Goal: Task Accomplishment & Management: Use online tool/utility

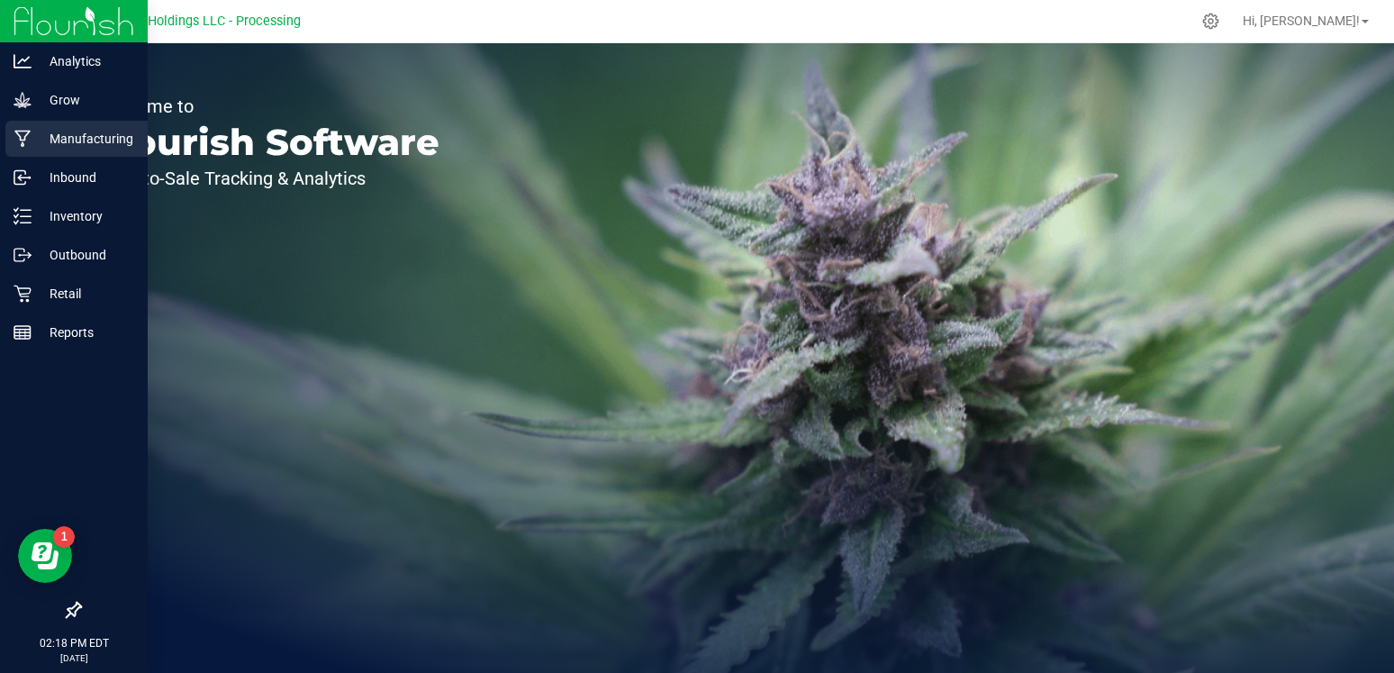
click at [65, 145] on p "Manufacturing" at bounding box center [86, 139] width 108 height 22
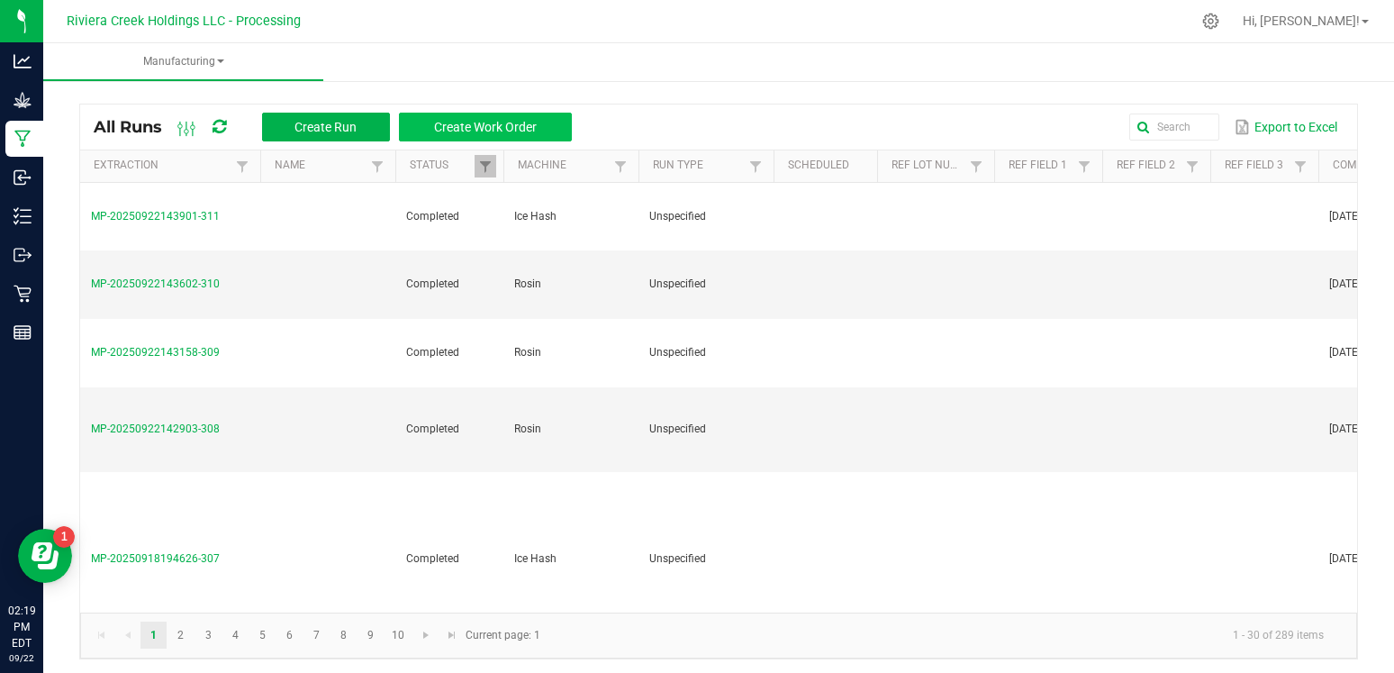
click at [465, 122] on span "Create Work Order" at bounding box center [485, 127] width 103 height 14
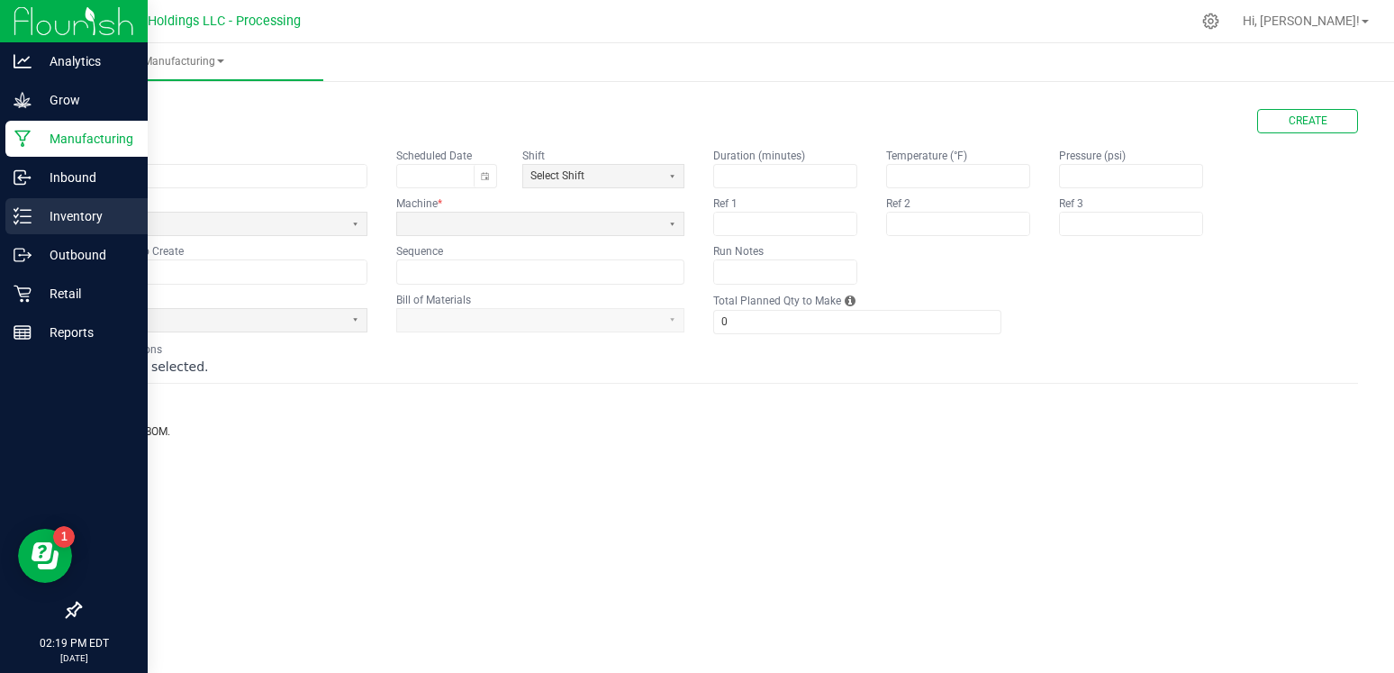
click at [67, 210] on p "Inventory" at bounding box center [86, 216] width 108 height 22
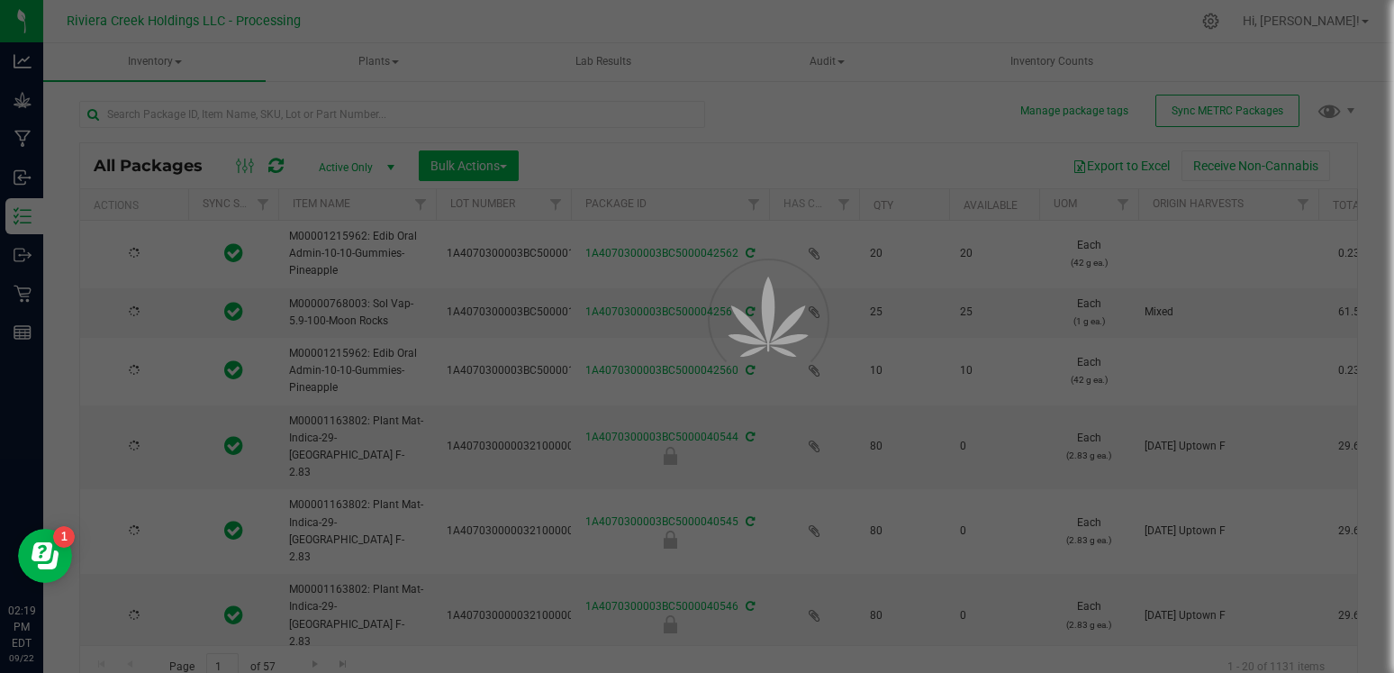
type input "[DATE]"
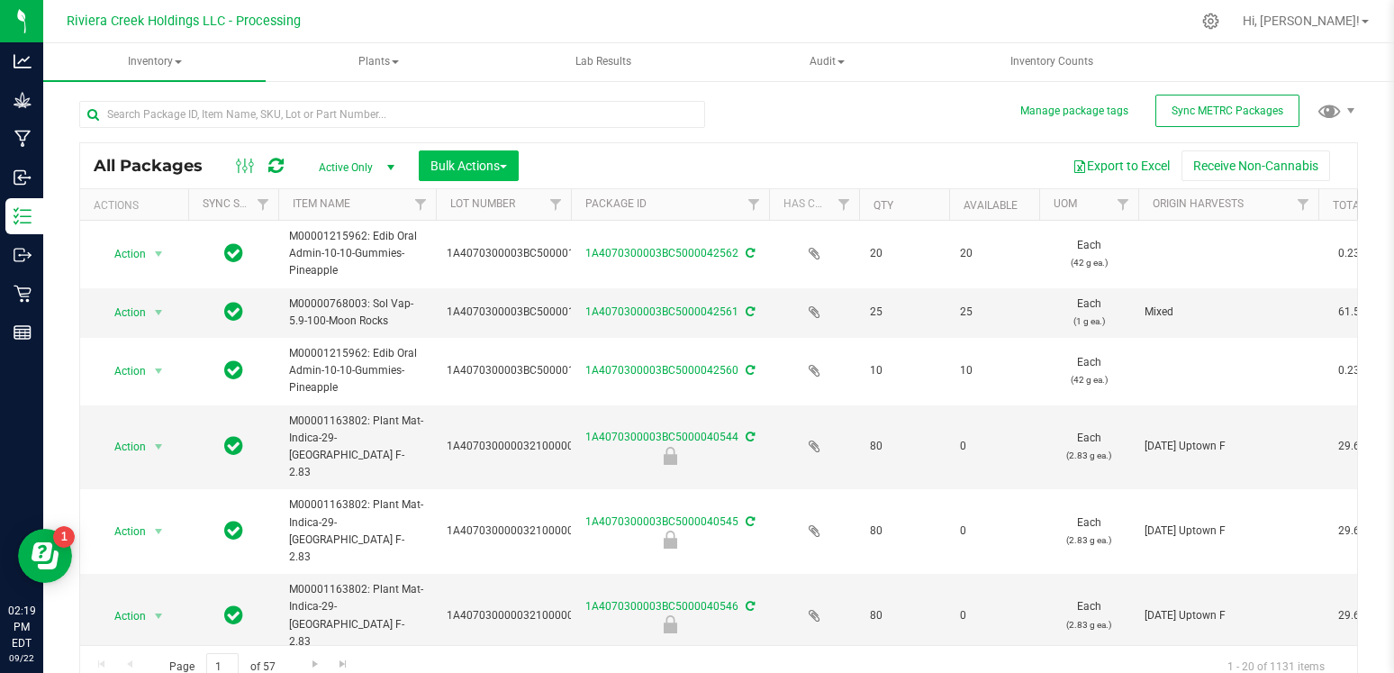
click at [483, 171] on span "Bulk Actions" at bounding box center [468, 165] width 77 height 14
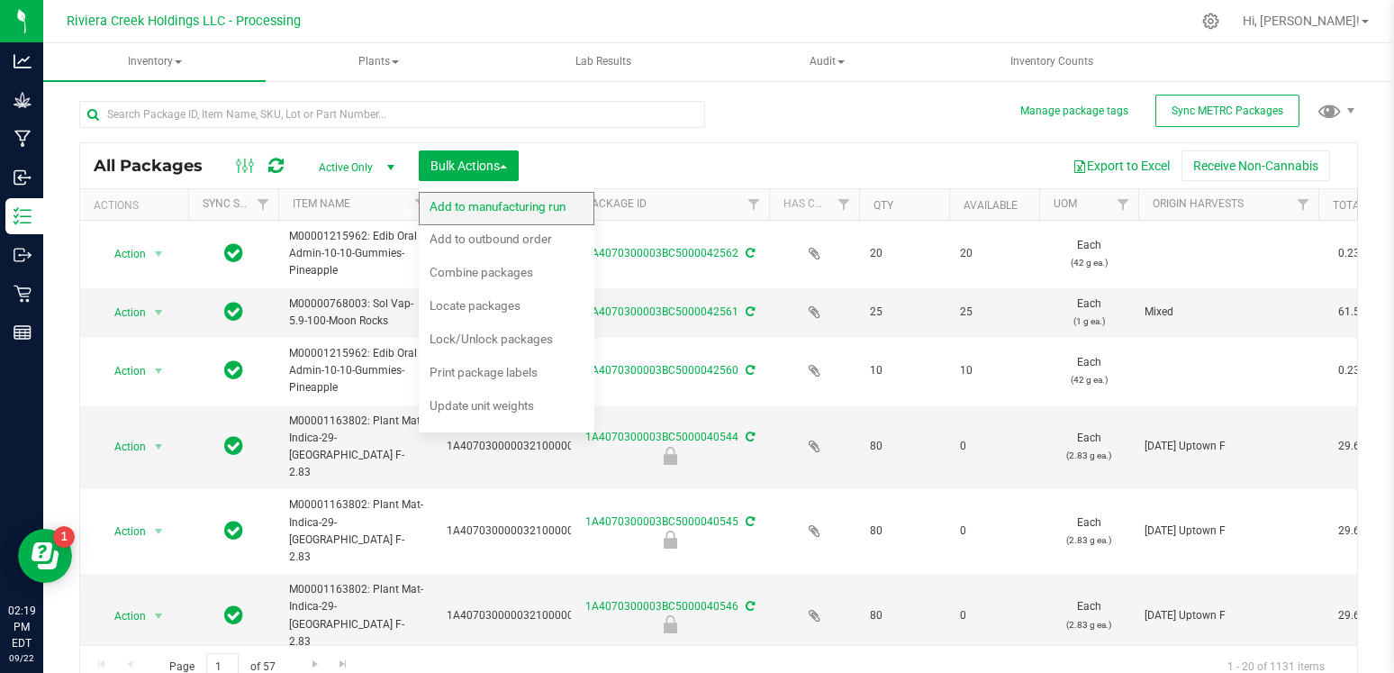
click at [508, 203] on span "Add to manufacturing run" at bounding box center [497, 206] width 136 height 14
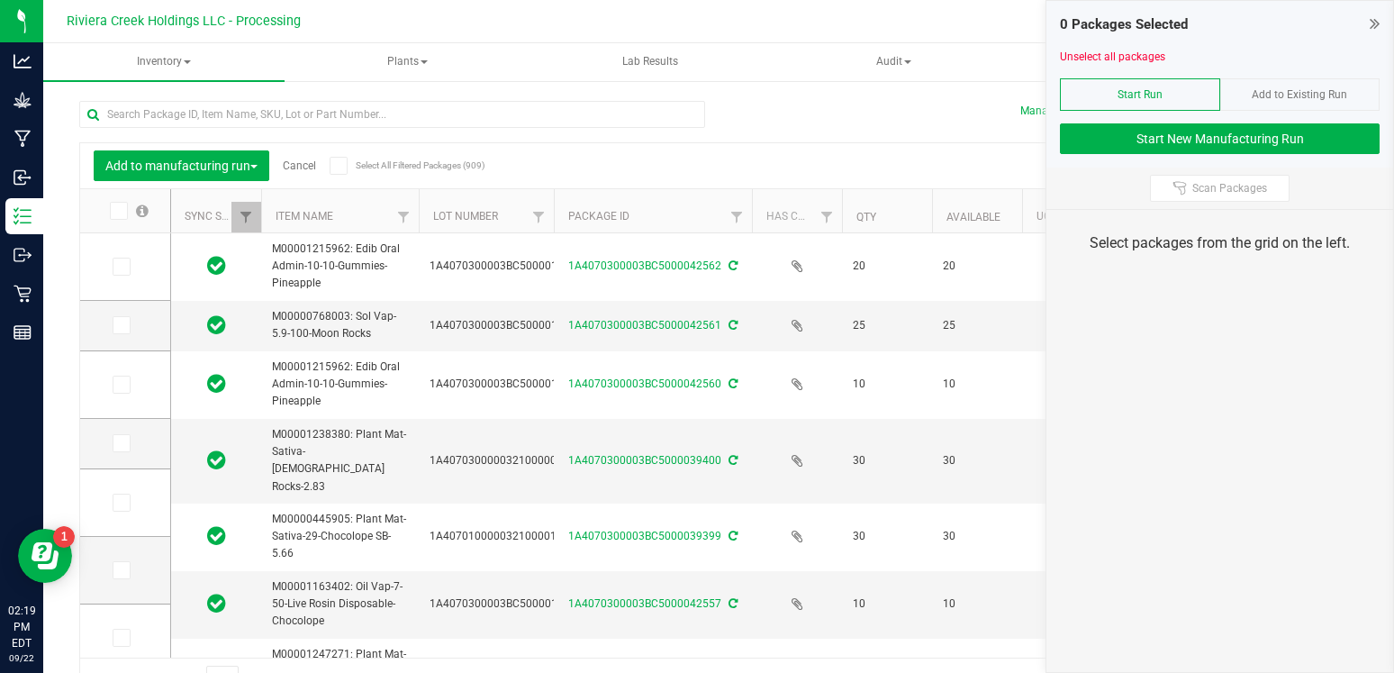
type input "[DATE]"
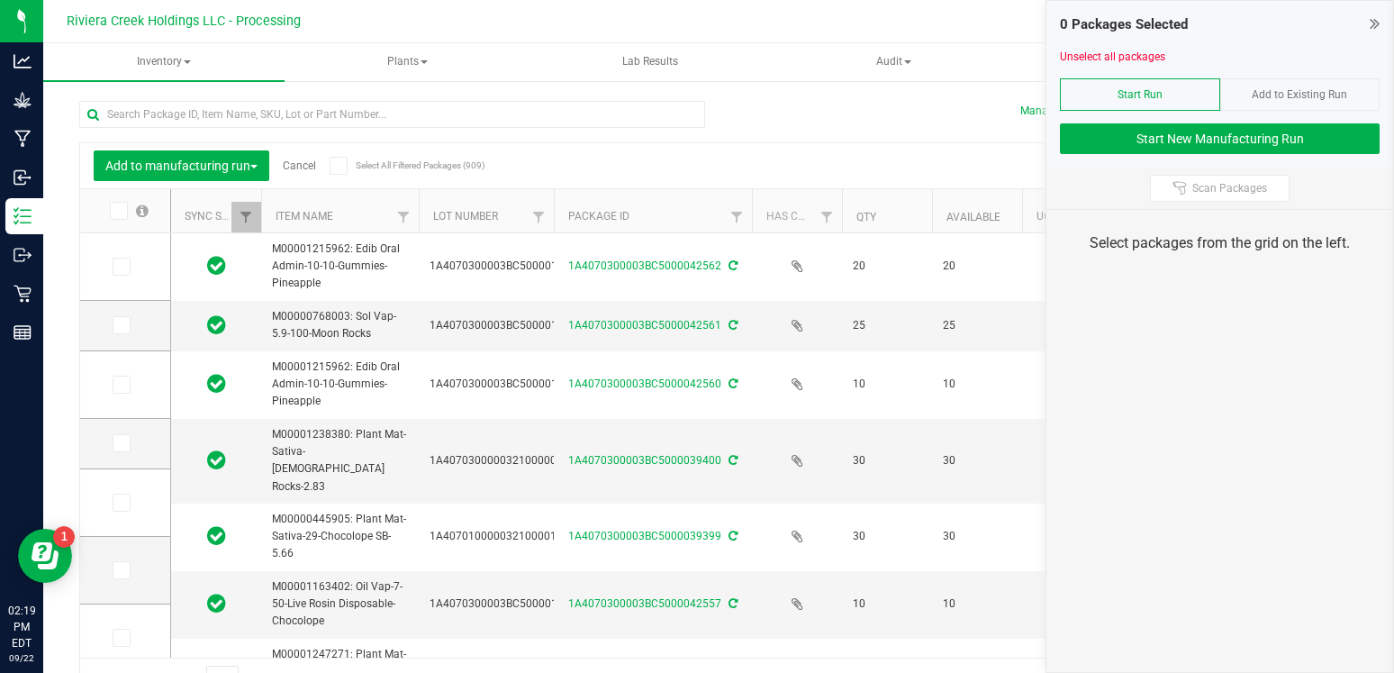
type input "[DATE]"
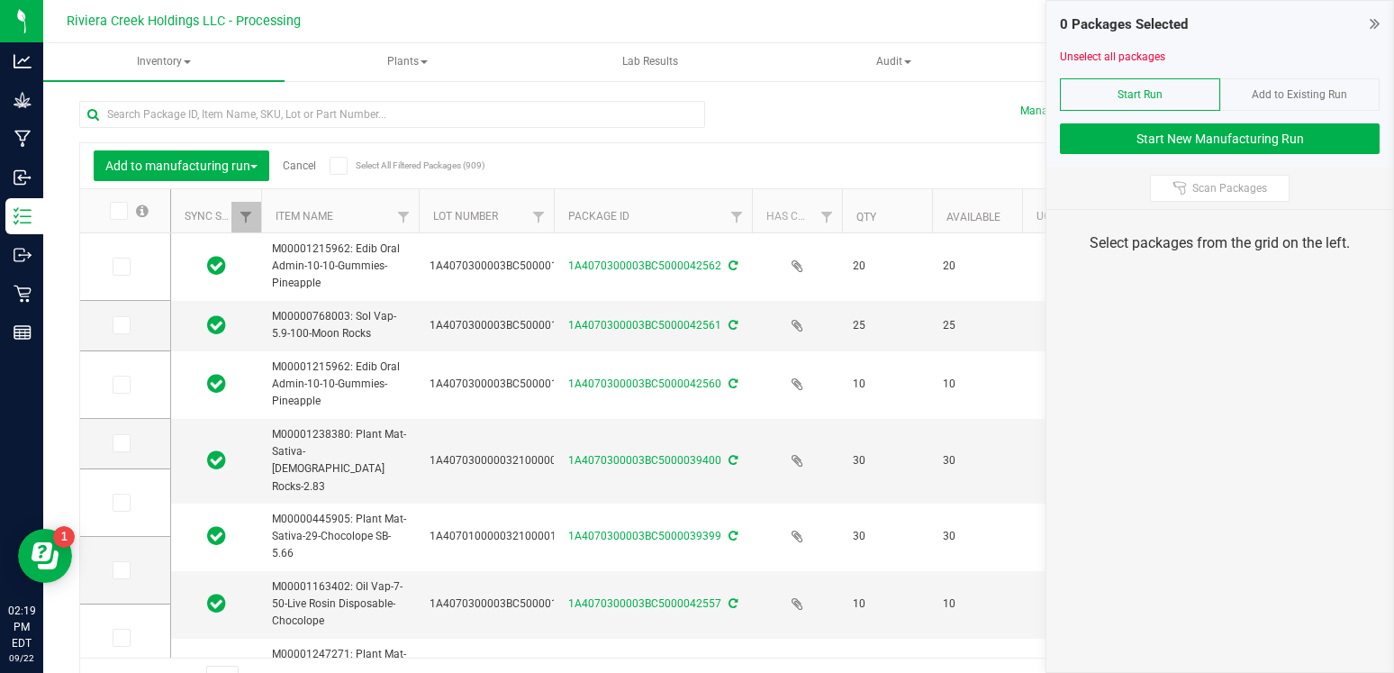
type input "[DATE]"
click at [1201, 186] on span "Scan Packages" at bounding box center [1229, 188] width 75 height 14
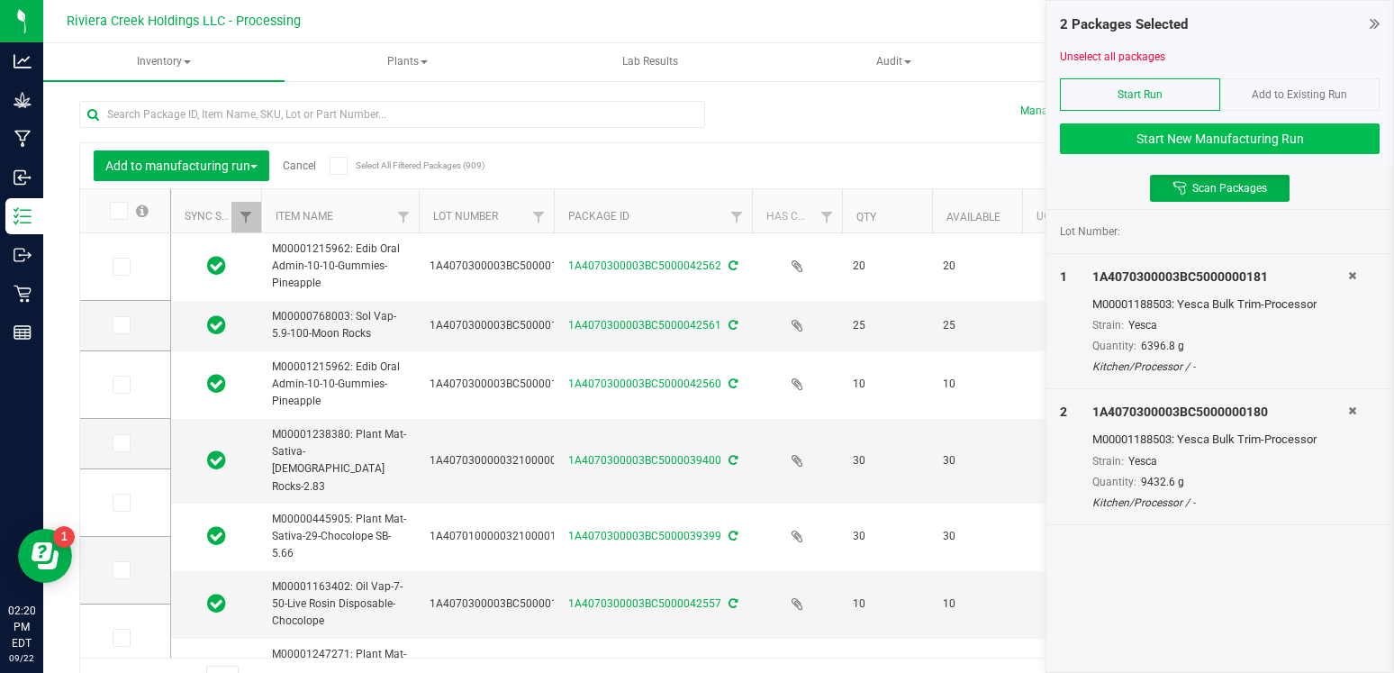
click at [1194, 147] on button "Start New Manufacturing Run" at bounding box center [1220, 138] width 320 height 31
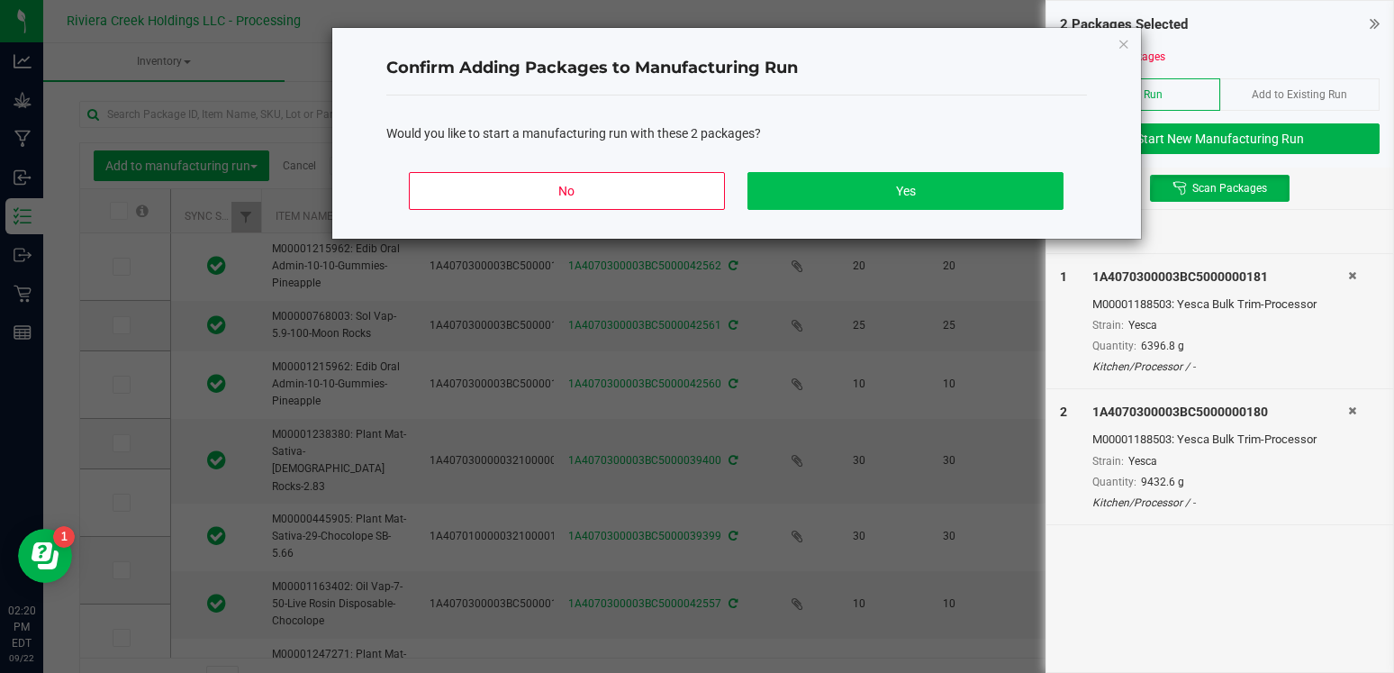
click at [923, 199] on button "Yes" at bounding box center [904, 191] width 315 height 38
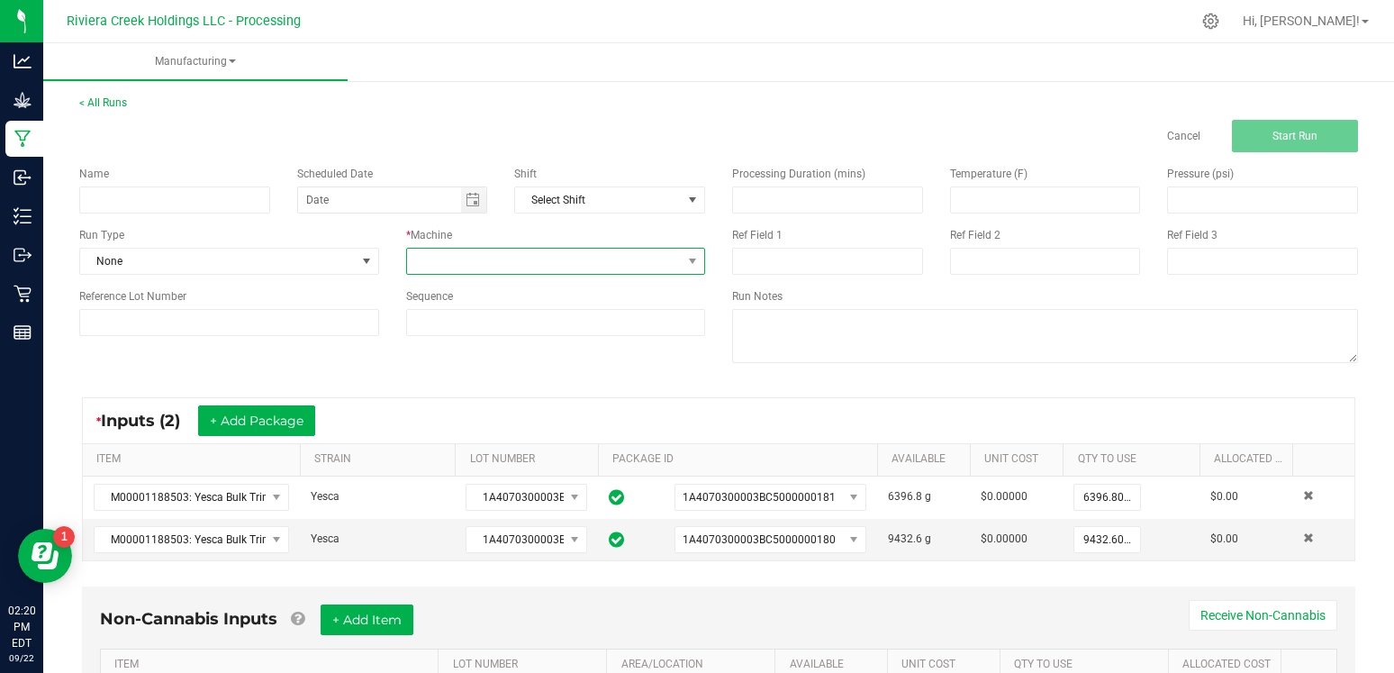
click at [468, 260] on span at bounding box center [545, 260] width 276 height 25
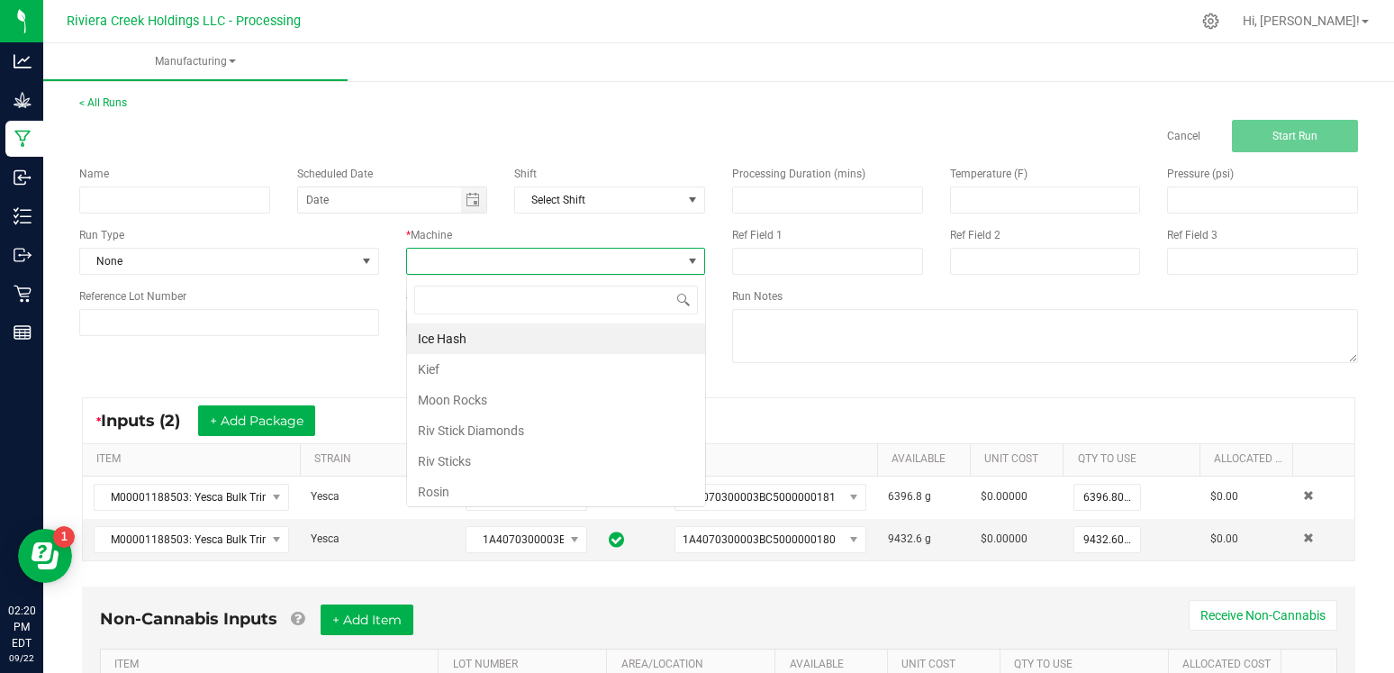
scroll to position [27, 299]
click at [450, 340] on li "Ice Hash" at bounding box center [556, 338] width 298 height 31
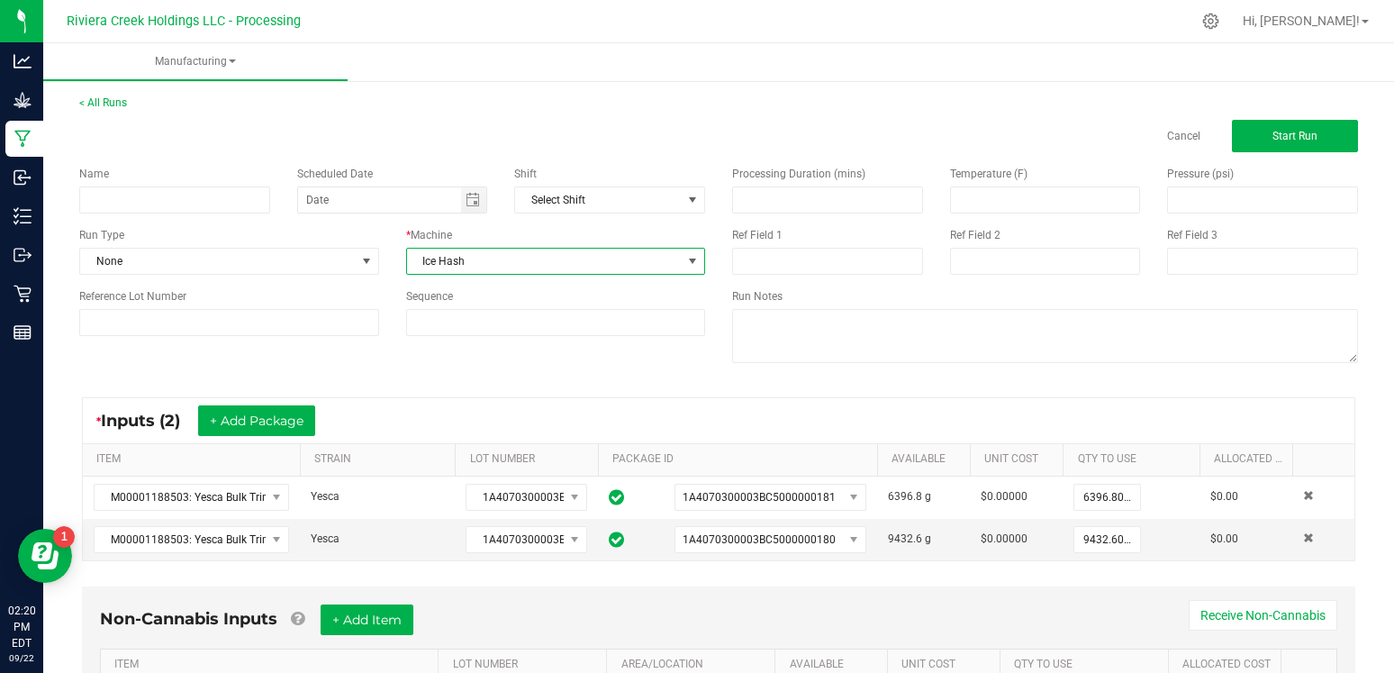
click at [449, 386] on div "* Inputs (2) + Add Package ITEM STRAIN LOT NUMBER PACKAGE ID AVAILABLE Unit Cos…" at bounding box center [718, 479] width 1305 height 196
click at [1287, 134] on span "Start Run" at bounding box center [1294, 136] width 45 height 13
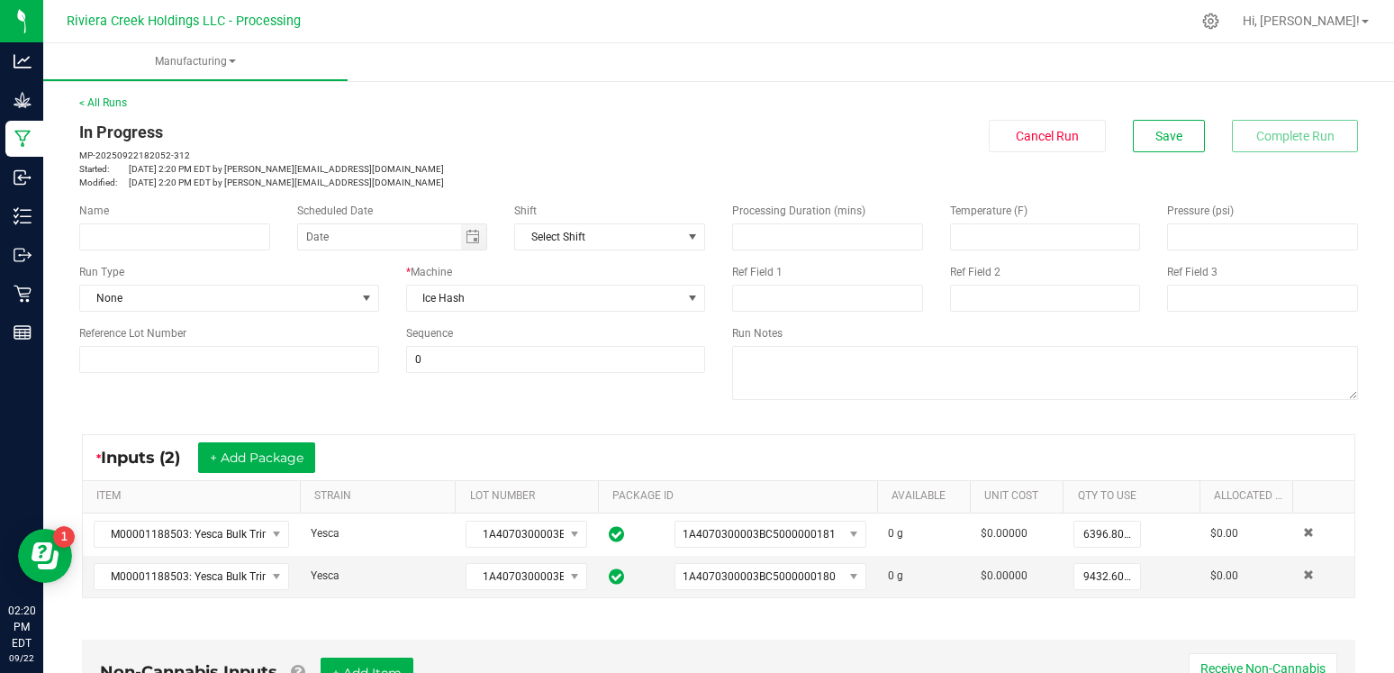
click at [637, 436] on div "* Inputs (2) + Add Package" at bounding box center [718, 457] width 1271 height 45
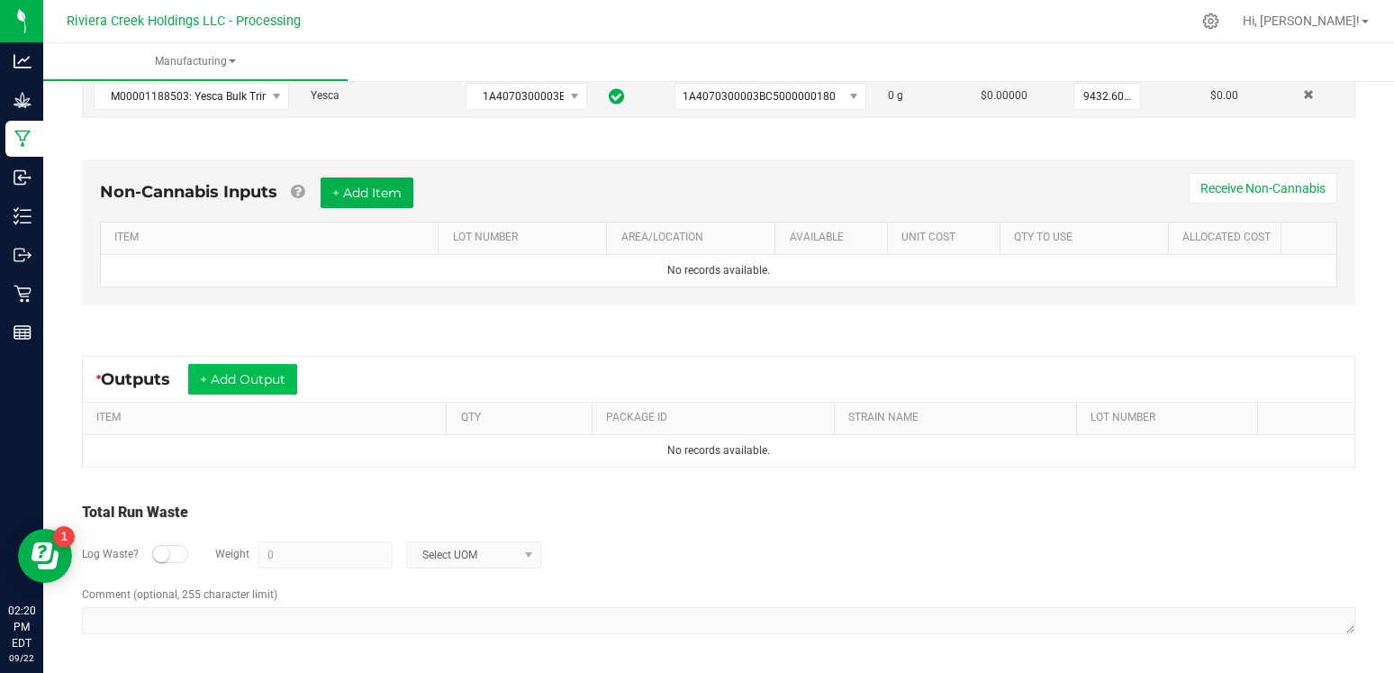
scroll to position [477, 0]
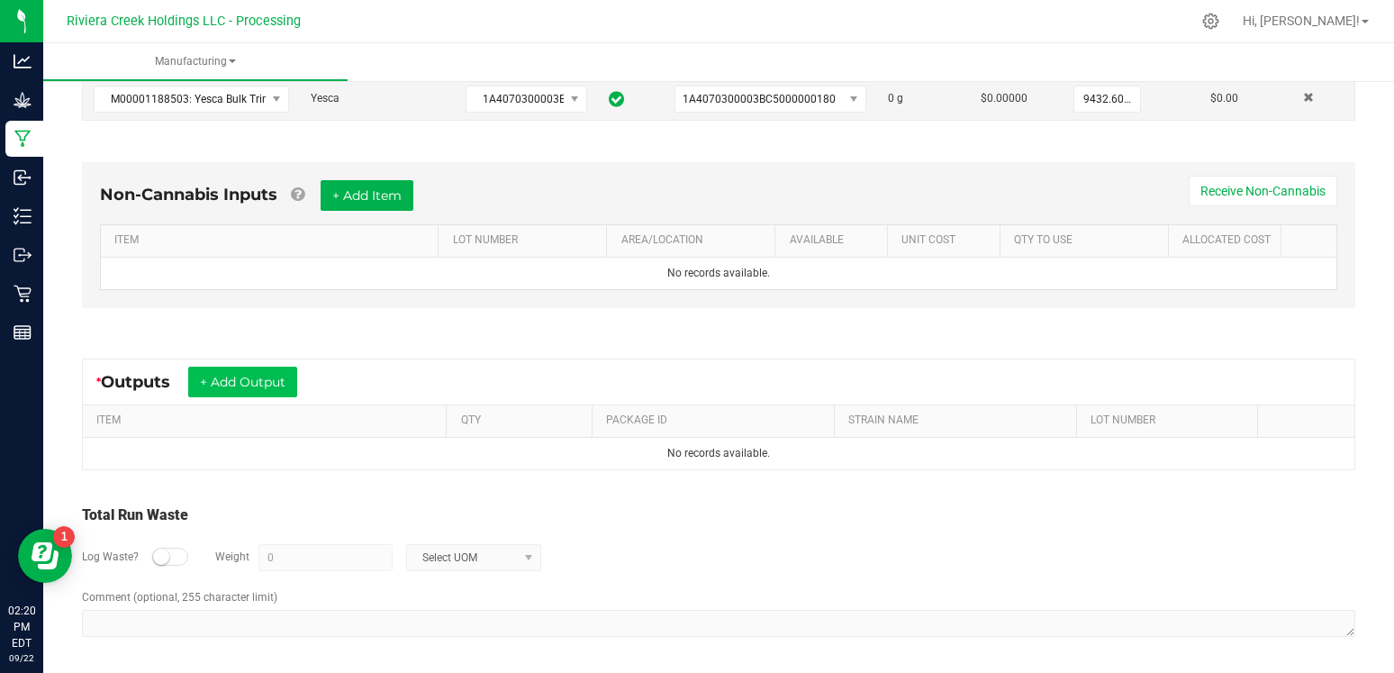
click at [233, 369] on button "+ Add Output" at bounding box center [242, 381] width 109 height 31
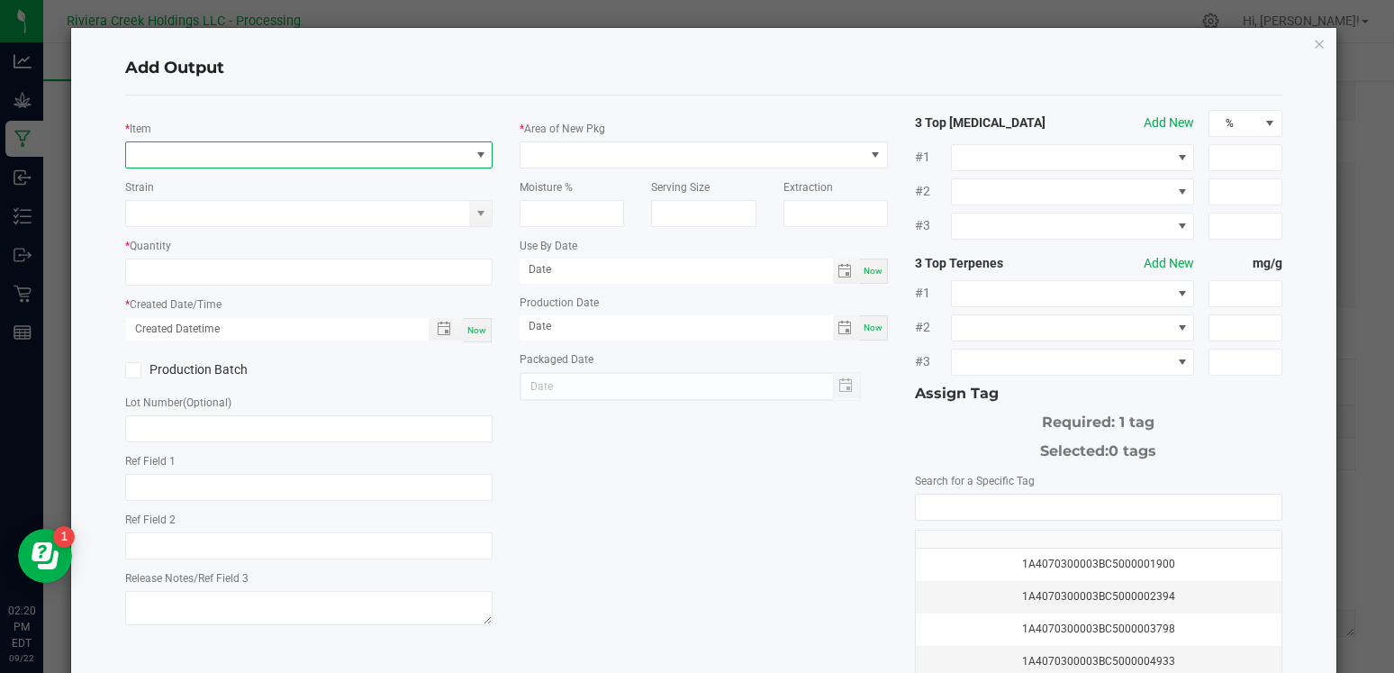
click at [275, 154] on span "NO DATA FOUND" at bounding box center [297, 154] width 343 height 25
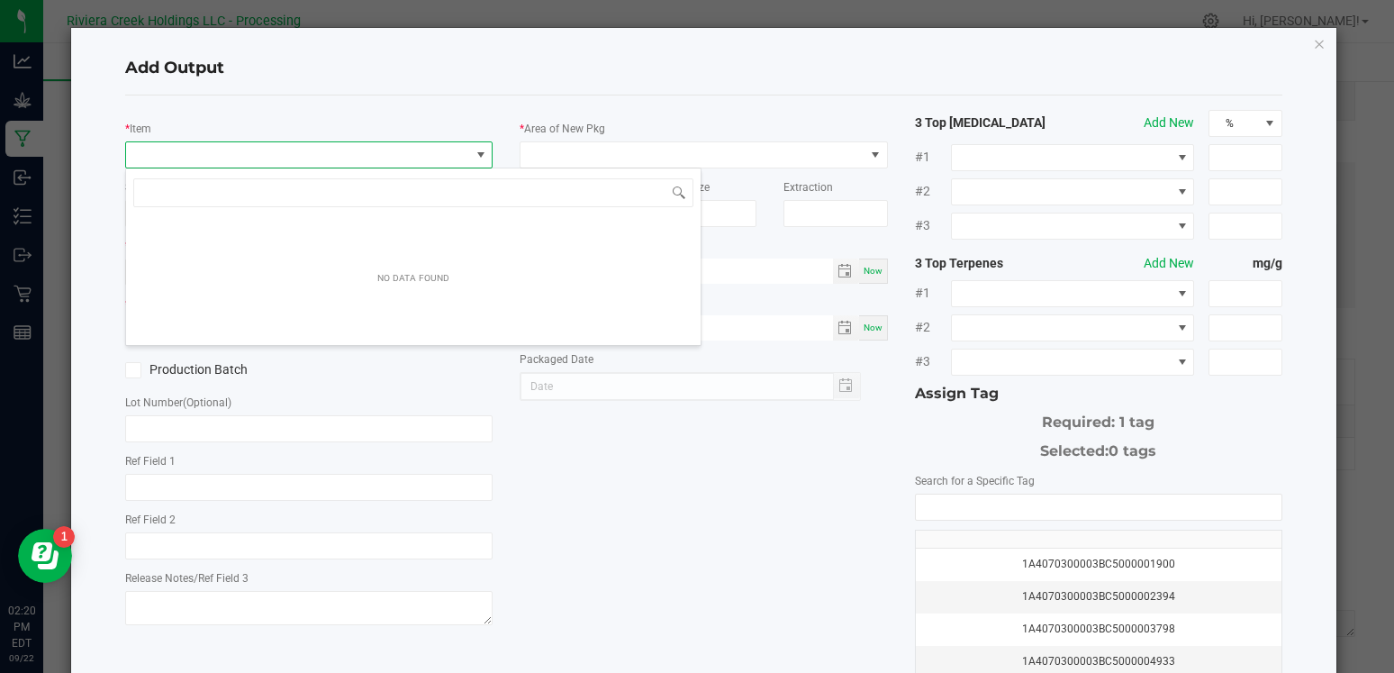
scroll to position [27, 367]
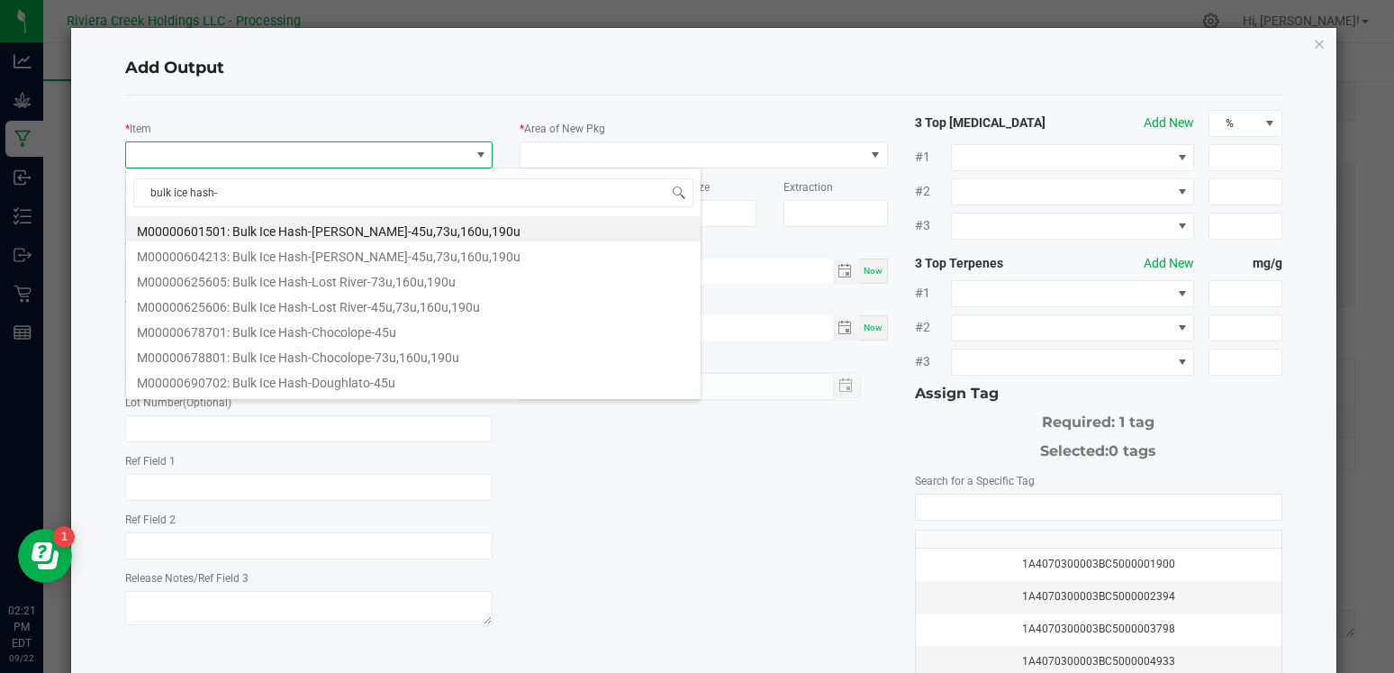
type input "bulk ice hash-a"
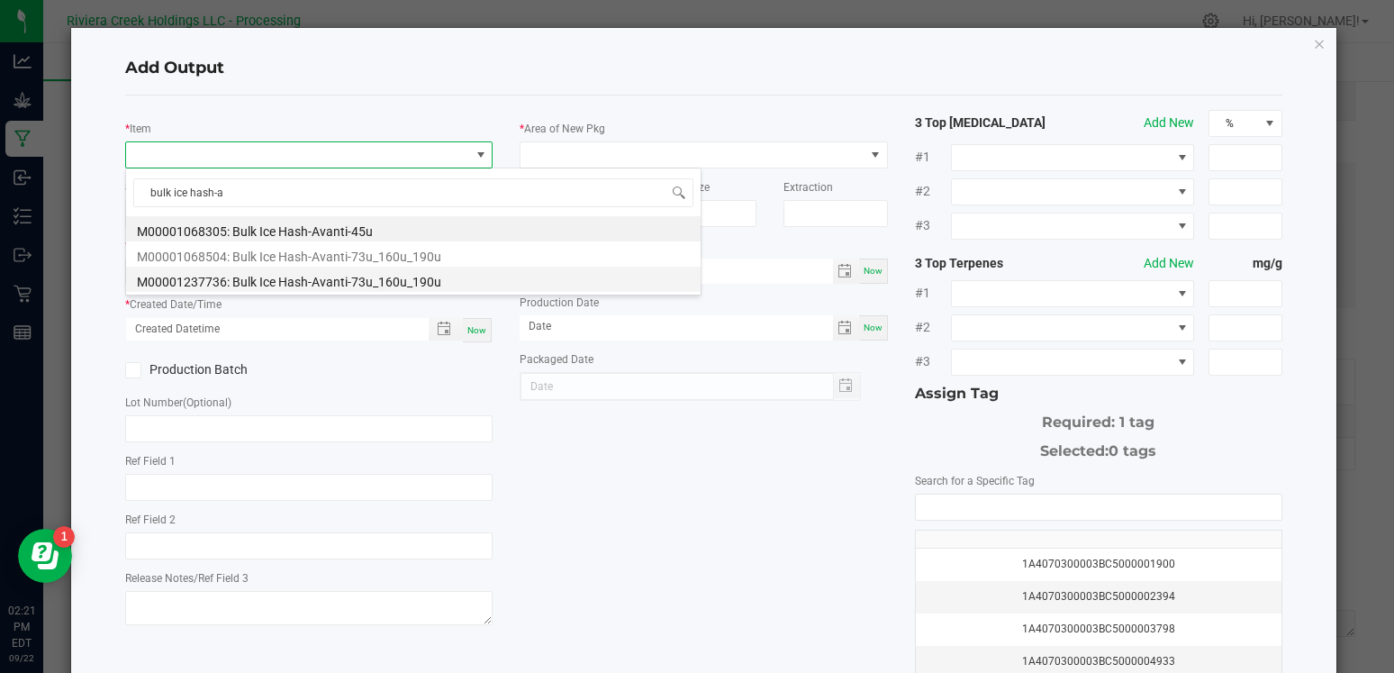
click at [352, 285] on li "M00001237736: Bulk Ice Hash-Avanti-73u_160u_190u" at bounding box center [413, 278] width 574 height 25
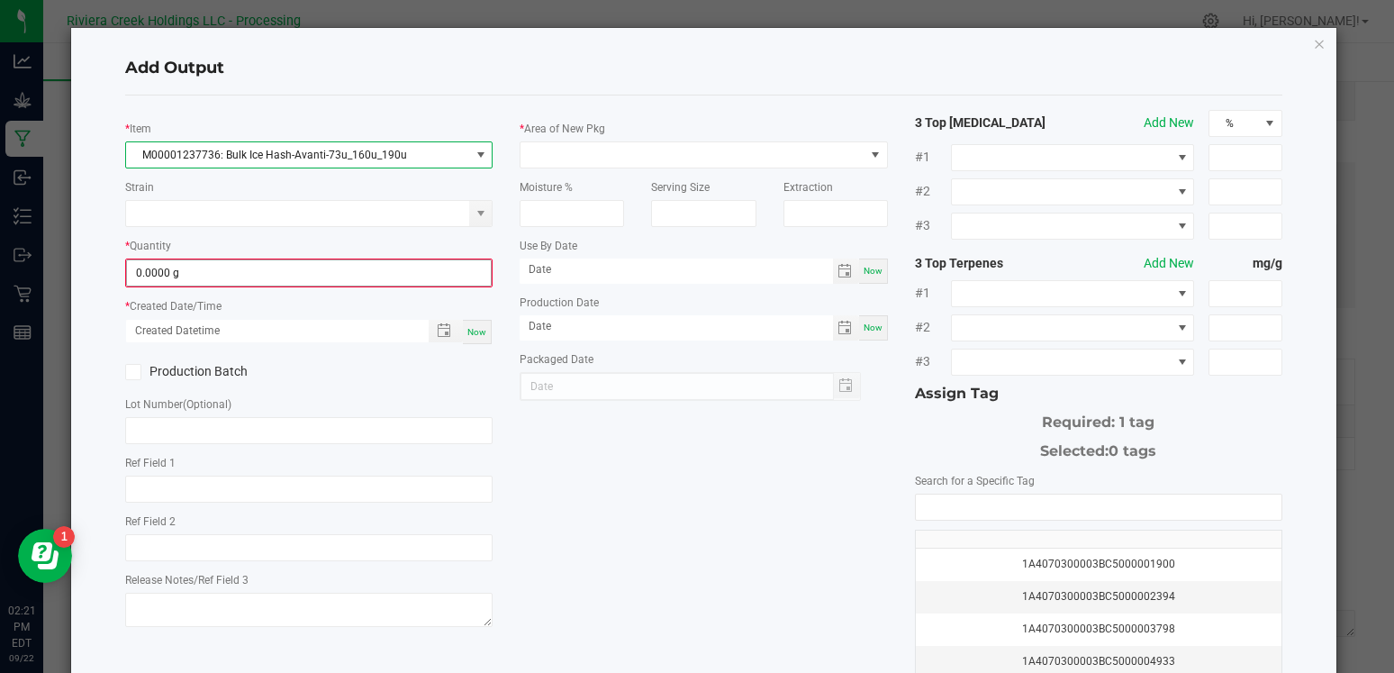
type input "0"
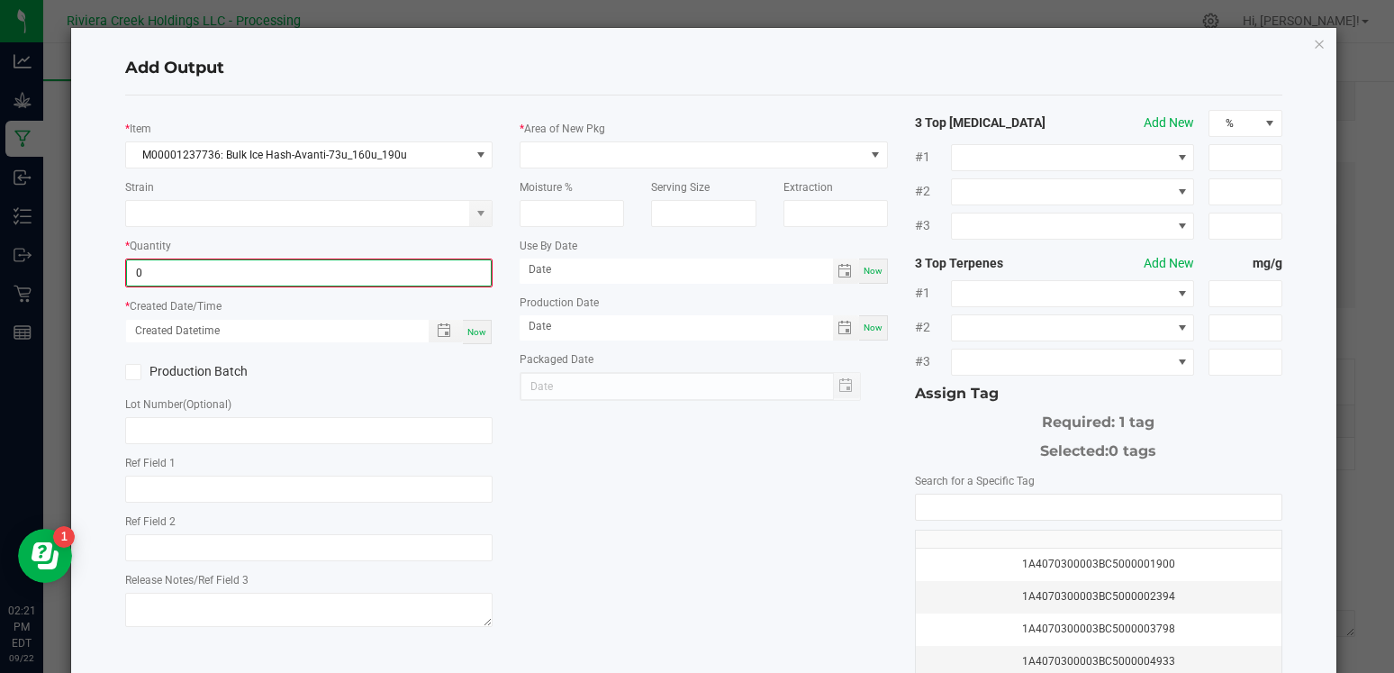
click at [248, 268] on input "0" at bounding box center [309, 272] width 364 height 25
type input "3753.0000 g"
click at [471, 333] on span "Now" at bounding box center [476, 330] width 19 height 10
type input "[DATE] 2:21 PM"
type input "[DATE]"
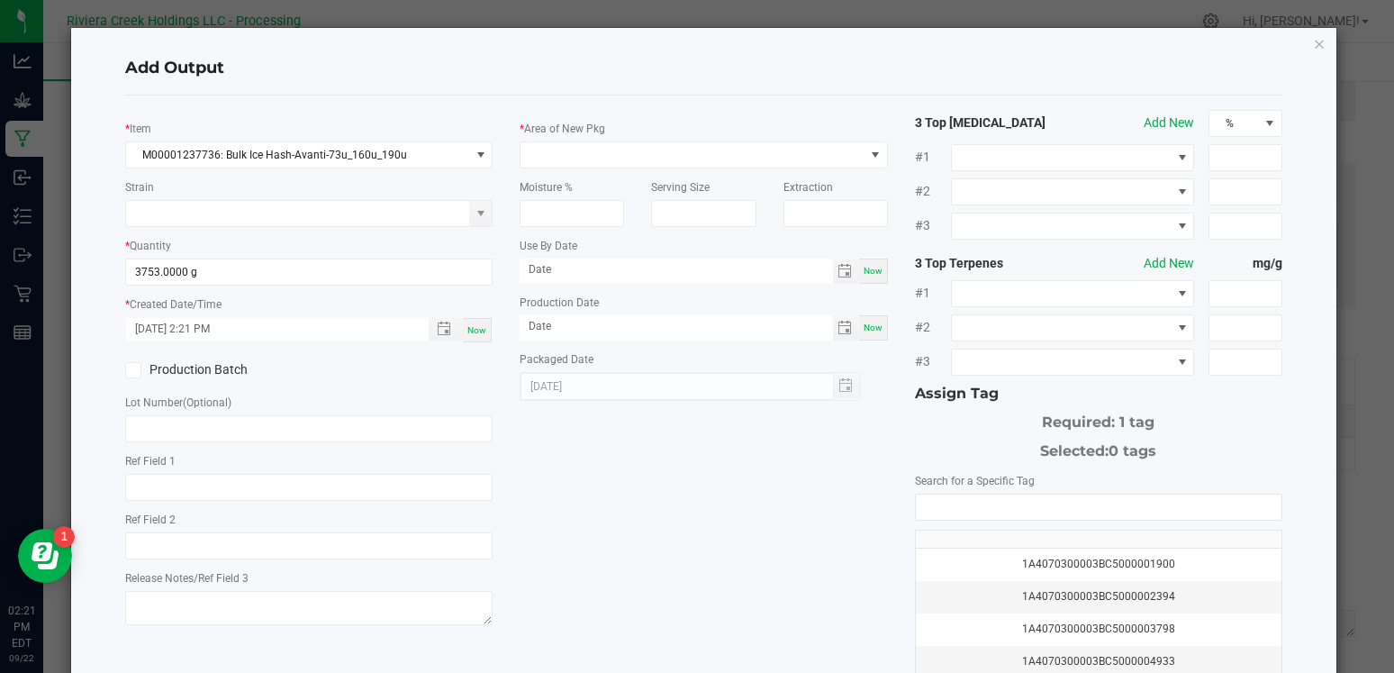
click at [131, 370] on icon at bounding box center [134, 370] width 12 height 0
click at [0, 0] on input "Production Batch" at bounding box center [0, 0] width 0 height 0
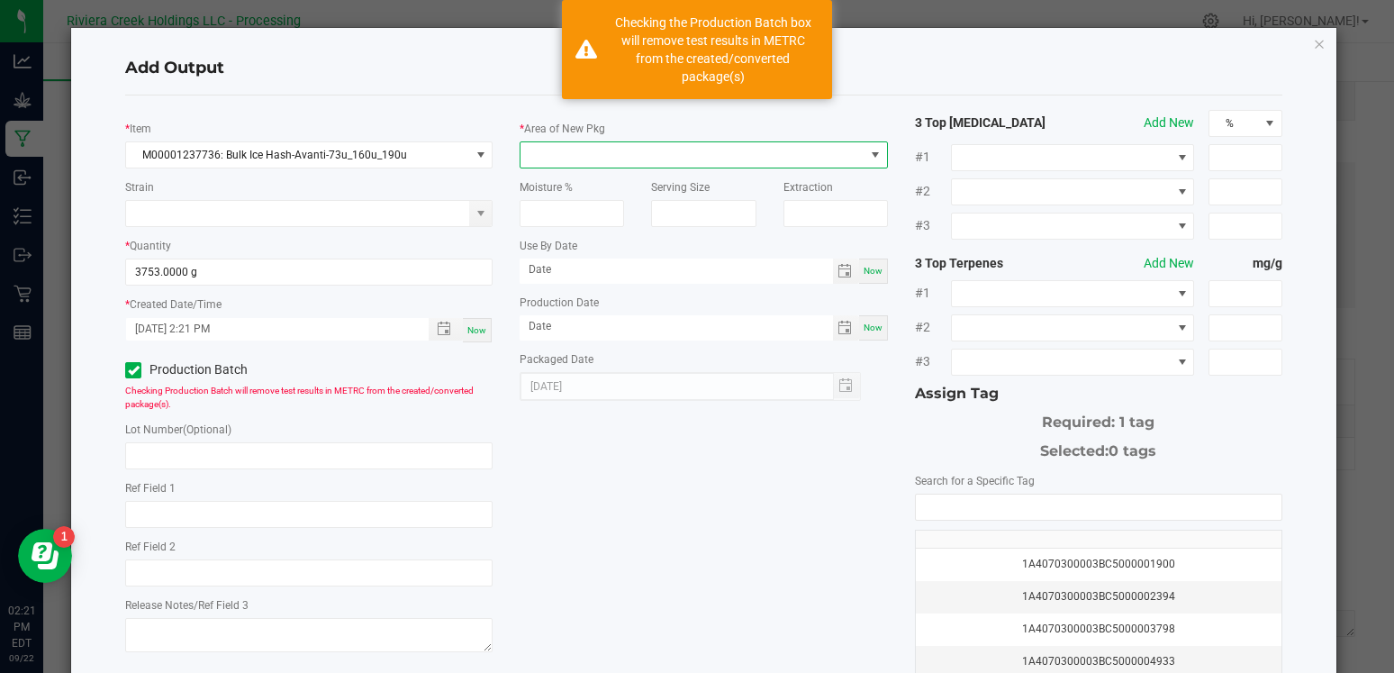
click at [572, 158] on span at bounding box center [691, 154] width 343 height 25
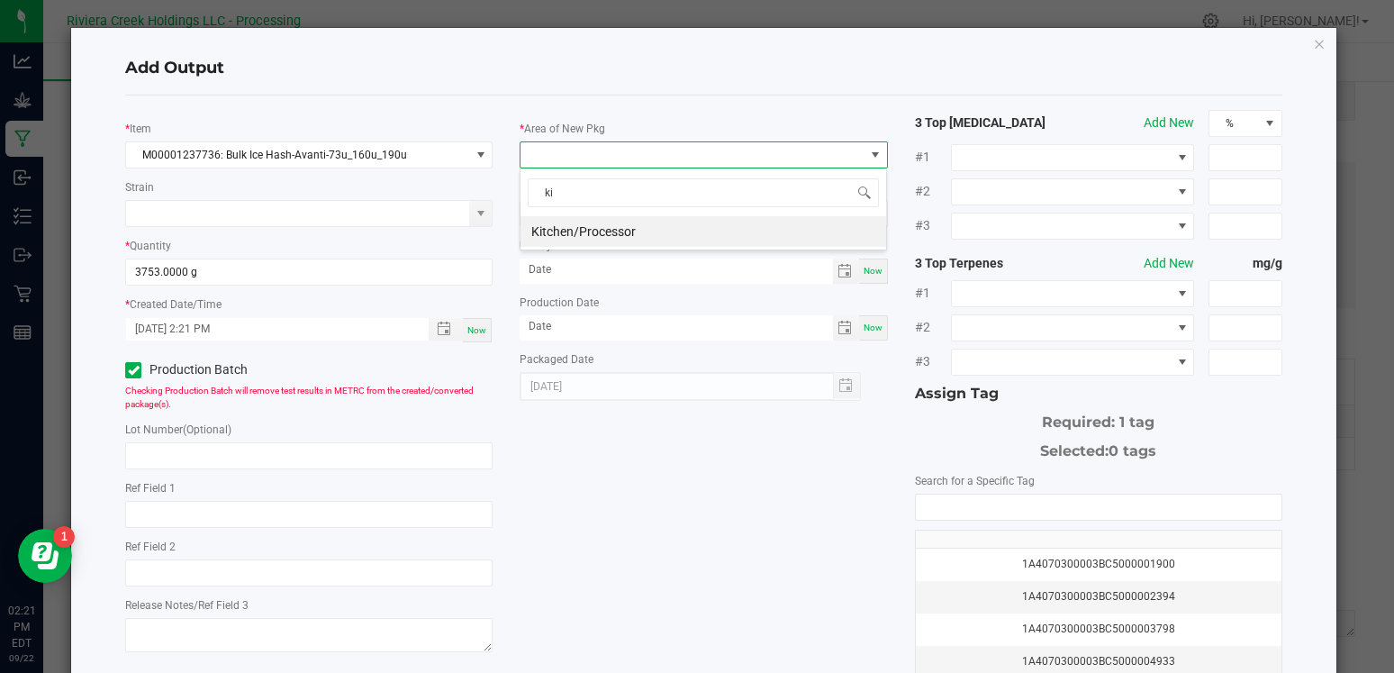
type input "kit"
click at [569, 223] on li "Kitchen/Processor" at bounding box center [703, 231] width 366 height 31
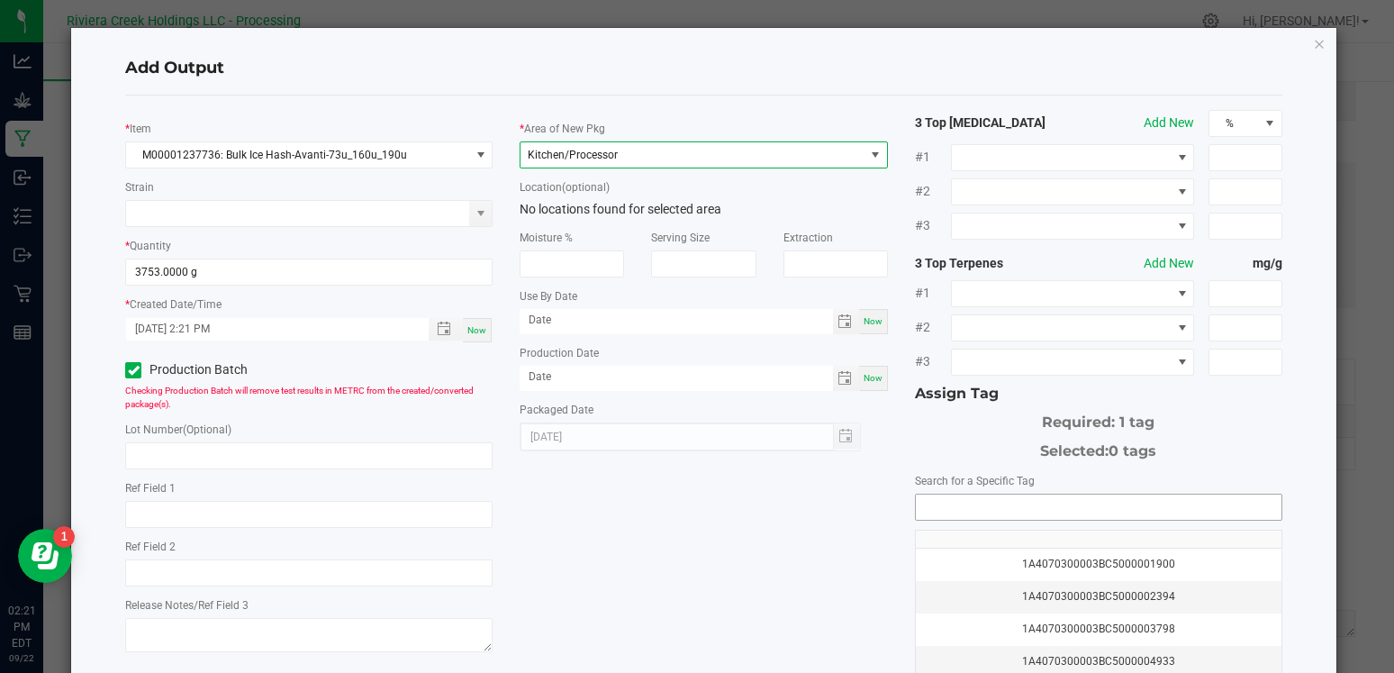
click at [971, 506] on input "NO DATA FOUND" at bounding box center [1099, 506] width 366 height 25
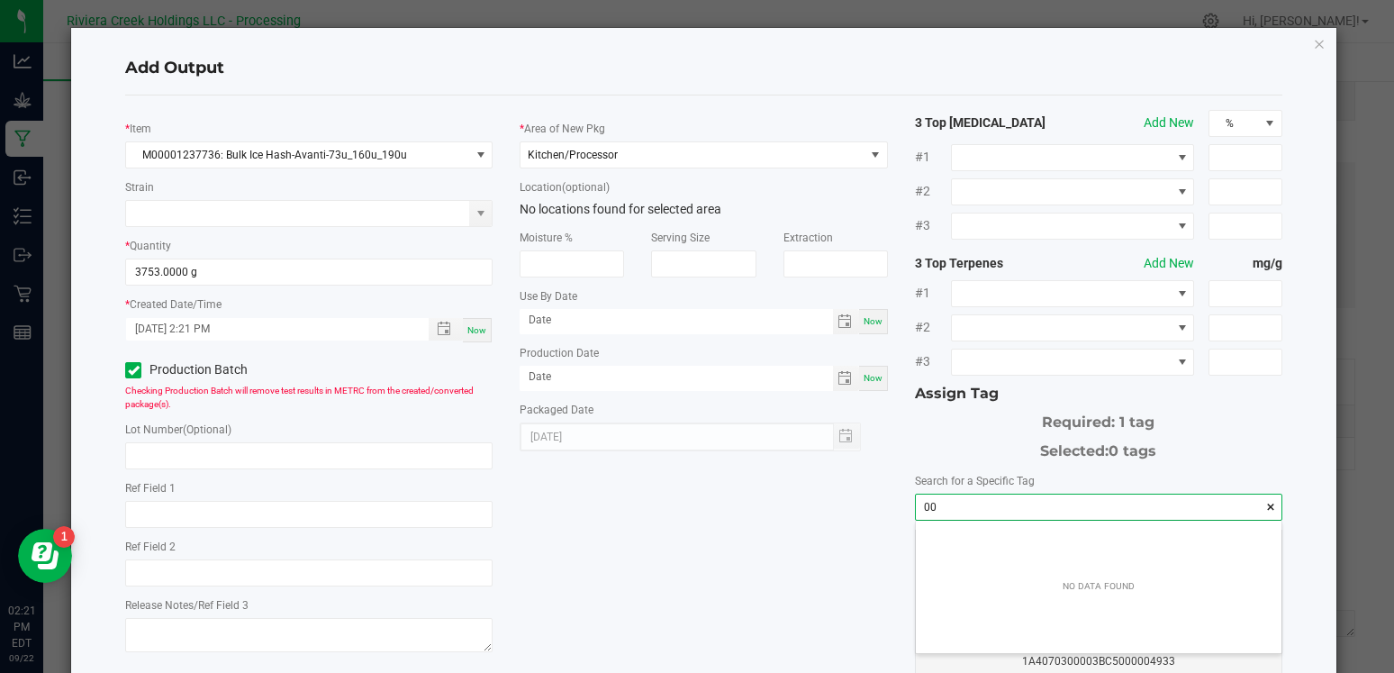
scroll to position [25, 366]
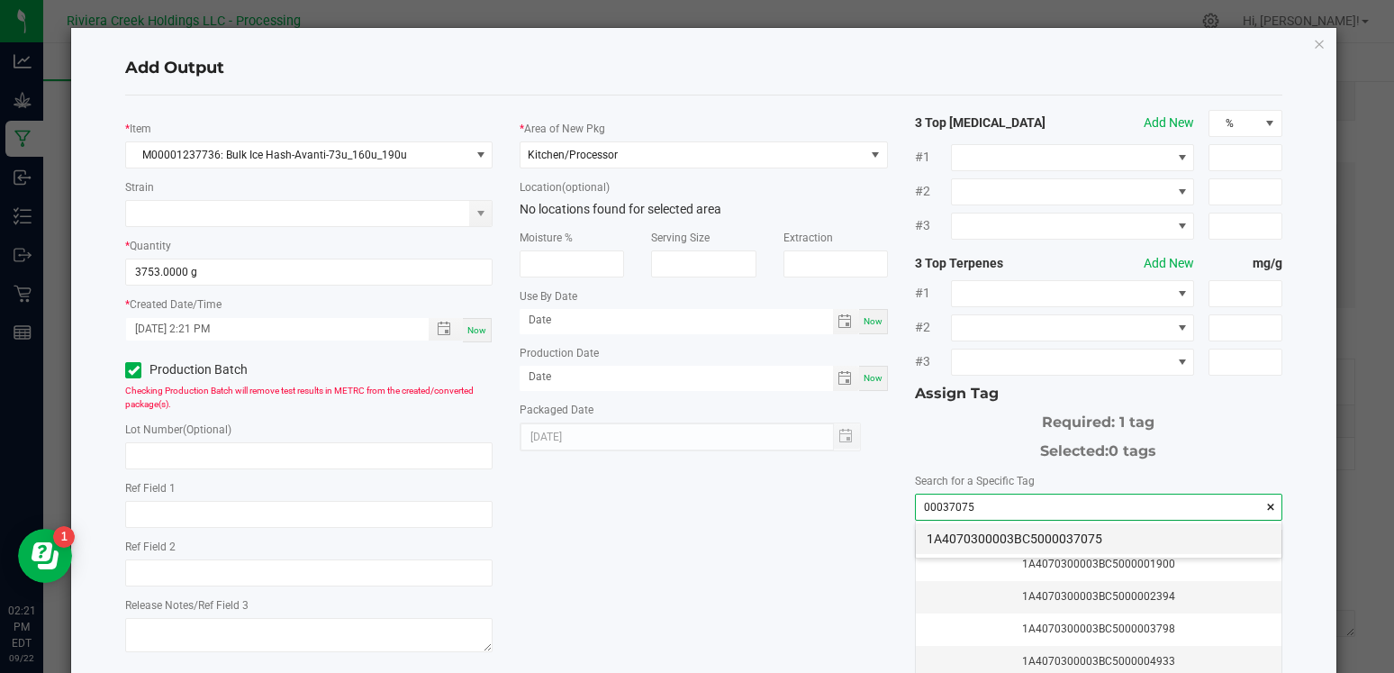
click at [1007, 538] on li "1A4070300003BC5000037075" at bounding box center [1099, 538] width 366 height 31
type input "1A4070300003BC5000037075"
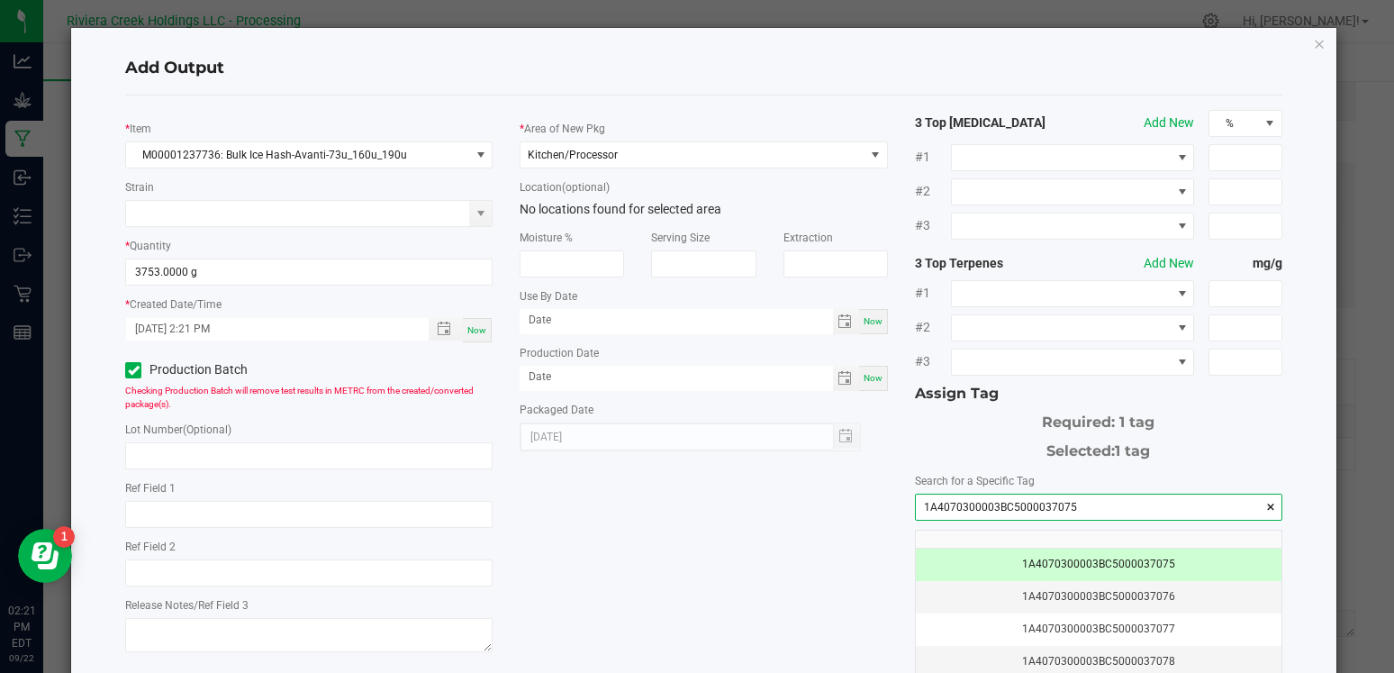
drag, startPoint x: 1105, startPoint y: 505, endPoint x: 921, endPoint y: 487, distance: 184.5
click at [921, 487] on div "Search for a Specific Tag 1A4070300003BC5000037075 1A4070300003BC5000037075 1A4…" at bounding box center [1098, 613] width 367 height 285
click at [384, 454] on input "text" at bounding box center [308, 455] width 367 height 27
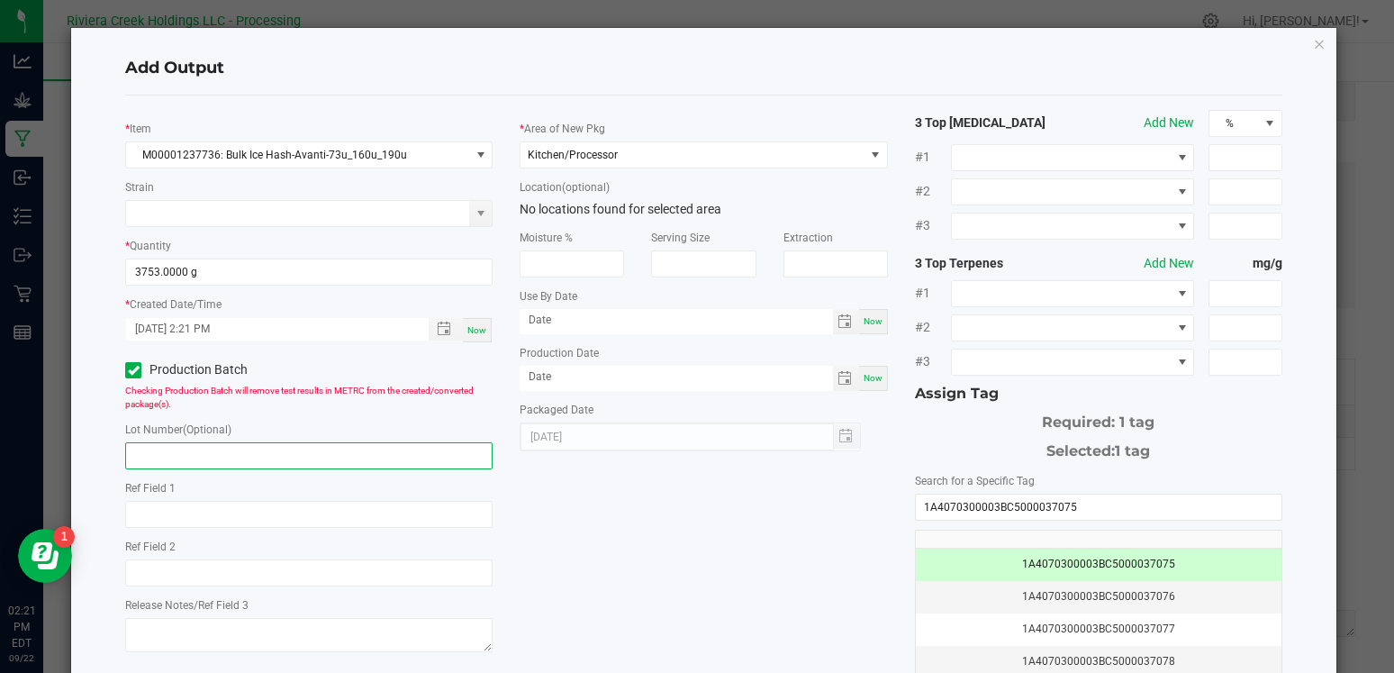
paste input "1A4070300003BC5000037075"
type input "1A4070300003BC5000037075"
click at [718, 478] on div "* Item M00001237736: Bulk Ice Hash-Avanti-73u_160u_190u Strain * Quantity 3753.…" at bounding box center [704, 433] width 1184 height 646
click at [707, 511] on div "* Item M00001237736: Bulk Ice Hash-Avanti-73u_160u_190u Strain * Quantity 3753.…" at bounding box center [704, 433] width 1184 height 646
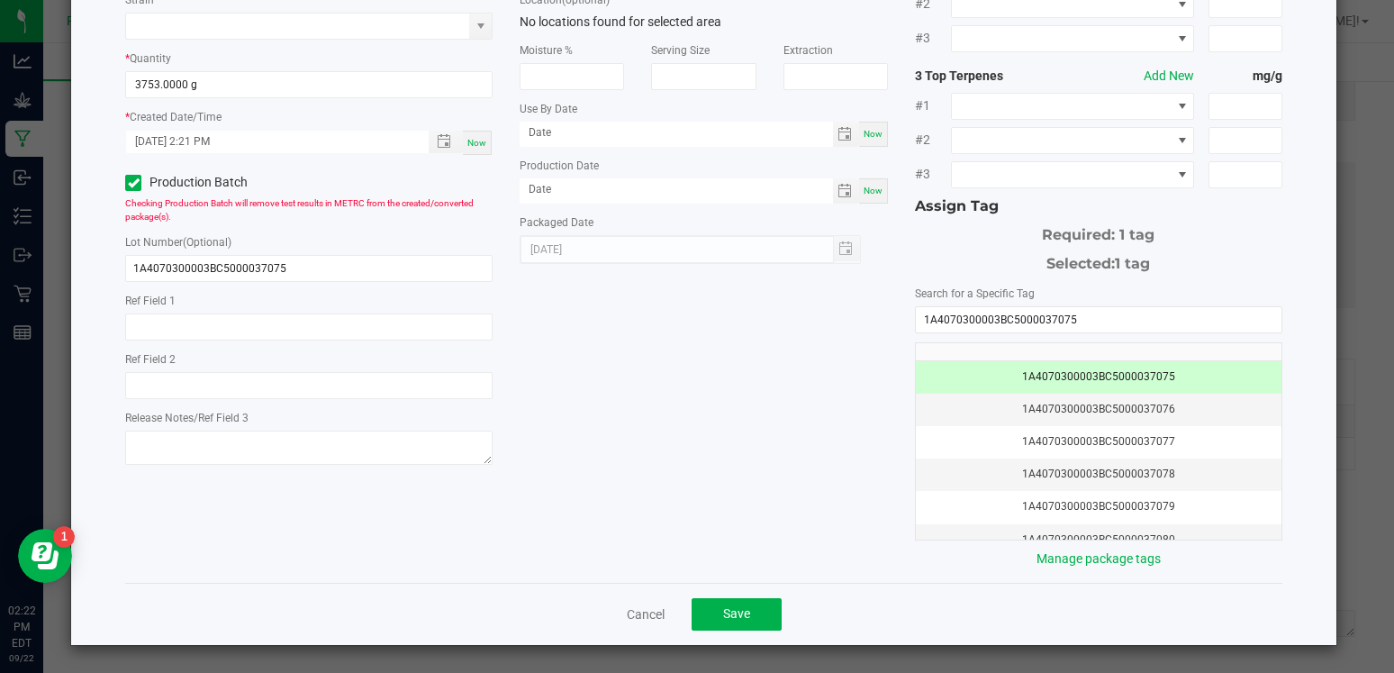
scroll to position [186, 0]
click at [727, 609] on span "Save" at bounding box center [736, 614] width 27 height 14
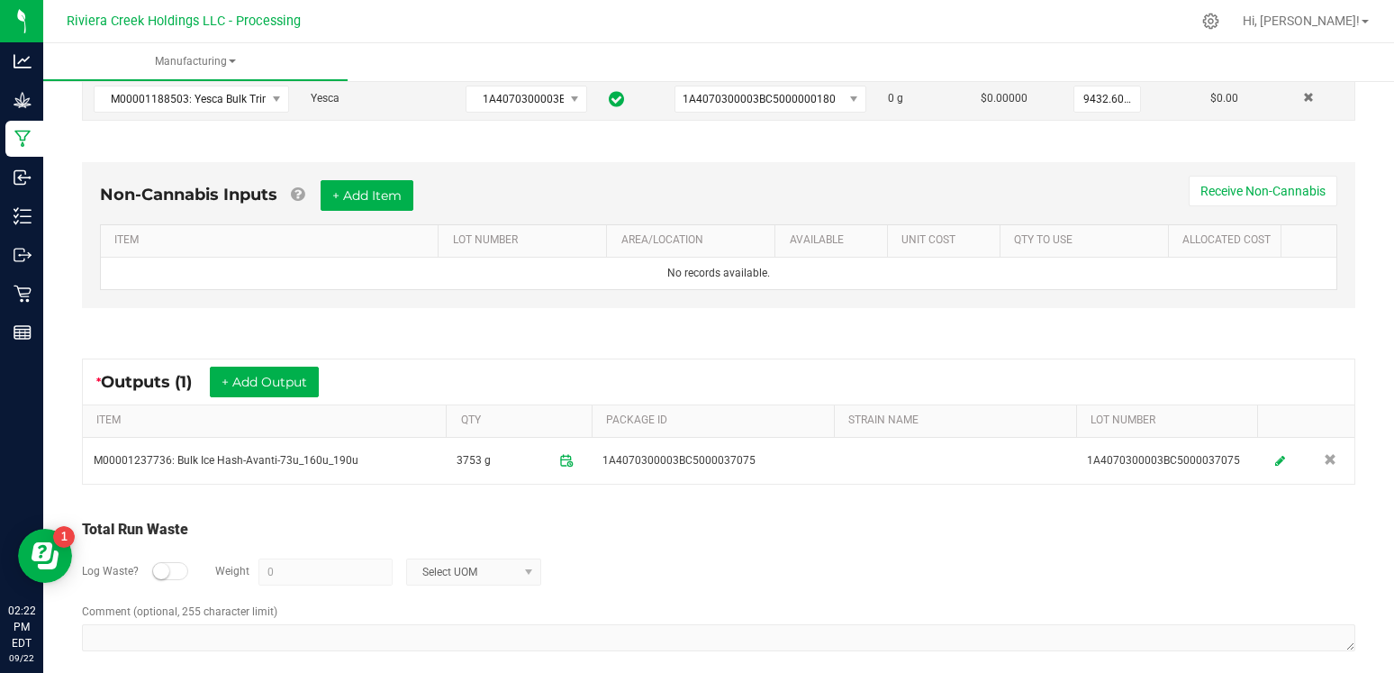
click at [718, 506] on div "Total Run Waste Log Waste? Weight 0 Select UOM Comment (optional, 255 character…" at bounding box center [718, 586] width 1305 height 171
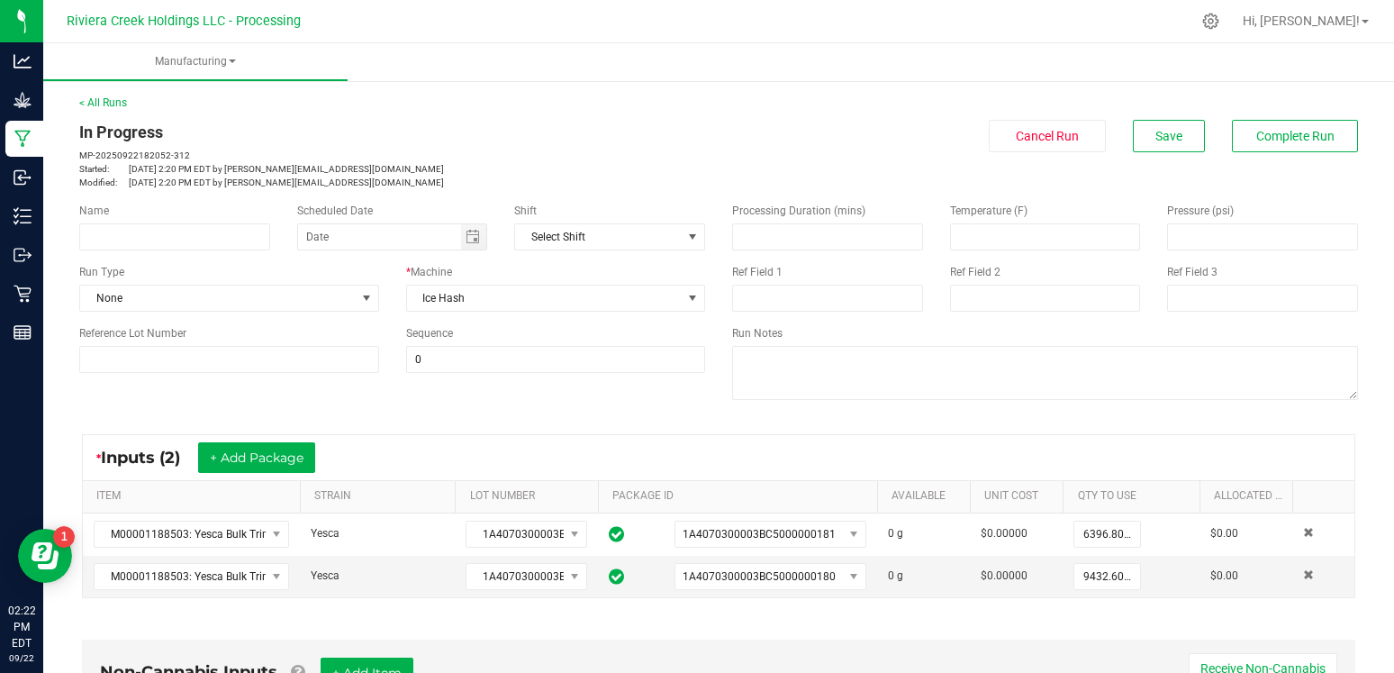
scroll to position [0, 0]
click at [1295, 130] on span "Complete Run" at bounding box center [1295, 136] width 78 height 14
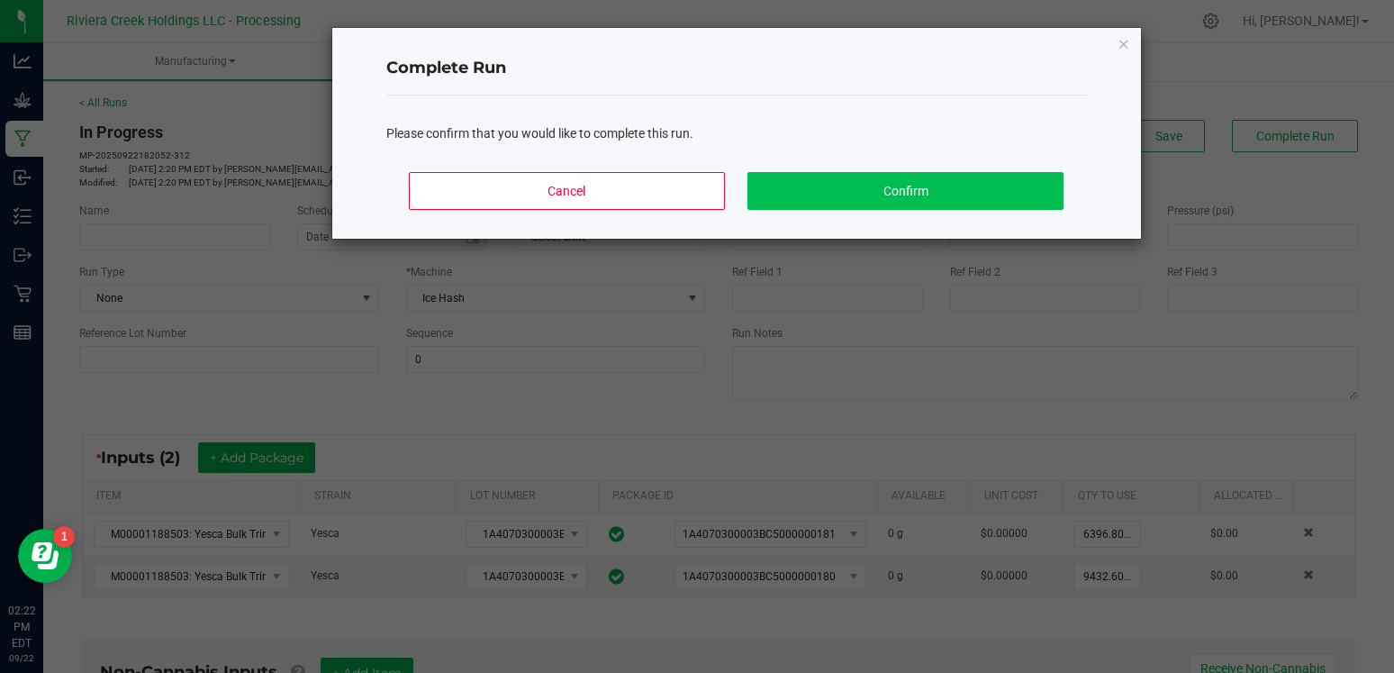
click at [925, 196] on button "Confirm" at bounding box center [904, 191] width 315 height 38
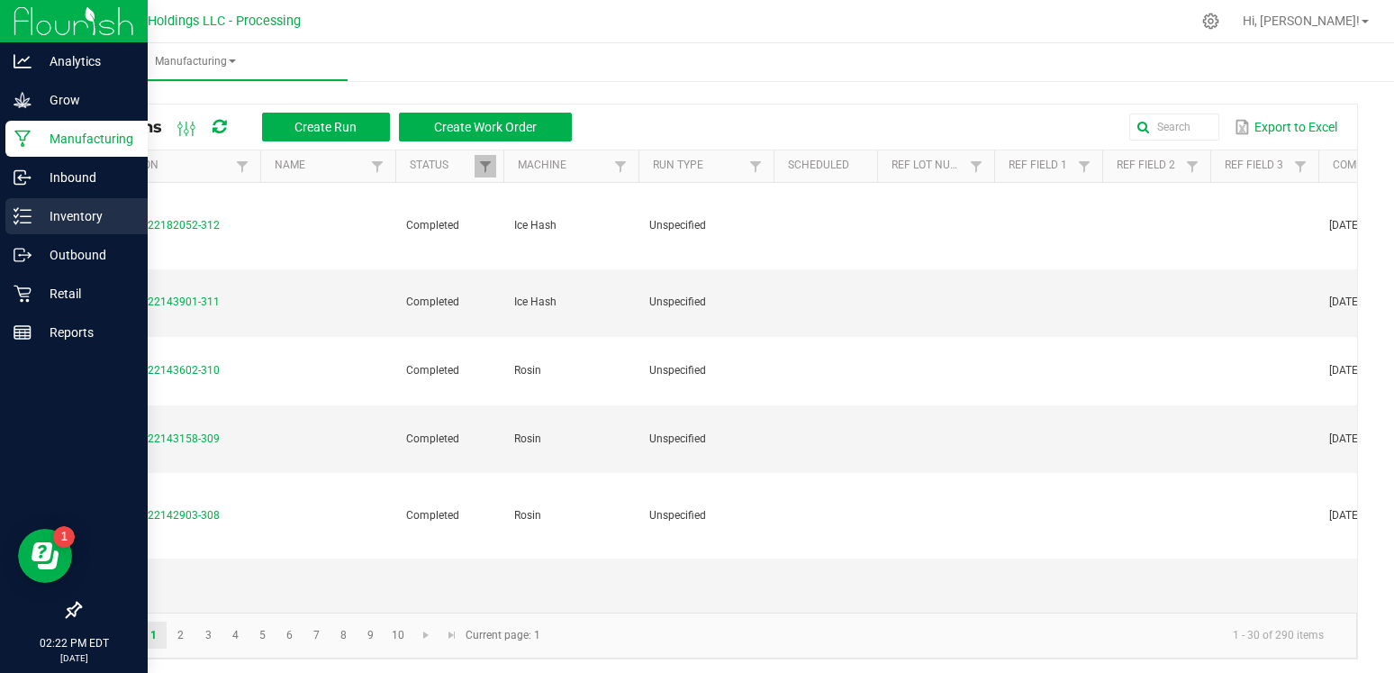
click at [81, 212] on p "Inventory" at bounding box center [86, 216] width 108 height 22
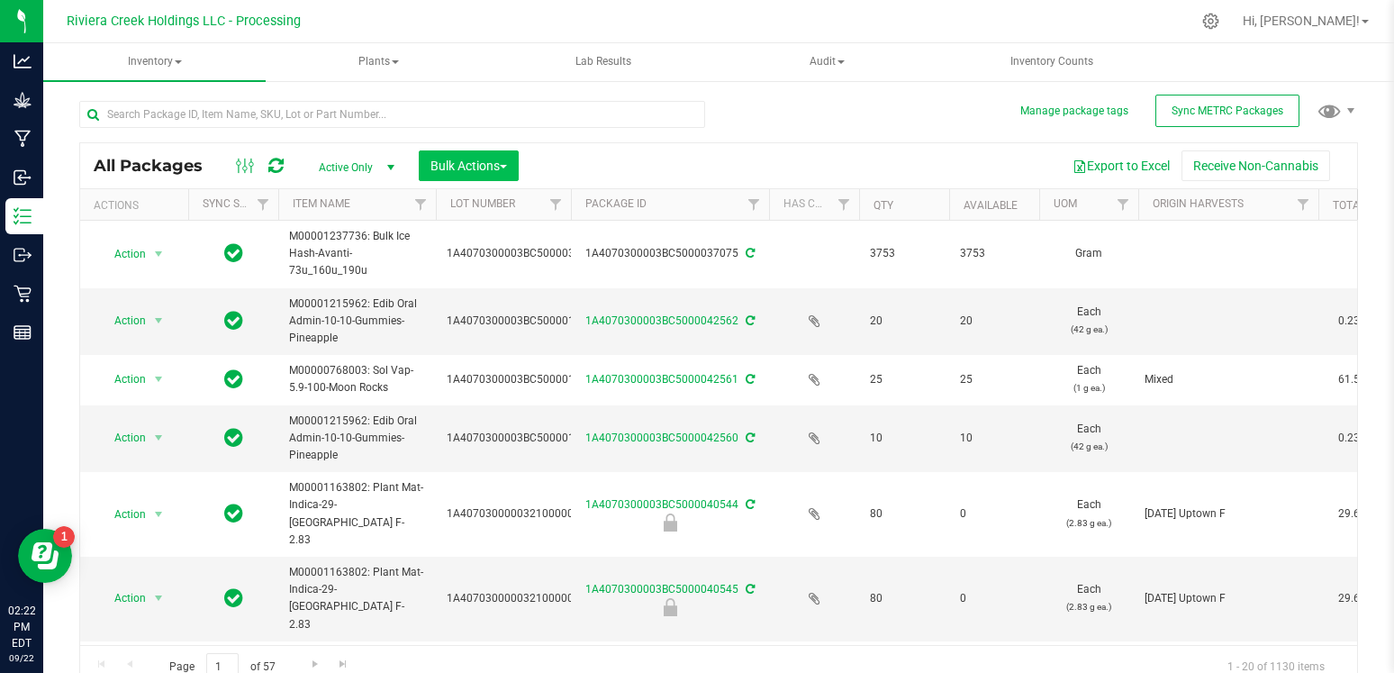
click at [466, 161] on span "Bulk Actions" at bounding box center [468, 165] width 77 height 14
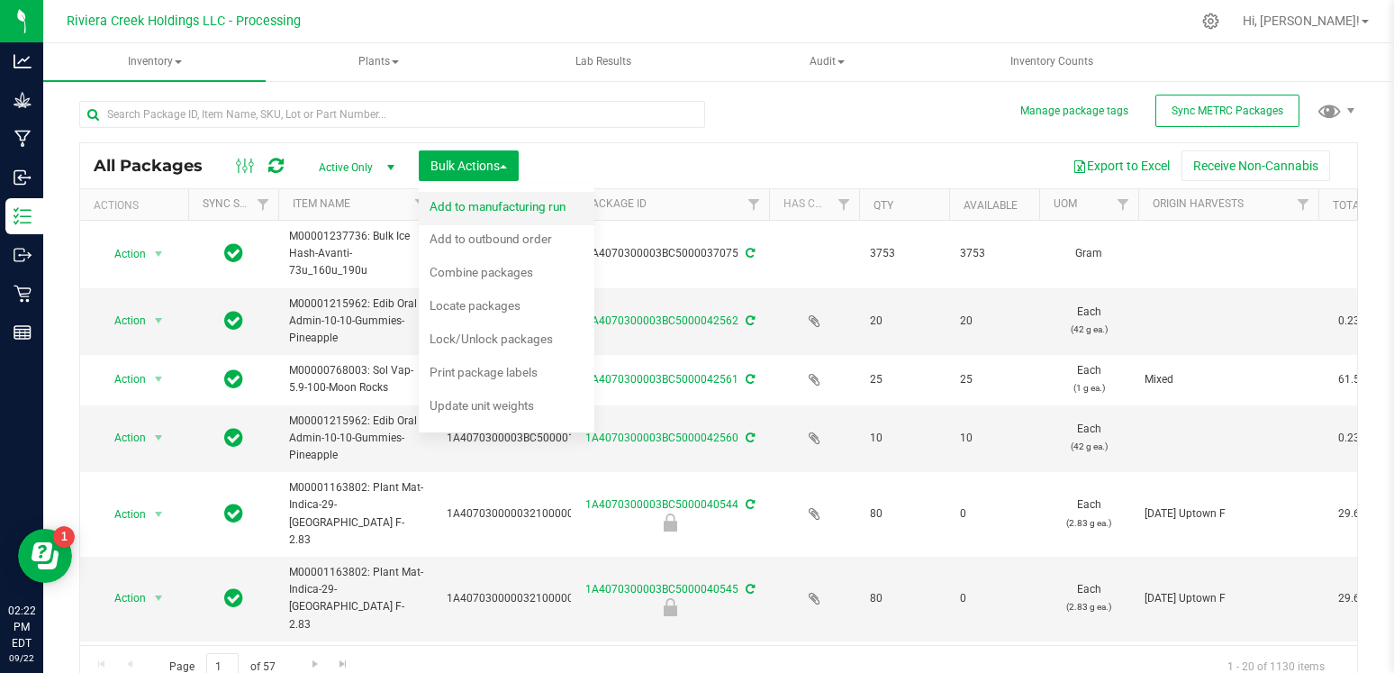
click at [511, 200] on span "Add to manufacturing run" at bounding box center [497, 206] width 136 height 14
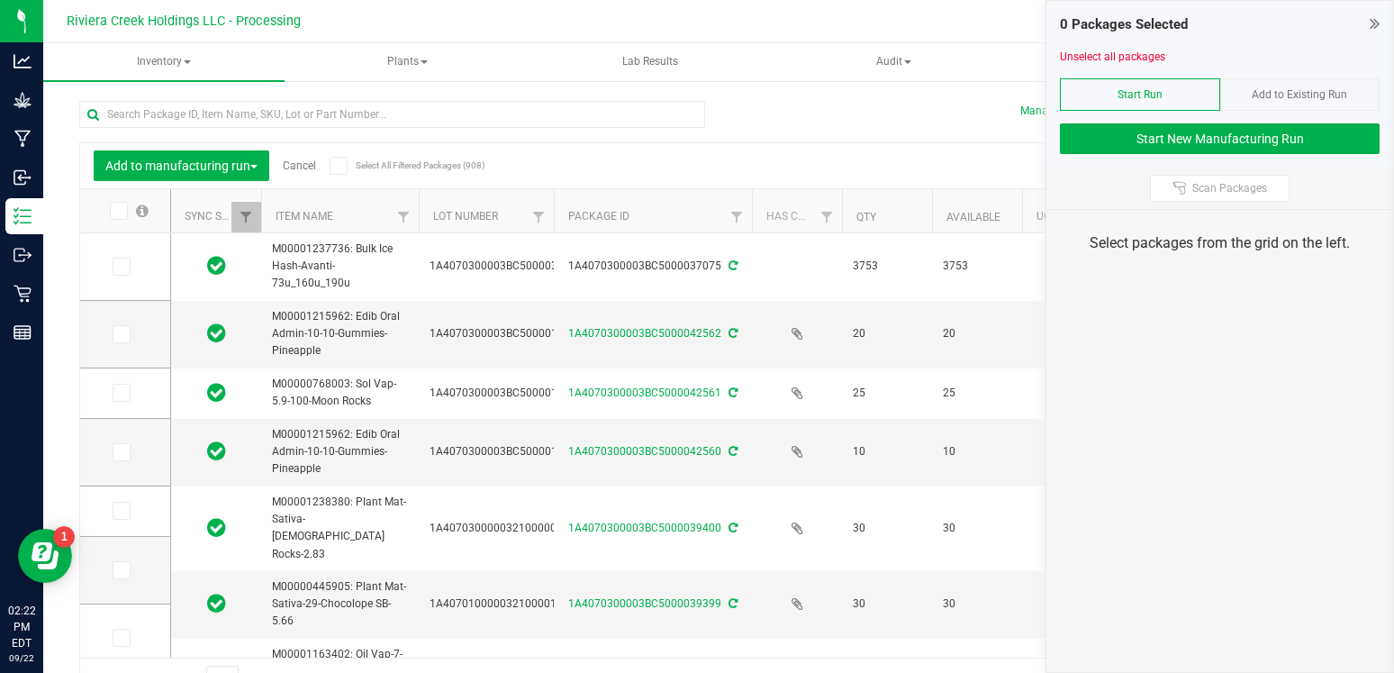
type input "[DATE]"
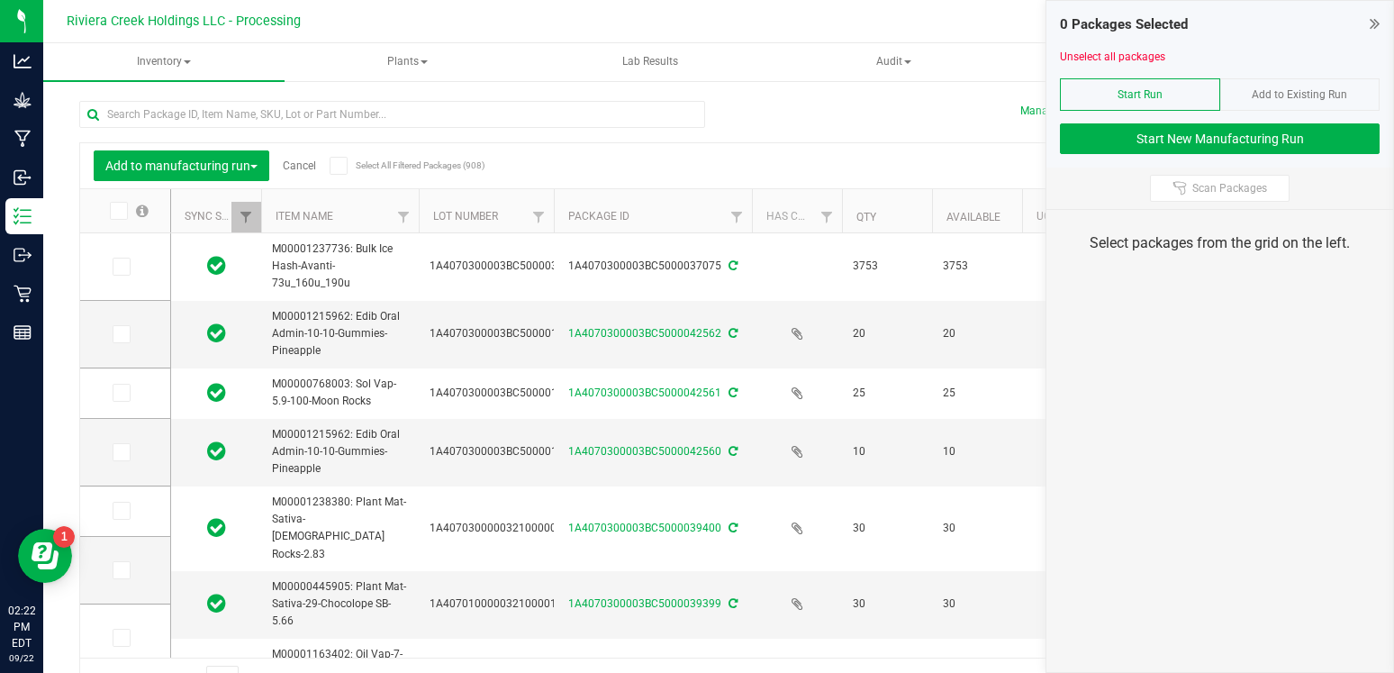
type input "[DATE]"
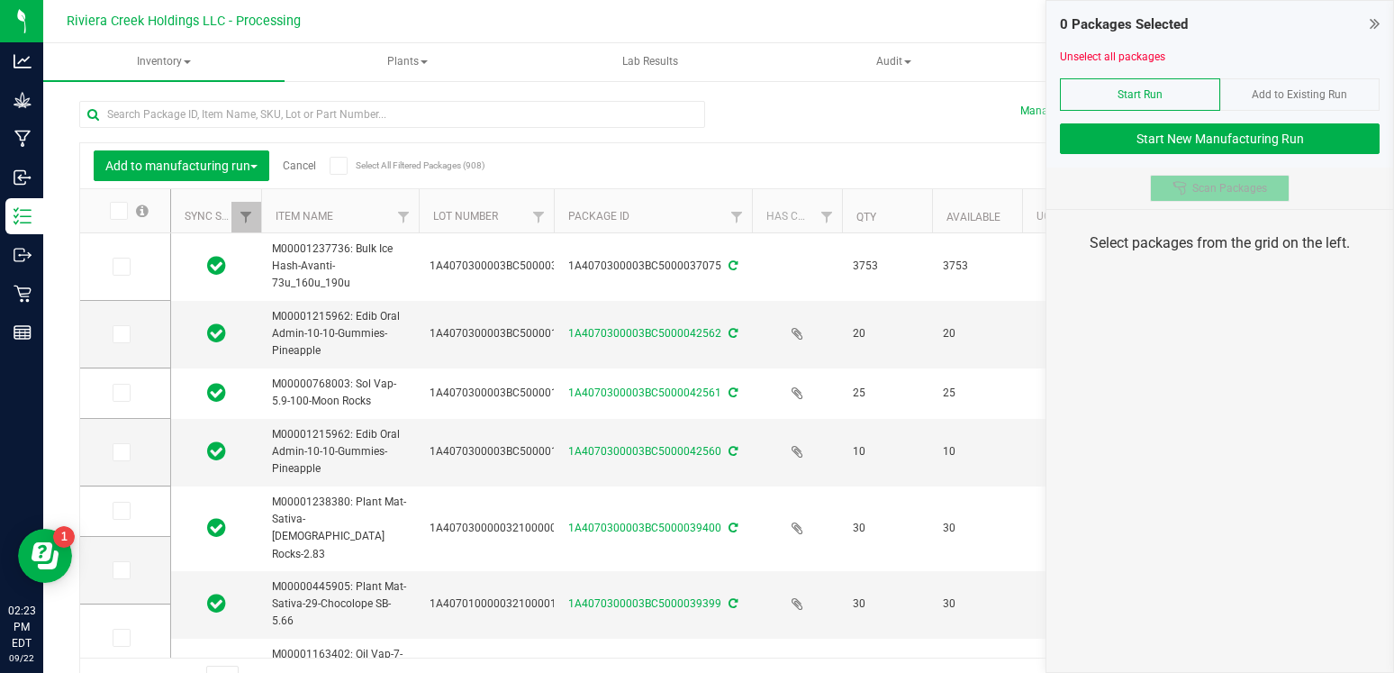
click at [1188, 185] on div at bounding box center [1182, 188] width 20 height 14
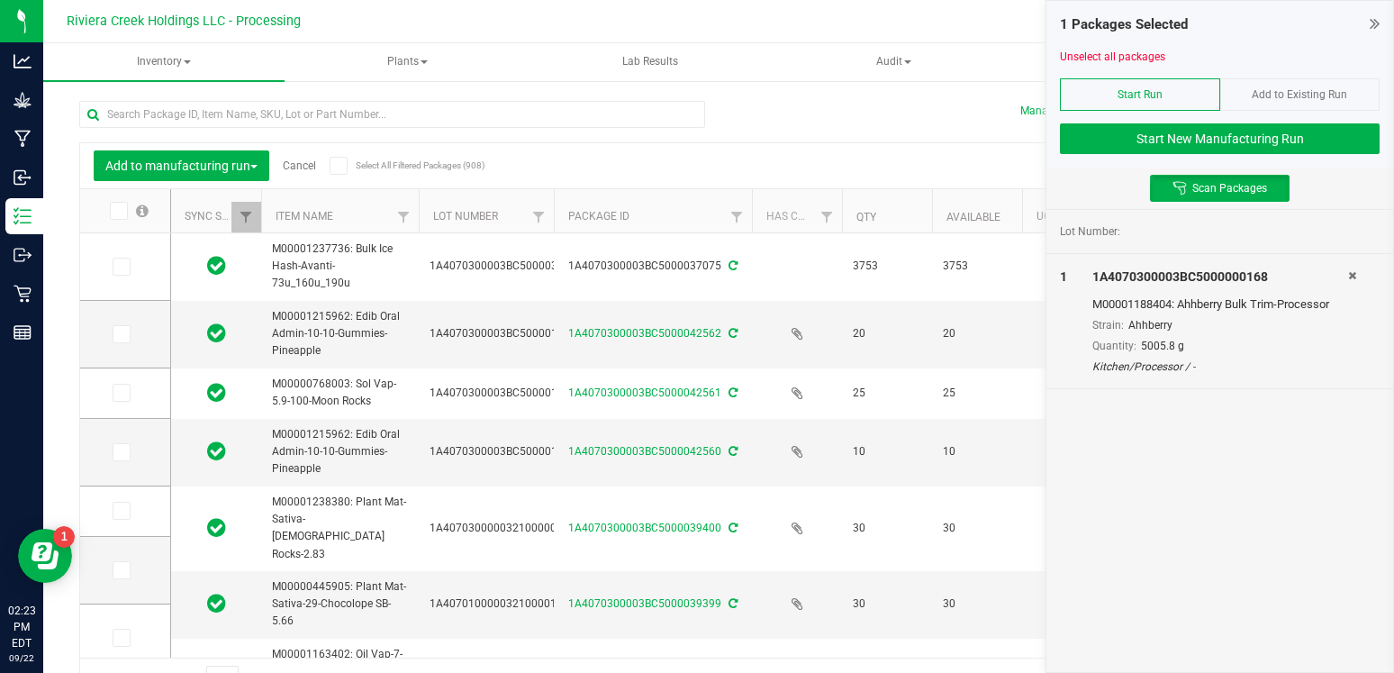
click at [1172, 485] on div "Lot Number: 1 1A4070300003BC5000000168 M00001188404: Ahhberry Bulk Trim-Process…" at bounding box center [1219, 441] width 347 height 463
click at [1186, 143] on button "Start New Manufacturing Run" at bounding box center [1220, 138] width 320 height 31
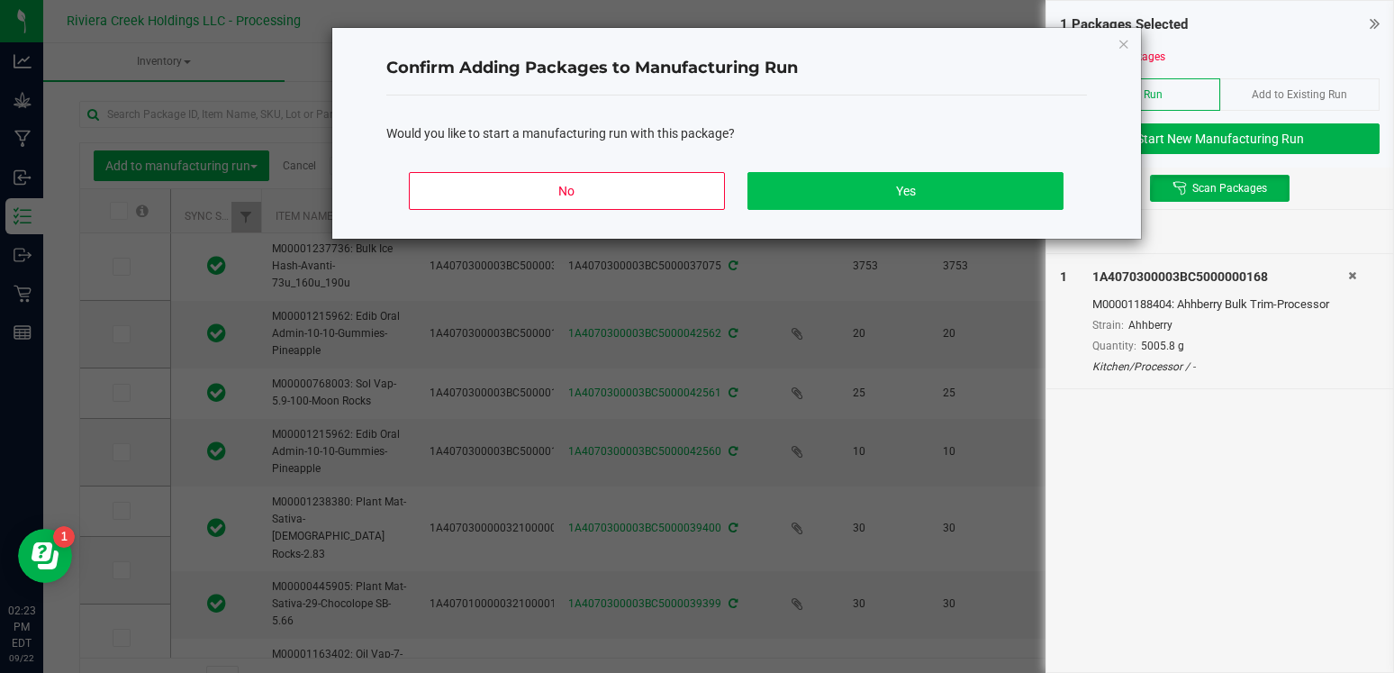
click at [870, 191] on button "Yes" at bounding box center [904, 191] width 315 height 38
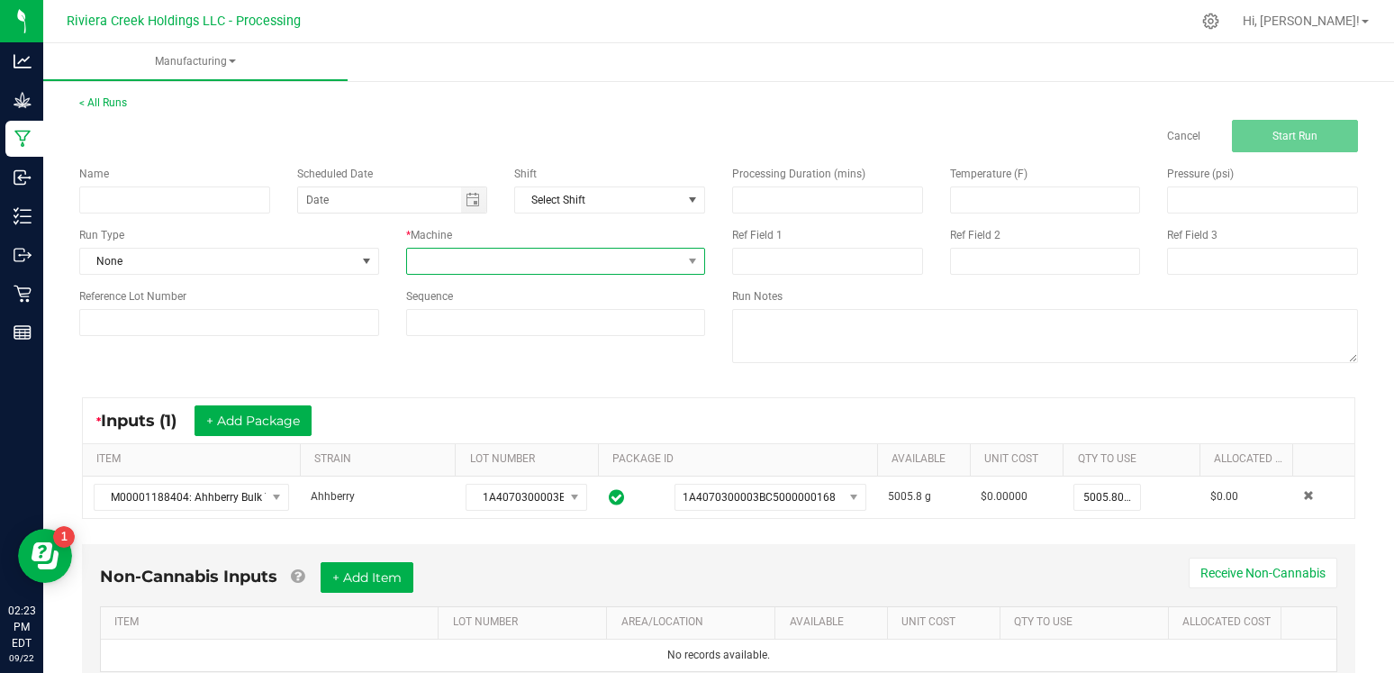
click at [601, 272] on span at bounding box center [545, 260] width 276 height 25
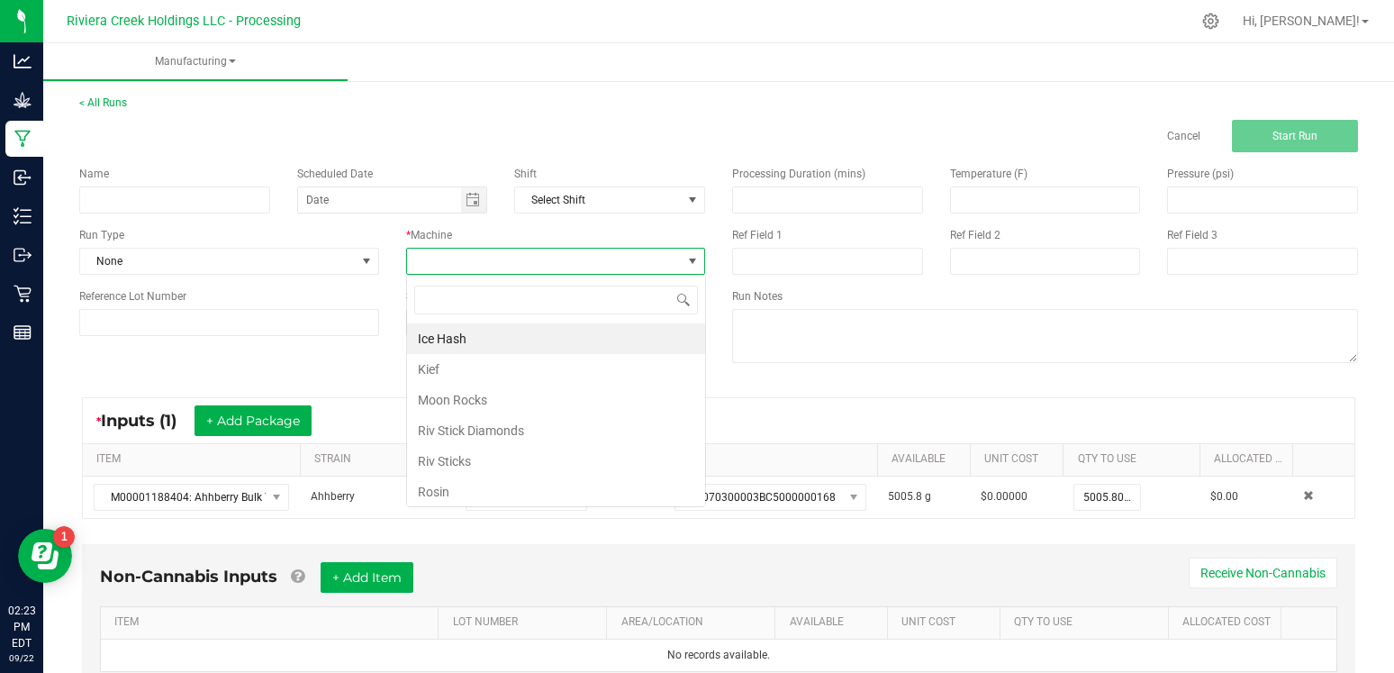
scroll to position [27, 299]
type input "ice"
click at [499, 330] on li "Ice Hash" at bounding box center [556, 338] width 298 height 31
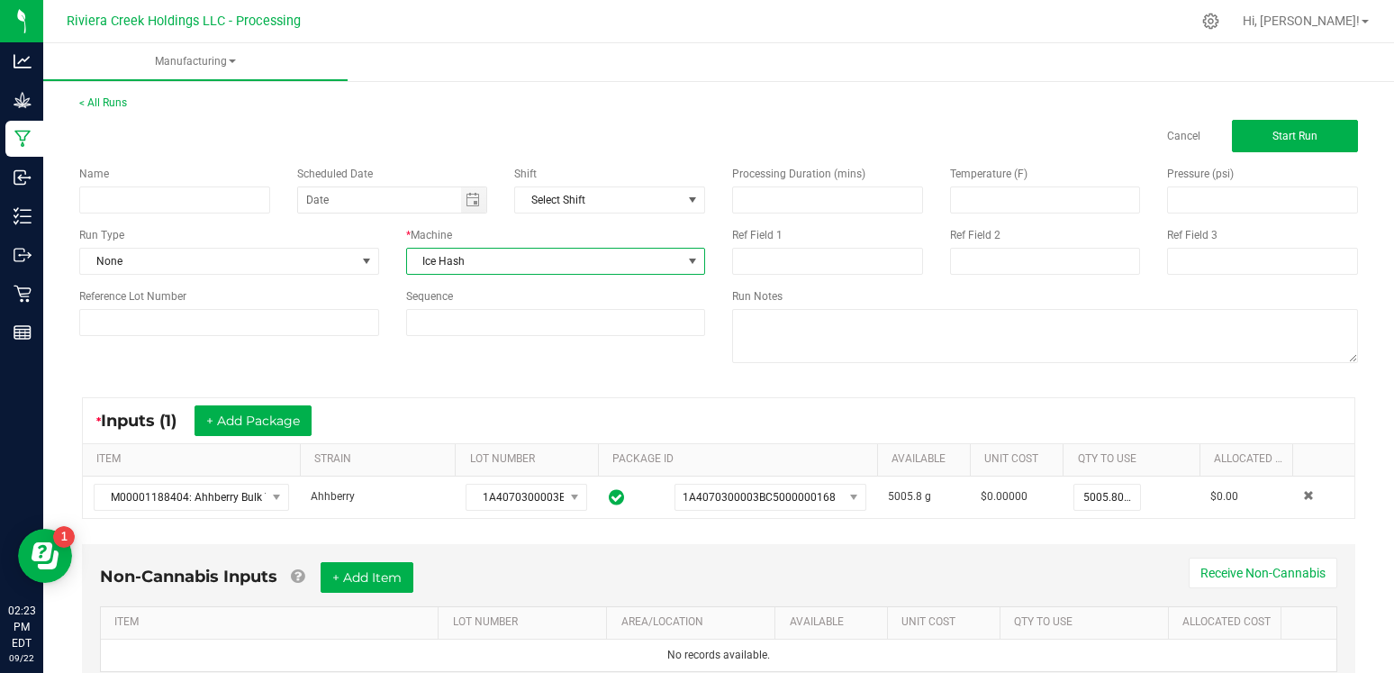
click at [472, 406] on div "* Inputs (1) + Add Package" at bounding box center [718, 420] width 1271 height 45
click at [1275, 139] on span "Start Run" at bounding box center [1294, 136] width 45 height 13
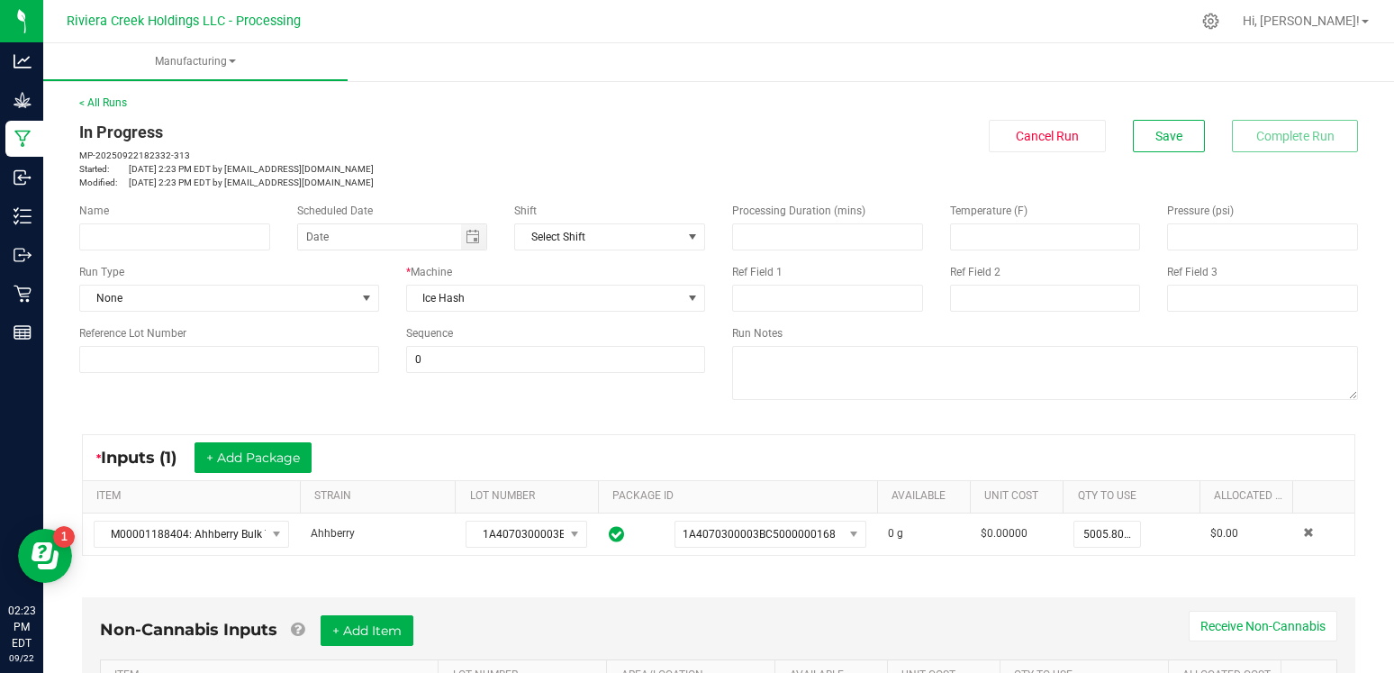
click at [545, 411] on div "Name Scheduled Date Shift Select Shift Run Type None * Machine Ice Hash Referen…" at bounding box center [718, 303] width 1305 height 229
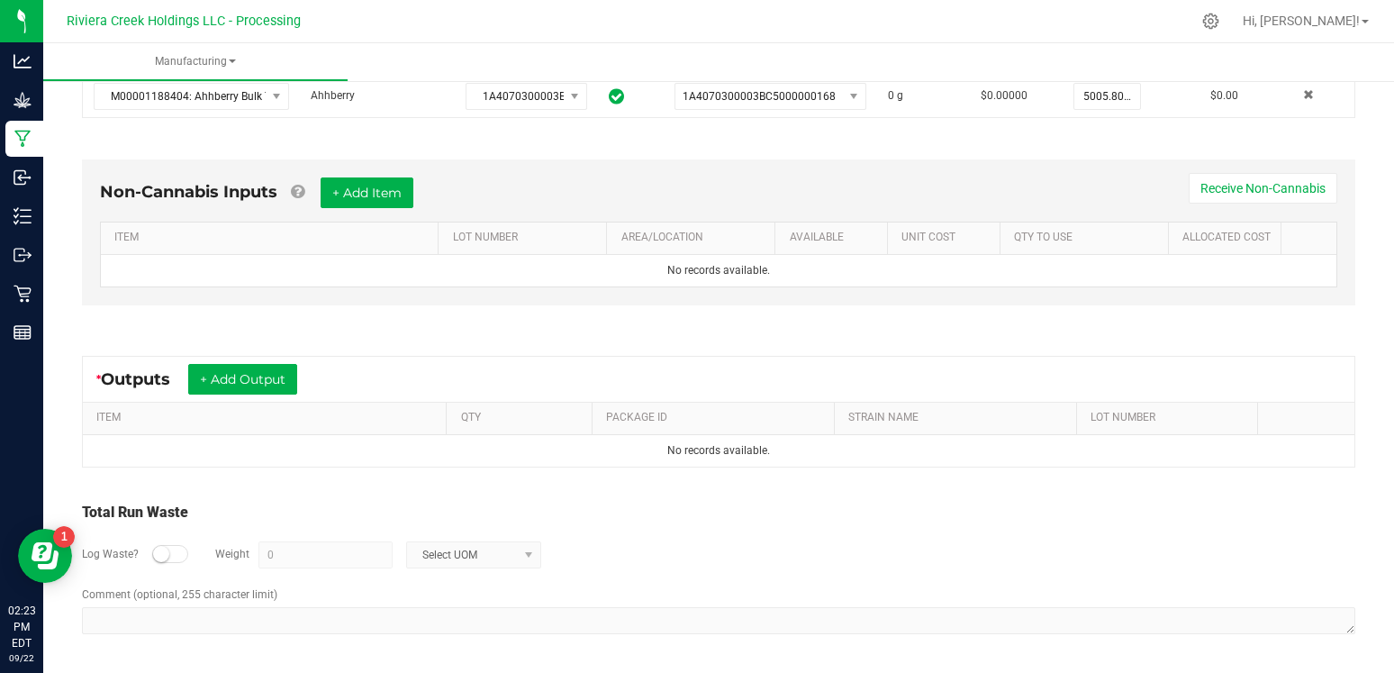
scroll to position [435, 0]
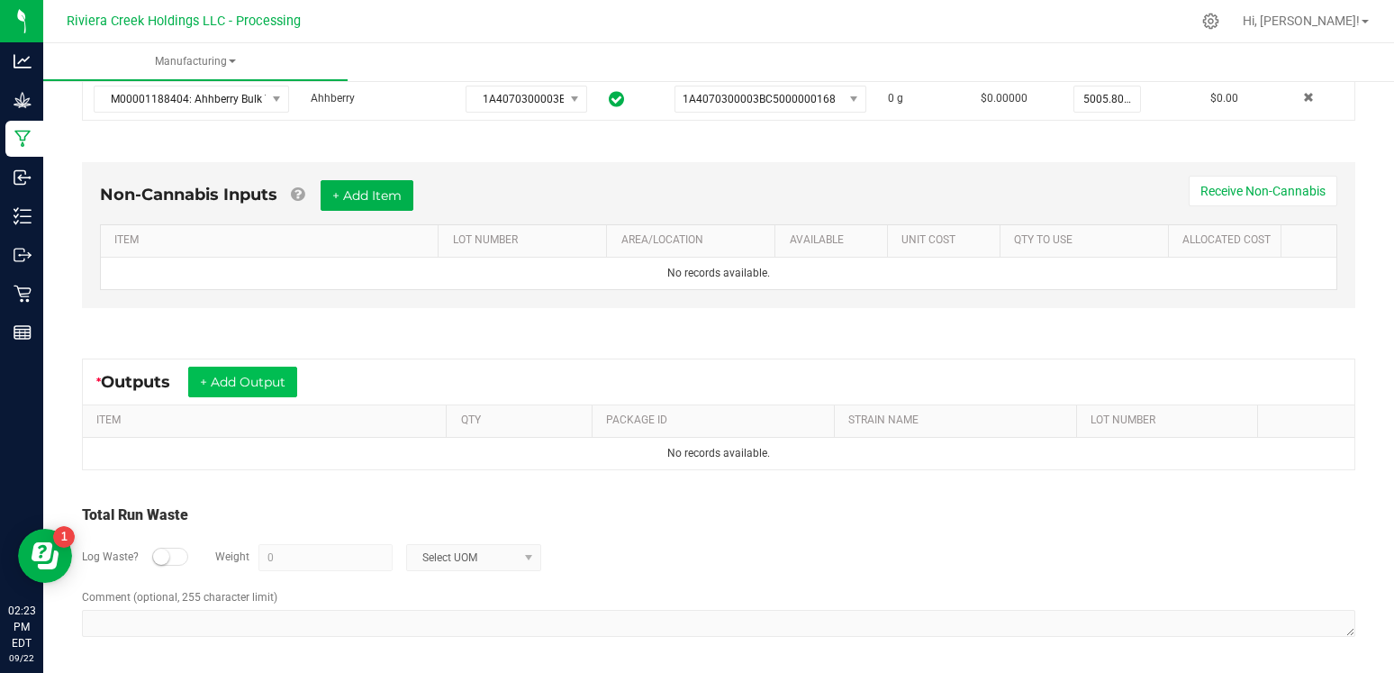
click at [268, 383] on button "+ Add Output" at bounding box center [242, 381] width 109 height 31
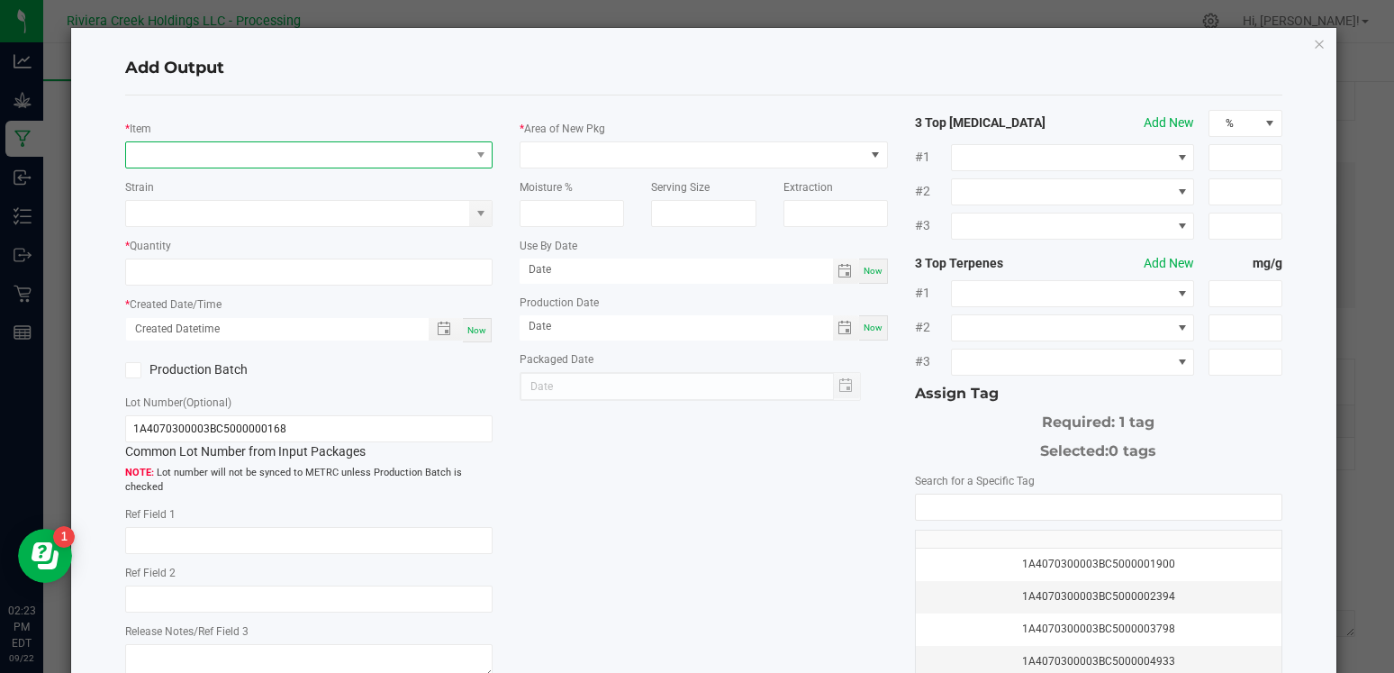
click at [182, 151] on span "NO DATA FOUND" at bounding box center [297, 154] width 343 height 25
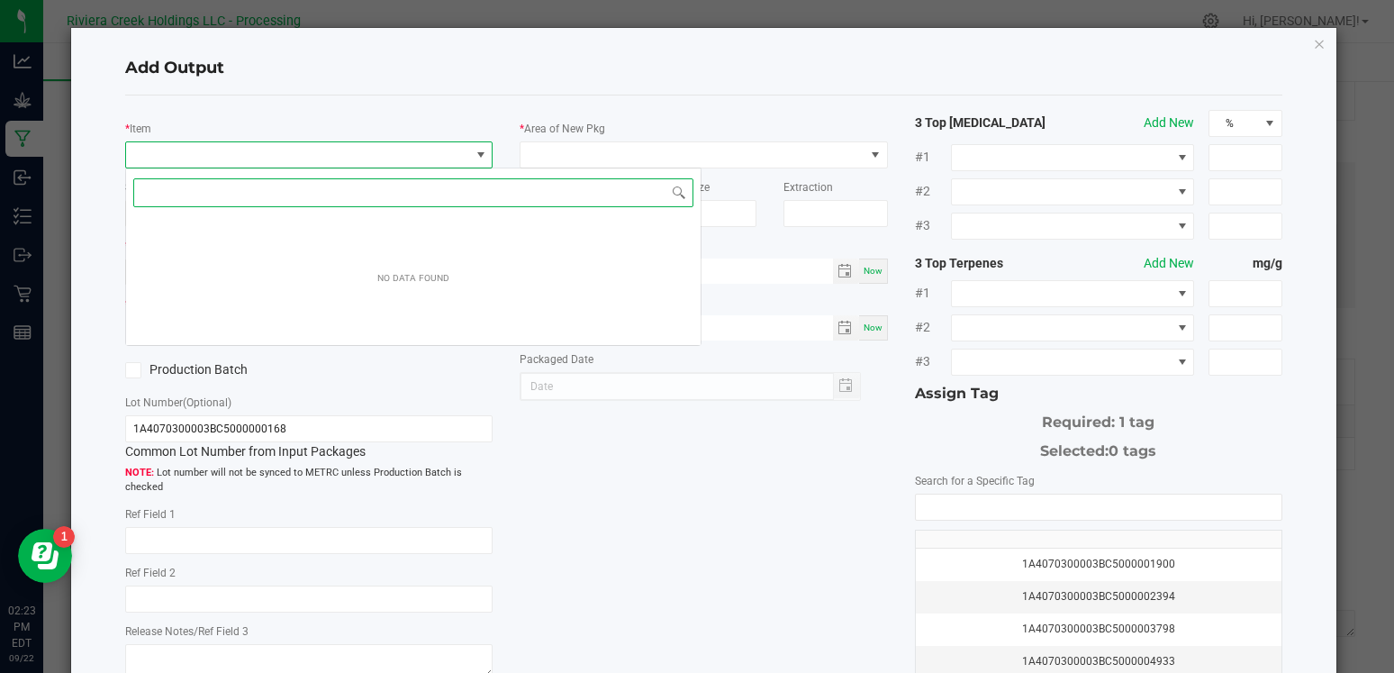
scroll to position [27, 367]
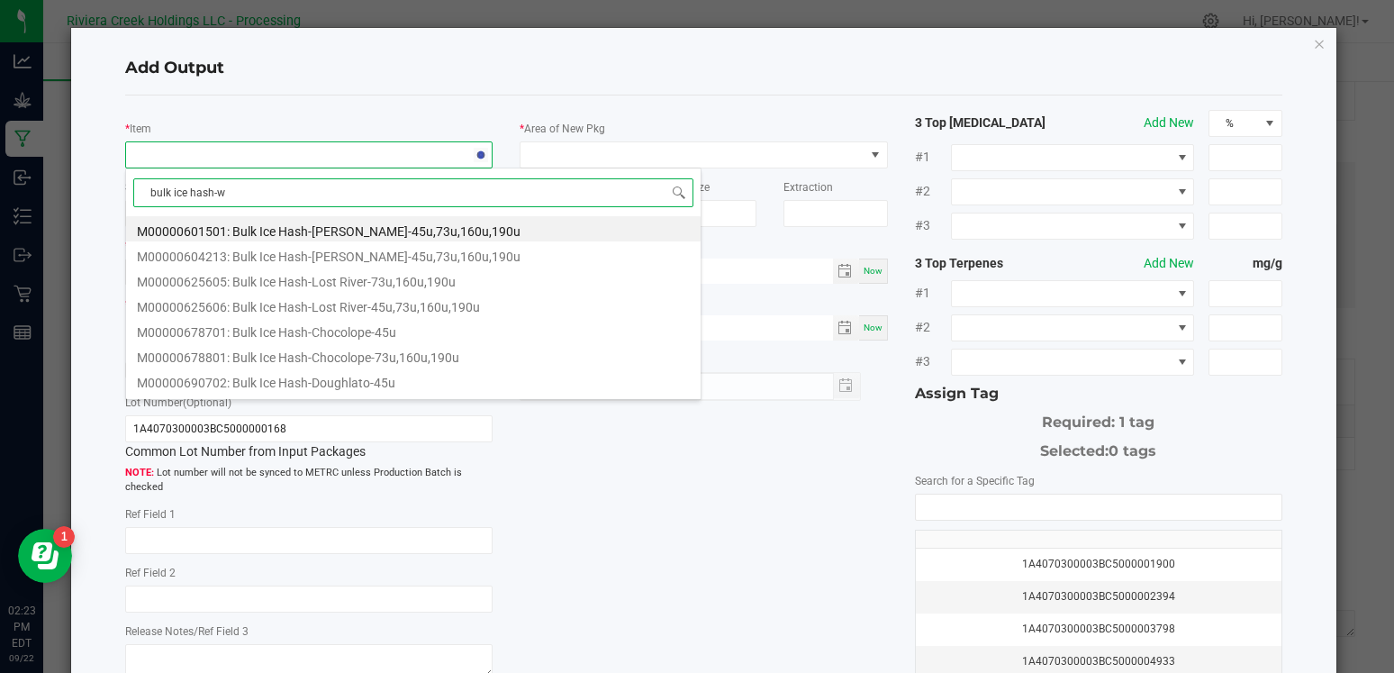
type input "bulk ice hash-wh"
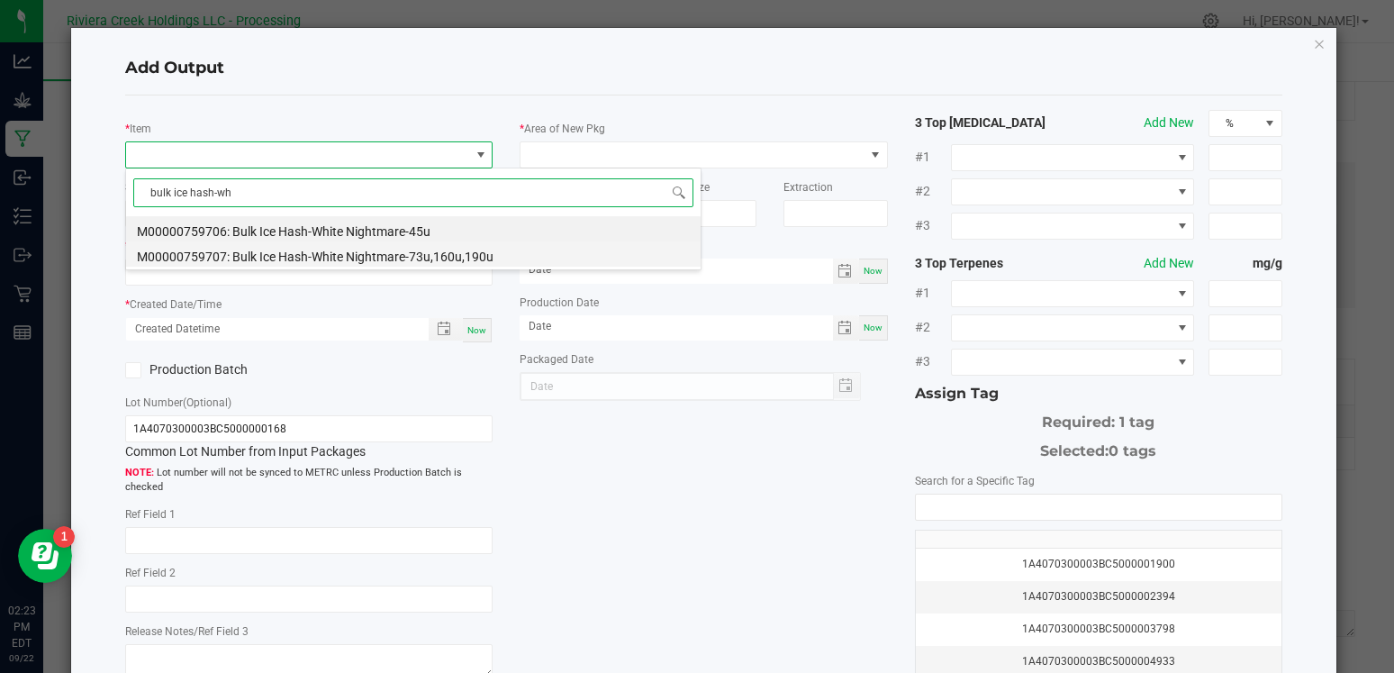
click at [297, 255] on li "M00000759707: Bulk Ice Hash-White Nightmare-73u,160u,190u" at bounding box center [413, 253] width 574 height 25
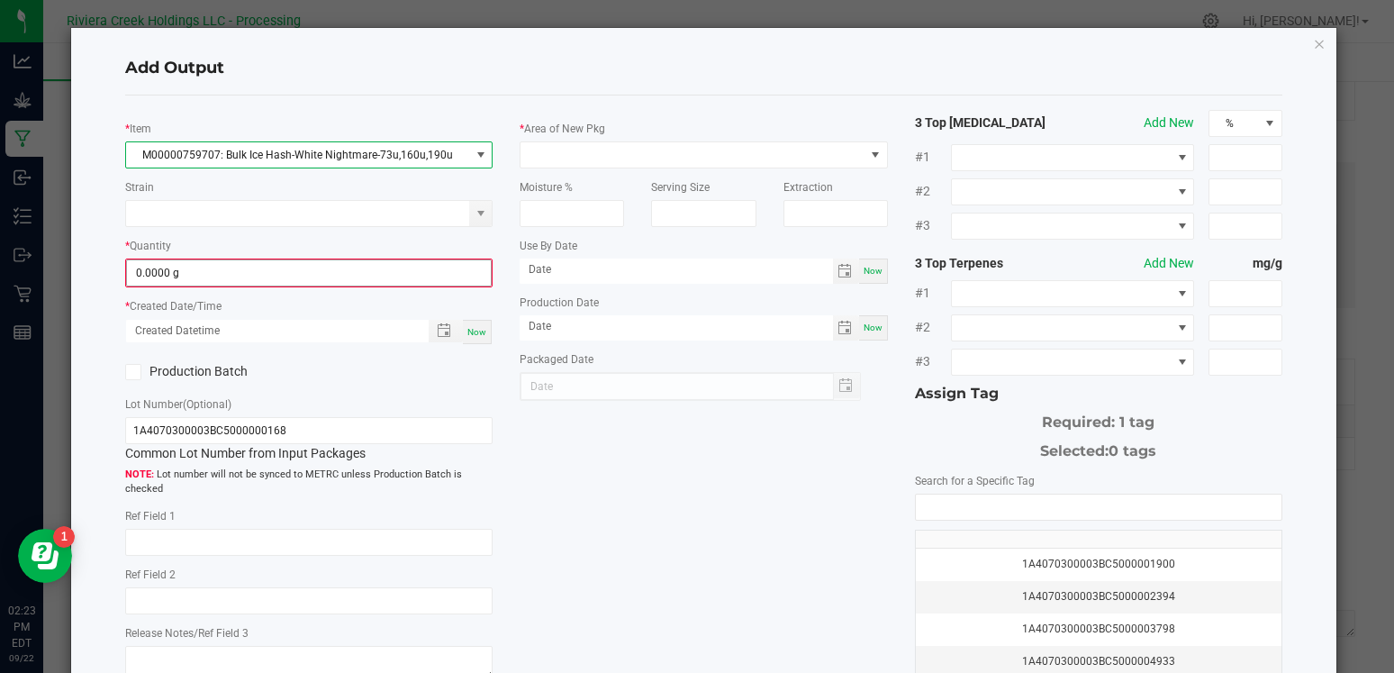
type input "0"
click at [208, 269] on input "0" at bounding box center [309, 272] width 364 height 25
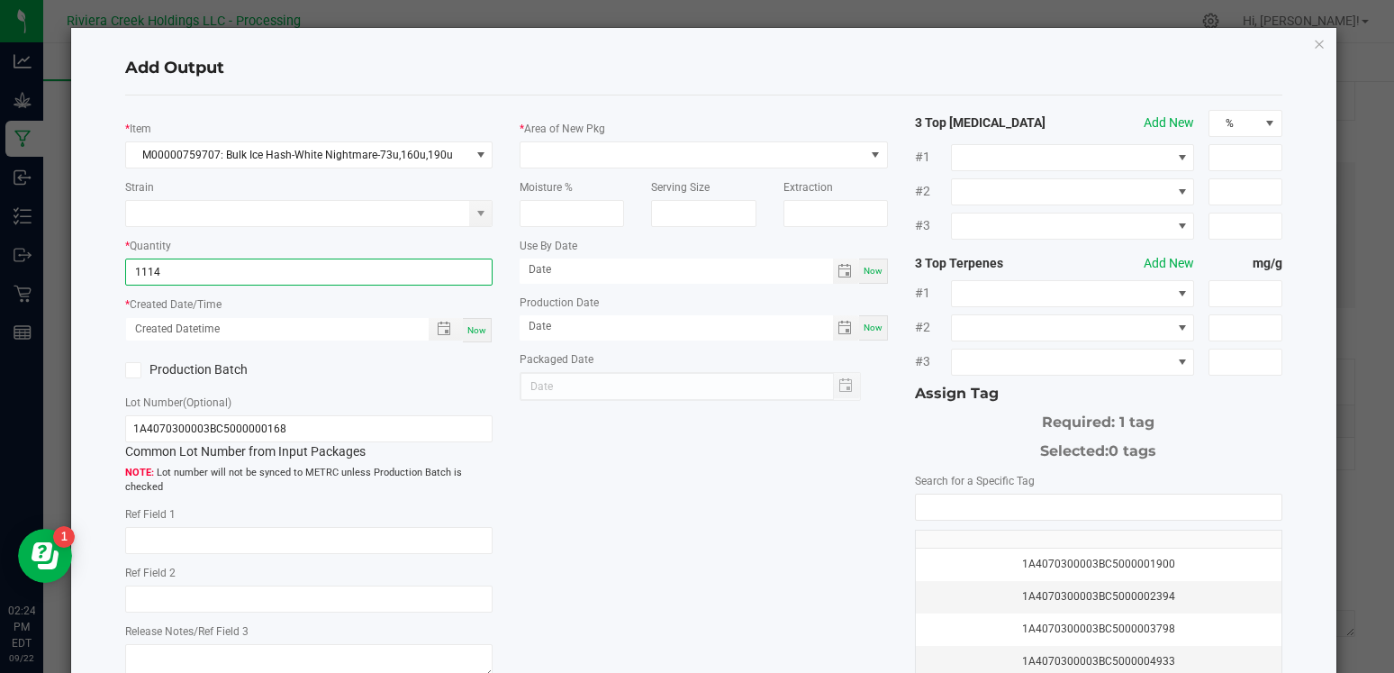
type input "1114.0000 g"
click at [483, 330] on span "Now" at bounding box center [476, 330] width 19 height 10
type input "[DATE] 2:24 PM"
type input "[DATE]"
click at [136, 370] on icon at bounding box center [134, 370] width 12 height 0
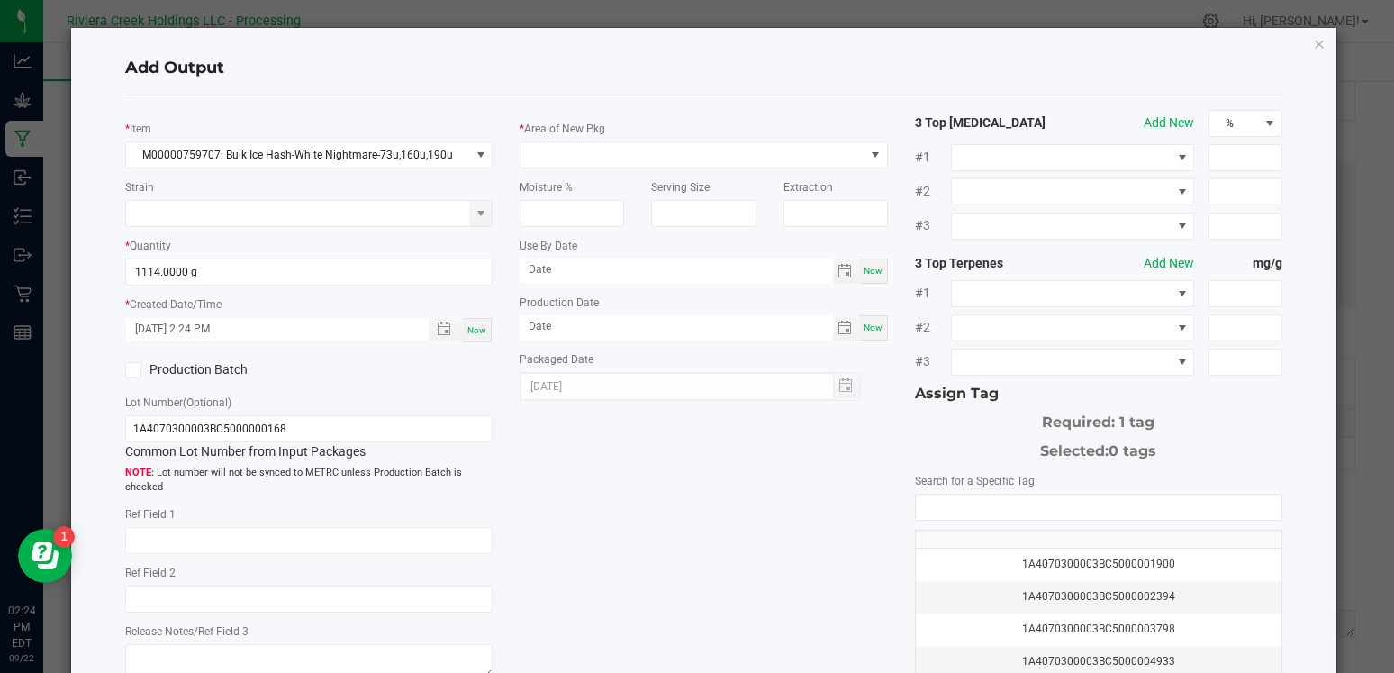
click at [0, 0] on input "Production Batch" at bounding box center [0, 0] width 0 height 0
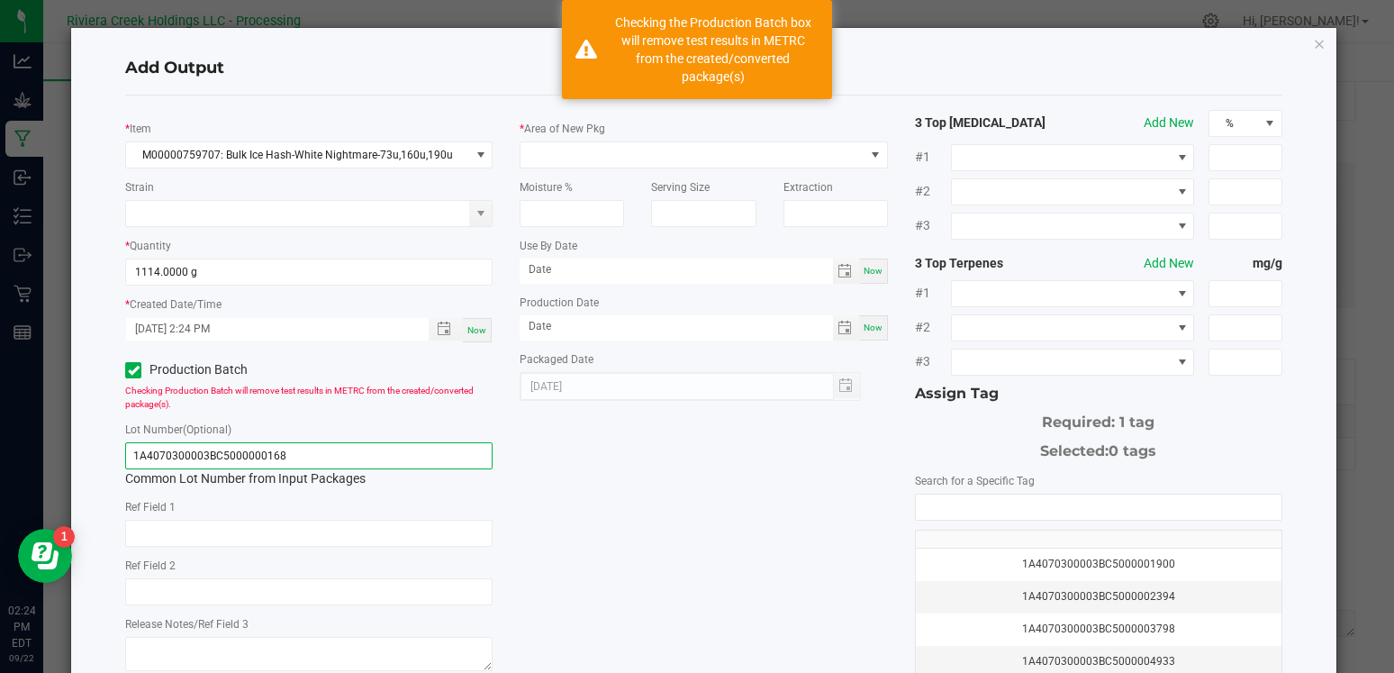
drag, startPoint x: 298, startPoint y: 455, endPoint x: 119, endPoint y: 464, distance: 179.4
click at [119, 464] on div "* Item M00000759707: Bulk Ice Hash-White Nightmare-73u,160u,190u Strain * Quant…" at bounding box center [309, 393] width 394 height 566
drag, startPoint x: 294, startPoint y: 448, endPoint x: 149, endPoint y: 447, distance: 145.0
click at [149, 447] on input "1A4070300003BC5000000168" at bounding box center [308, 455] width 367 height 27
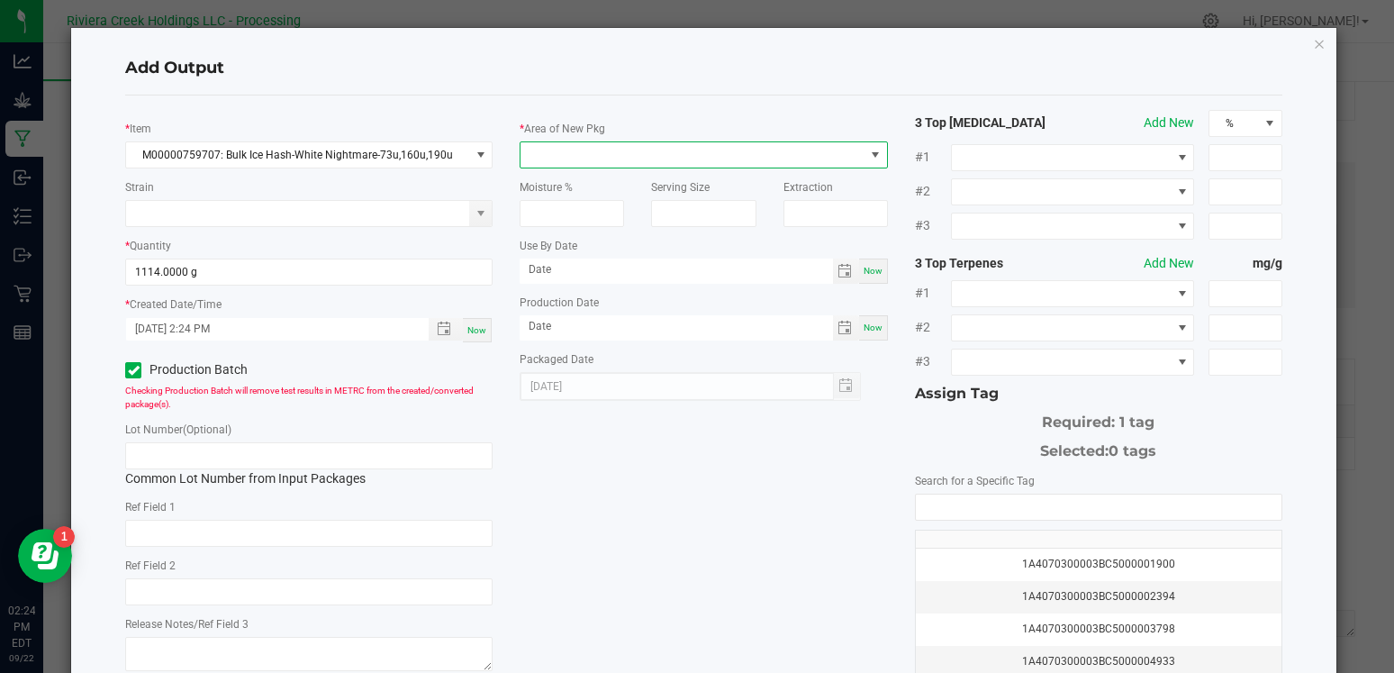
click at [570, 160] on span at bounding box center [691, 154] width 343 height 25
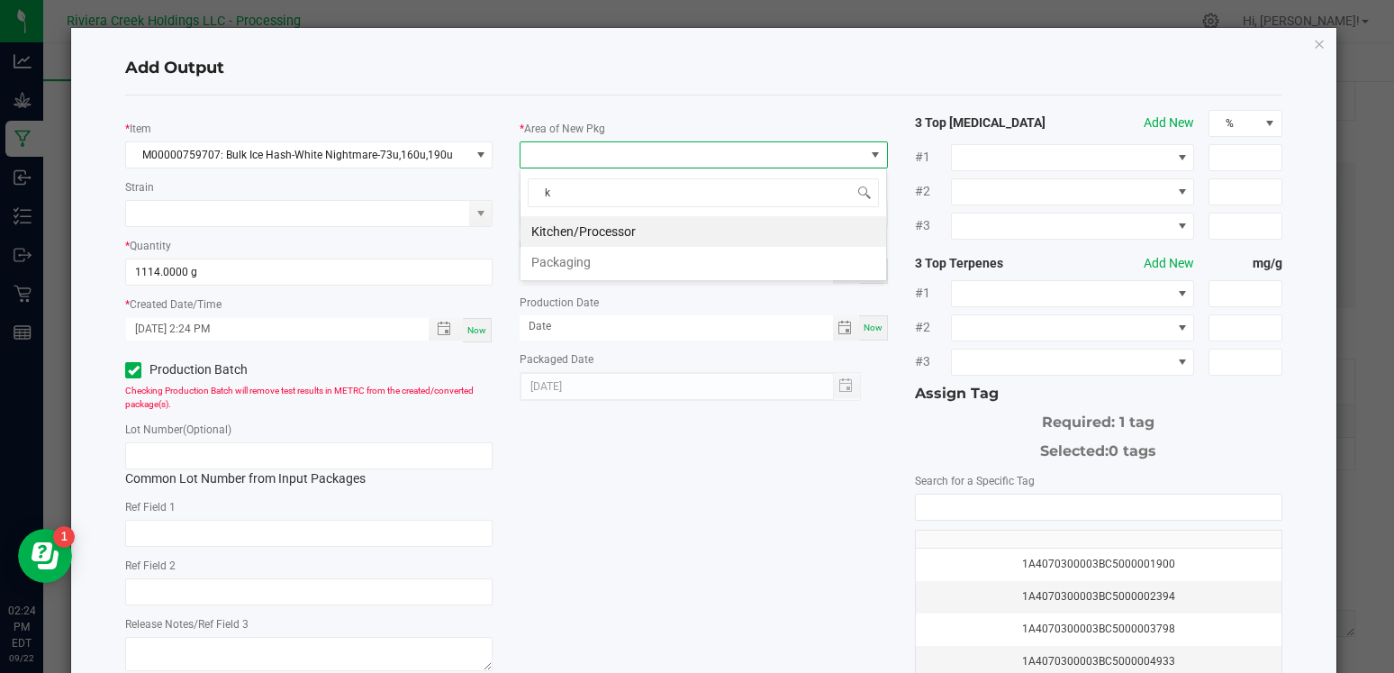
type input "ki"
click at [601, 236] on li "Kitchen/Processor" at bounding box center [703, 231] width 366 height 31
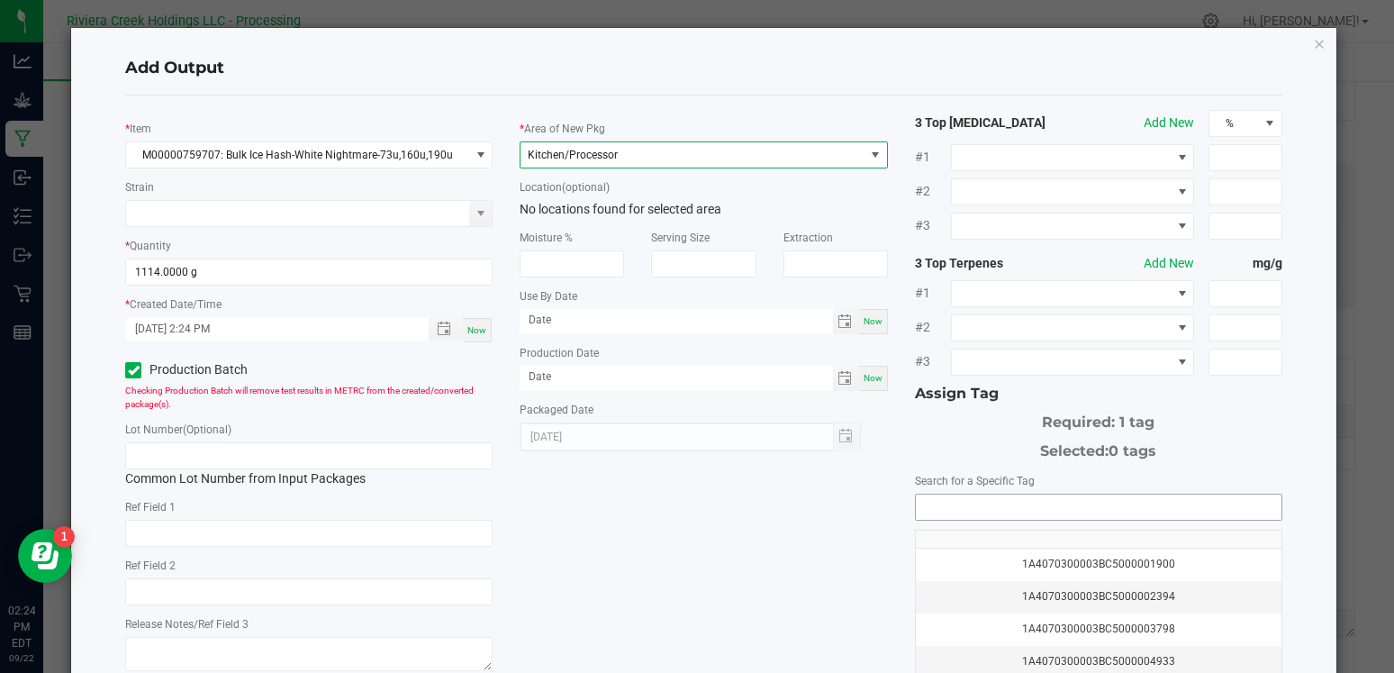
click at [953, 504] on input "NO DATA FOUND" at bounding box center [1099, 506] width 366 height 25
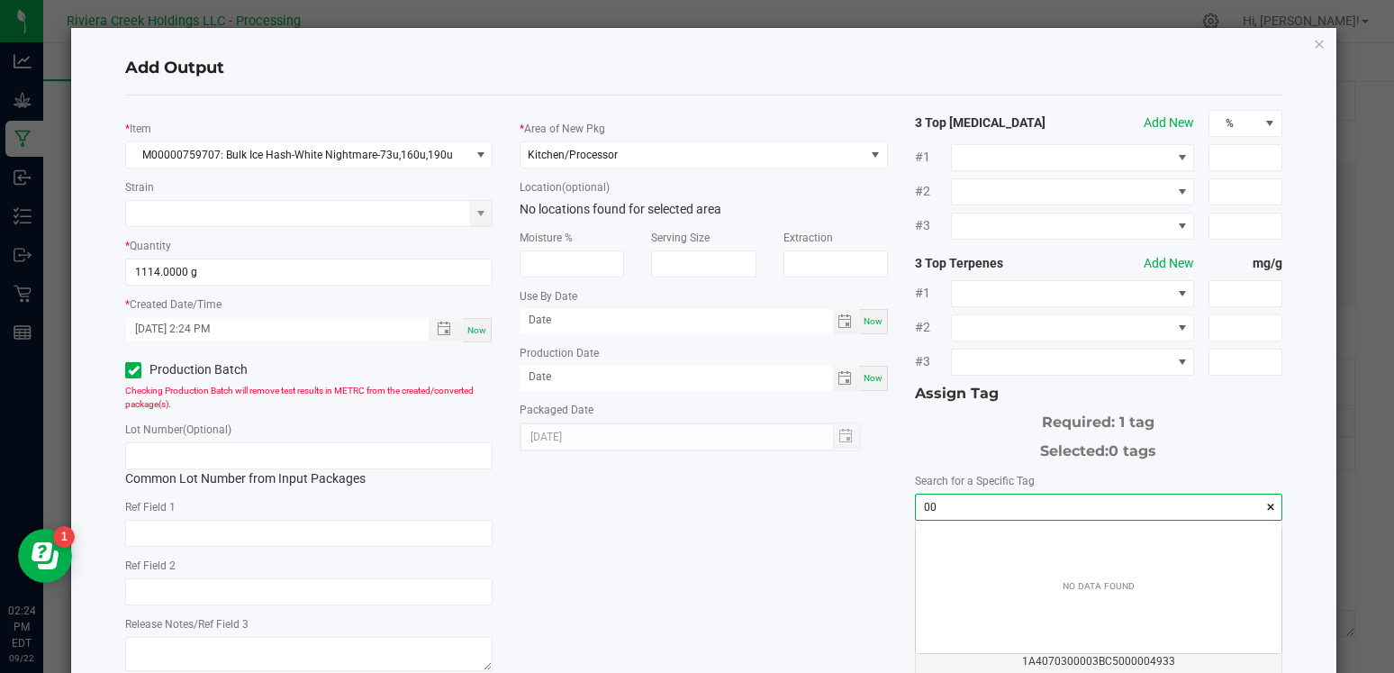
scroll to position [25, 366]
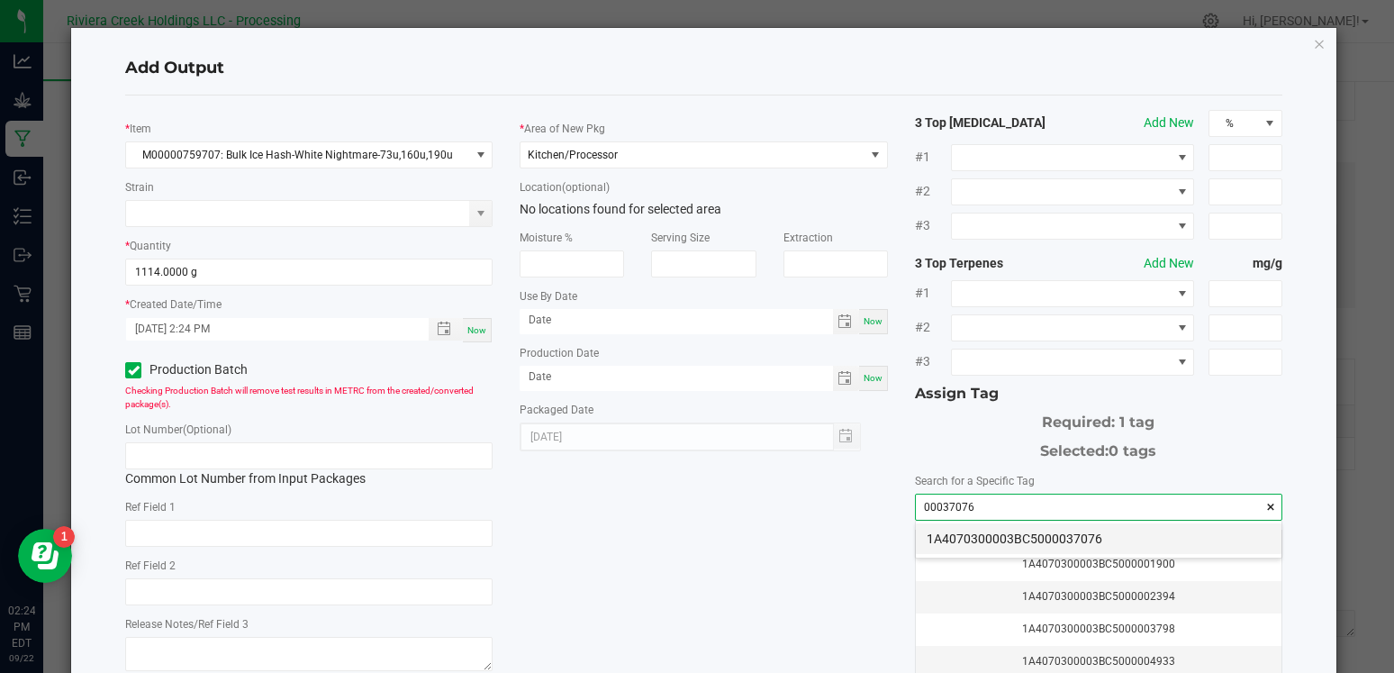
click at [1000, 527] on li "1A4070300003BC5000037076" at bounding box center [1099, 538] width 366 height 31
type input "1A4070300003BC5000037076"
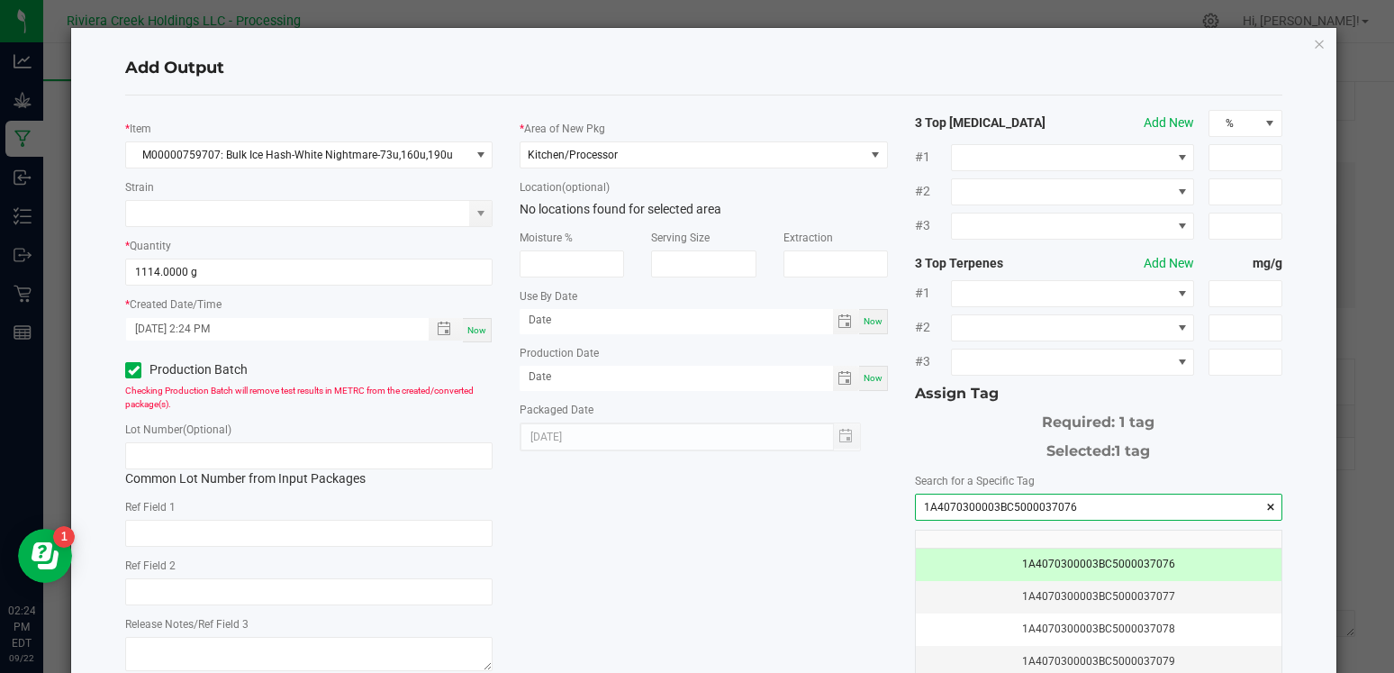
drag, startPoint x: 1084, startPoint y: 505, endPoint x: 915, endPoint y: 494, distance: 169.6
click at [915, 494] on kendo-autocomplete "1A4070300003BC5000037076" at bounding box center [1098, 506] width 367 height 27
click at [357, 460] on input "text" at bounding box center [308, 455] width 367 height 27
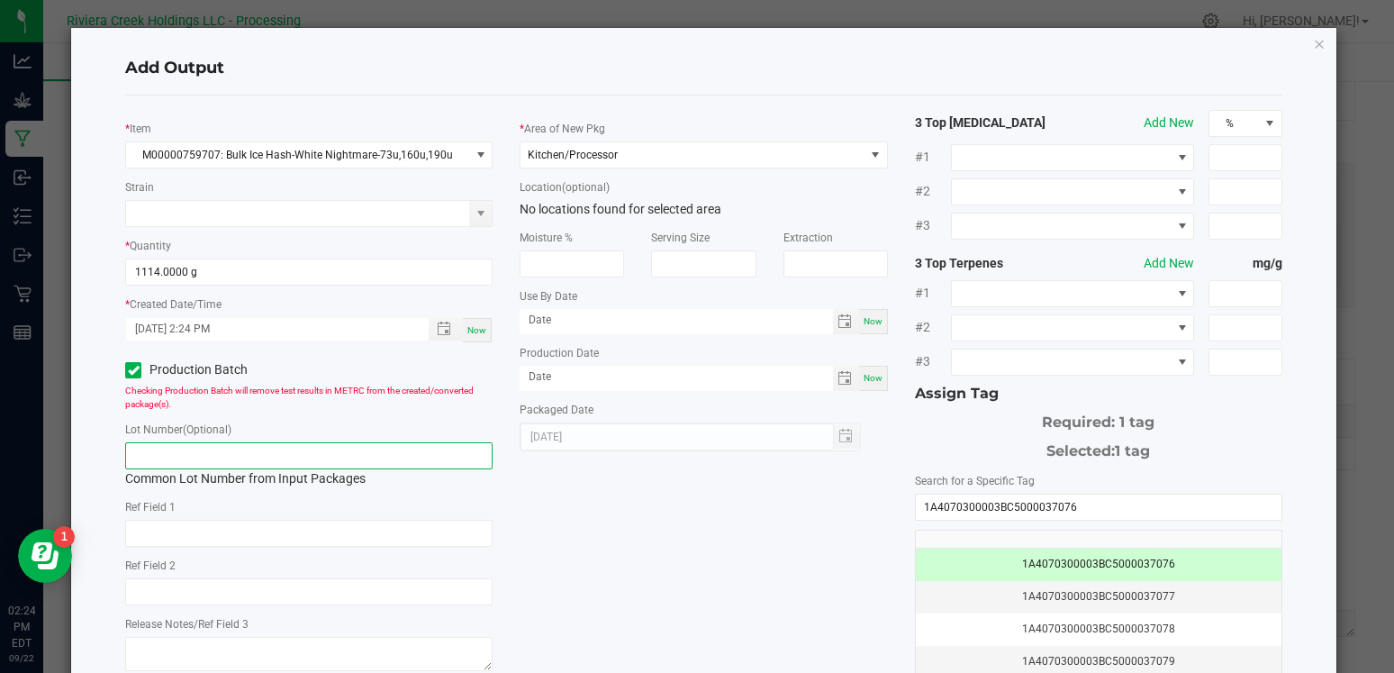
paste input "1A4070300003BC5000037076"
type input "1A4070300003BC5000037076"
click at [574, 577] on div "* Item M00000759707: Bulk Ice Hash-White Nightmare-73u,160u,190u Strain * Quant…" at bounding box center [704, 433] width 1184 height 646
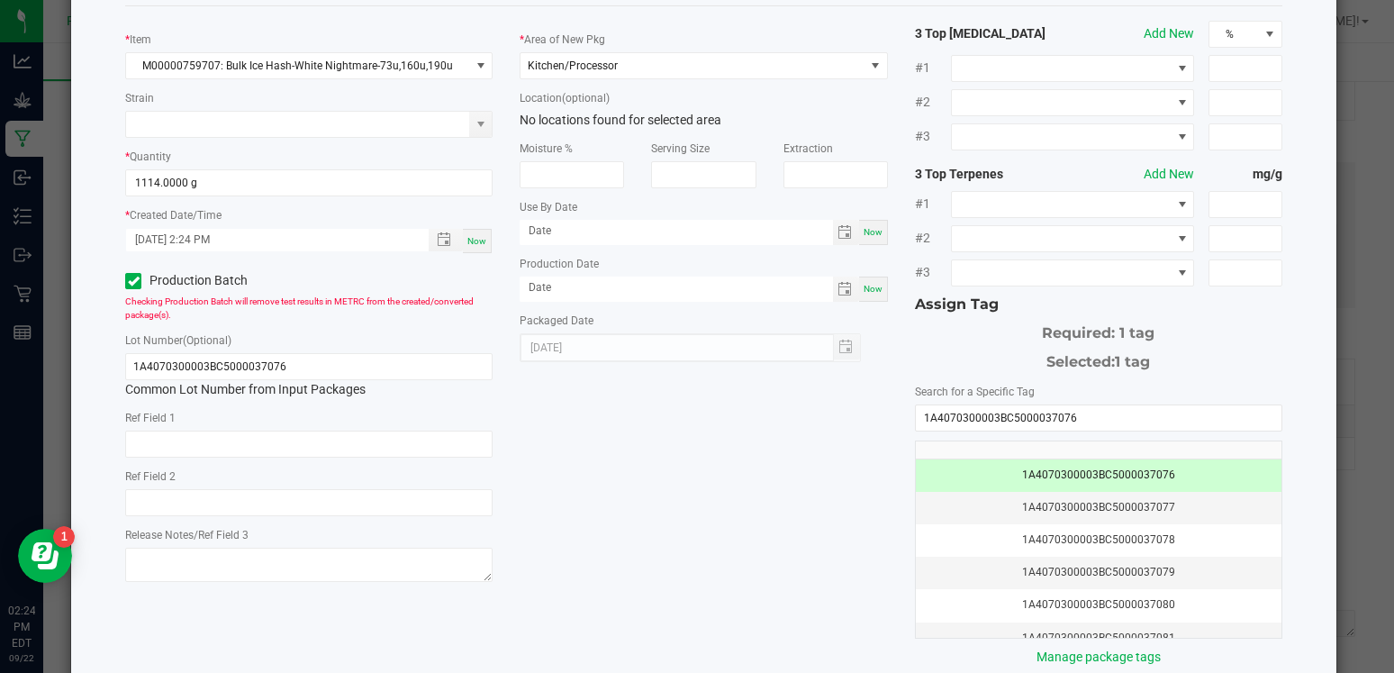
scroll to position [36, 0]
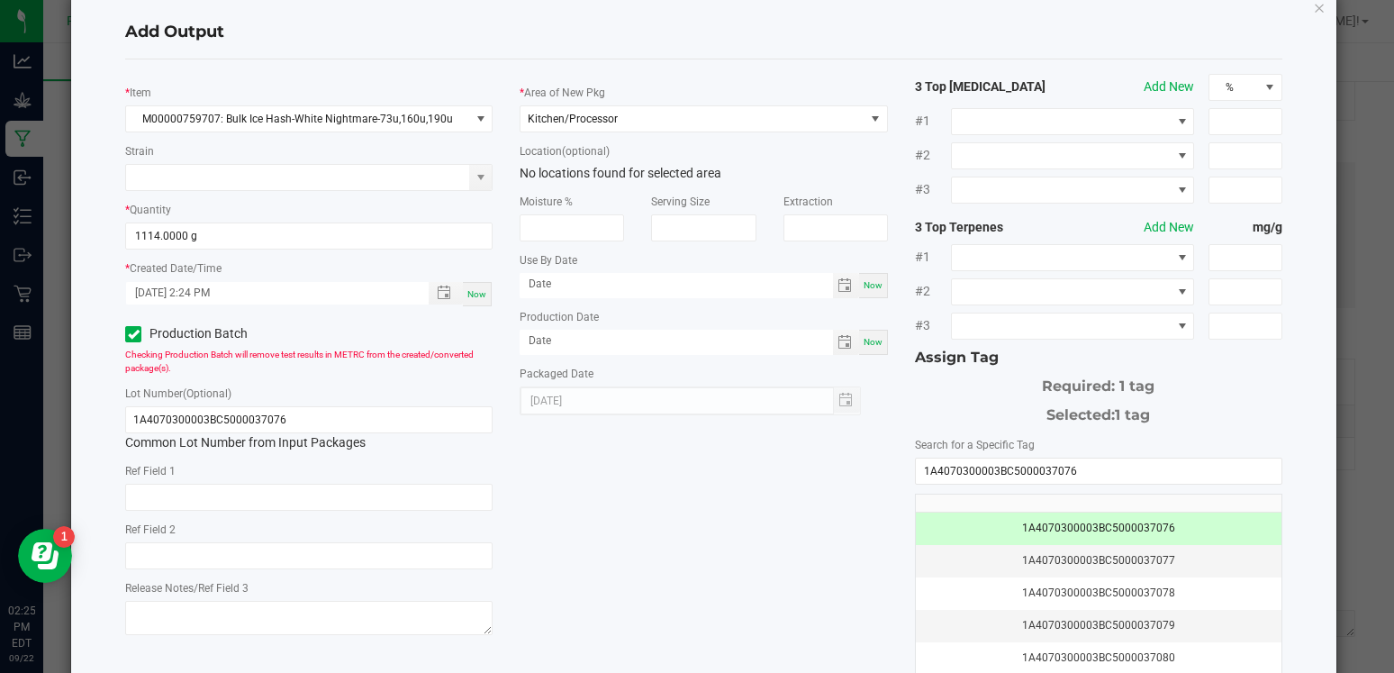
click at [664, 584] on div "* Item M00000759707: Bulk Ice Hash-White Nightmare-73u,160u,190u Strain * Quant…" at bounding box center [704, 397] width 1184 height 646
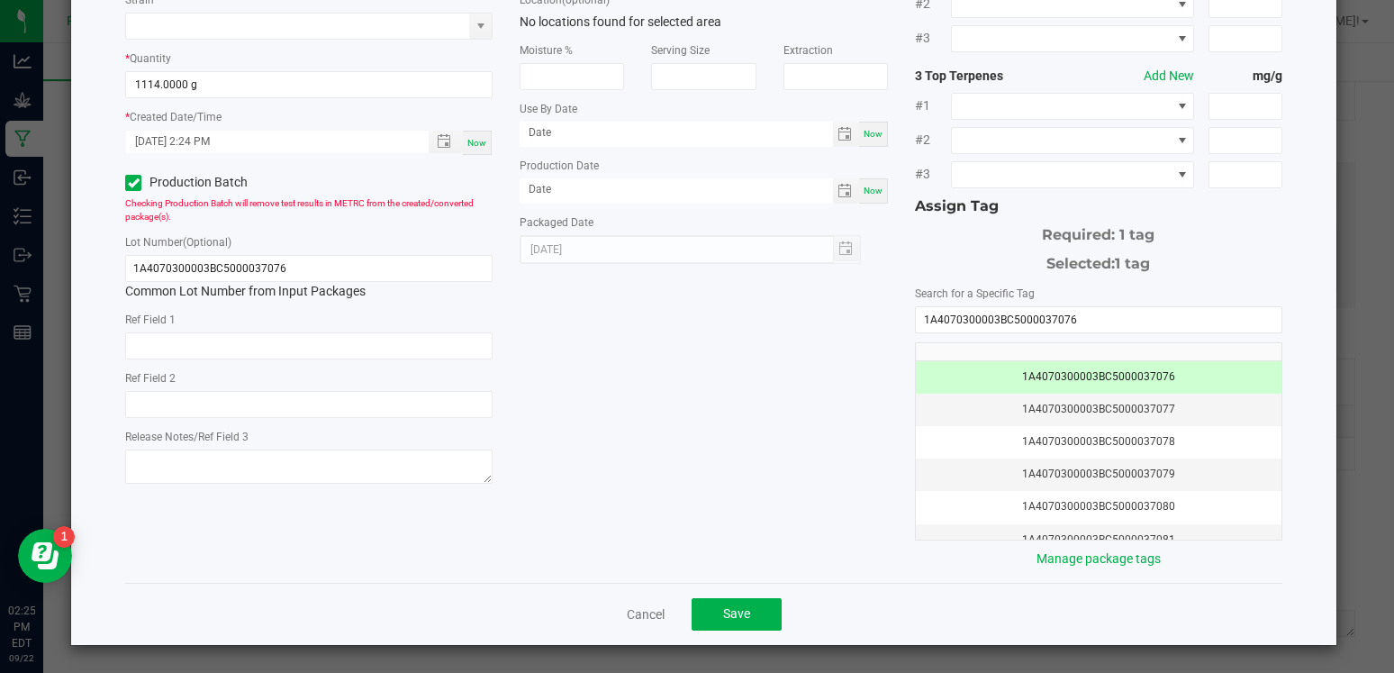
scroll to position [186, 0]
click at [725, 603] on button "Save" at bounding box center [736, 615] width 90 height 32
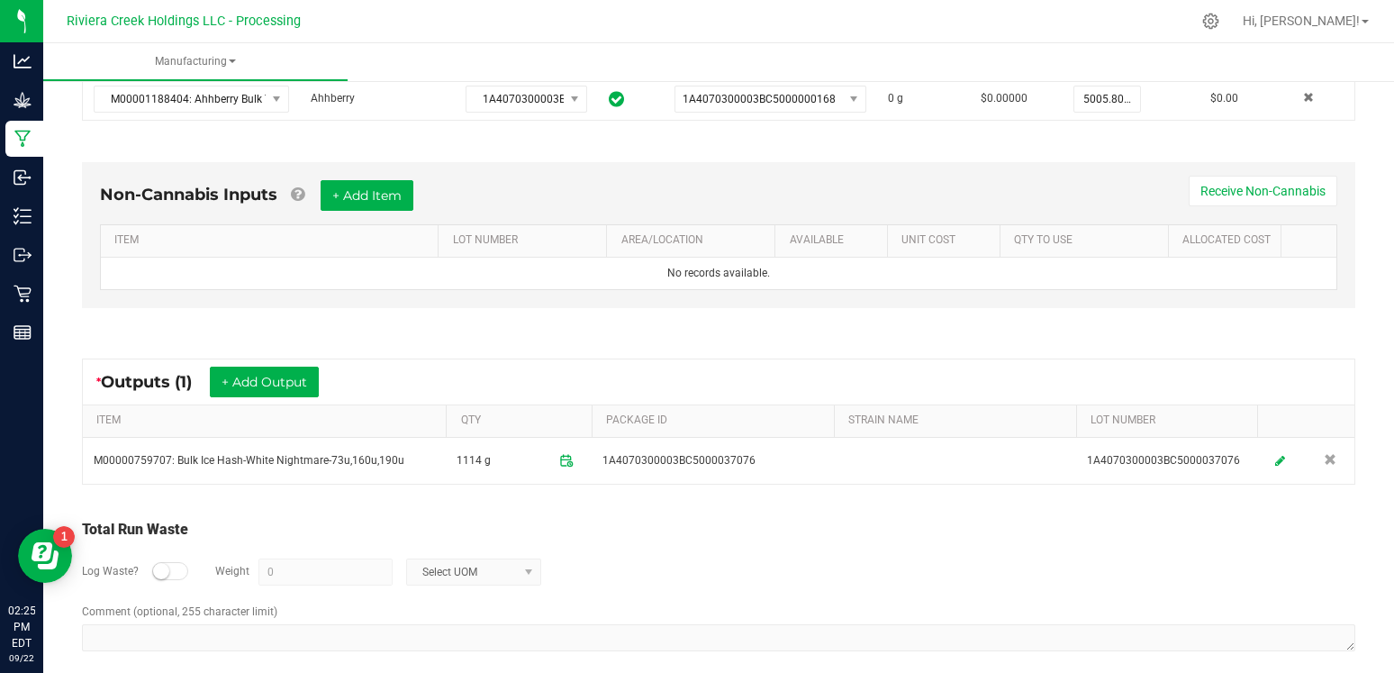
click at [902, 527] on div "Total Run Waste" at bounding box center [718, 530] width 1273 height 22
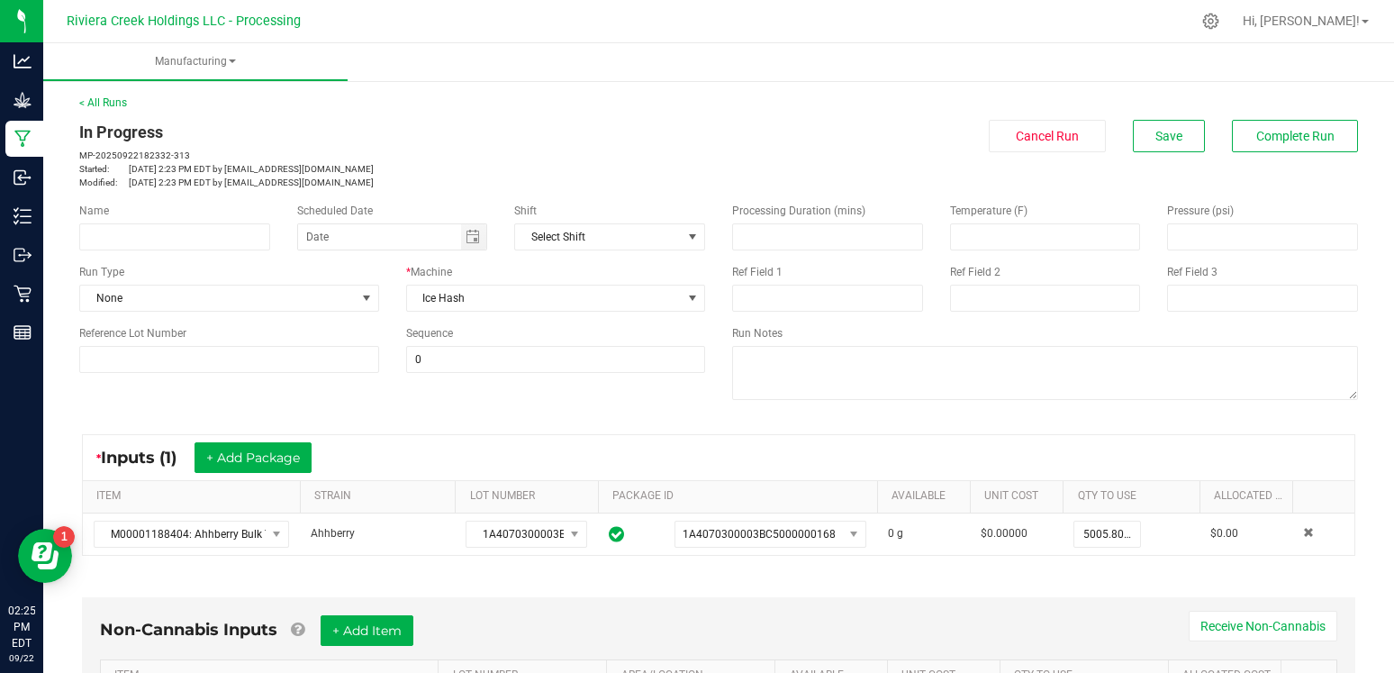
scroll to position [0, 0]
click at [1293, 142] on span "Complete Run" at bounding box center [1295, 136] width 78 height 14
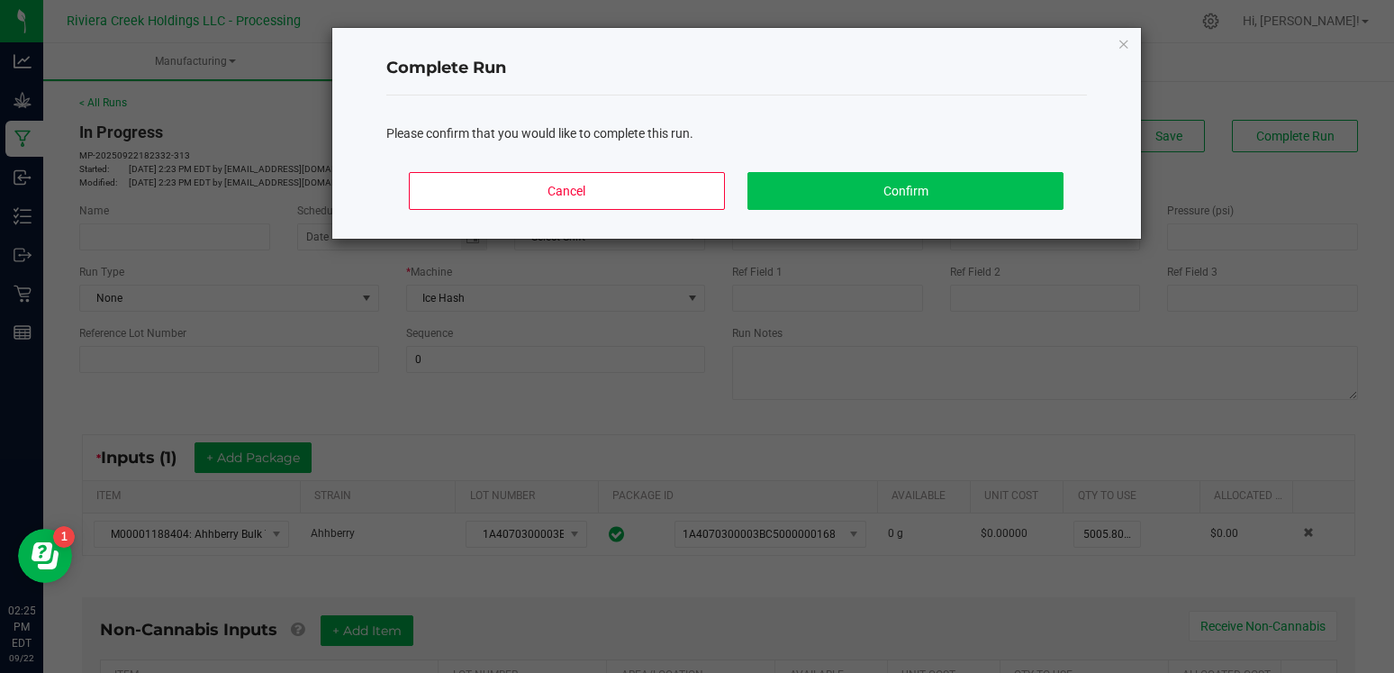
click at [906, 182] on button "Confirm" at bounding box center [904, 191] width 315 height 38
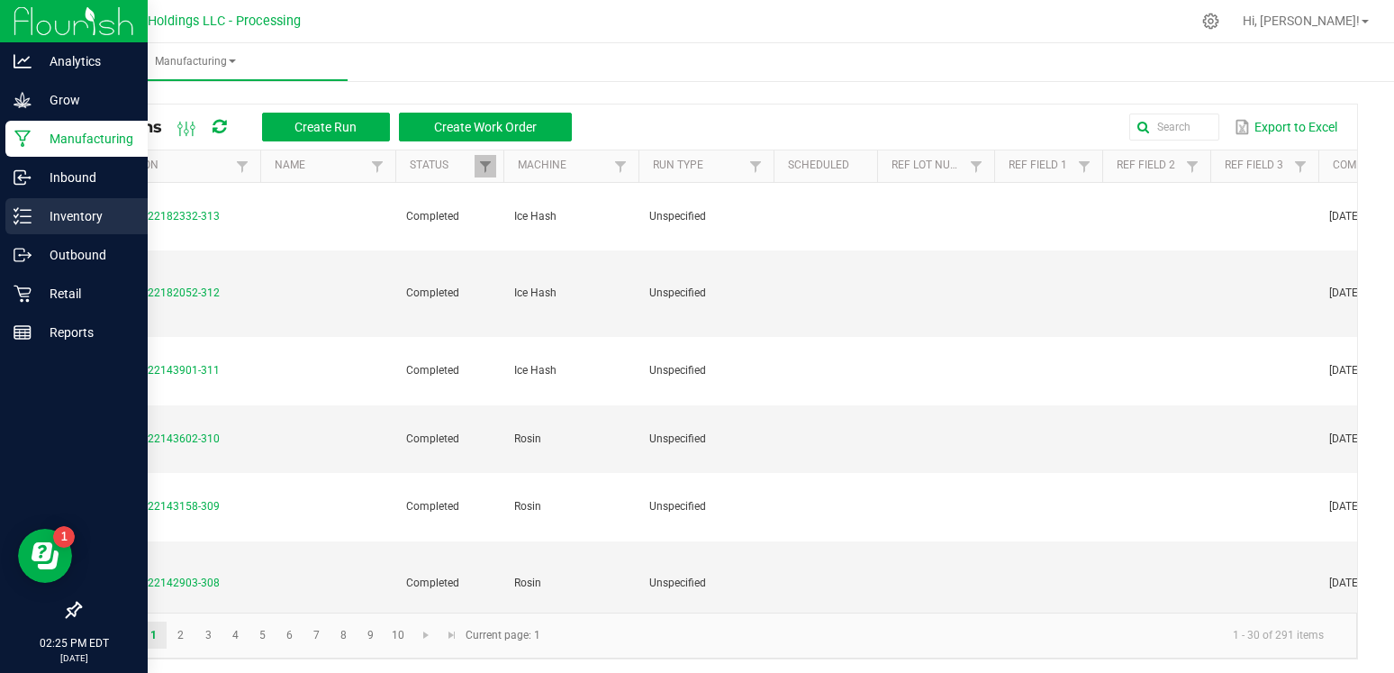
click at [44, 211] on p "Inventory" at bounding box center [86, 216] width 108 height 22
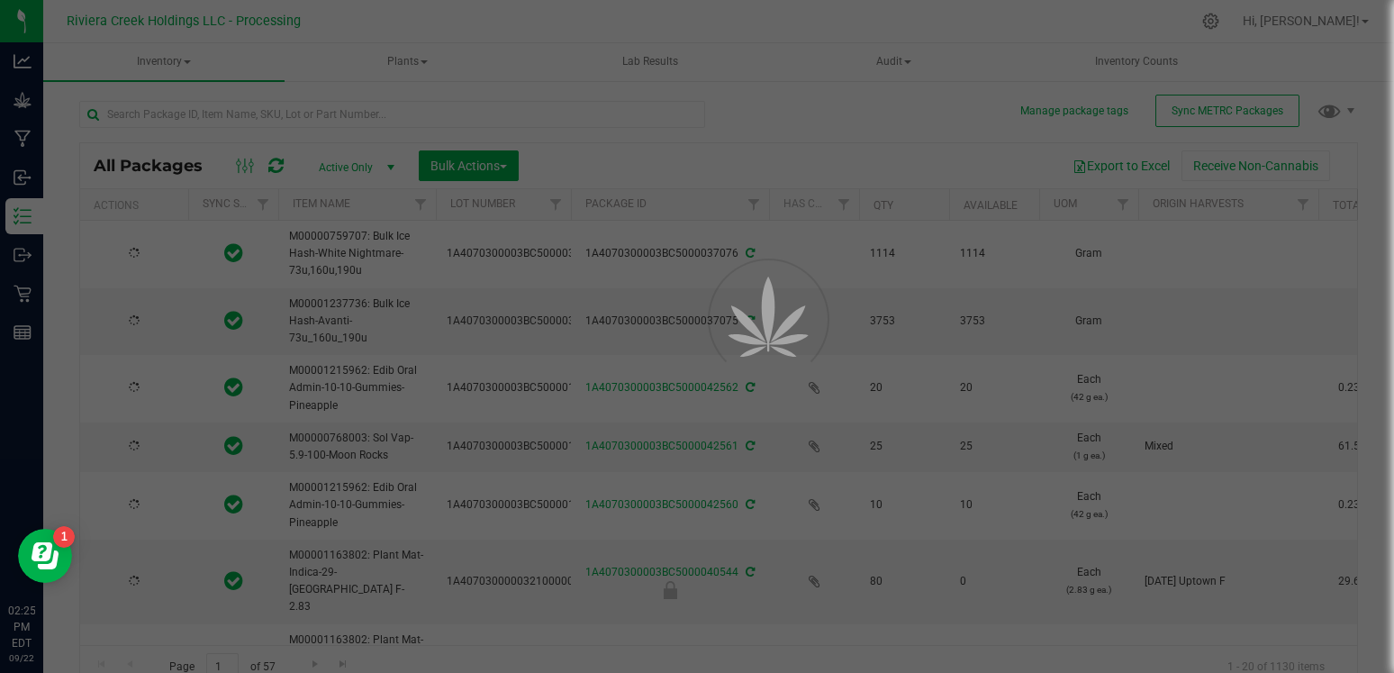
type input "[DATE]"
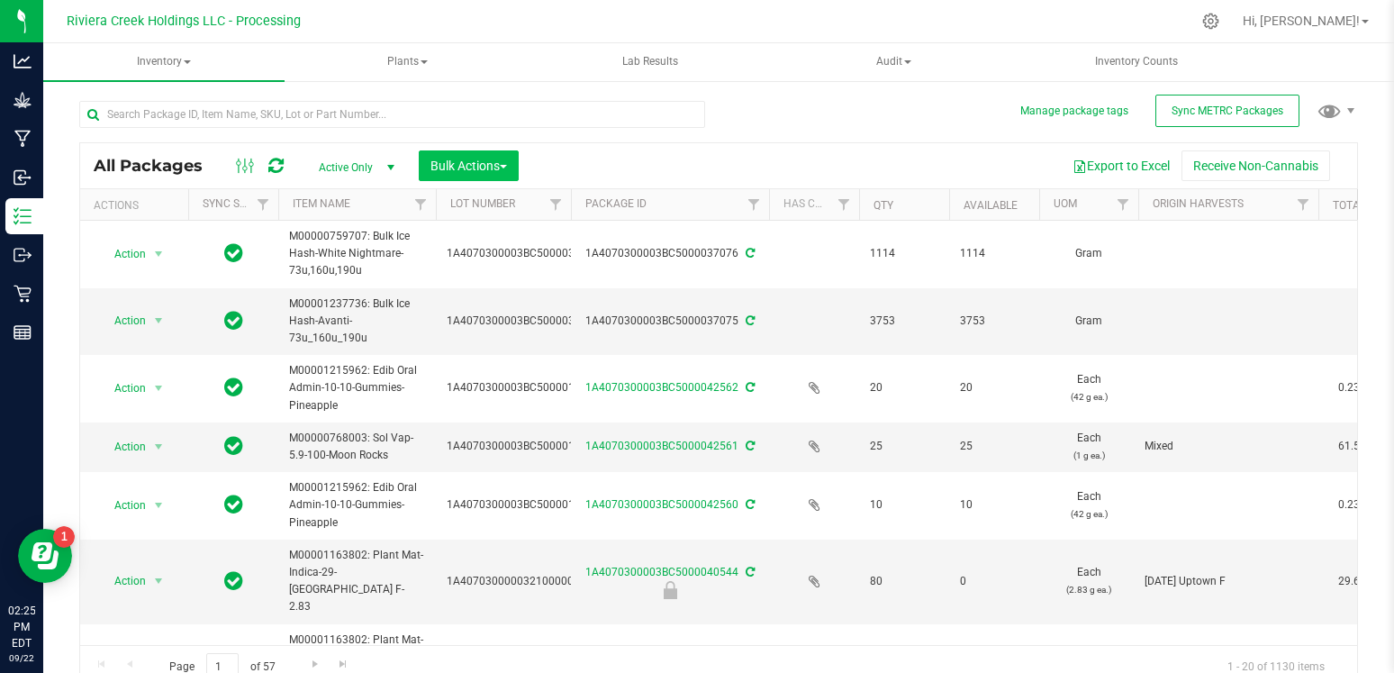
click at [493, 168] on span "Bulk Actions" at bounding box center [468, 165] width 77 height 14
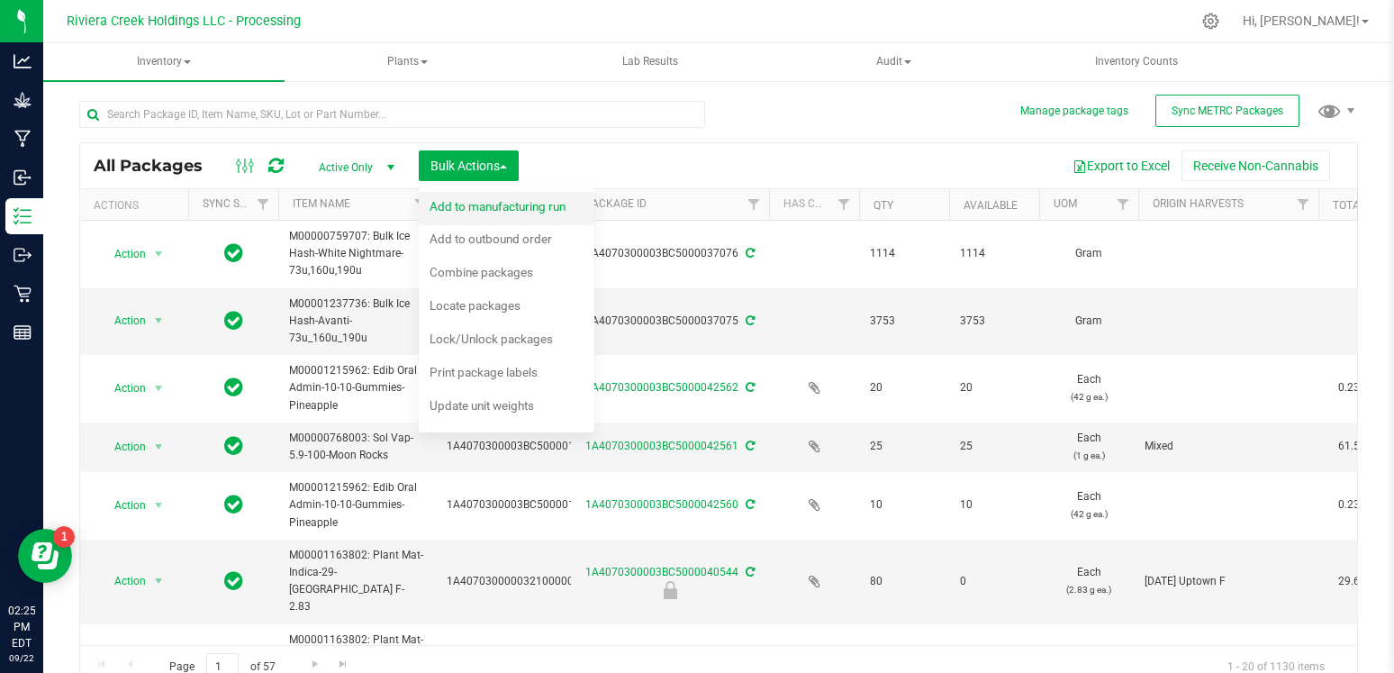
click at [502, 199] on span "Add to manufacturing run" at bounding box center [497, 206] width 136 height 14
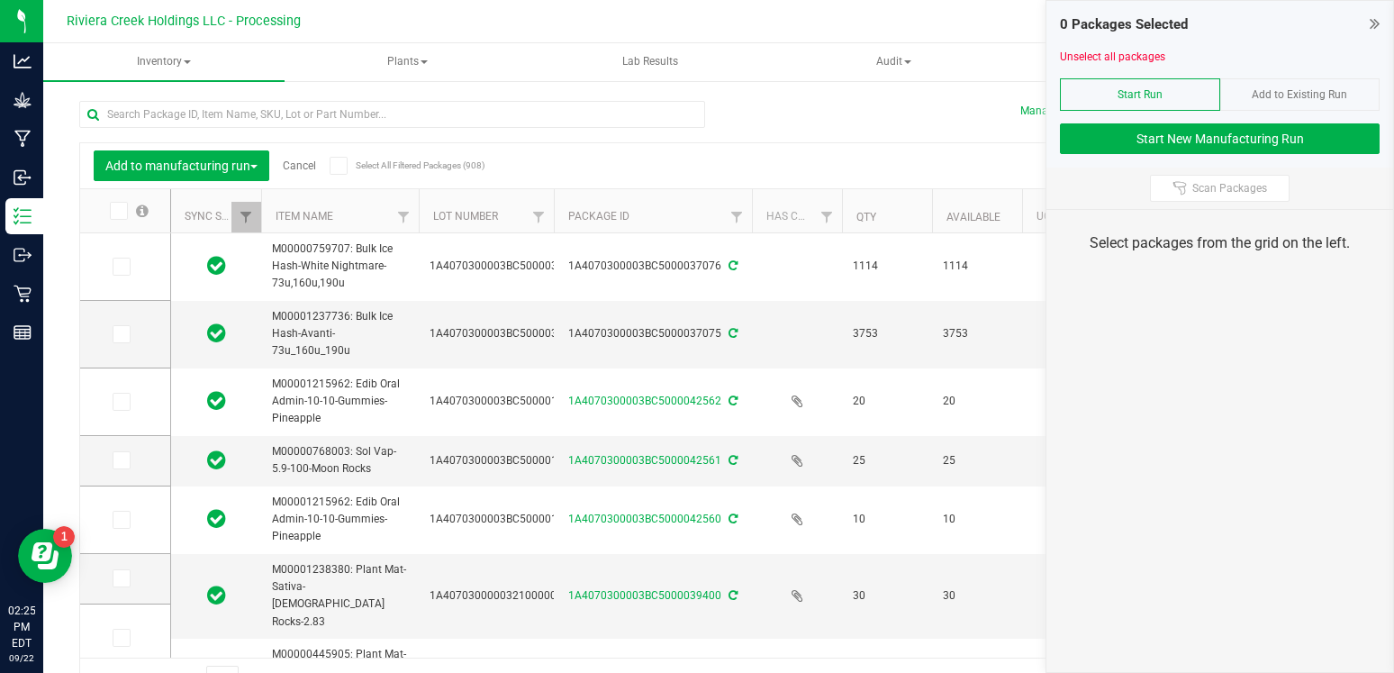
type input "[DATE]"
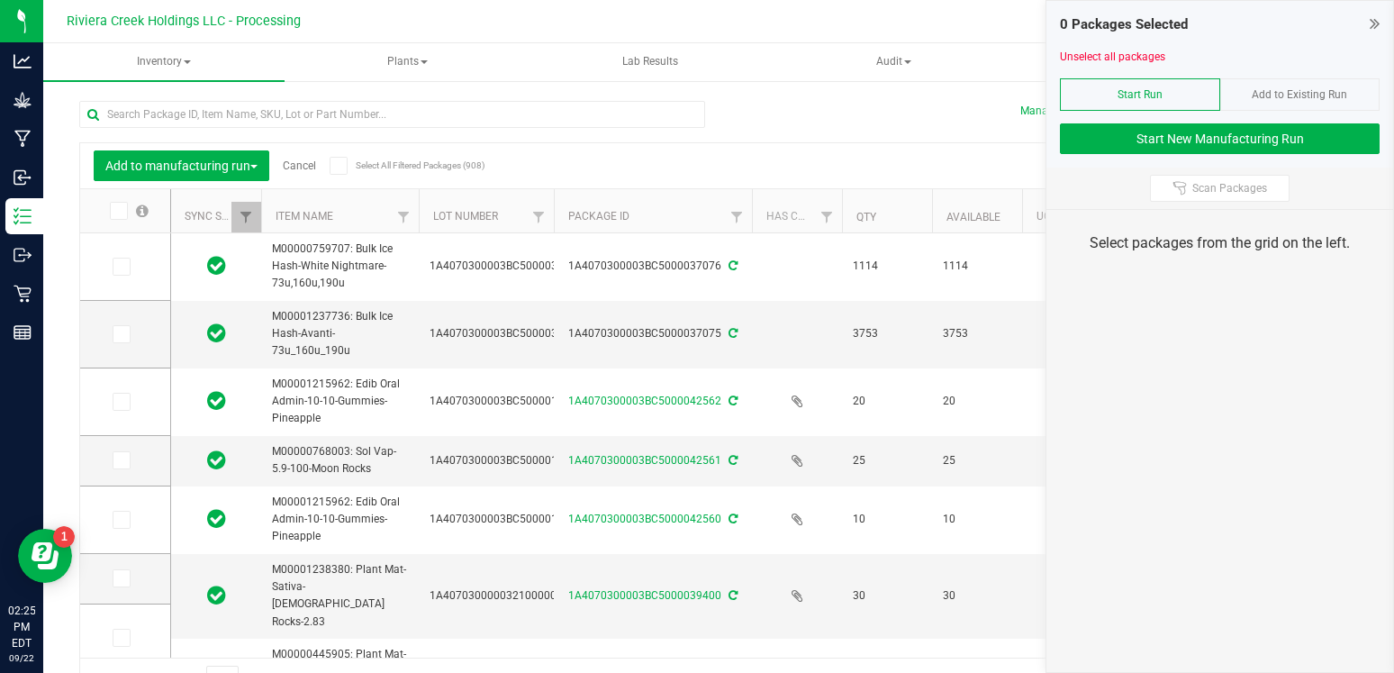
type input "[DATE]"
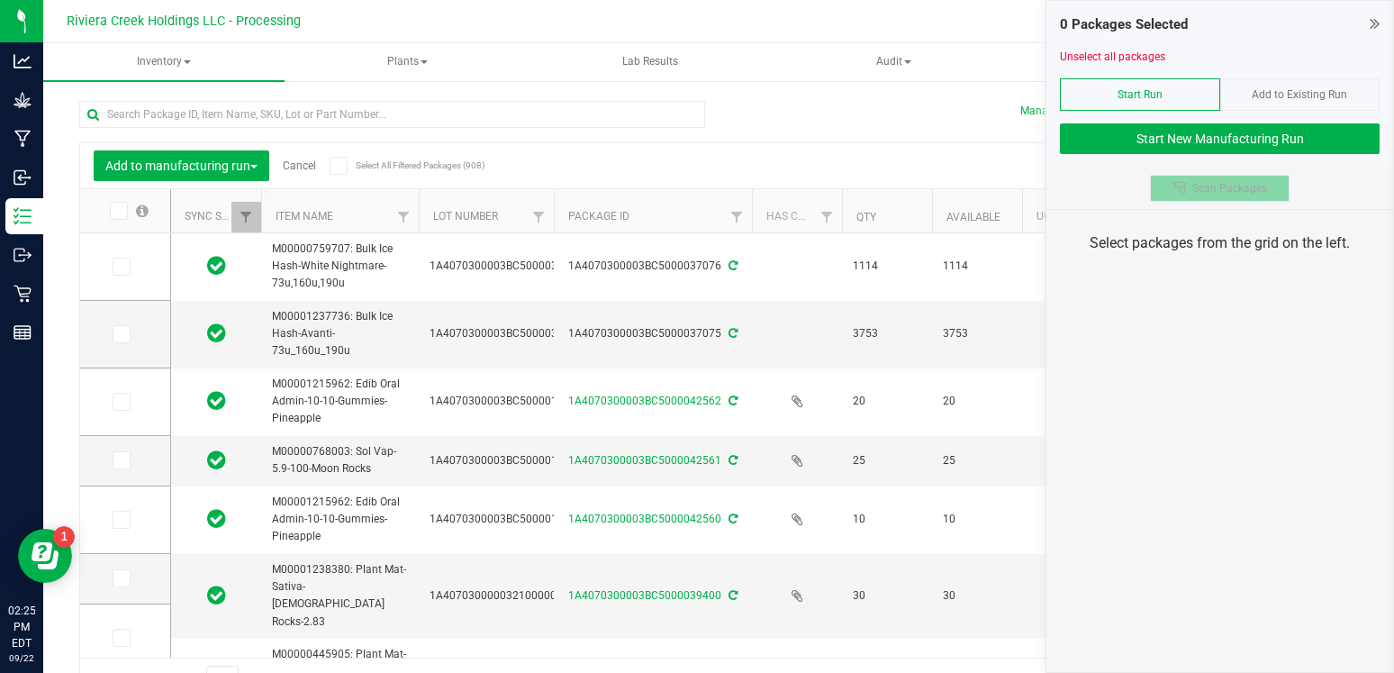
click at [1244, 181] on span "Scan Packages" at bounding box center [1229, 188] width 75 height 14
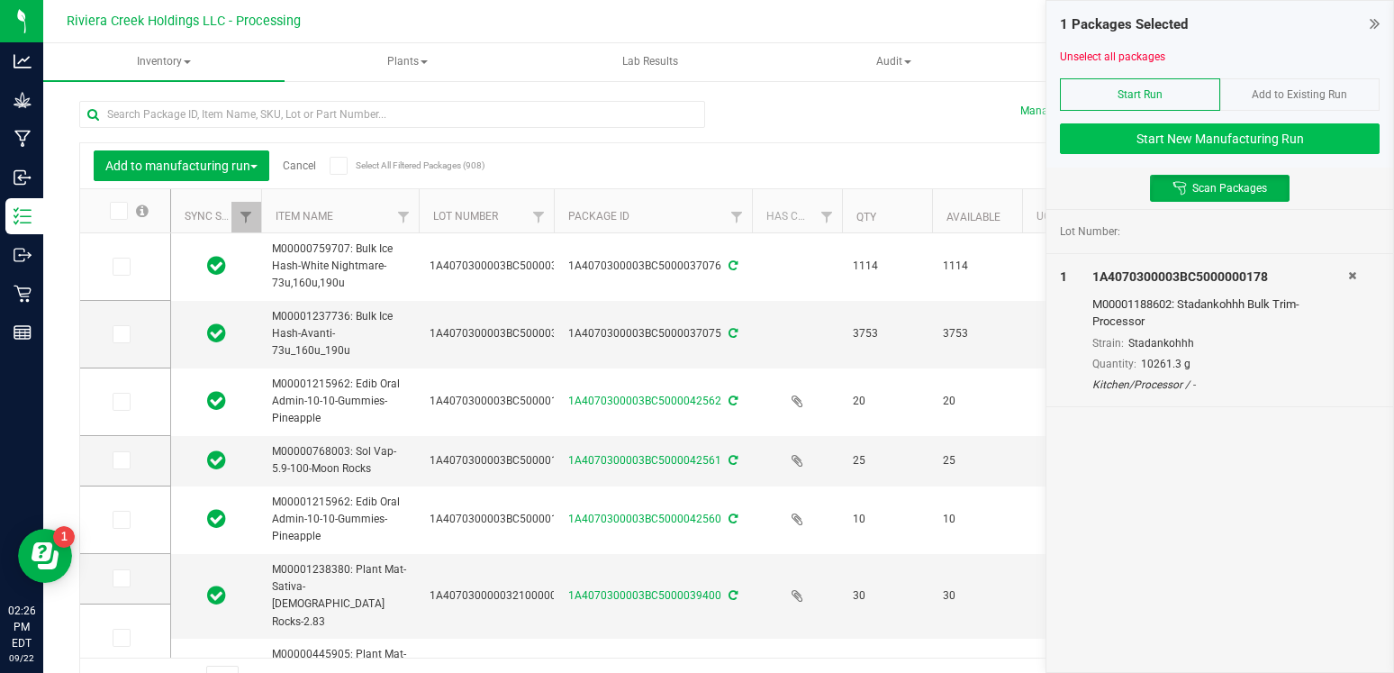
click at [1197, 140] on button "Start New Manufacturing Run" at bounding box center [1220, 138] width 320 height 31
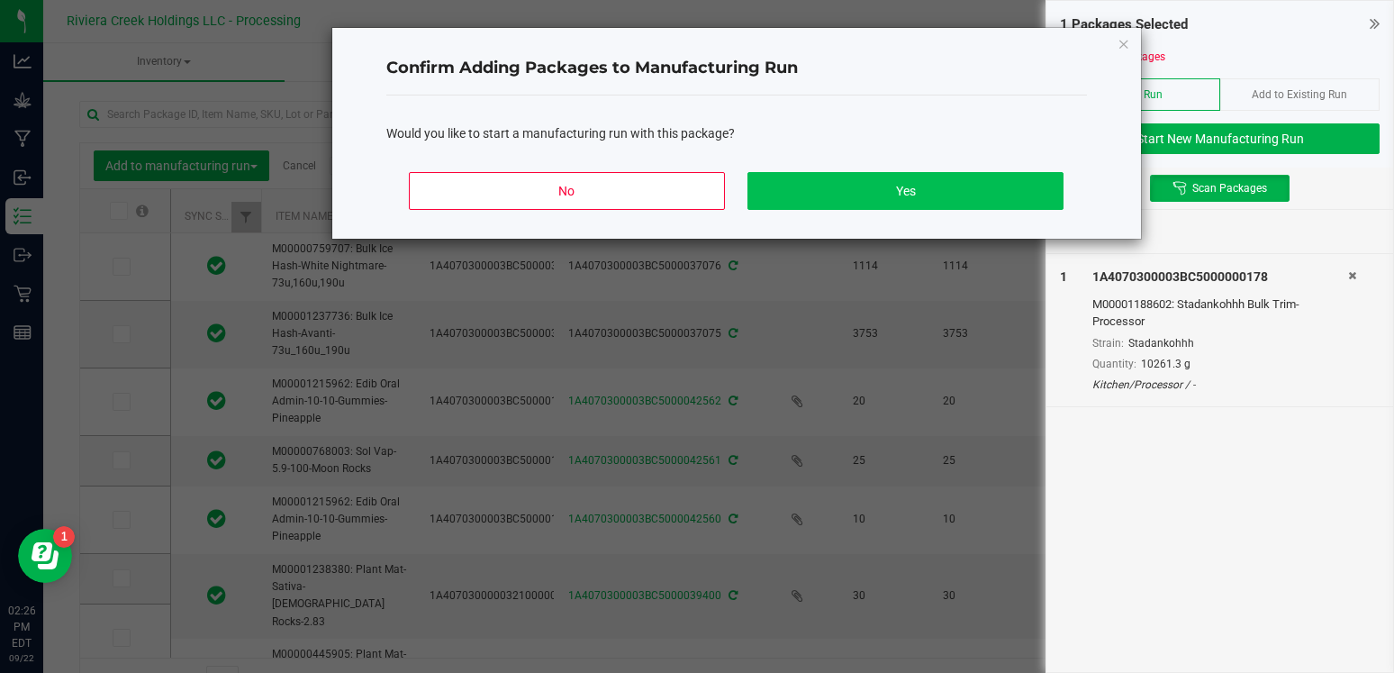
click at [941, 195] on button "Yes" at bounding box center [904, 191] width 315 height 38
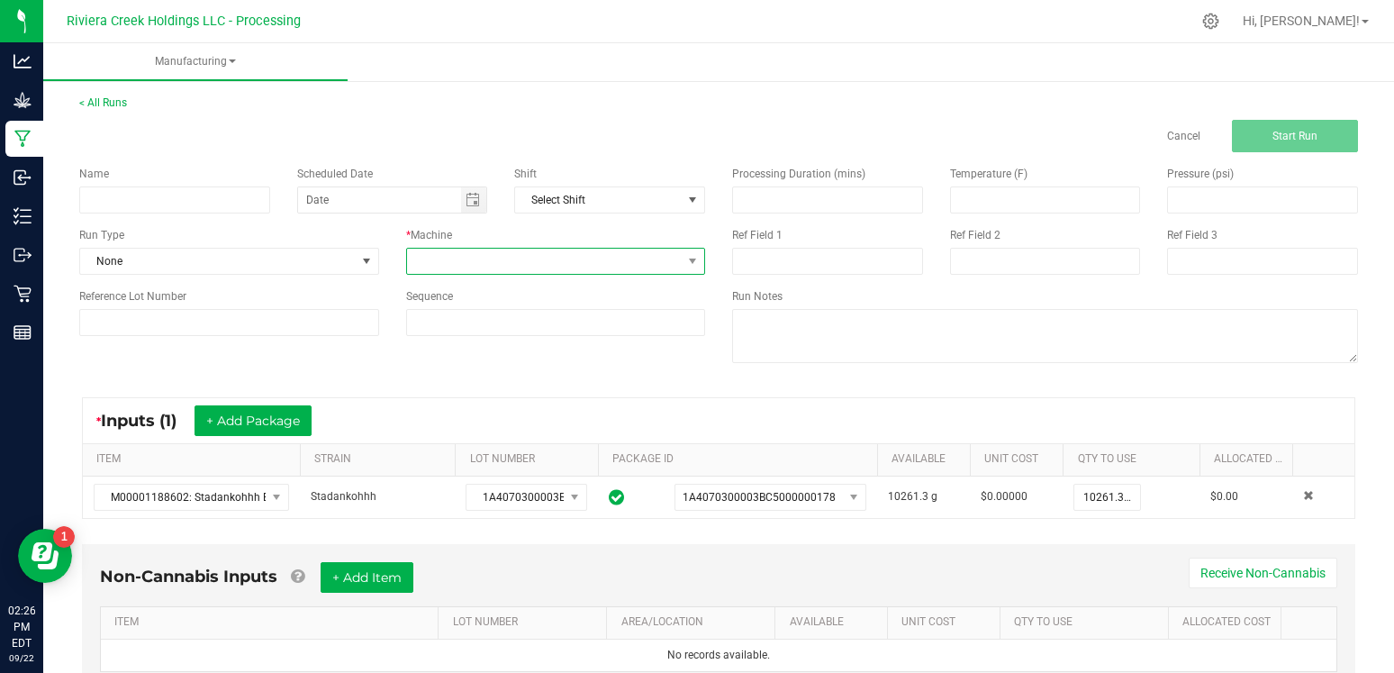
click at [473, 257] on span at bounding box center [545, 260] width 276 height 25
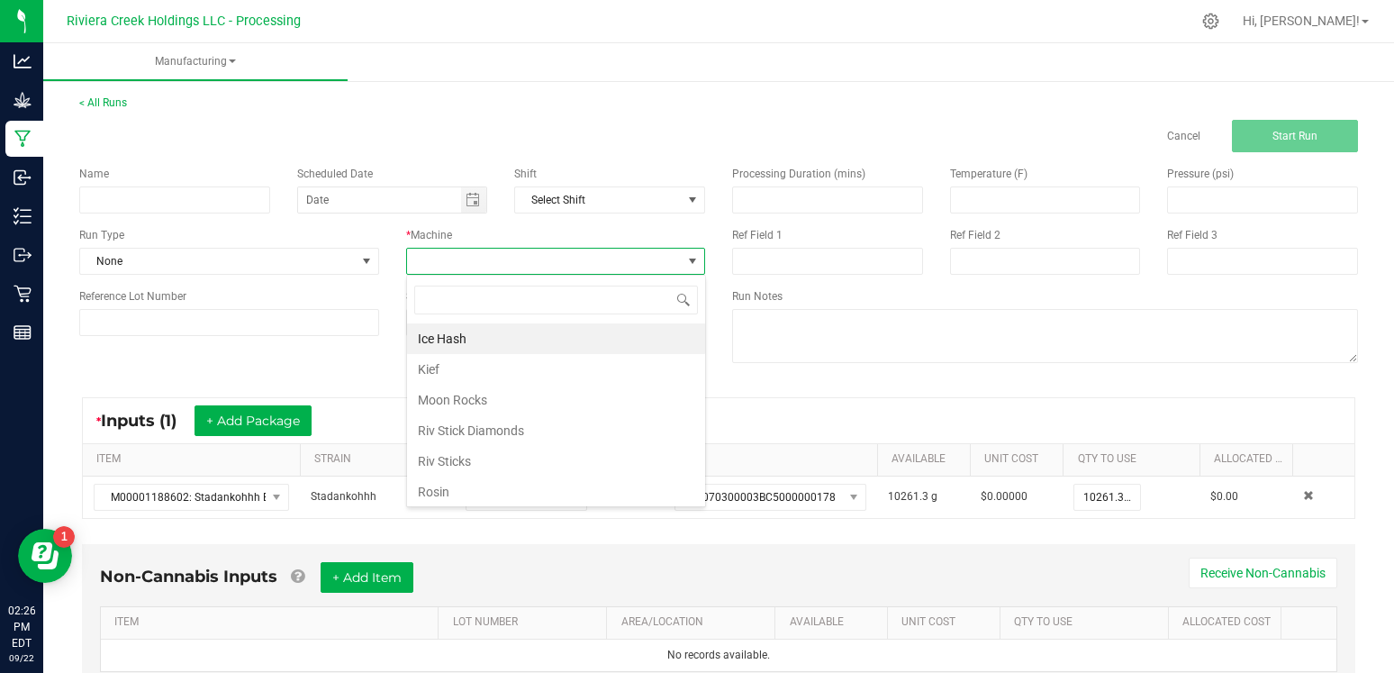
scroll to position [27, 299]
click at [430, 331] on li "Ice Hash" at bounding box center [556, 338] width 298 height 31
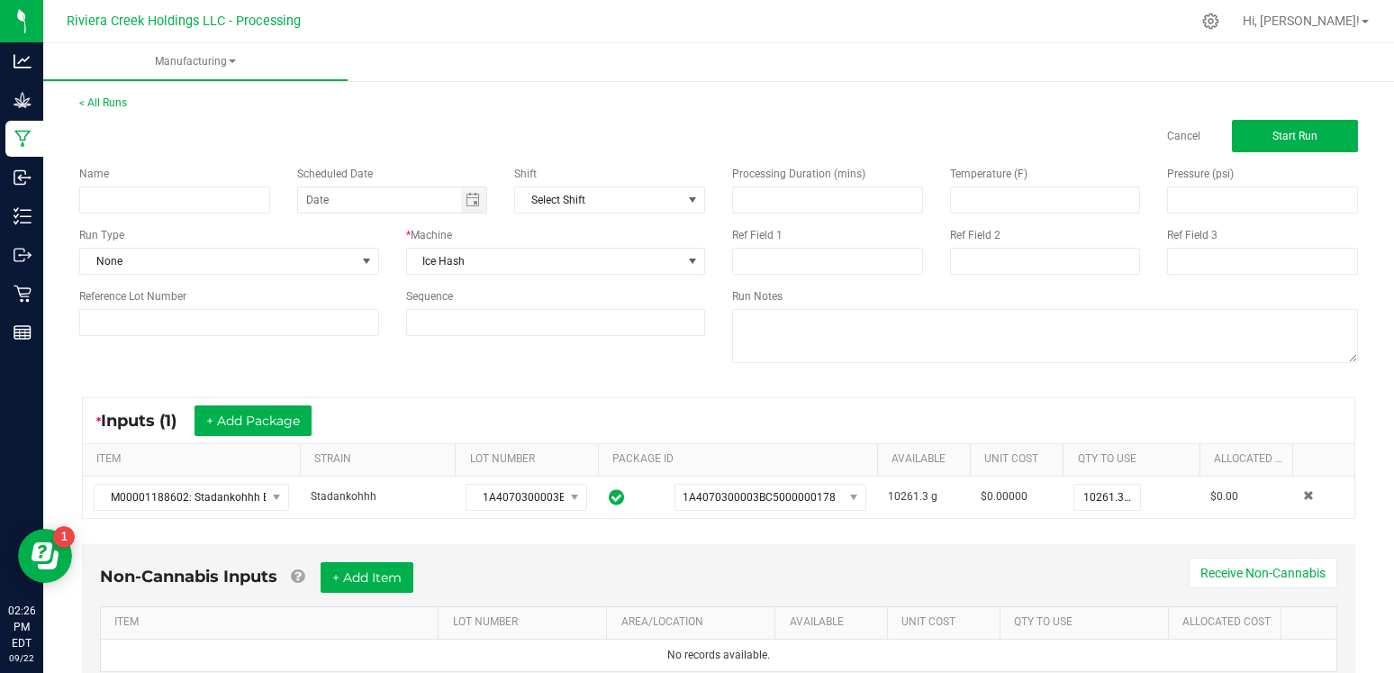
click at [601, 377] on div "Name Scheduled Date Shift Select Shift Run Type None * Machine Ice Hash Referen…" at bounding box center [718, 266] width 1305 height 229
click at [1340, 120] on button "Start Run" at bounding box center [1295, 136] width 126 height 32
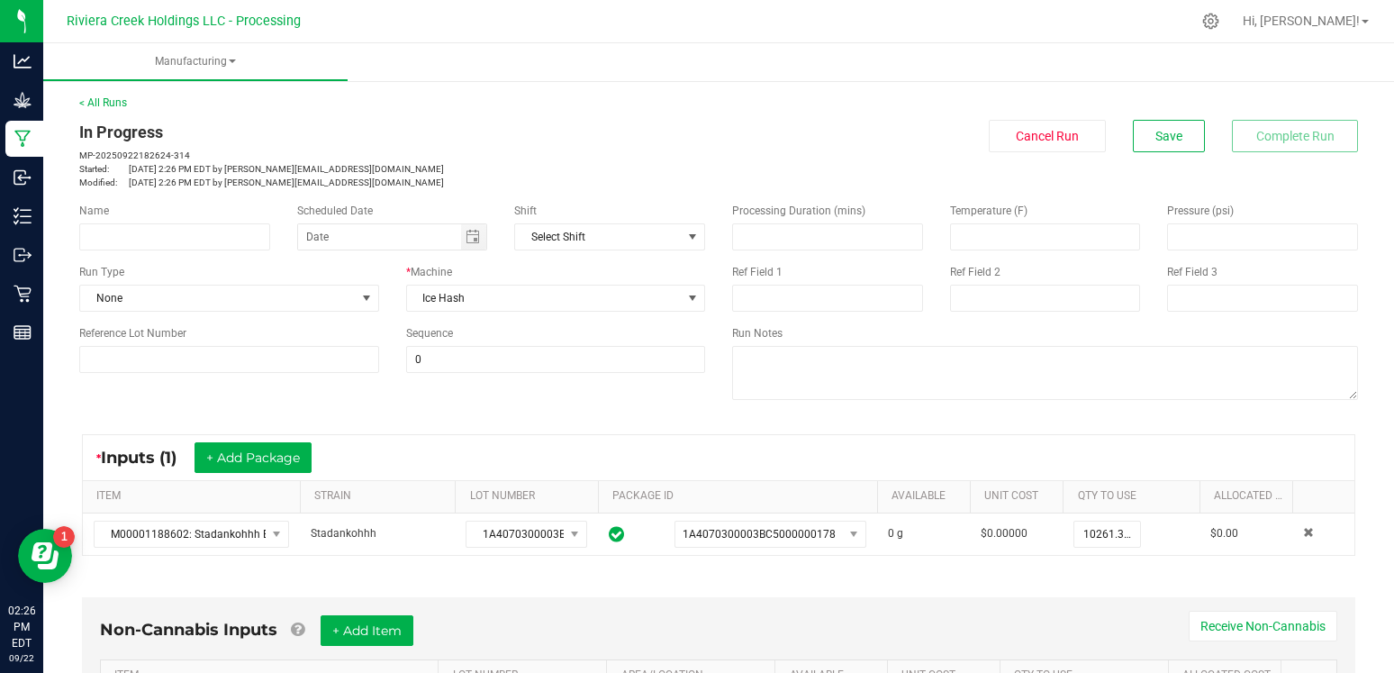
click at [518, 406] on div "Name Scheduled Date Shift Select Shift Run Type None * Machine Ice Hash Referen…" at bounding box center [718, 303] width 1305 height 229
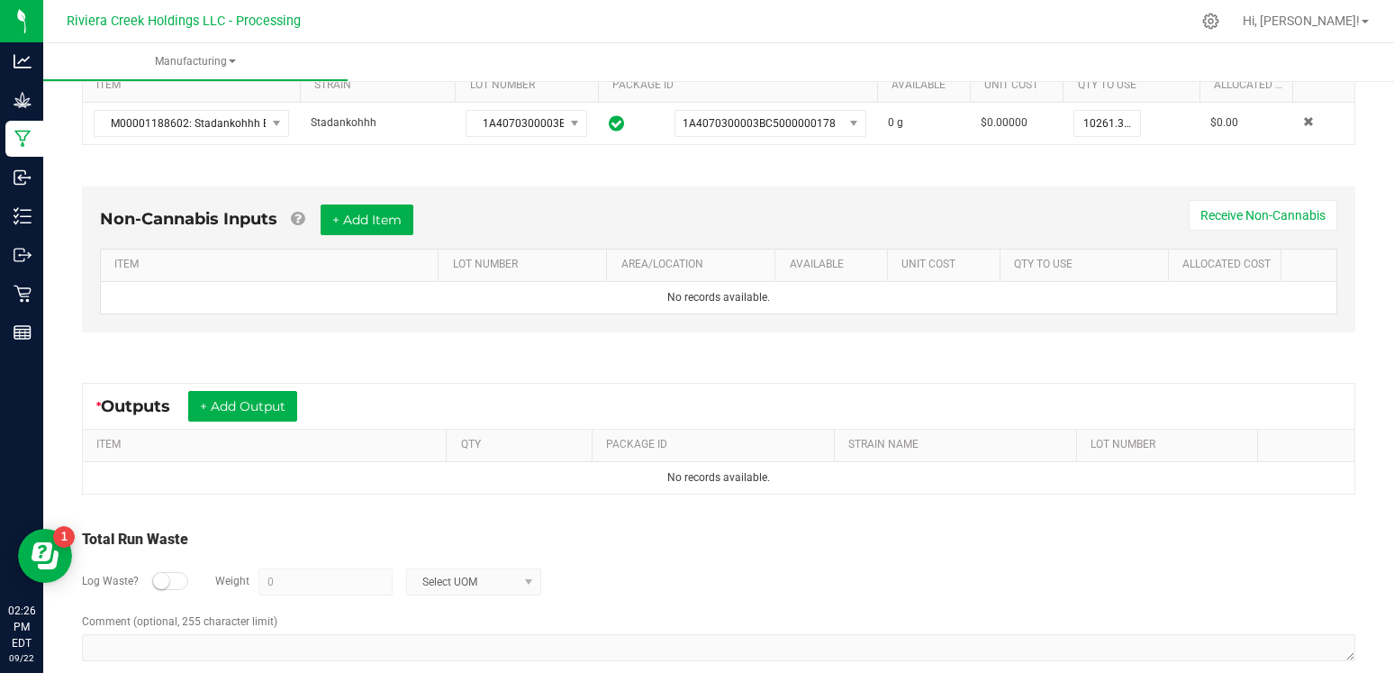
scroll to position [418, 0]
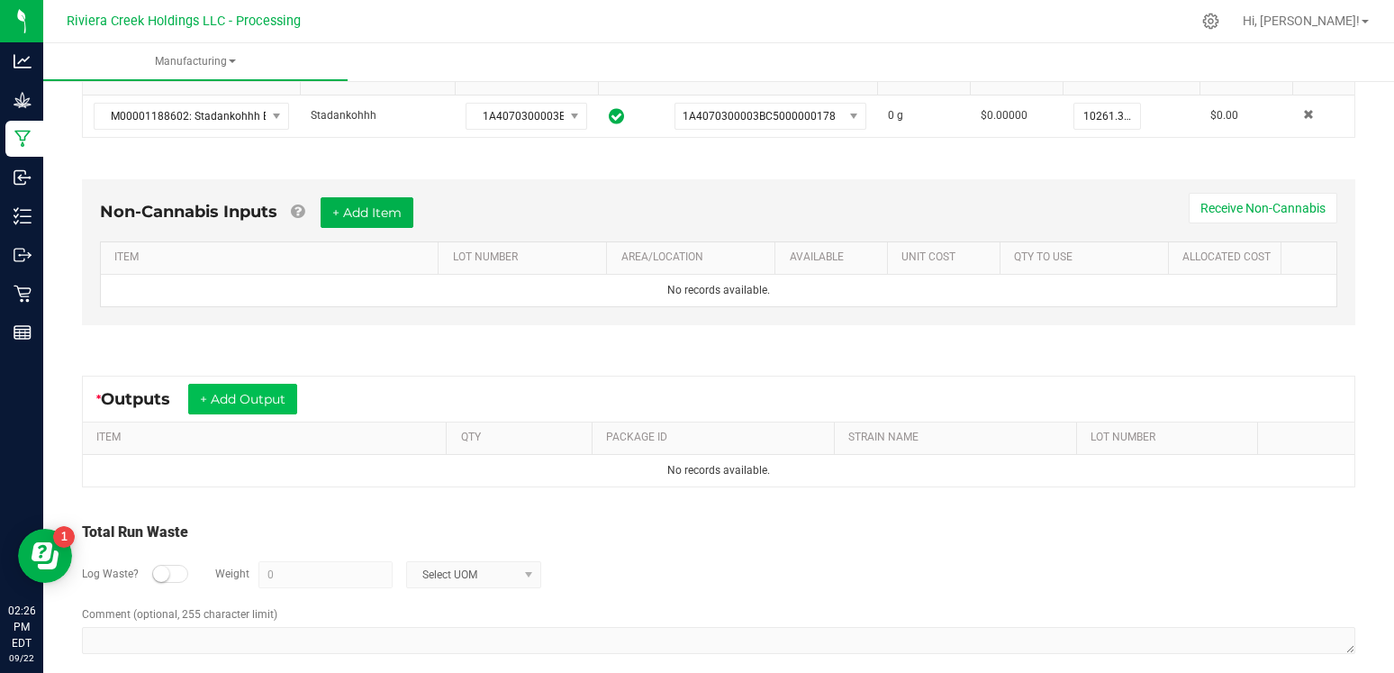
click at [241, 402] on button "+ Add Output" at bounding box center [242, 399] width 109 height 31
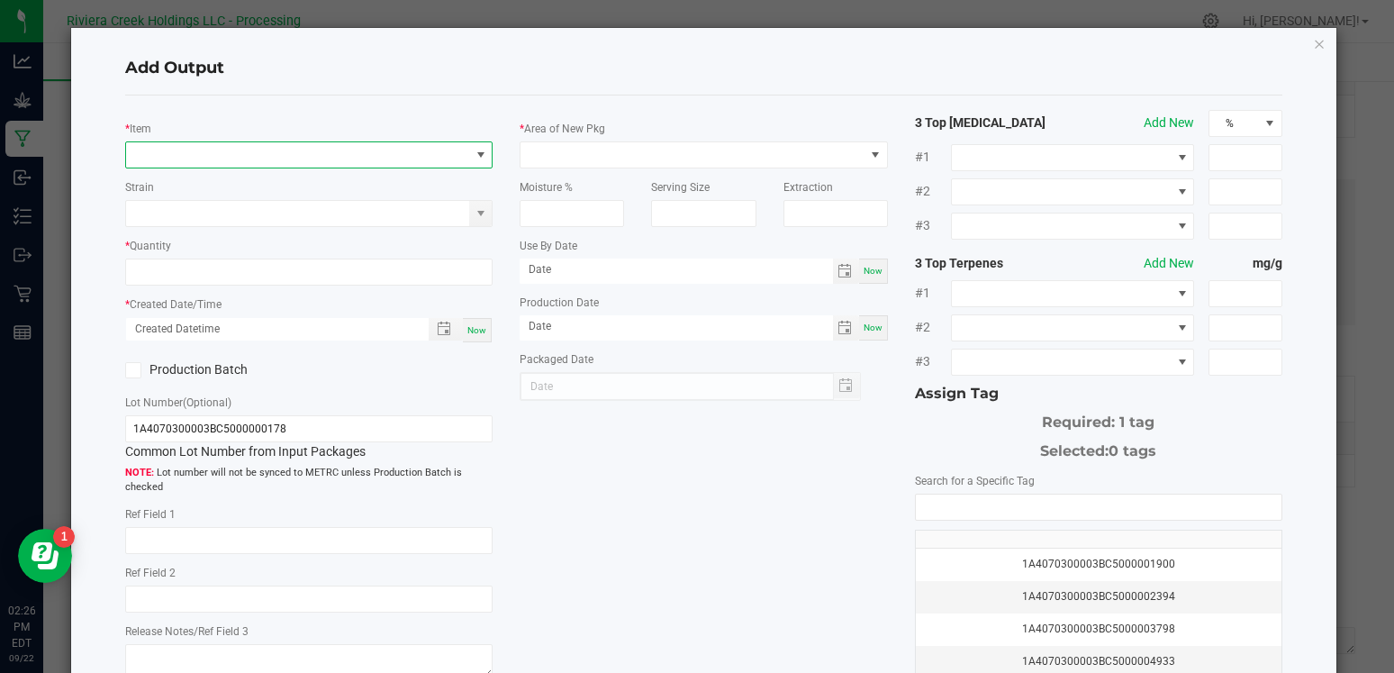
click at [256, 144] on span "NO DATA FOUND" at bounding box center [297, 154] width 343 height 25
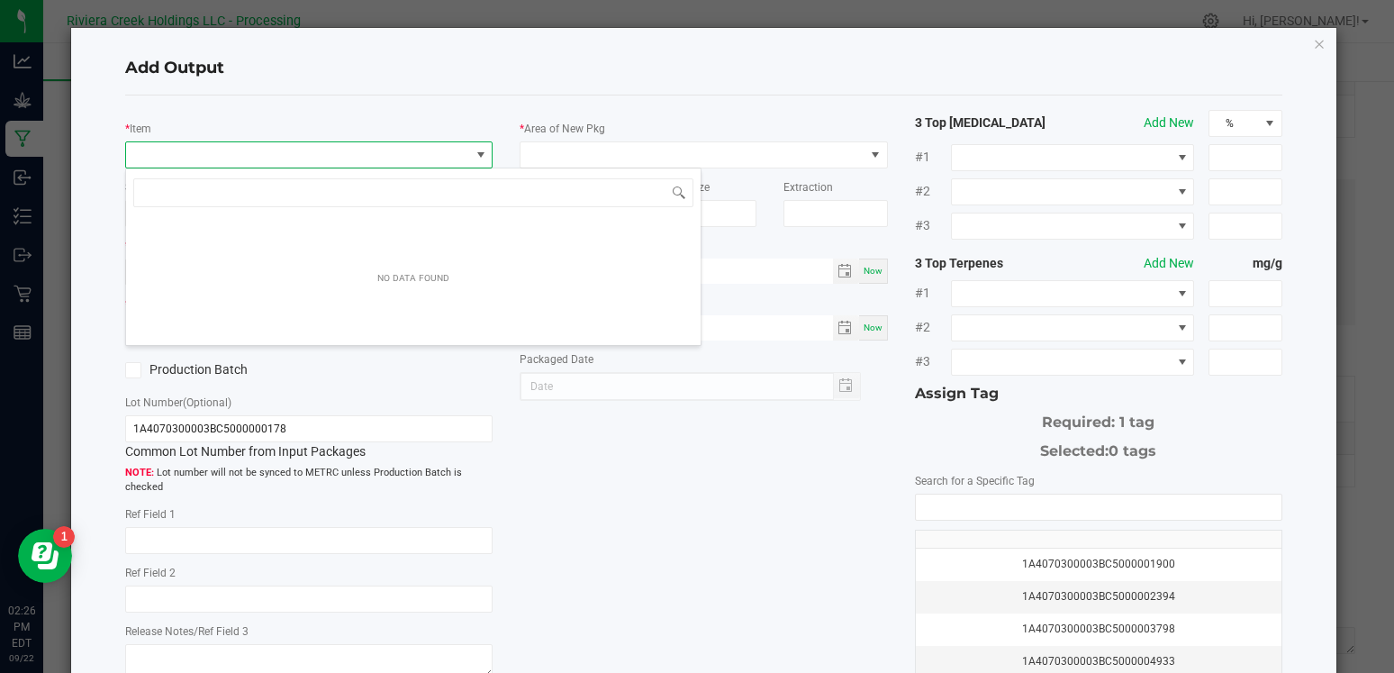
scroll to position [27, 367]
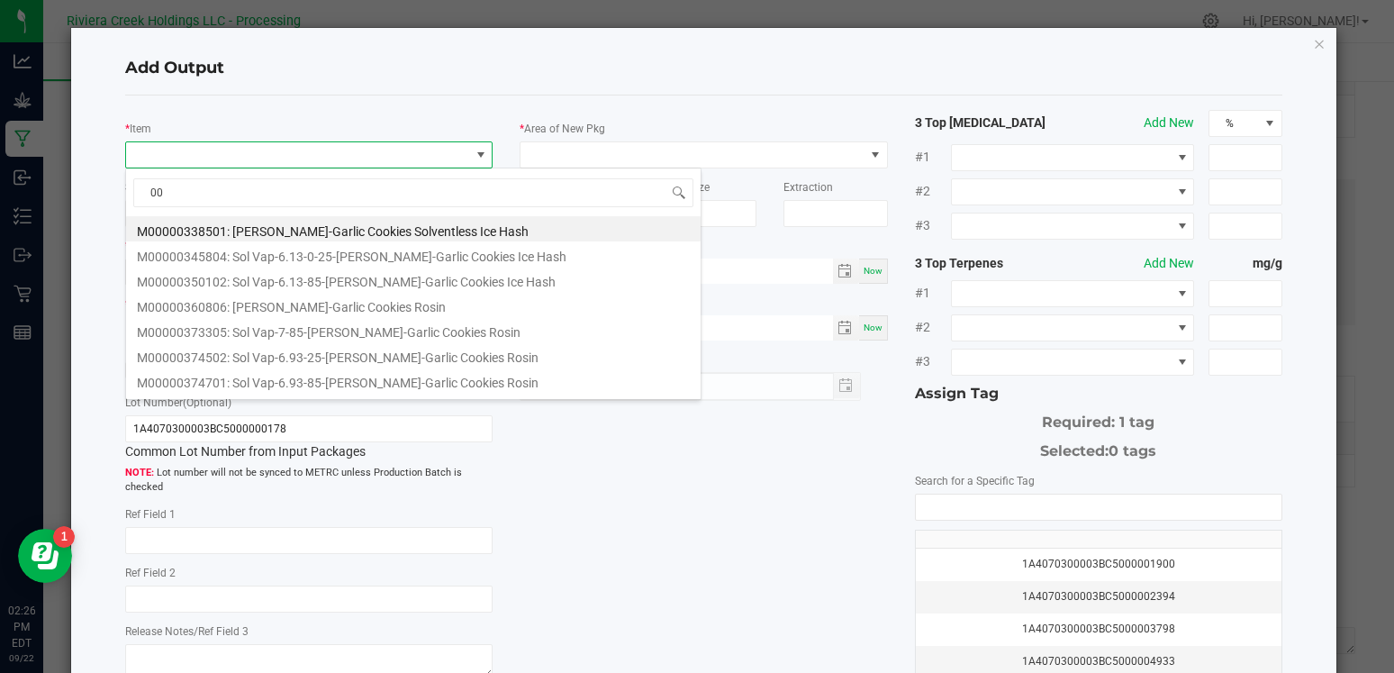
type input "0"
type input "bulk ice hash-p"
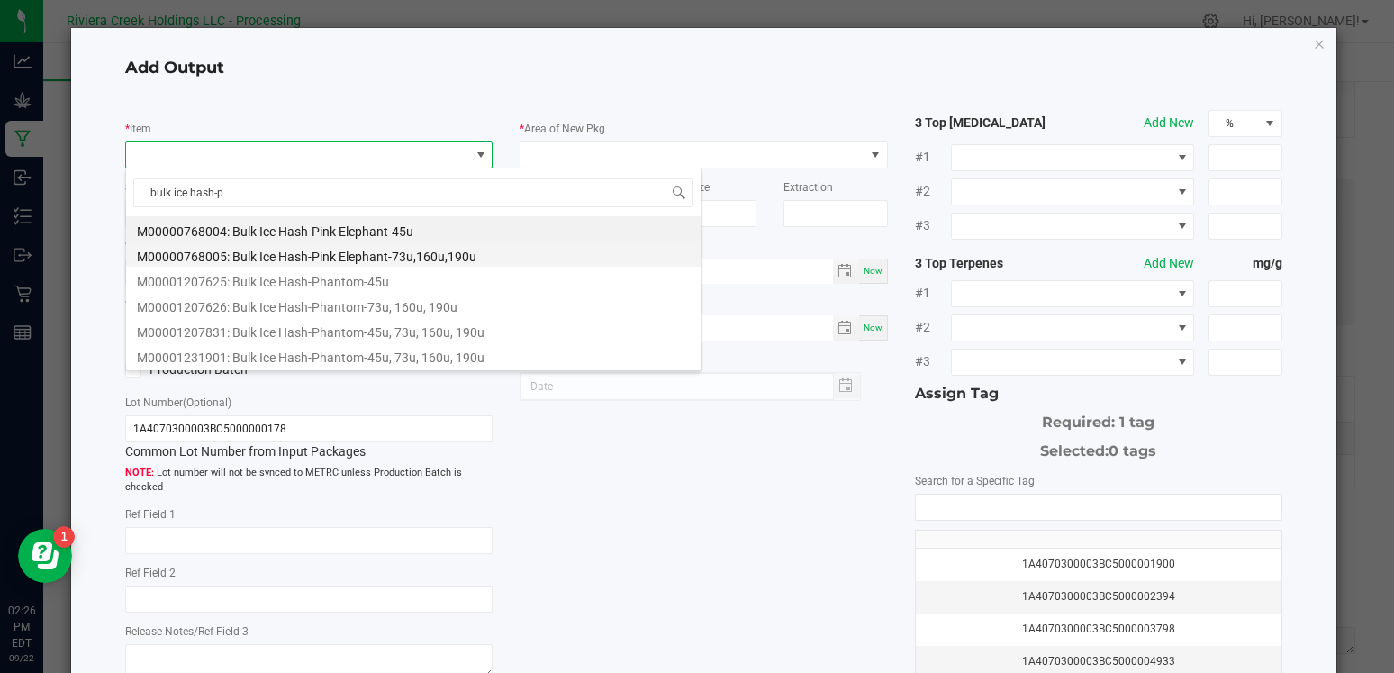
click at [344, 253] on li "M00000768005: Bulk Ice Hash-Pink Elephant-73u,160u,190u" at bounding box center [413, 253] width 574 height 25
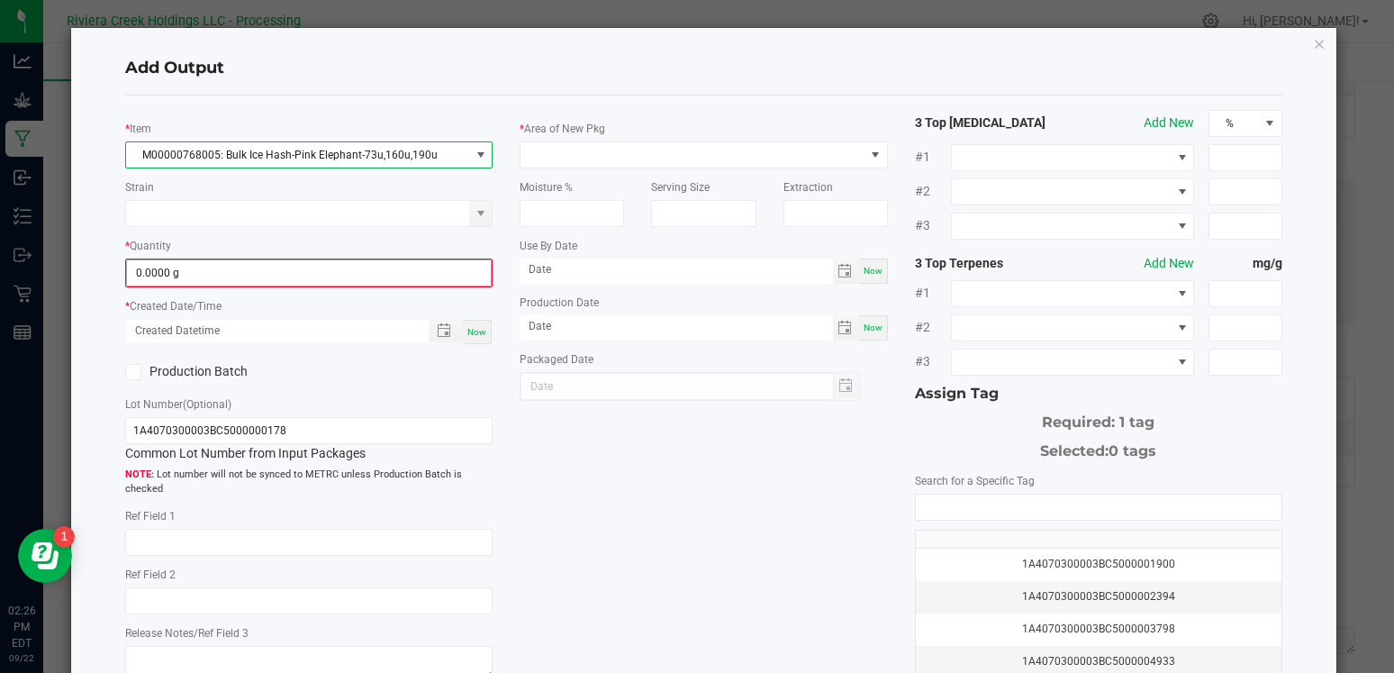
type input "0"
click at [233, 271] on input "0" at bounding box center [309, 272] width 364 height 25
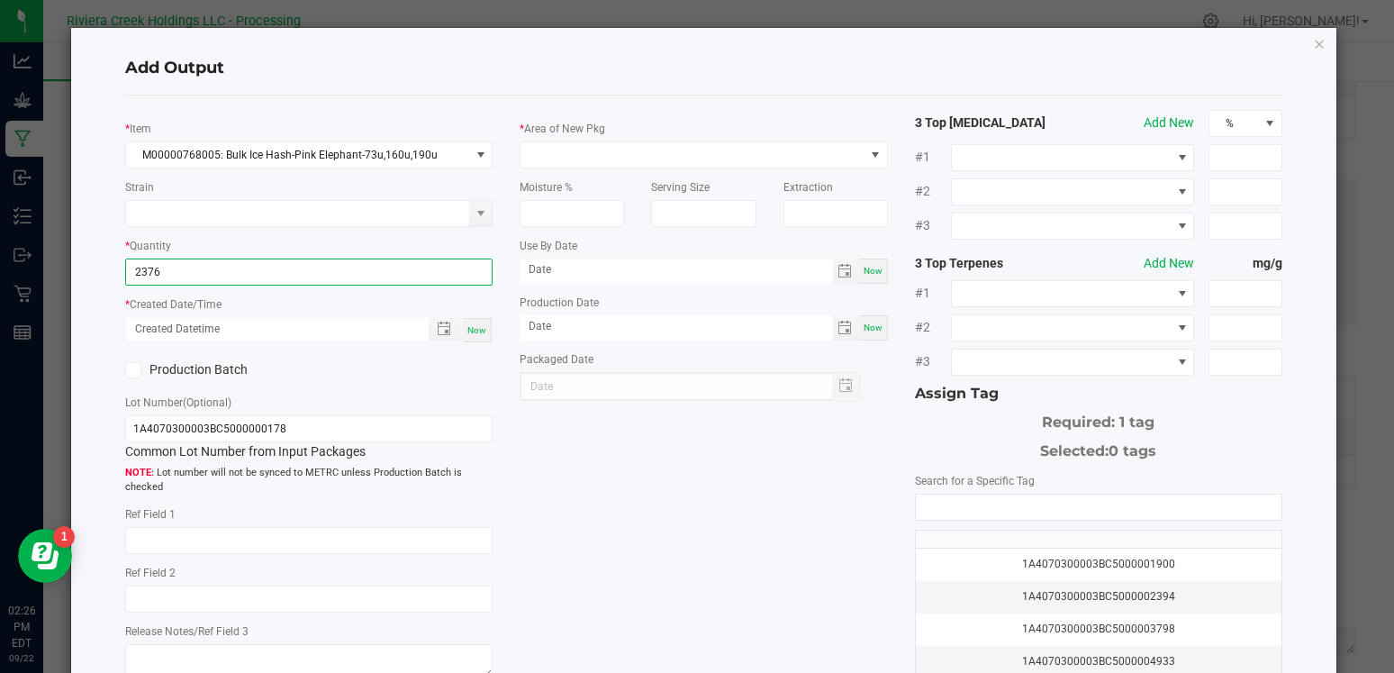
type input "2376.0000 g"
click at [482, 338] on div "Now" at bounding box center [477, 330] width 29 height 24
type input "[DATE] 2:26 PM"
type input "[DATE]"
click at [129, 370] on icon at bounding box center [134, 370] width 12 height 0
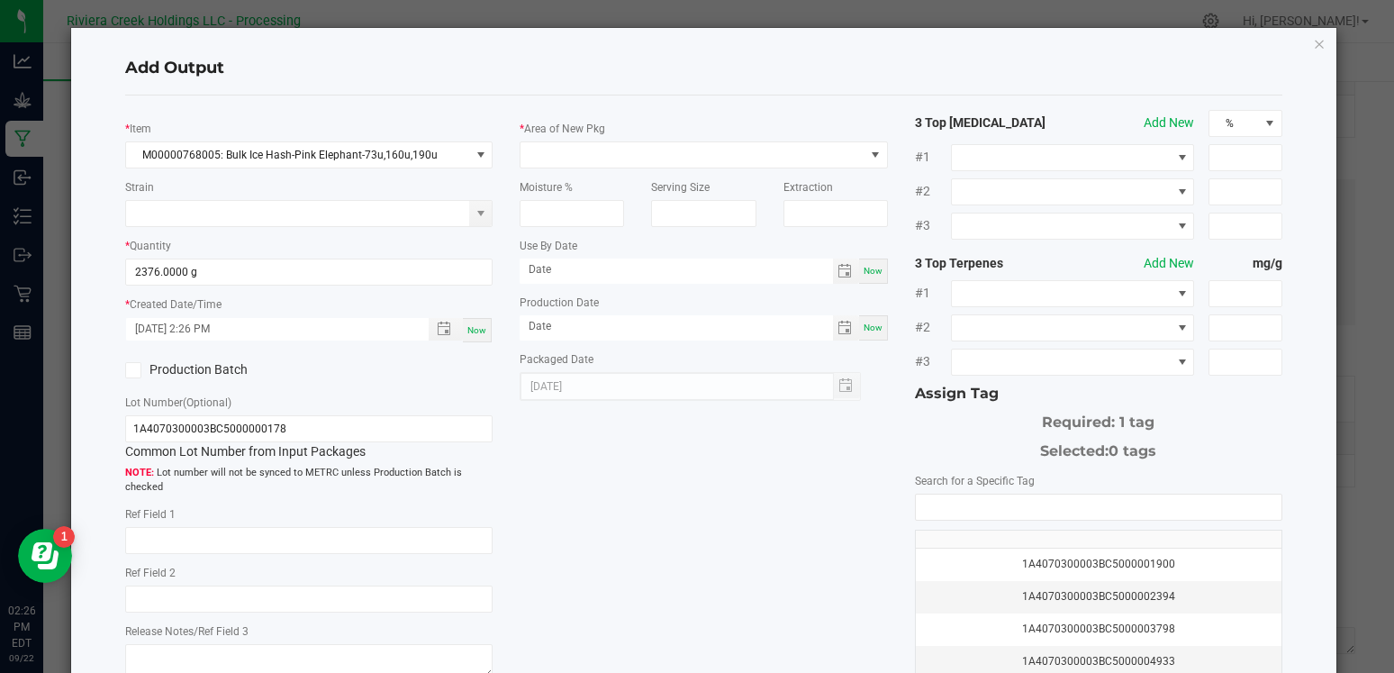
click at [0, 0] on input "Production Batch" at bounding box center [0, 0] width 0 height 0
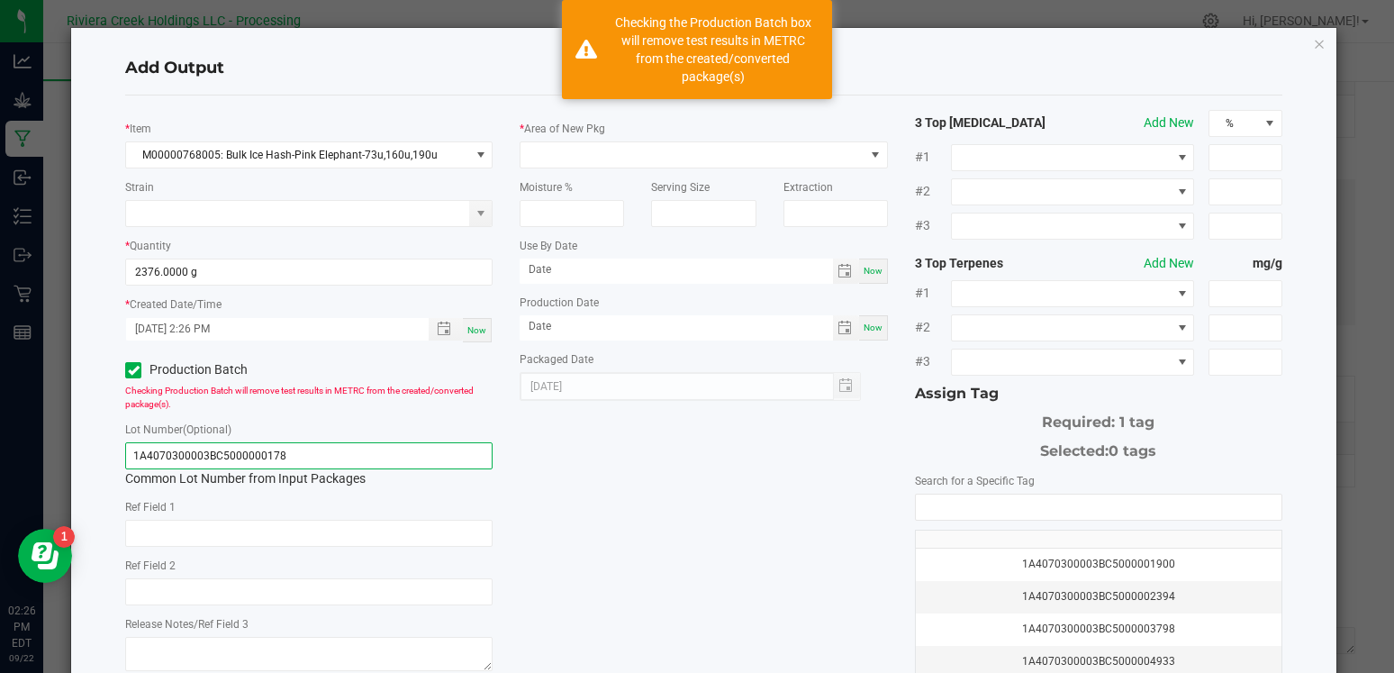
drag, startPoint x: 303, startPoint y: 459, endPoint x: 132, endPoint y: 445, distance: 170.8
click at [132, 445] on input "1A4070300003BC5000000178" at bounding box center [308, 455] width 367 height 27
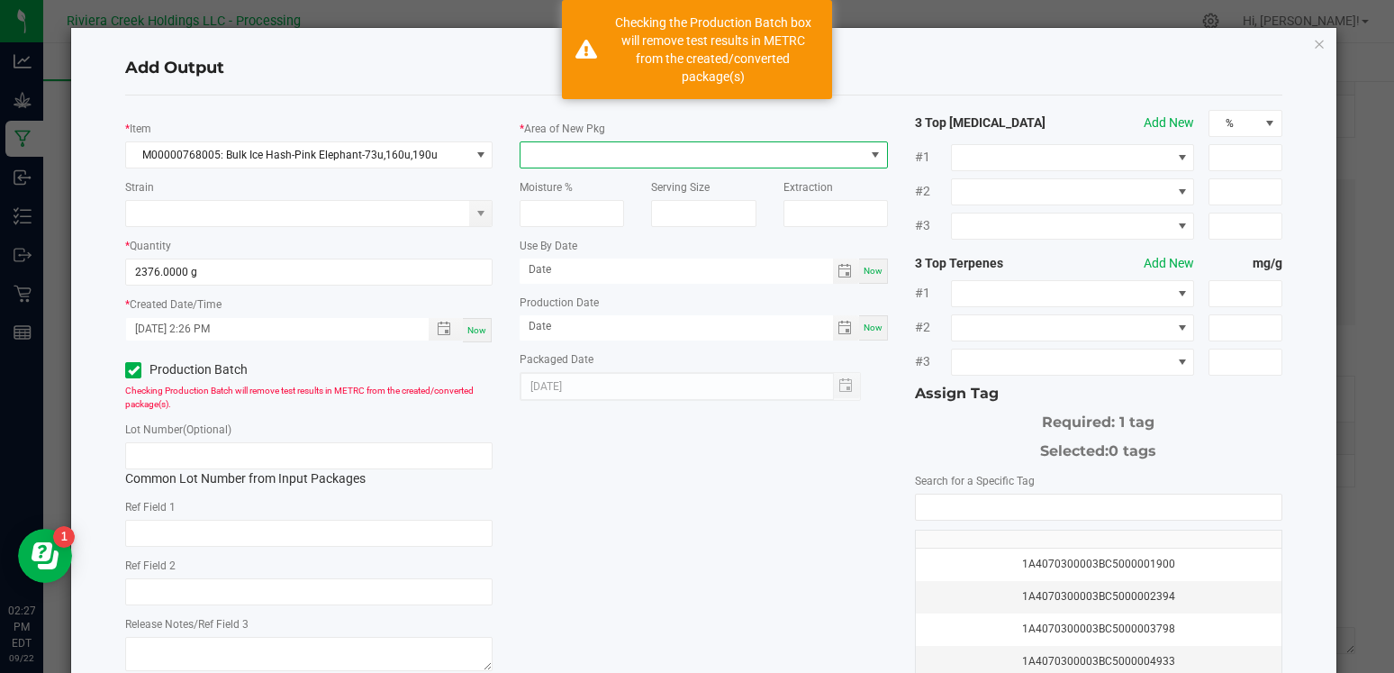
click at [649, 149] on span at bounding box center [691, 154] width 343 height 25
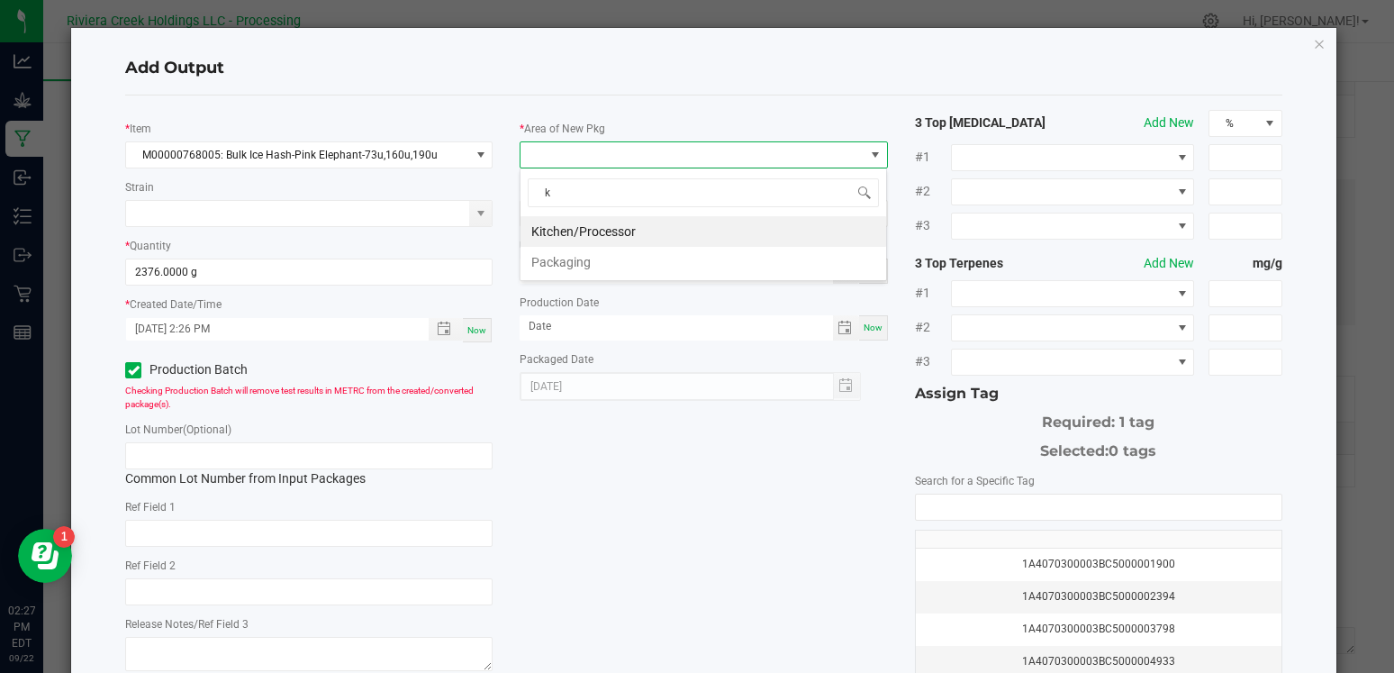
type input "ki"
click at [632, 232] on li "Kitchen/Processor" at bounding box center [703, 231] width 366 height 31
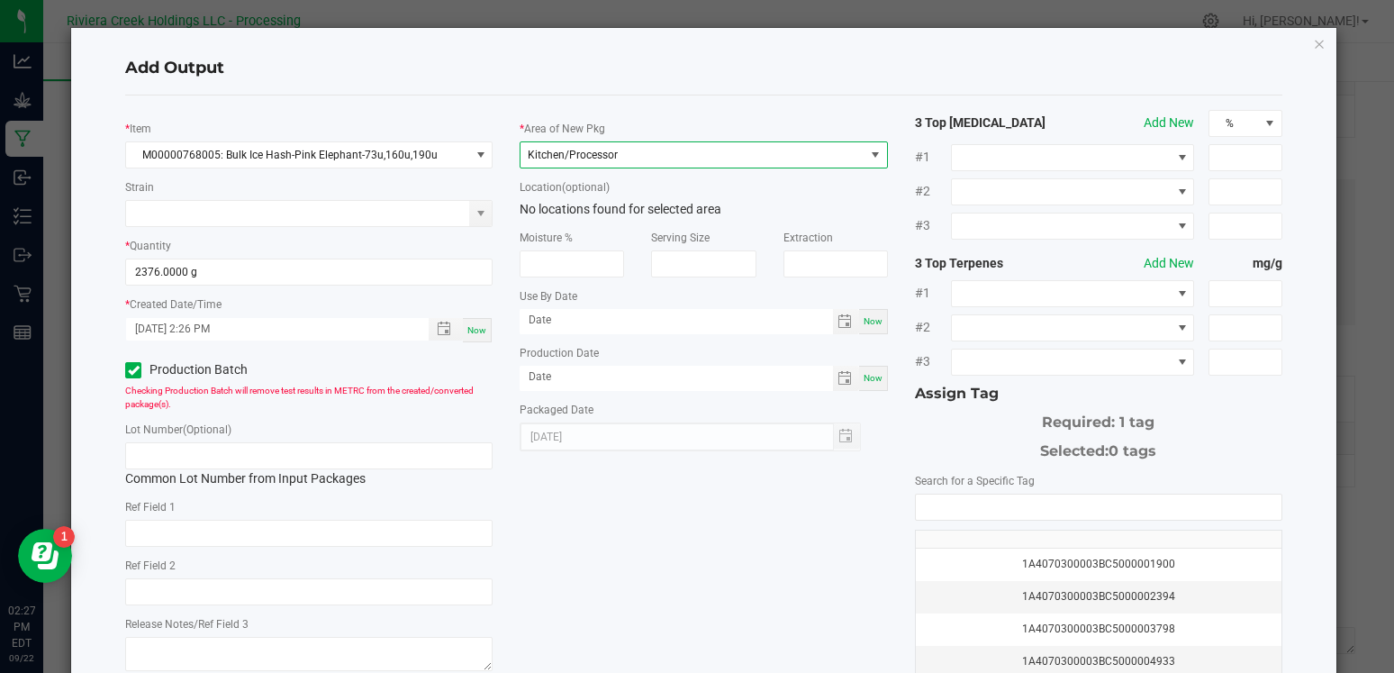
click at [950, 492] on div "Search for a Specific Tag 1A4070300003BC5000001900 1A4070300003BC5000002394 1A4…" at bounding box center [1098, 613] width 367 height 285
click at [944, 515] on input "NO DATA FOUND" at bounding box center [1099, 506] width 366 height 25
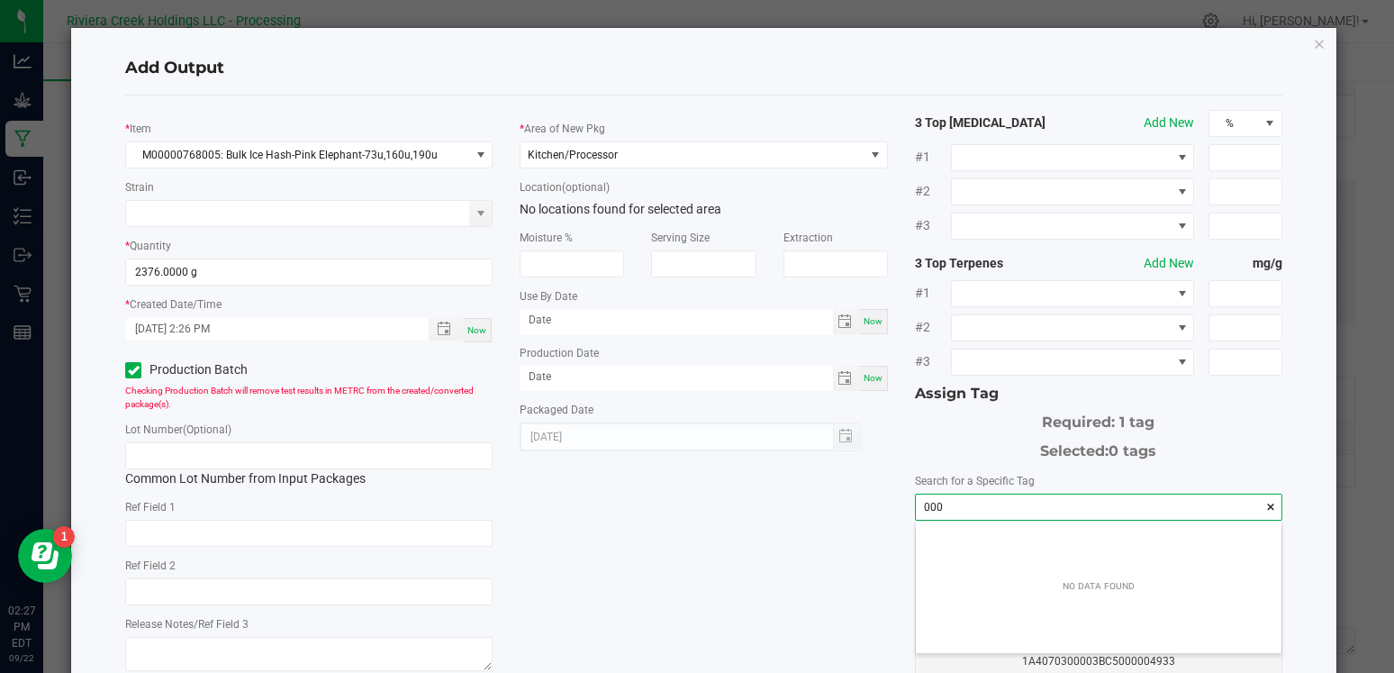
scroll to position [25, 366]
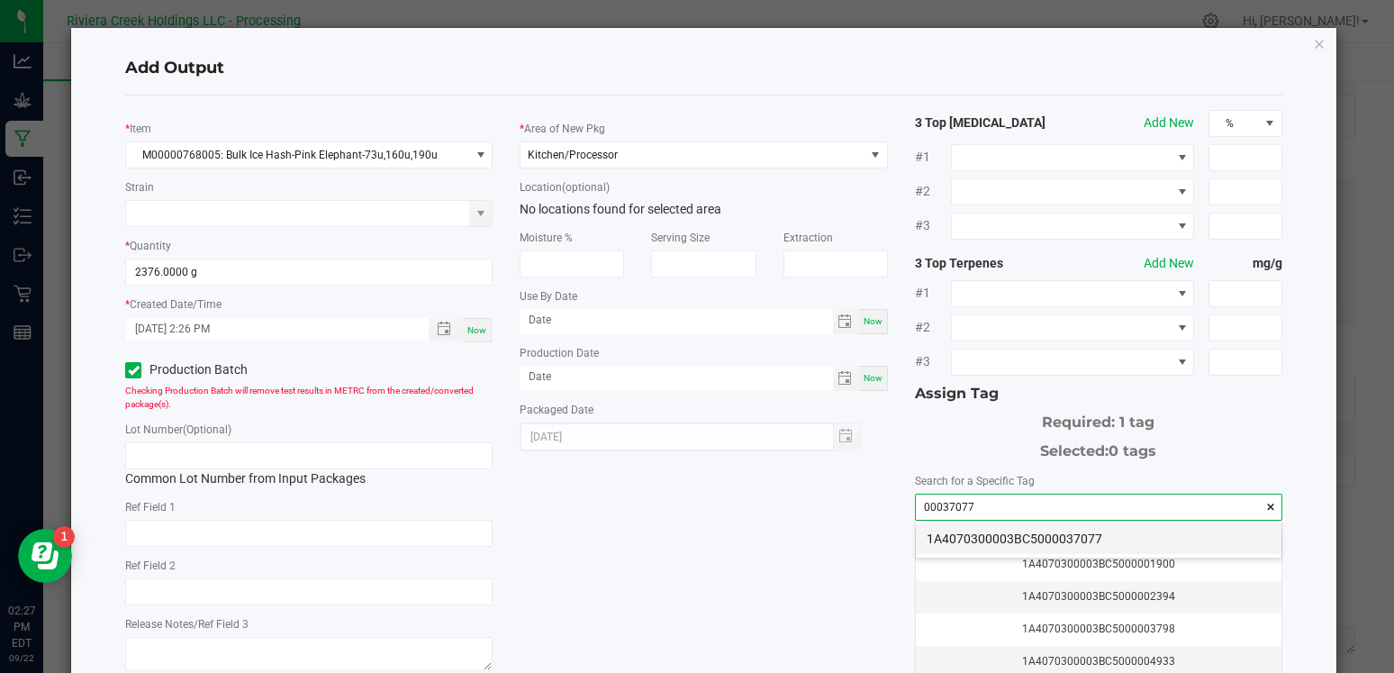
click at [1025, 526] on li "1A4070300003BC5000037077" at bounding box center [1099, 538] width 366 height 31
type input "1A4070300003BC5000037077"
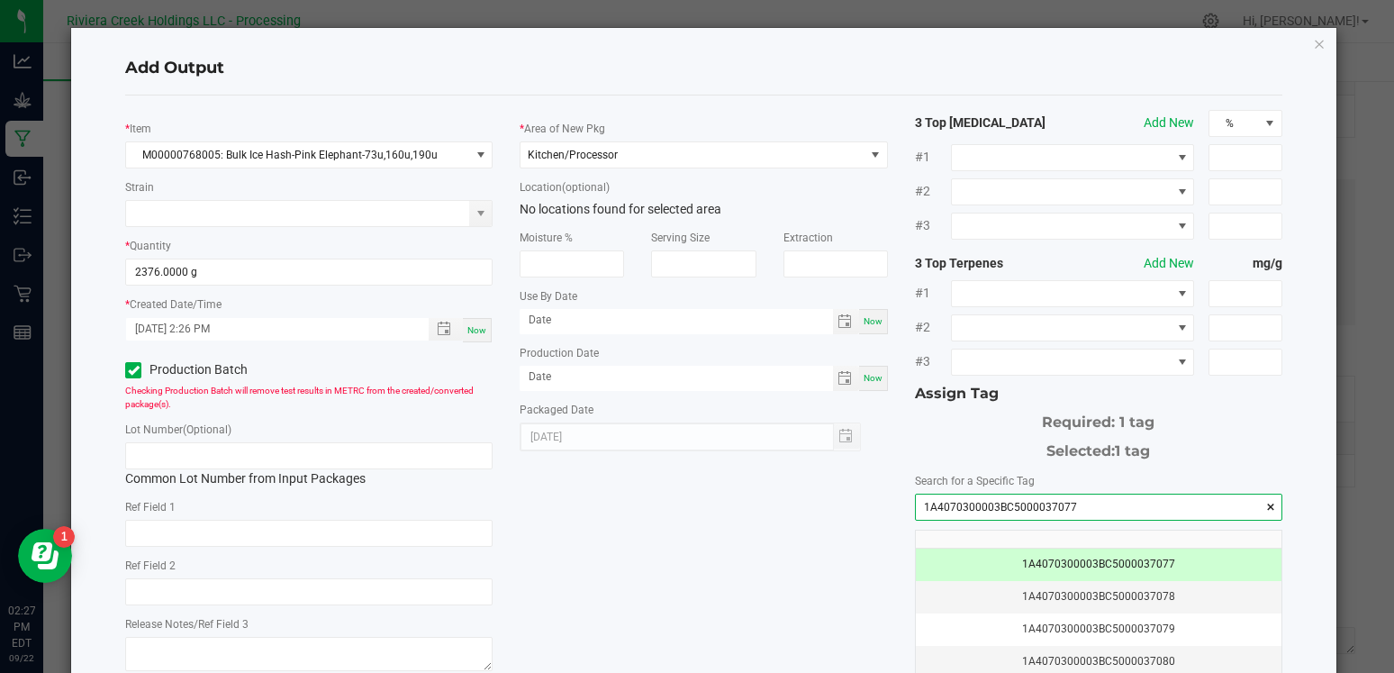
drag, startPoint x: 1088, startPoint y: 506, endPoint x: 837, endPoint y: 501, distance: 251.2
click at [837, 501] on div "* Item M00000768005: Bulk Ice Hash-Pink Elephant-73u,160u,190u Strain * Quantit…" at bounding box center [704, 433] width 1184 height 646
click at [327, 444] on input "text" at bounding box center [308, 455] width 367 height 27
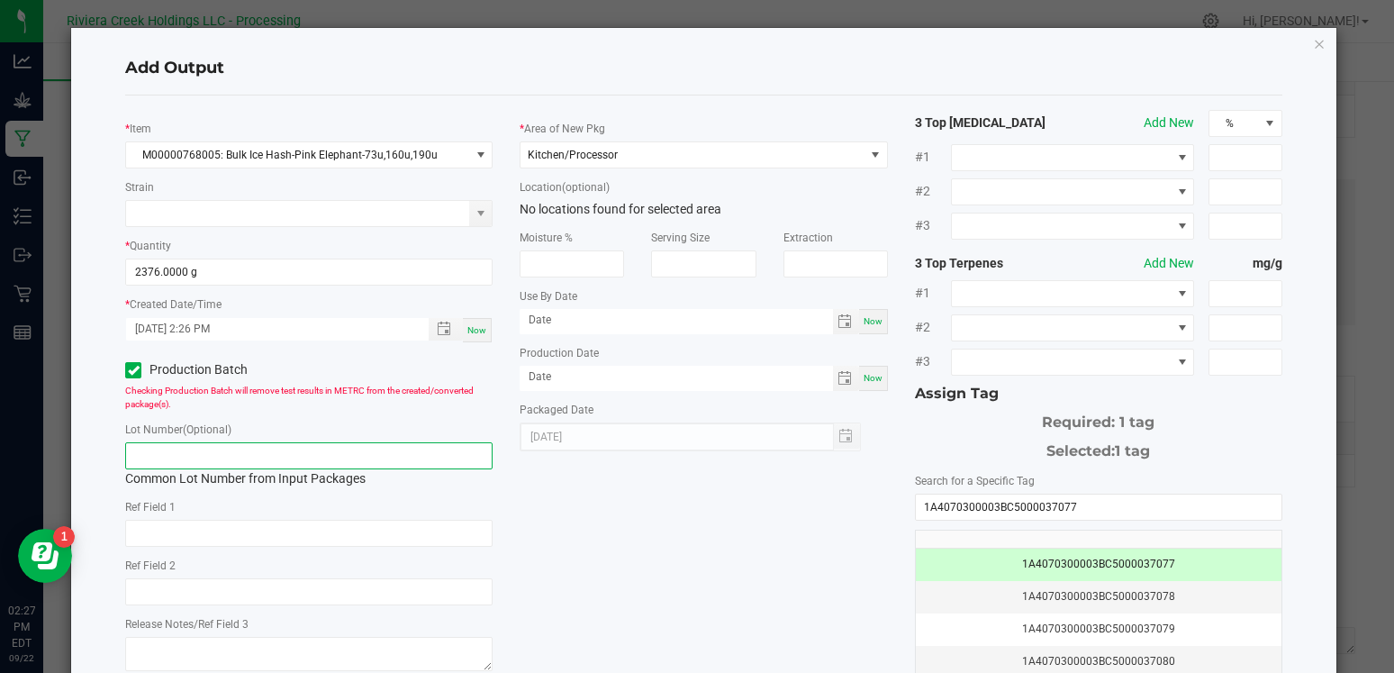
paste input "1A4070300003BC5000037077"
type input "1A4070300003BC5000037077"
click at [700, 619] on div "* Item M00000768005: Bulk Ice Hash-Pink Elephant-73u,160u,190u Strain * Quantit…" at bounding box center [704, 433] width 1184 height 646
click at [653, 602] on div "* Item M00000768005: Bulk Ice Hash-Pink Elephant-73u,160u,190u Strain * Quantit…" at bounding box center [704, 433] width 1184 height 646
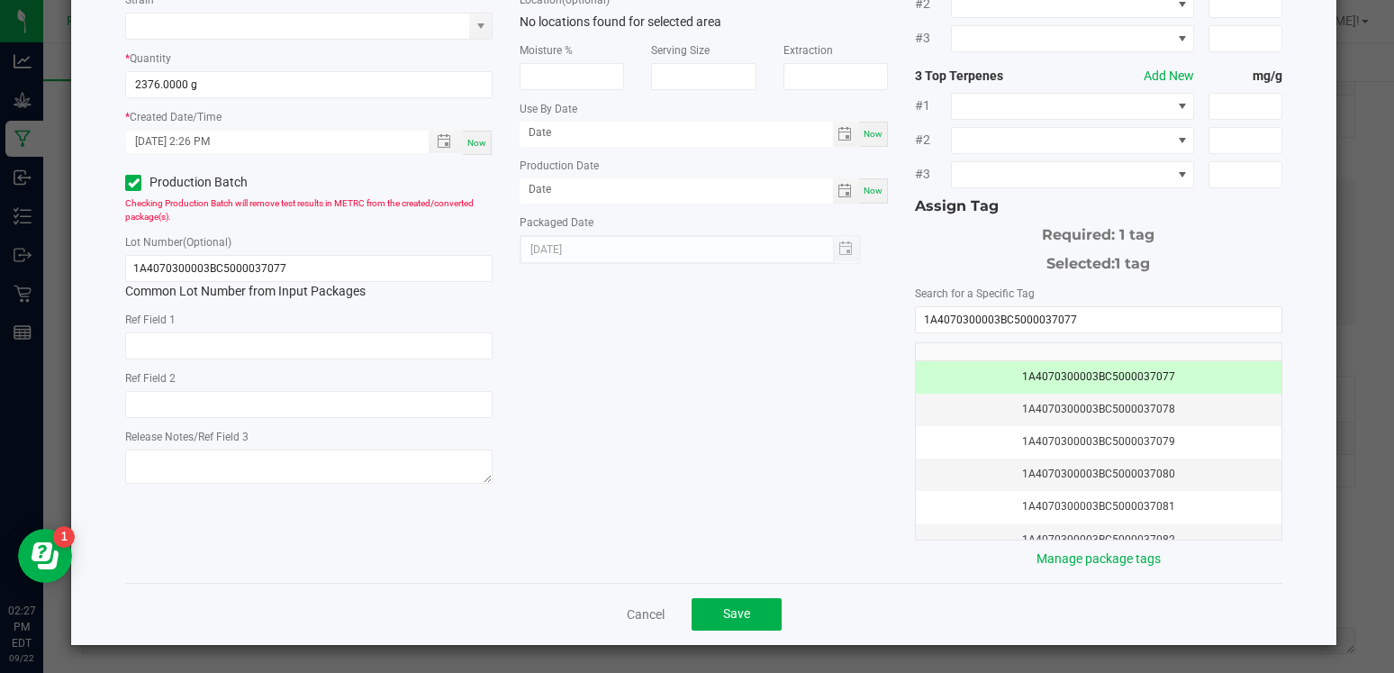
scroll to position [186, 0]
click at [755, 621] on button "Save" at bounding box center [736, 615] width 90 height 32
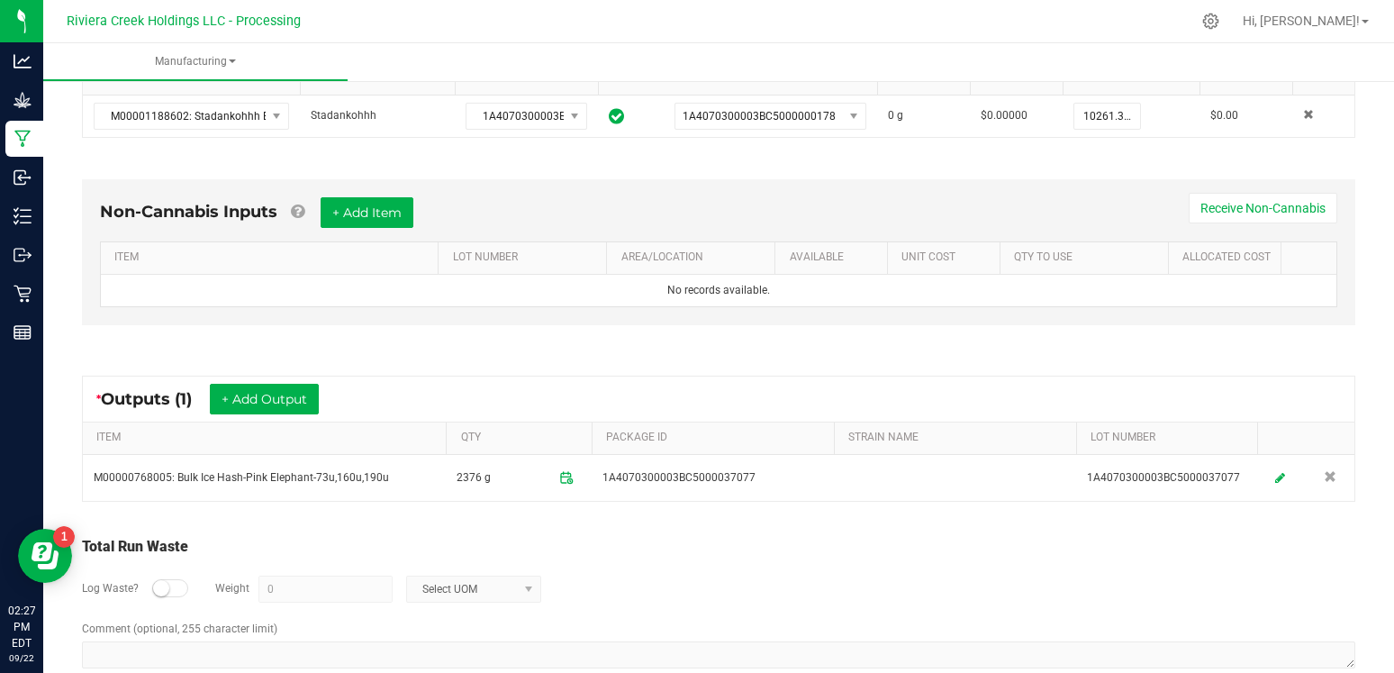
click at [1047, 370] on div "* Outputs (1) + Add Output ITEM QTY PACKAGE ID STRAIN NAME LOT NUMBER M00000768…" at bounding box center [718, 438] width 1305 height 158
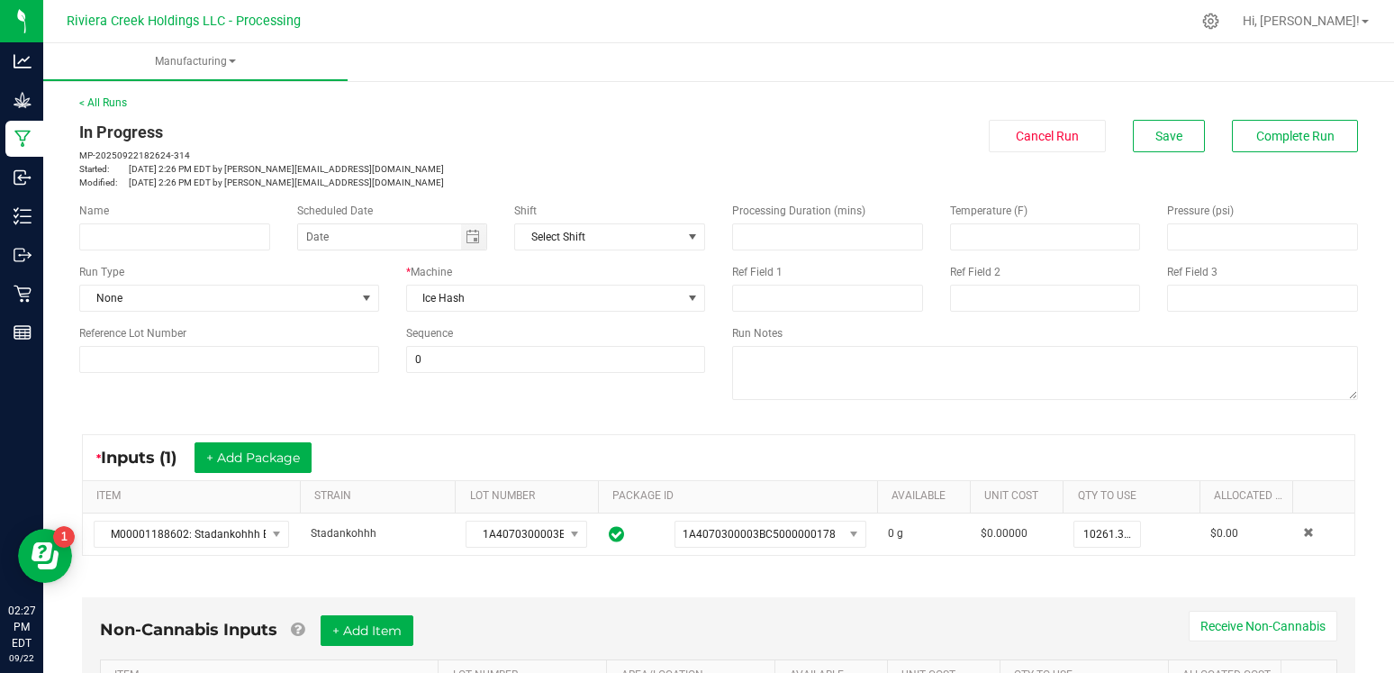
scroll to position [0, 0]
click at [1275, 136] on span "Complete Run" at bounding box center [1295, 136] width 78 height 14
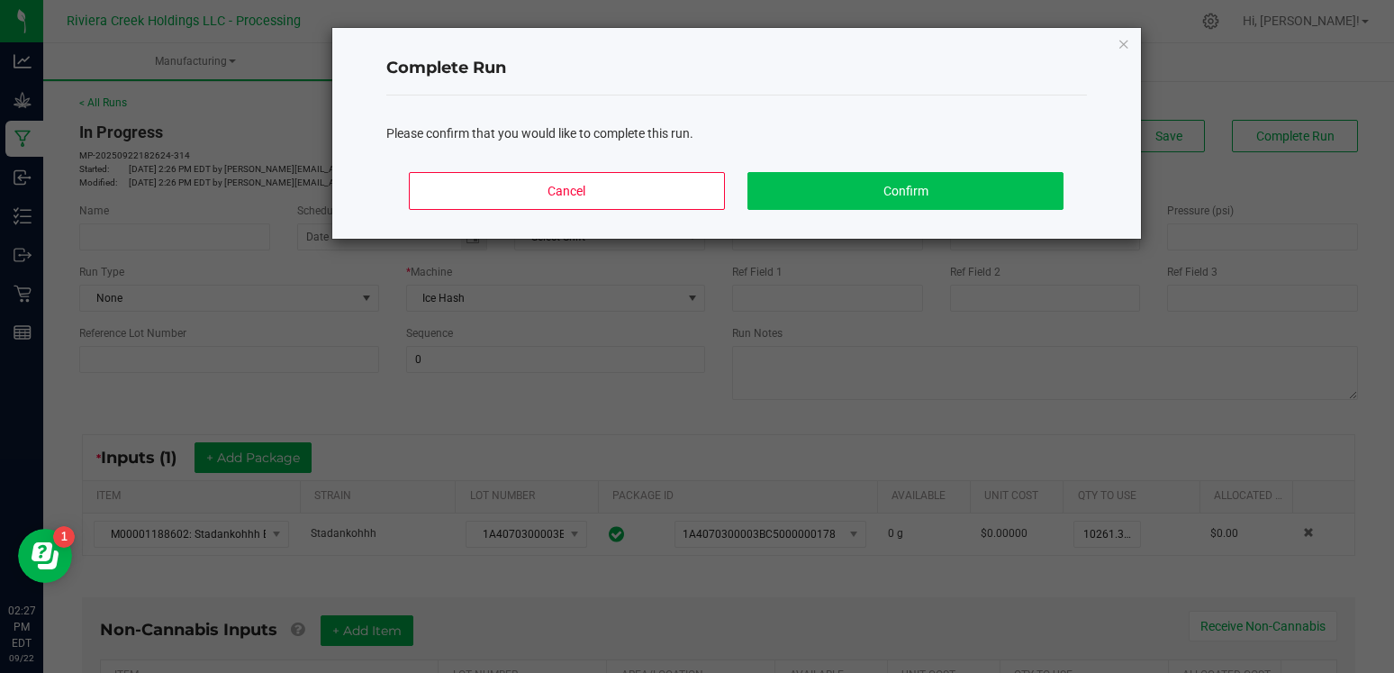
click at [893, 186] on button "Confirm" at bounding box center [904, 191] width 315 height 38
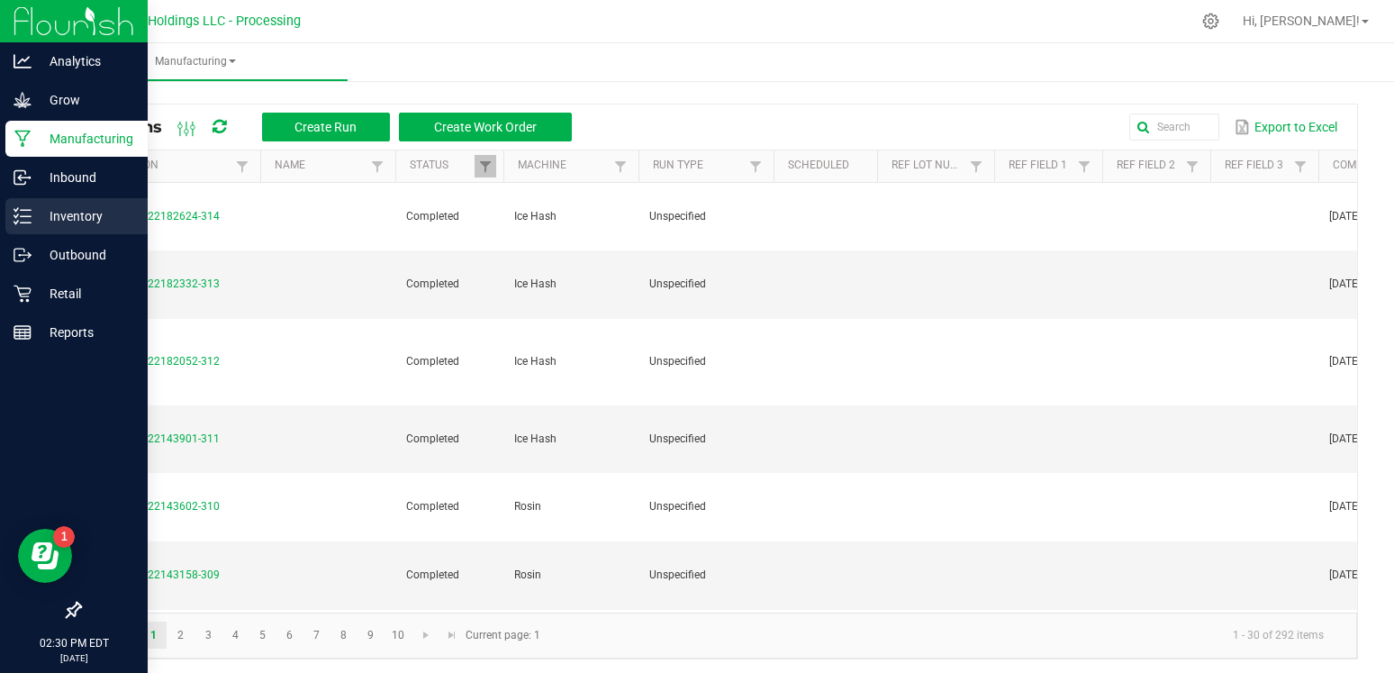
click at [75, 214] on p "Inventory" at bounding box center [86, 216] width 108 height 22
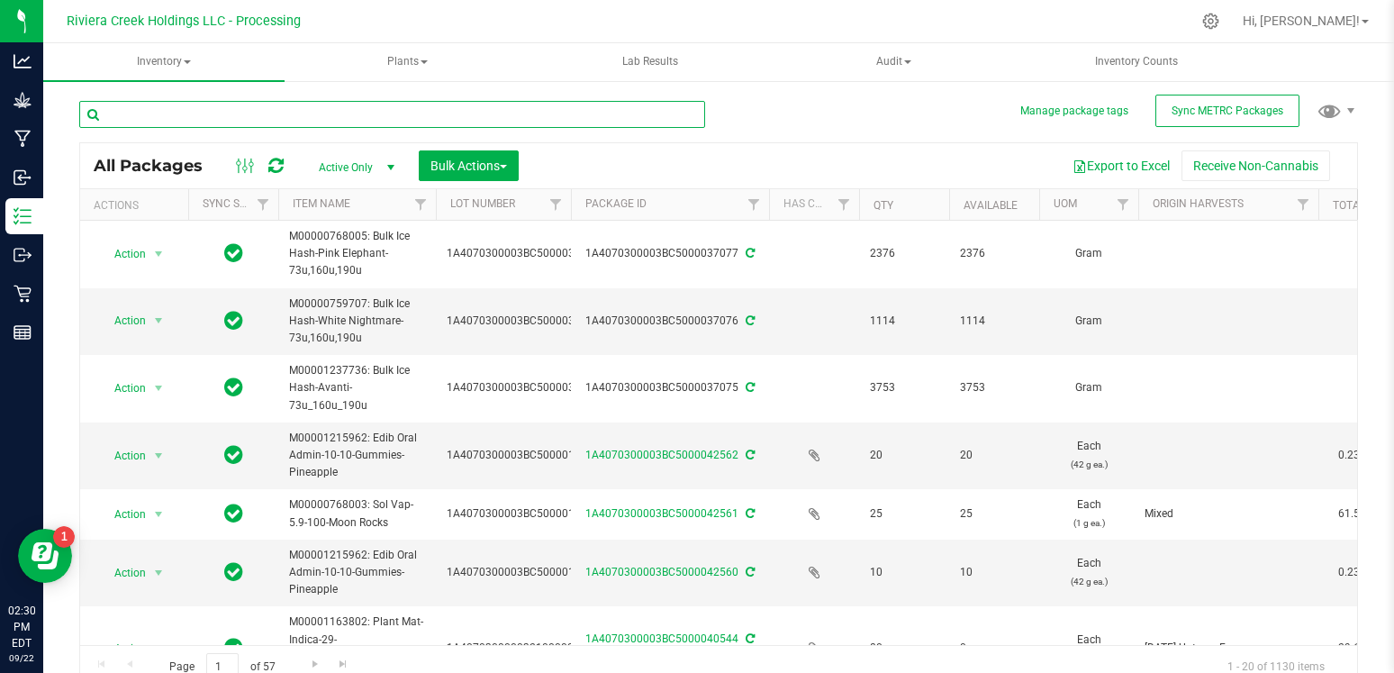
click at [318, 125] on input "text" at bounding box center [392, 114] width 626 height 27
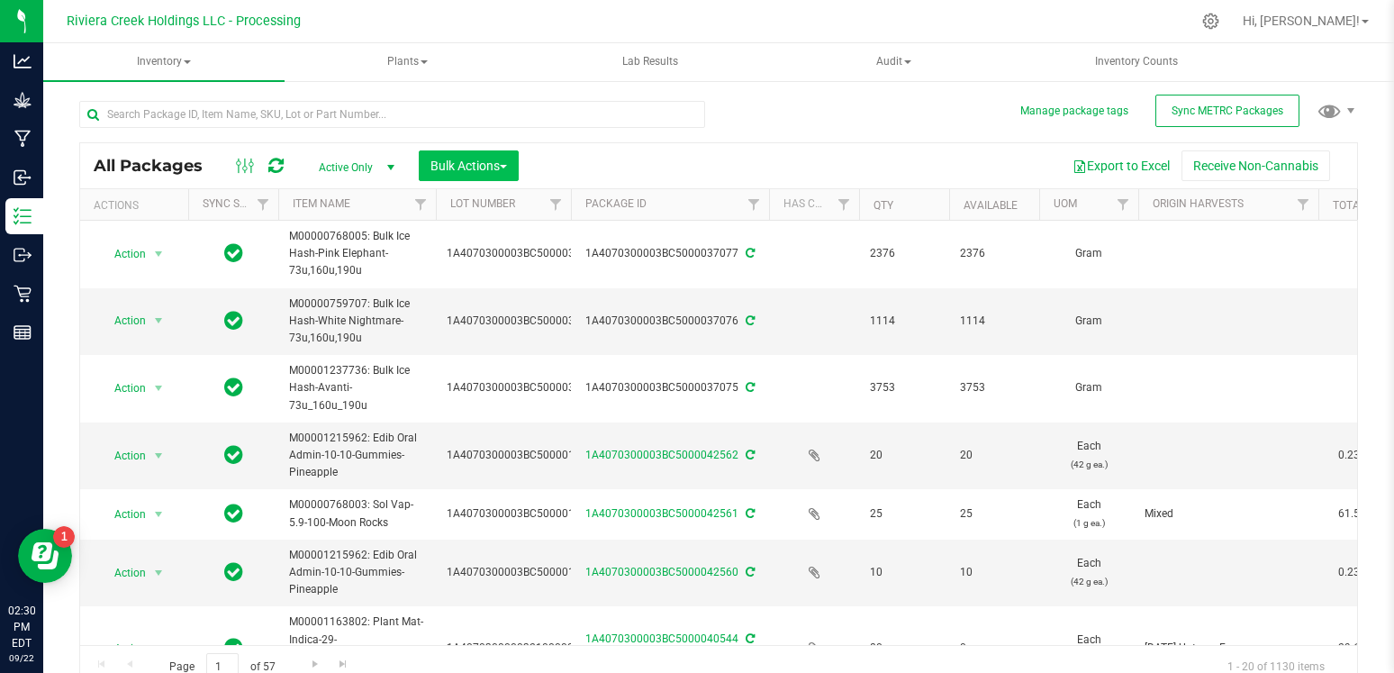
click at [467, 167] on span "Bulk Actions" at bounding box center [468, 165] width 77 height 14
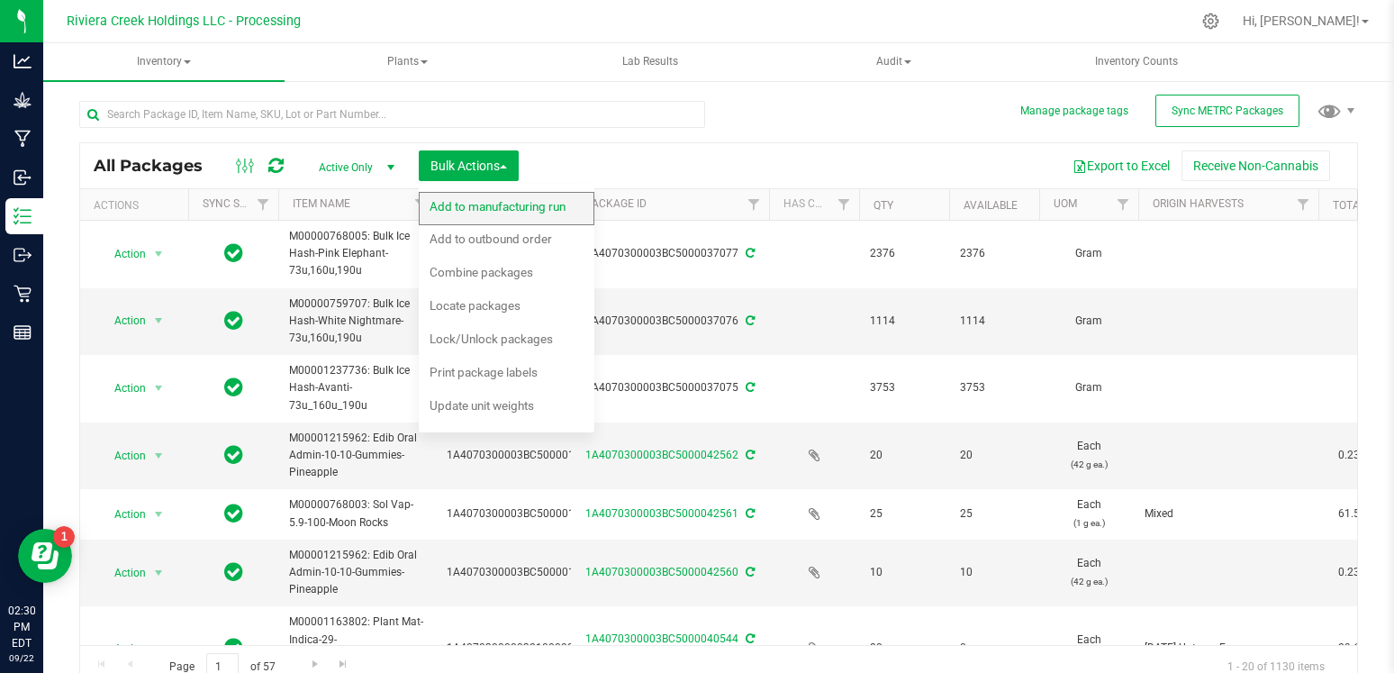
click at [481, 212] on span "Add to manufacturing run" at bounding box center [497, 206] width 136 height 14
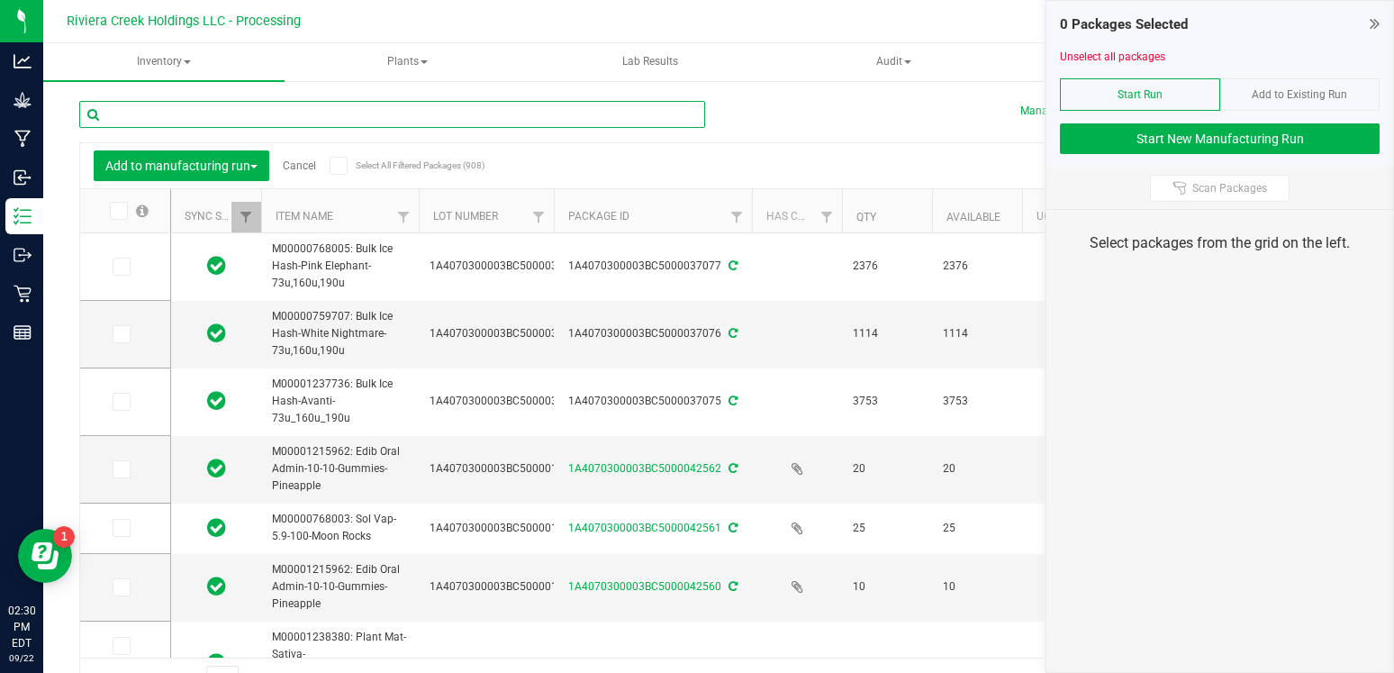
click at [286, 115] on input "text" at bounding box center [392, 114] width 626 height 27
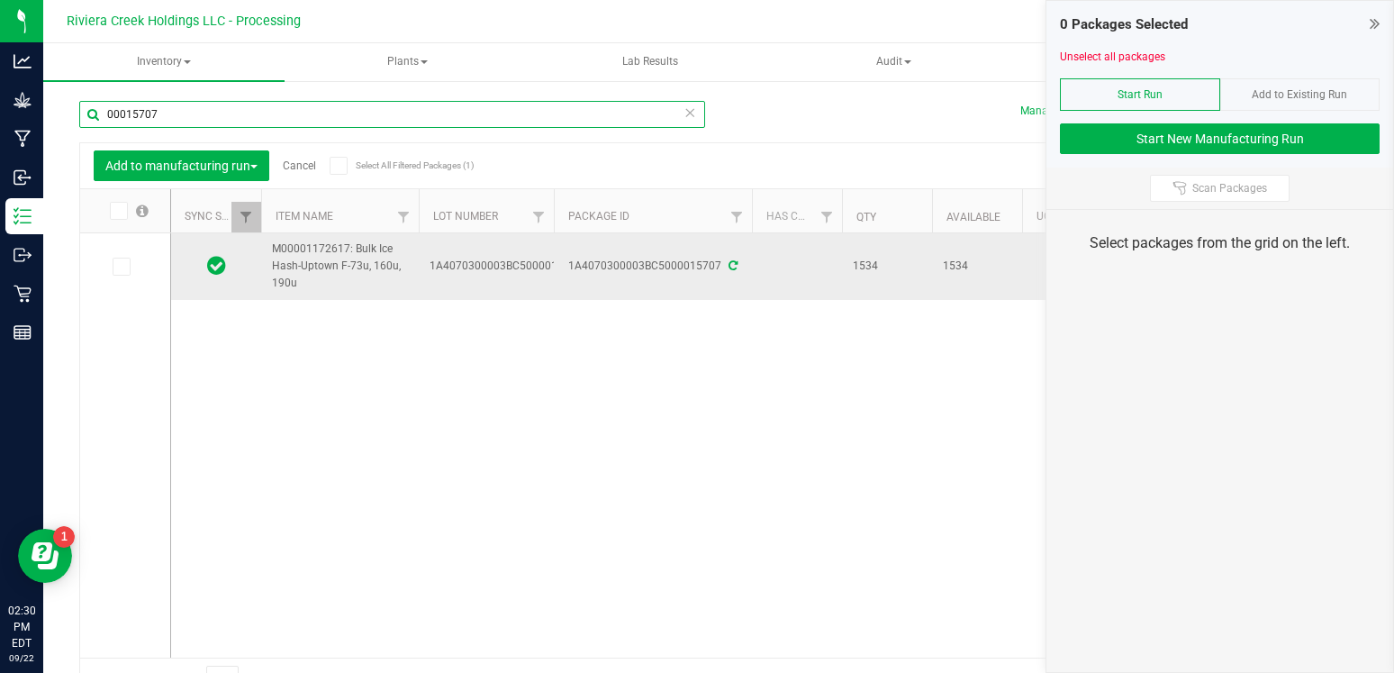
type input "00015707"
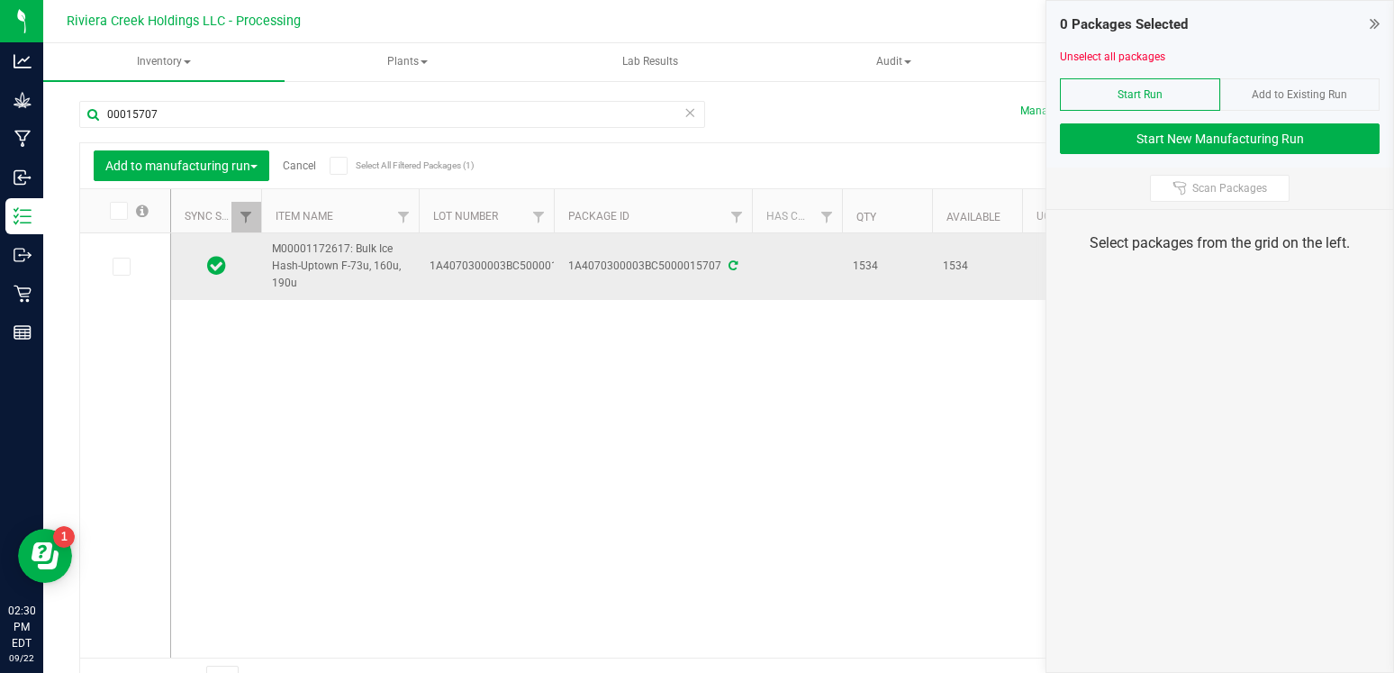
click at [559, 278] on td "1A4070300003BC5000015707" at bounding box center [653, 266] width 198 height 67
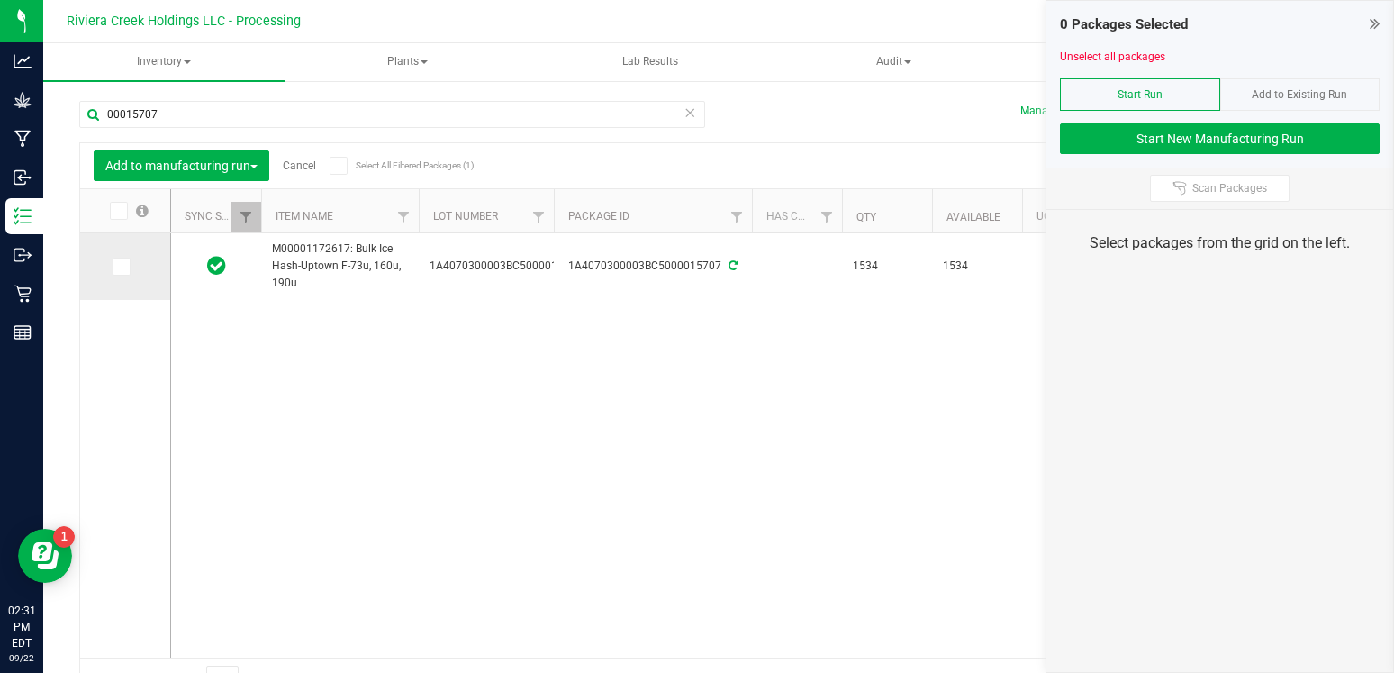
click at [114, 266] on icon at bounding box center [120, 266] width 12 height 0
click at [0, 0] on input "checkbox" at bounding box center [0, 0] width 0 height 0
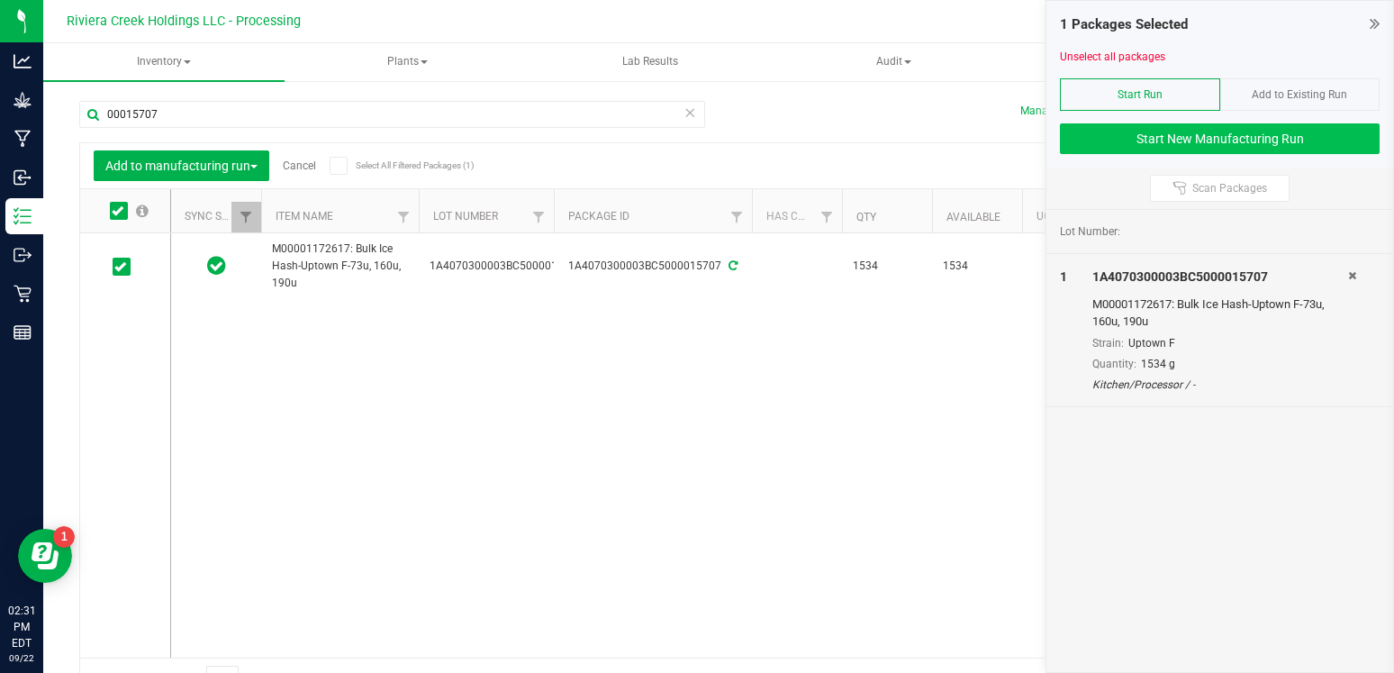
click at [1203, 150] on button "Start New Manufacturing Run" at bounding box center [1220, 138] width 320 height 31
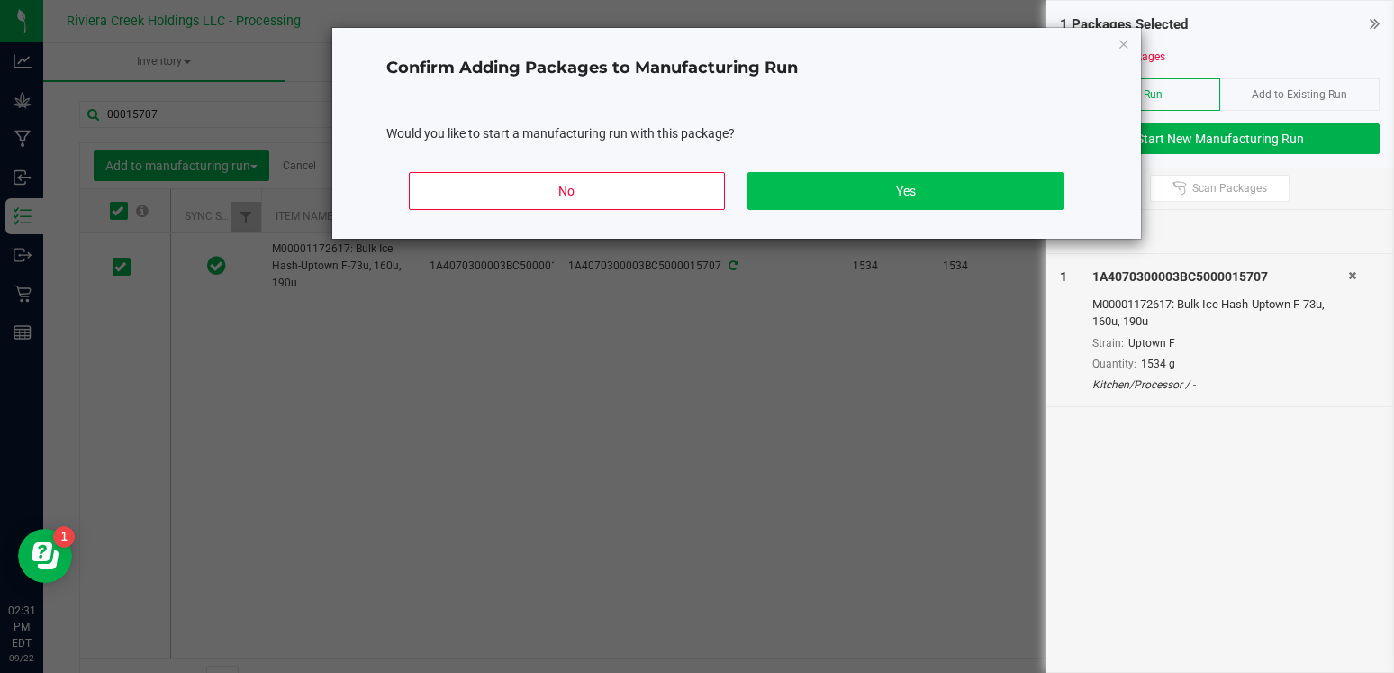
click at [962, 179] on button "Yes" at bounding box center [904, 191] width 315 height 38
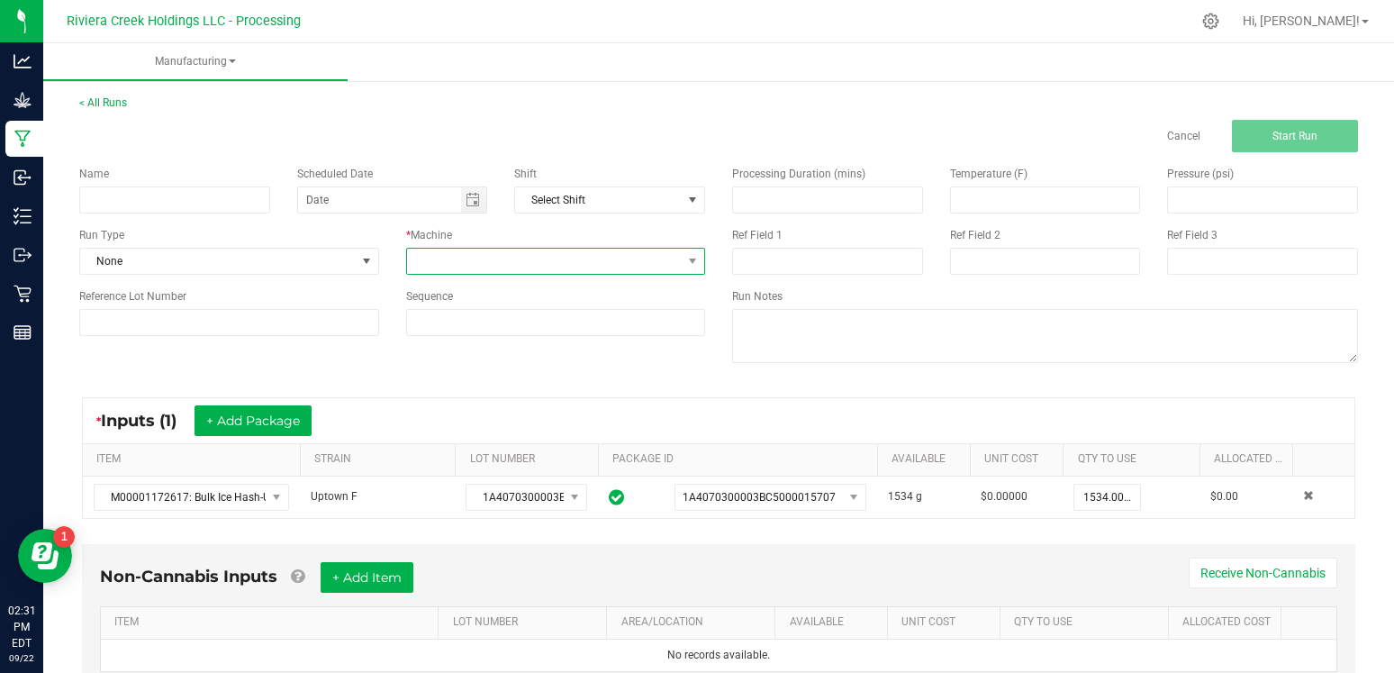
click at [492, 255] on span at bounding box center [545, 260] width 276 height 25
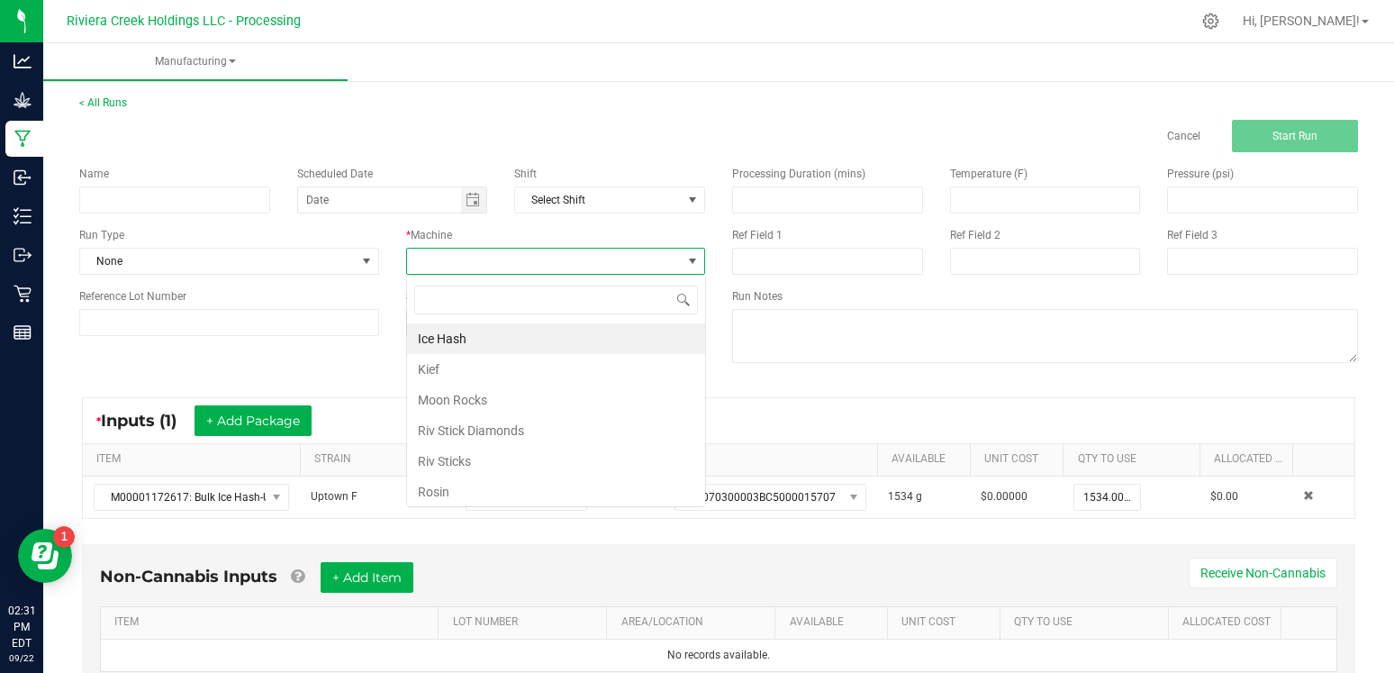
scroll to position [27, 299]
click at [437, 491] on li "Rosin" at bounding box center [556, 491] width 298 height 31
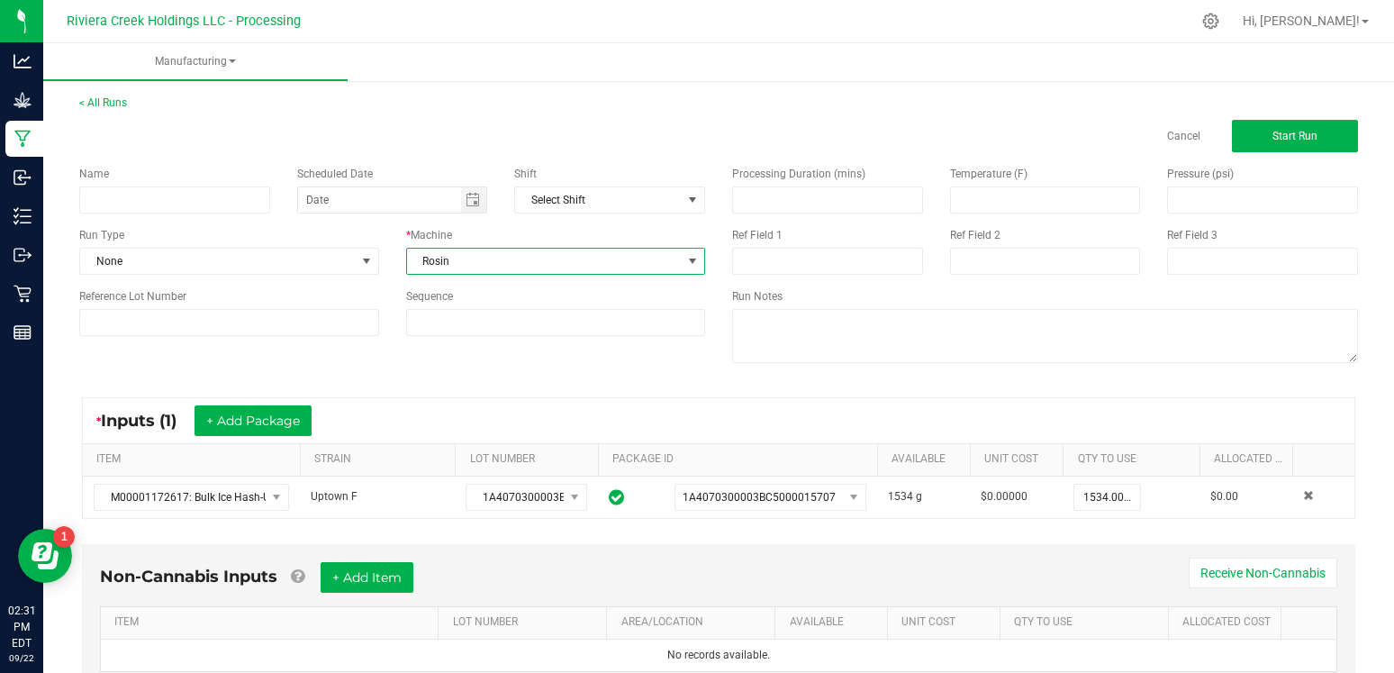
click at [615, 346] on div "Name Scheduled Date Shift Select Shift Run Type None * Machine Rosin Reference …" at bounding box center [392, 250] width 653 height 197
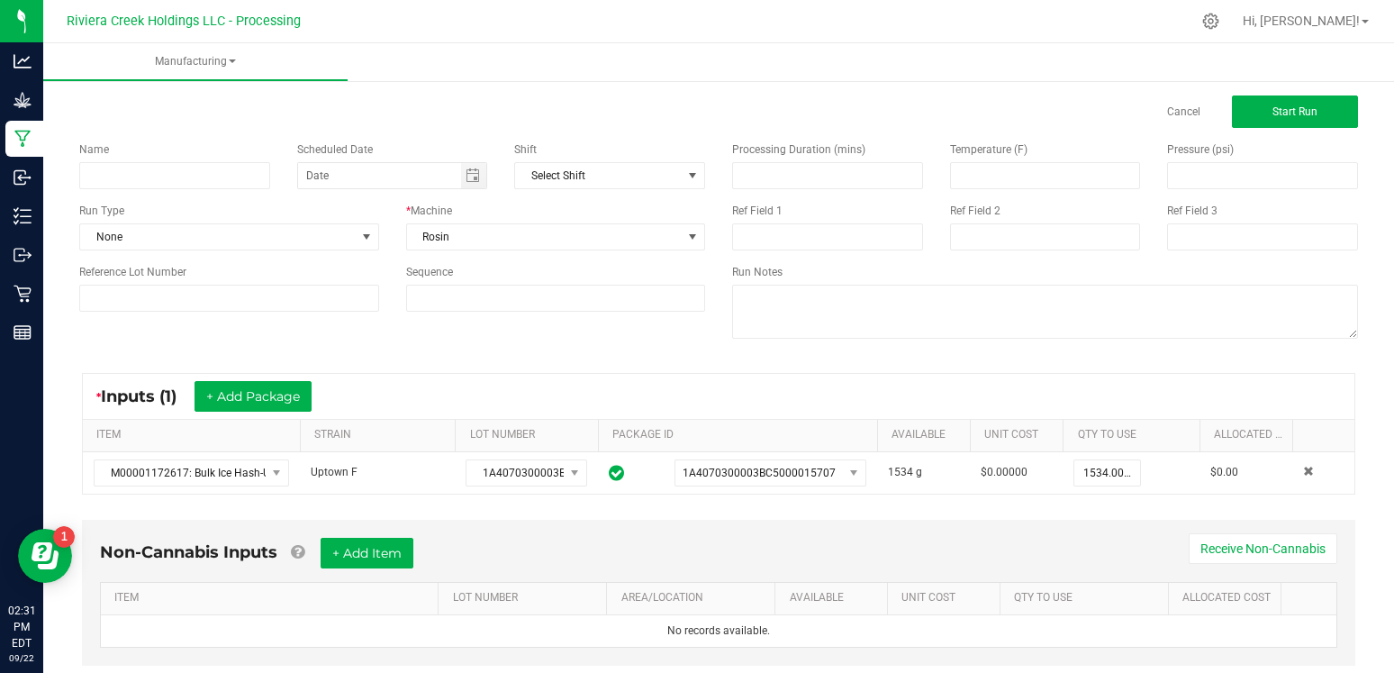
scroll to position [-2, 0]
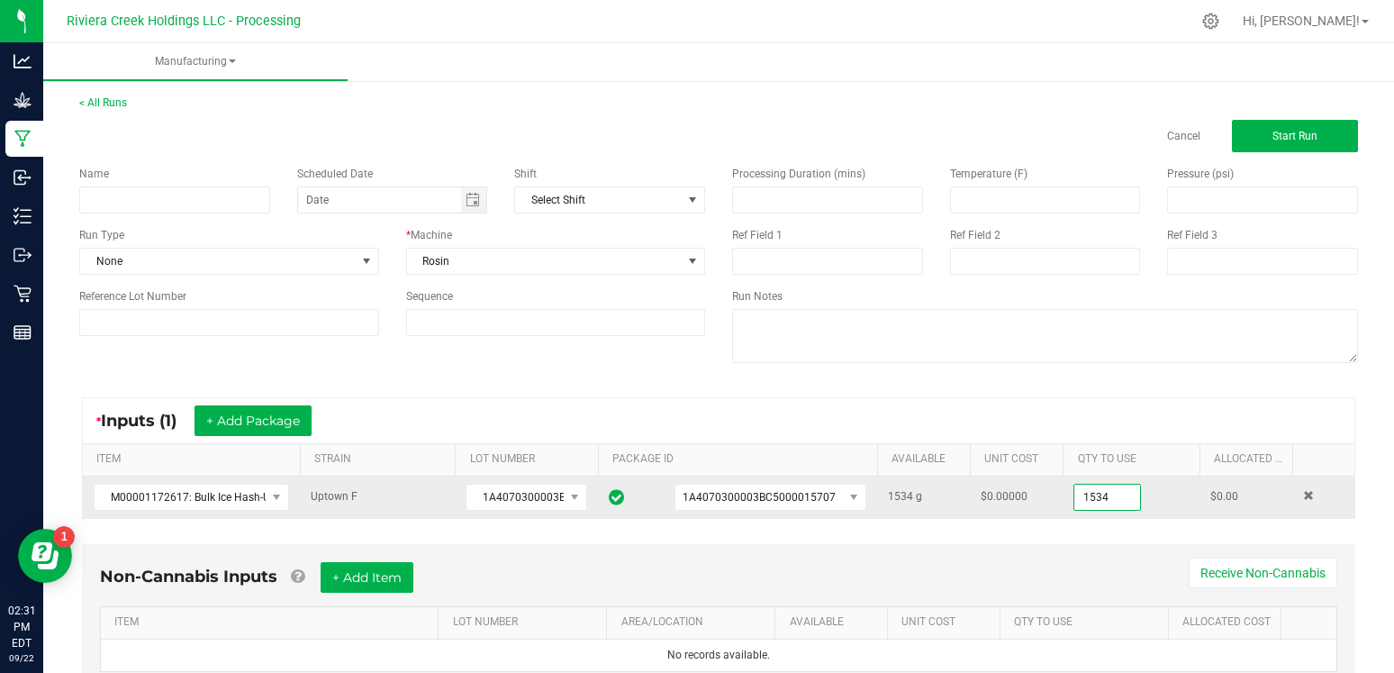
click at [1125, 504] on input "1534" at bounding box center [1106, 496] width 65 height 25
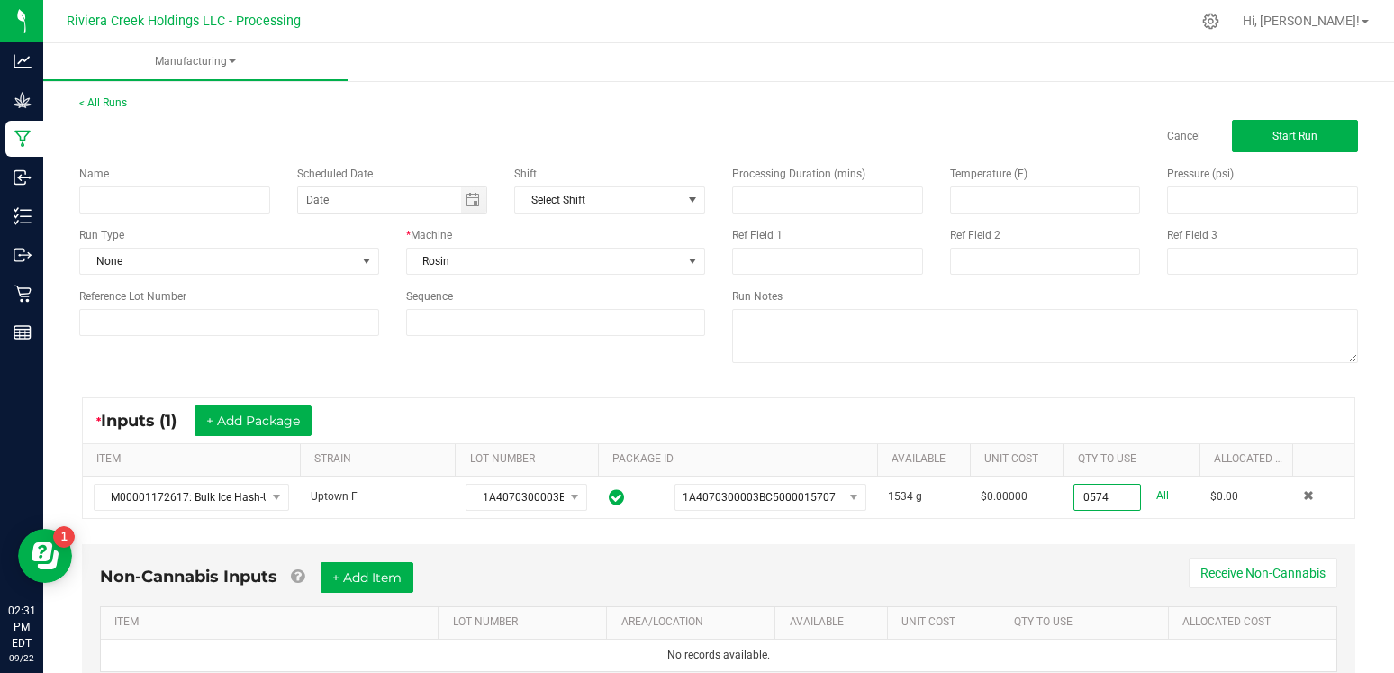
type input "574.0000 g"
click at [1037, 579] on div "Non-Cannabis Inputs + Add Item Receive Non-Cannabis" at bounding box center [718, 584] width 1237 height 44
click at [970, 580] on div "Non-Cannabis Inputs + Add Item Receive Non-Cannabis" at bounding box center [718, 584] width 1237 height 44
click at [637, 206] on span "Select Shift" at bounding box center [598, 199] width 167 height 25
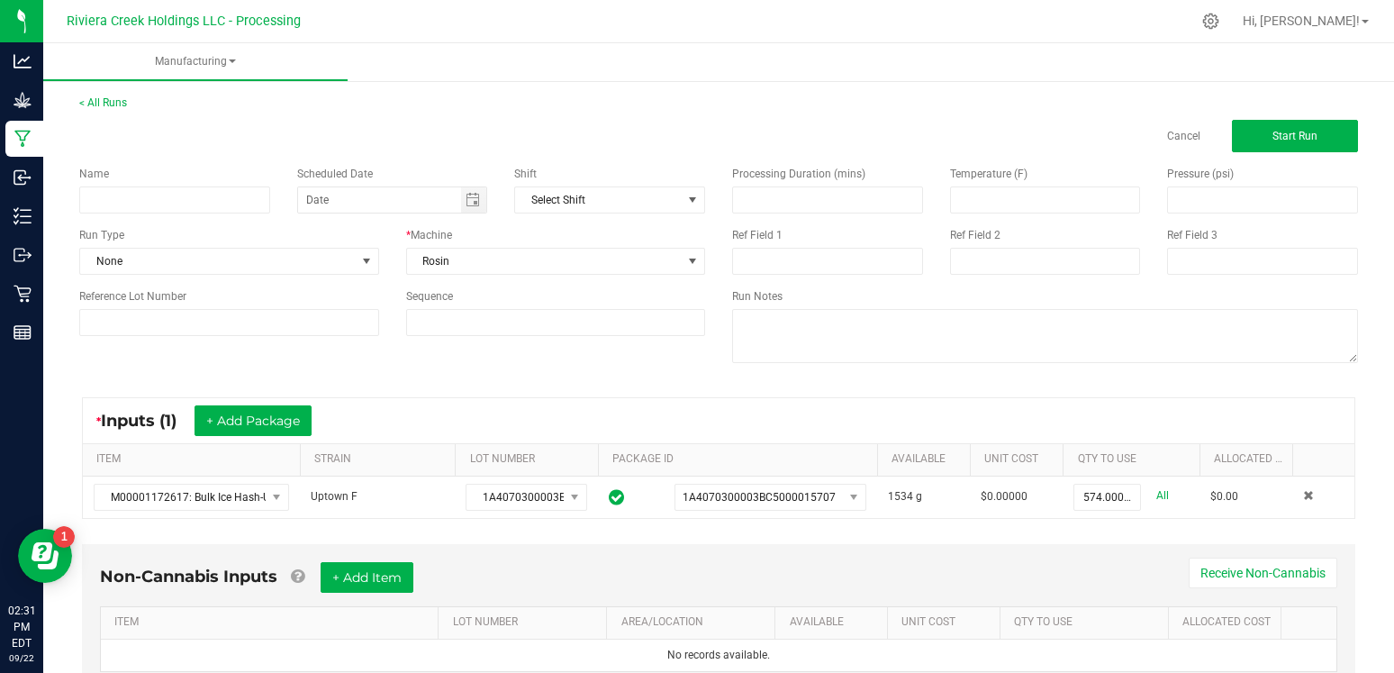
click at [624, 156] on div "Name Scheduled Date Shift Select Shift Run Type None * Machine Rosin Reference …" at bounding box center [392, 250] width 653 height 197
click at [805, 399] on div "* Inputs (1) + Add Package" at bounding box center [718, 420] width 1271 height 45
click at [1295, 141] on span "Start Run" at bounding box center [1294, 136] width 45 height 13
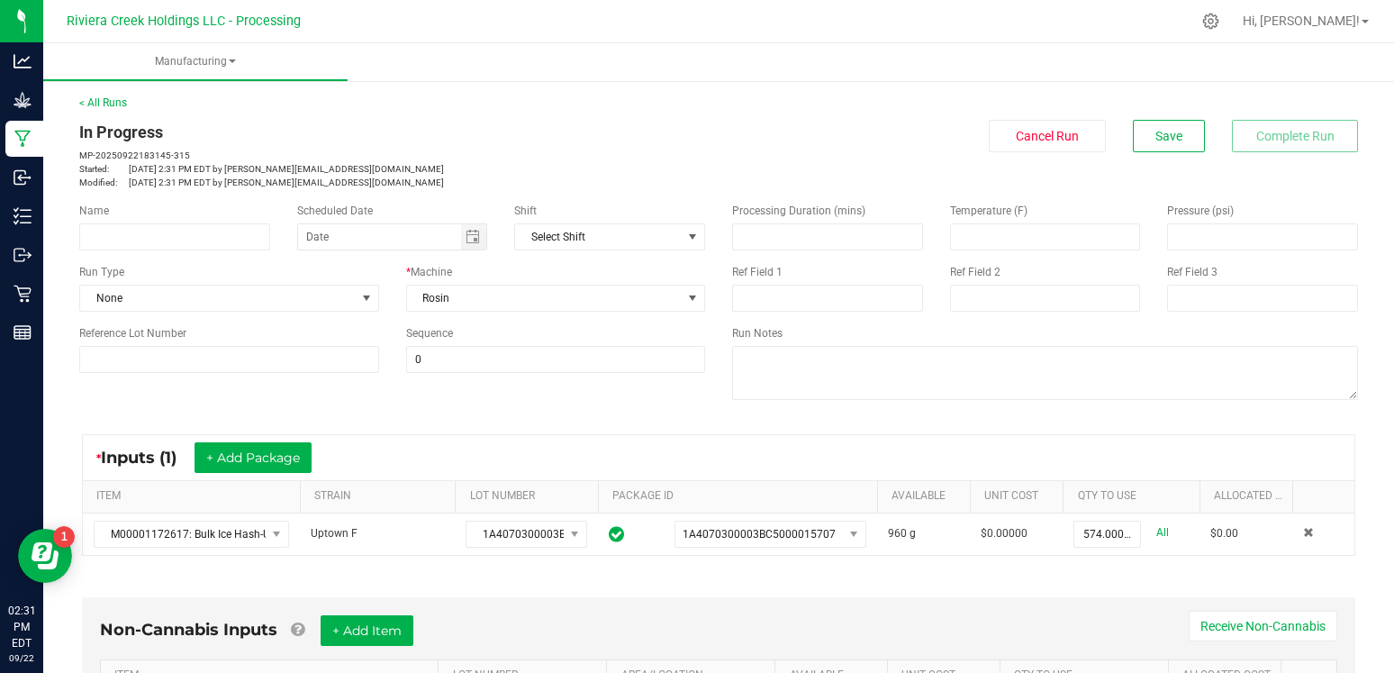
click at [680, 388] on div "Name Scheduled Date Shift Select Shift Run Type None * Machine Rosin Reference …" at bounding box center [718, 303] width 1305 height 229
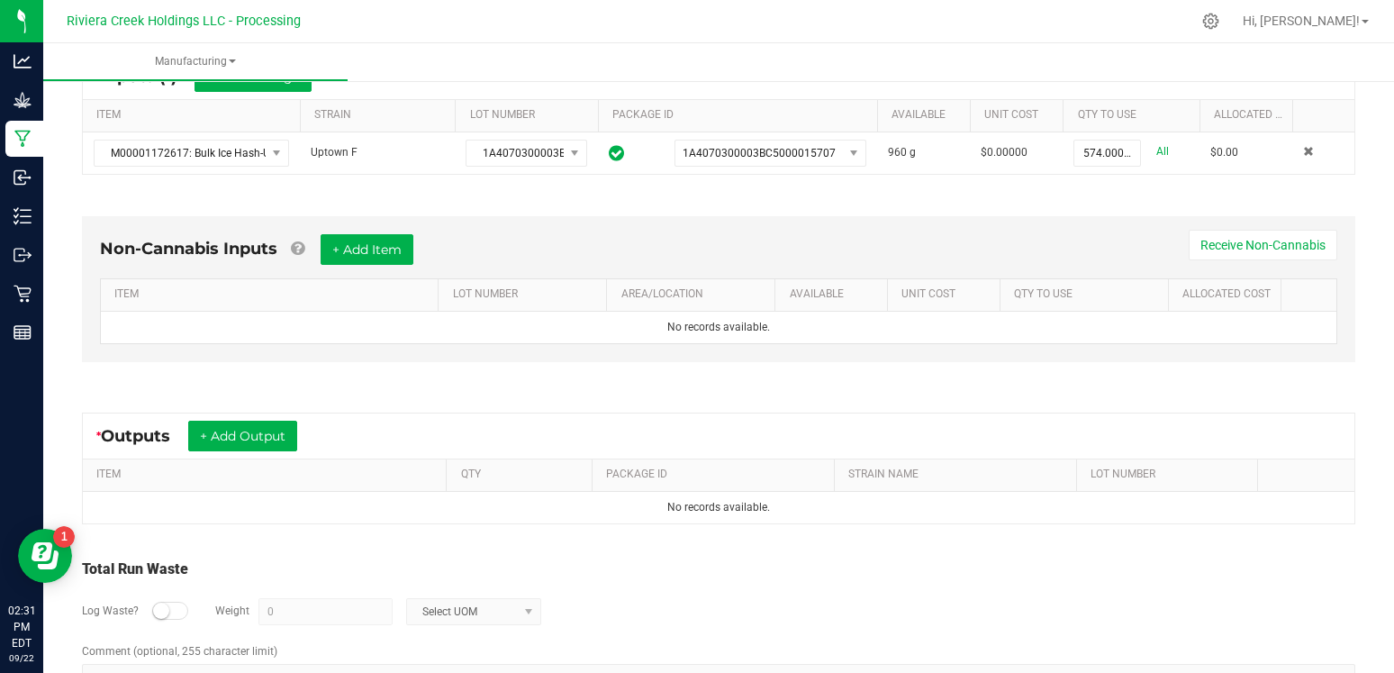
scroll to position [388, 0]
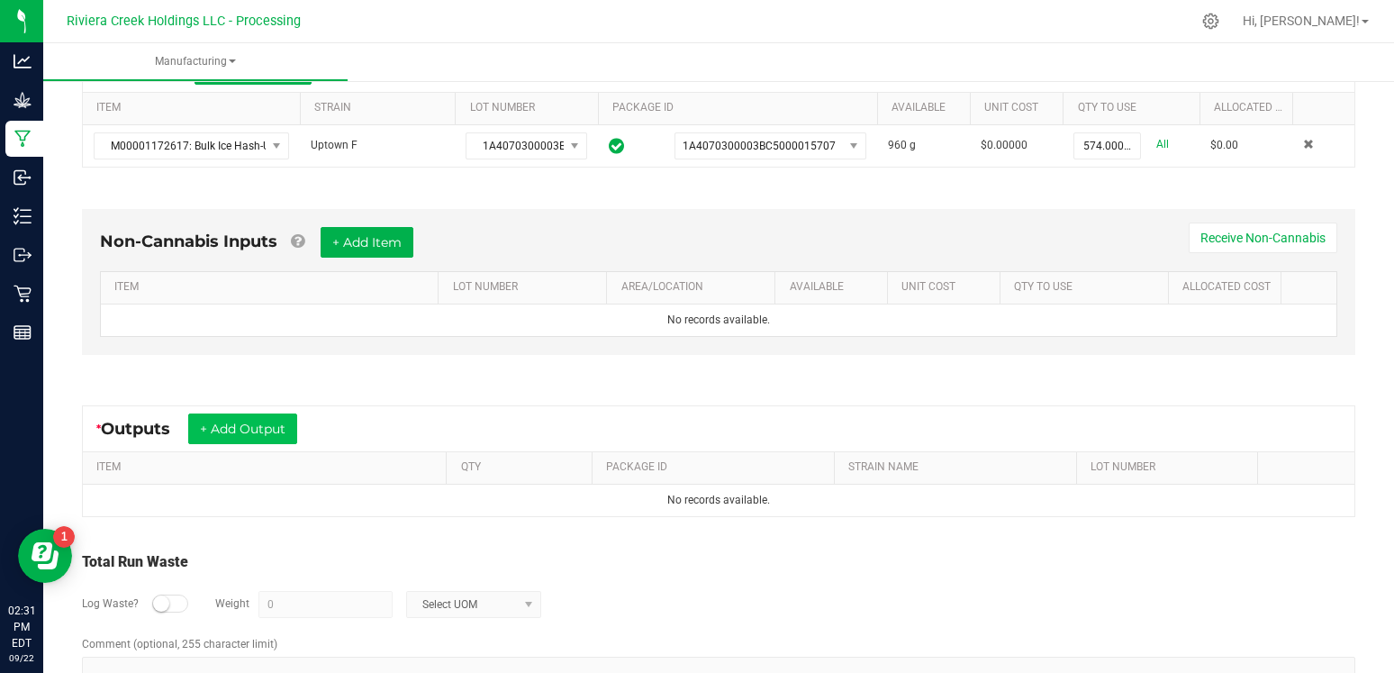
click at [239, 438] on button "+ Add Output" at bounding box center [242, 428] width 109 height 31
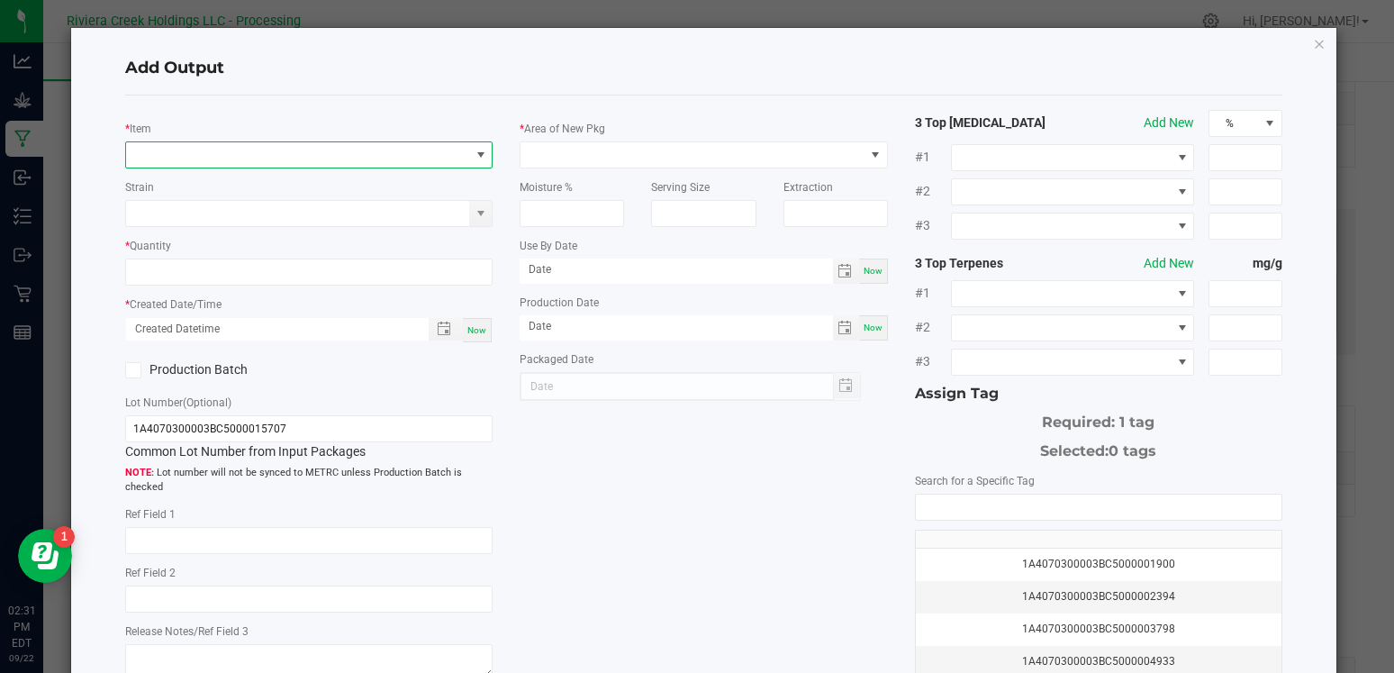
click at [225, 151] on span "NO DATA FOUND" at bounding box center [297, 154] width 343 height 25
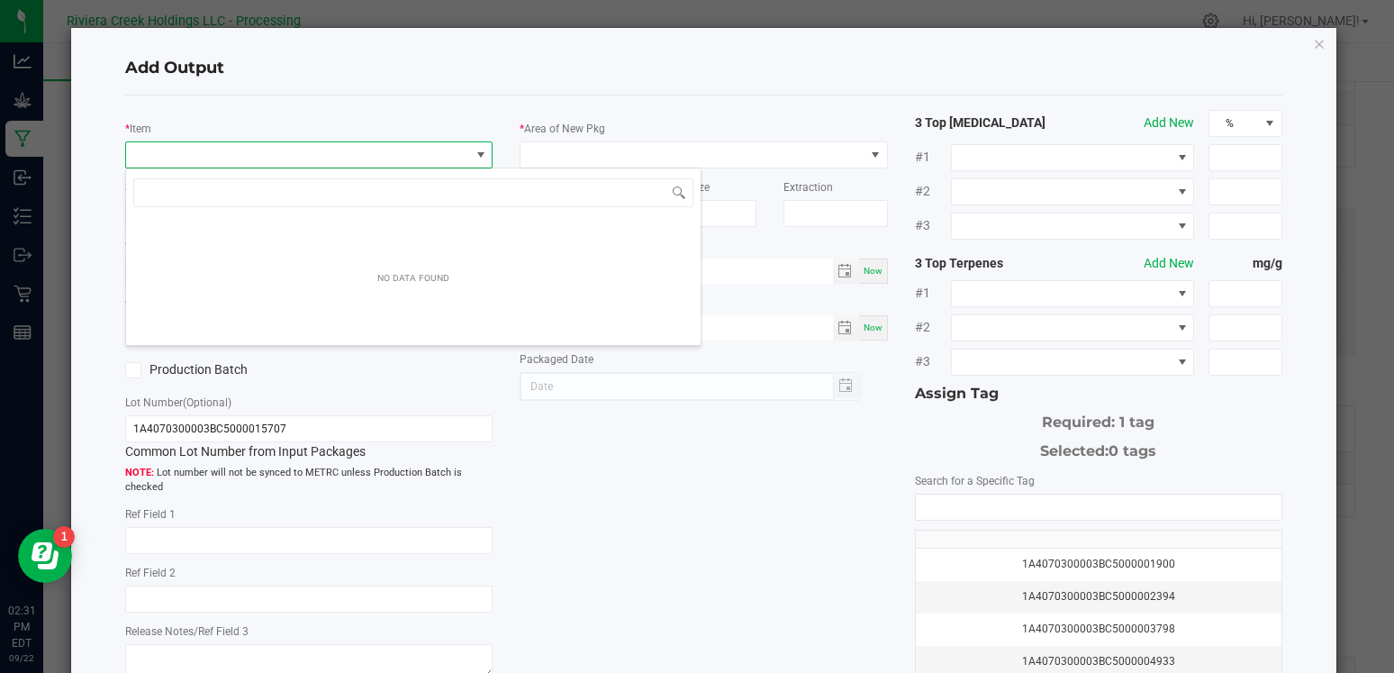
scroll to position [27, 367]
type input "b"
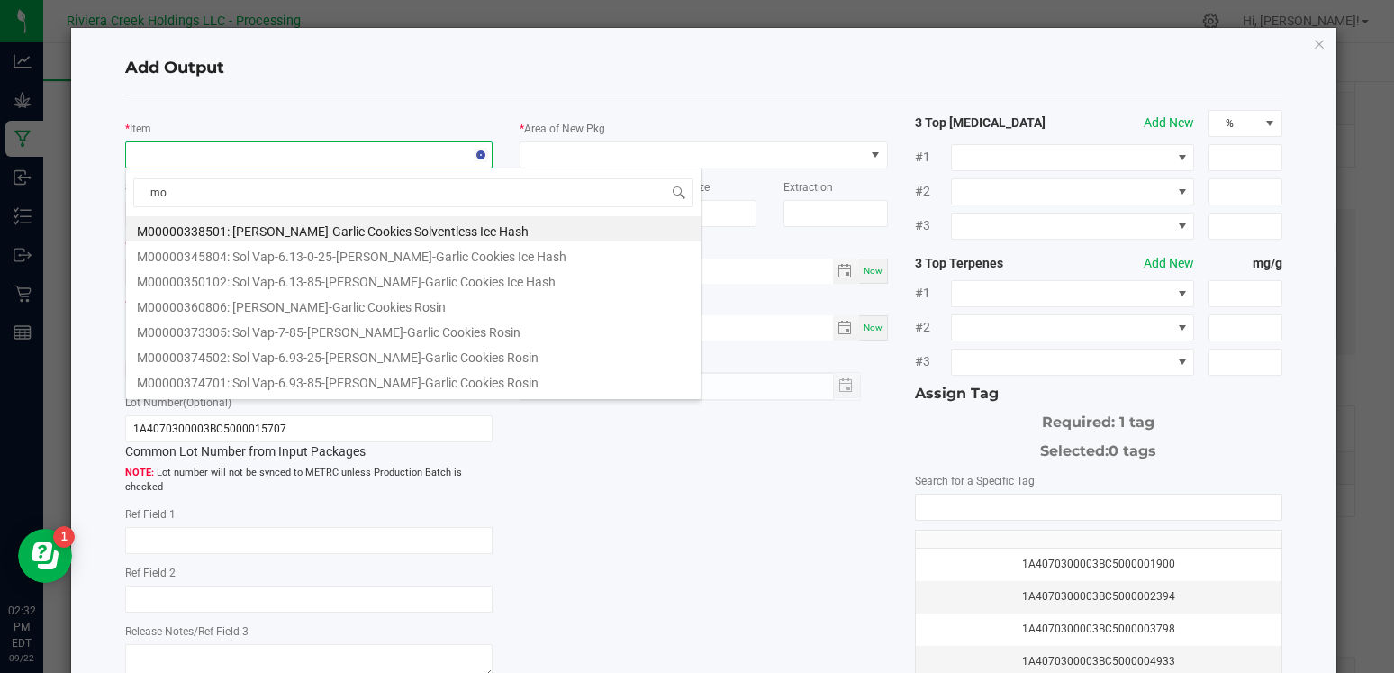
type input "moo"
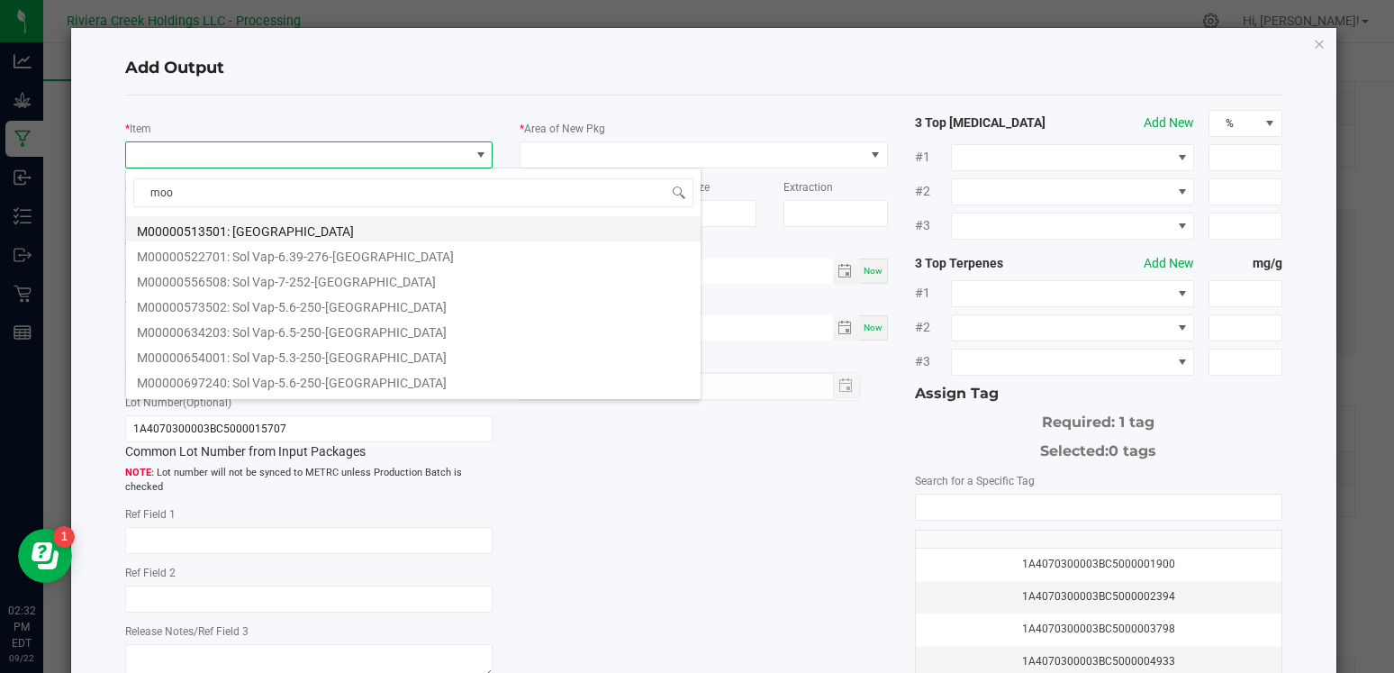
click at [310, 237] on li "M00000513501: [GEOGRAPHIC_DATA]" at bounding box center [413, 228] width 574 height 25
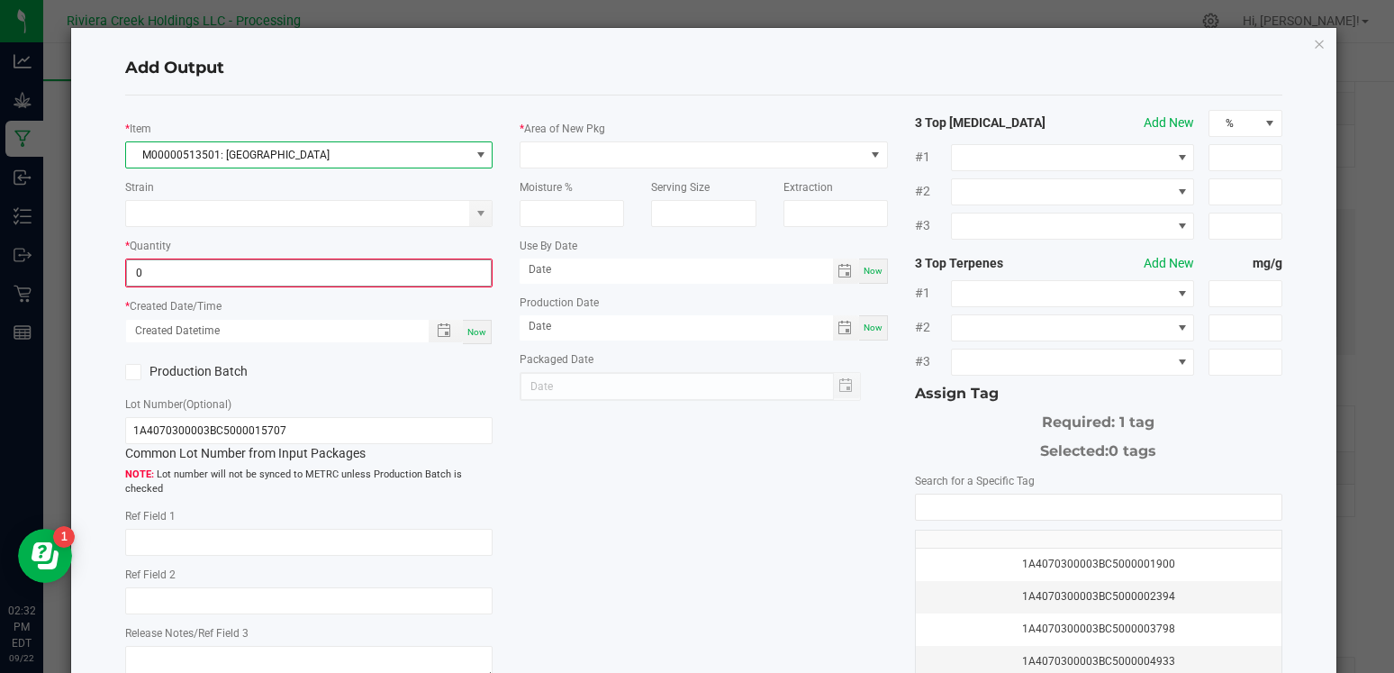
click at [191, 274] on input "0" at bounding box center [309, 272] width 364 height 25
type input "0.0000 g"
click at [444, 147] on span "M00000513501: [GEOGRAPHIC_DATA]" at bounding box center [297, 154] width 343 height 25
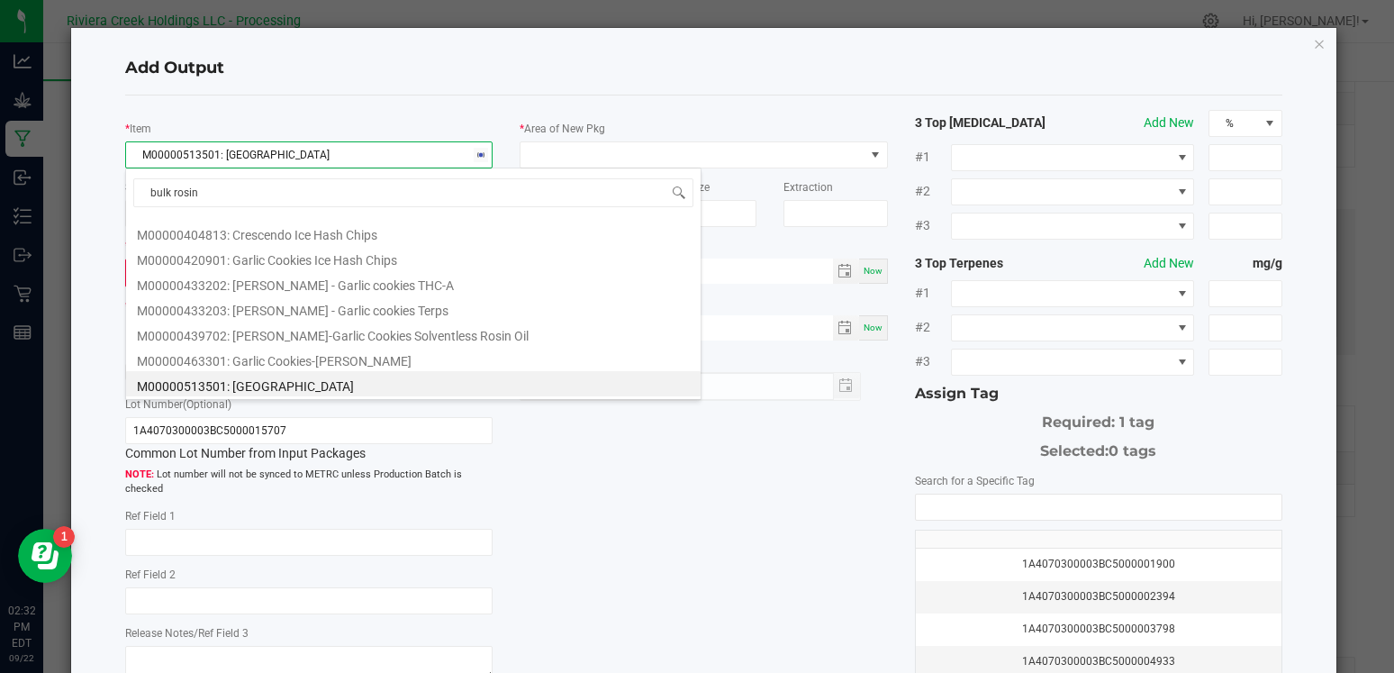
scroll to position [0, 0]
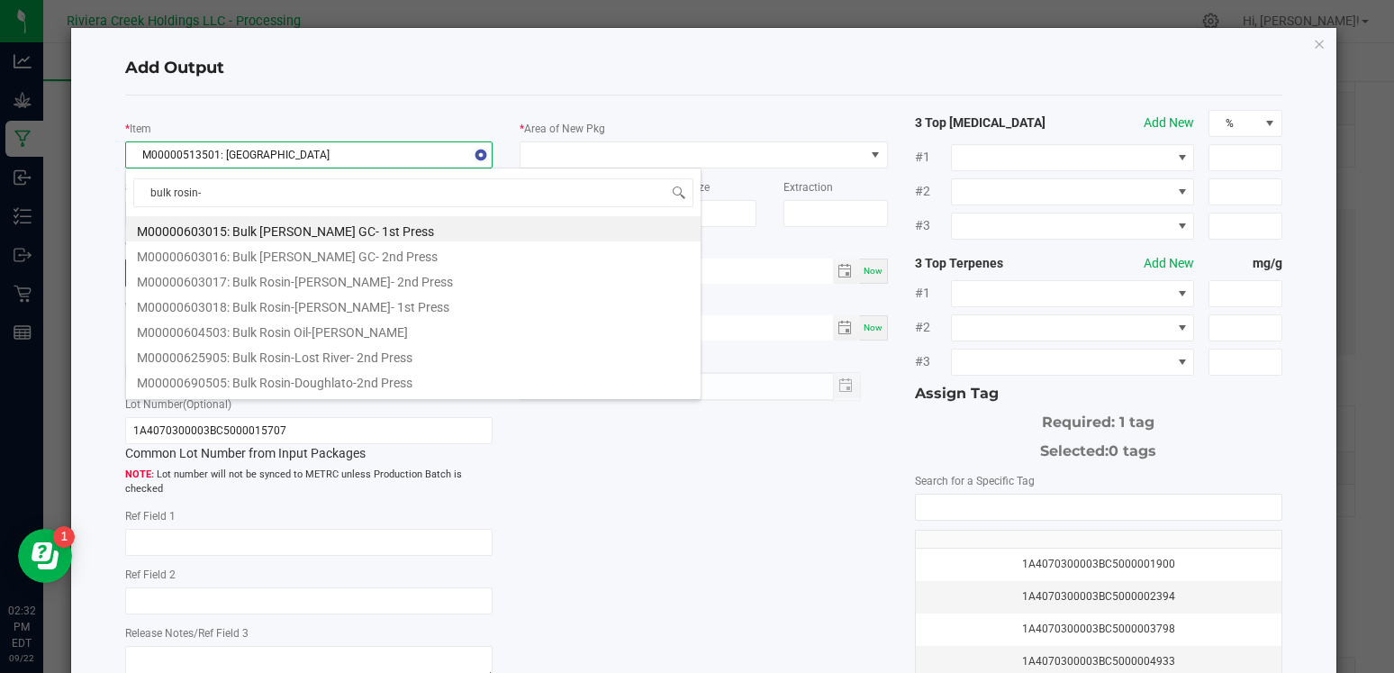
type input "bulk rosin-u"
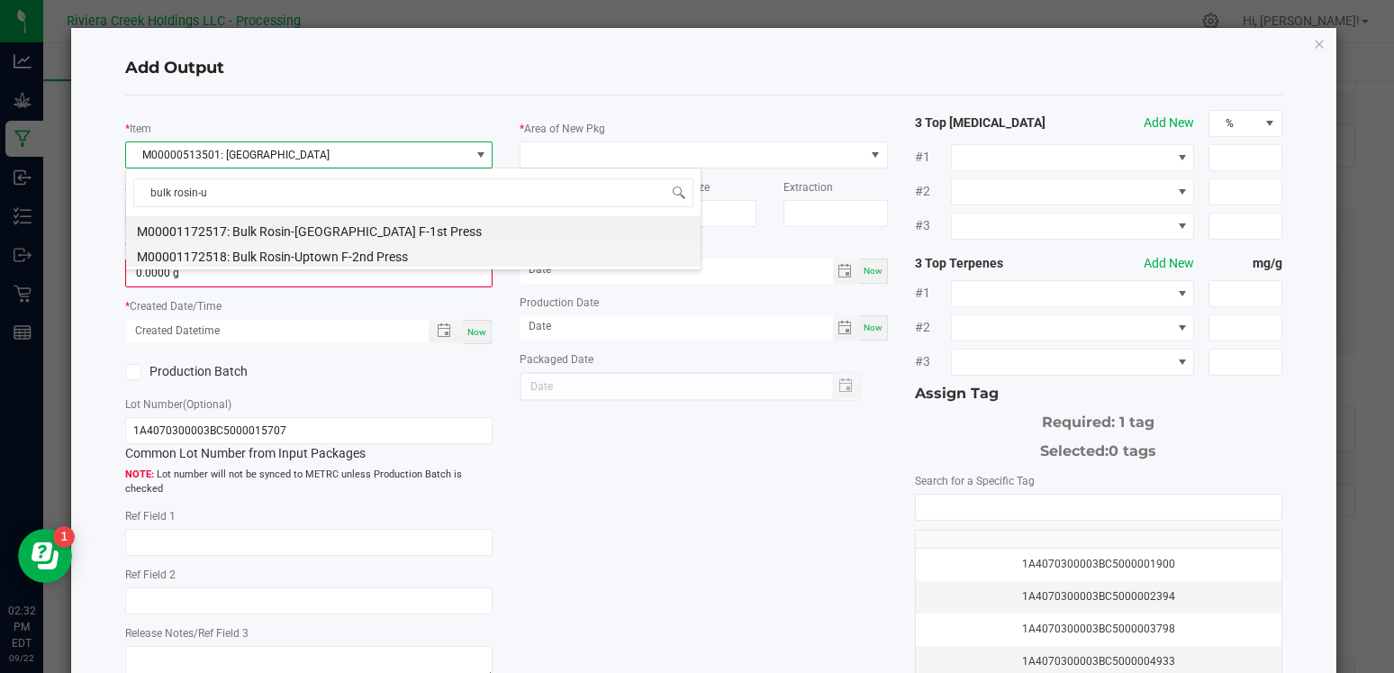
click at [326, 251] on li "M00001172518: Bulk Rosin-Uptown F-2nd Press" at bounding box center [413, 253] width 574 height 25
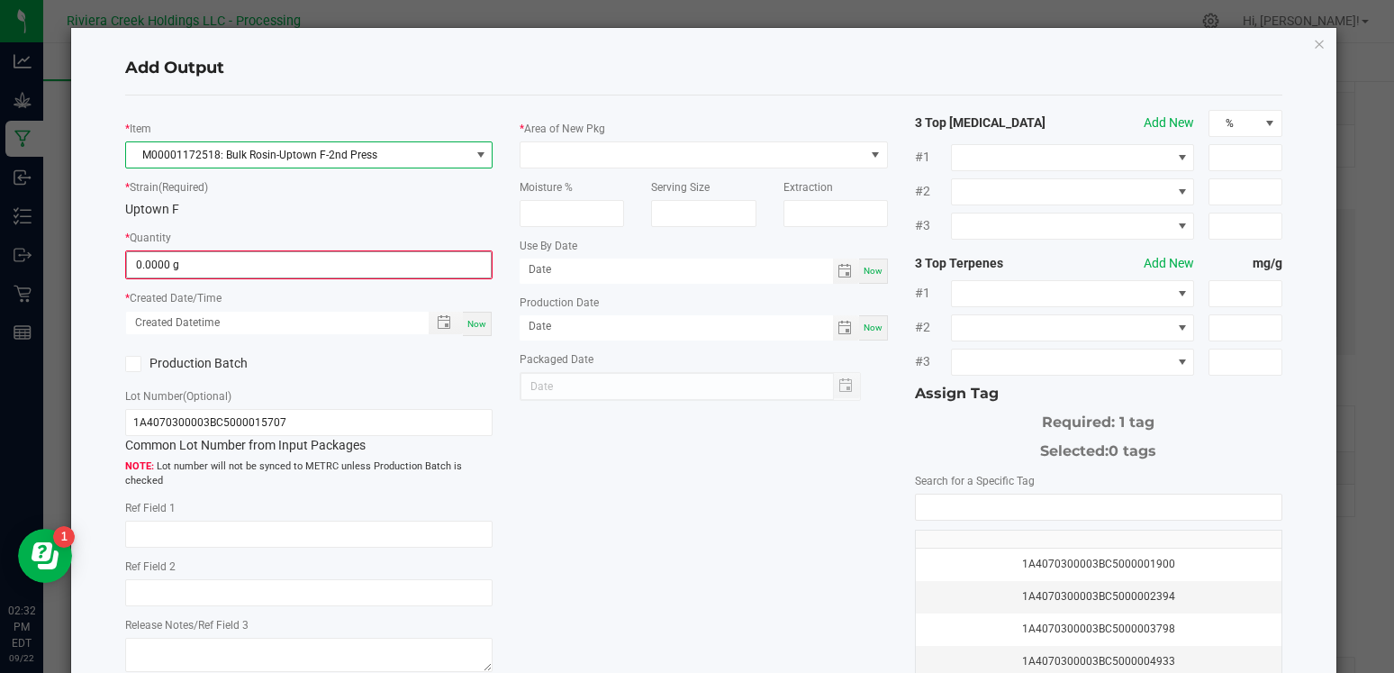
type input "0"
click at [198, 265] on input "0" at bounding box center [309, 264] width 364 height 25
type input "574.0000 g"
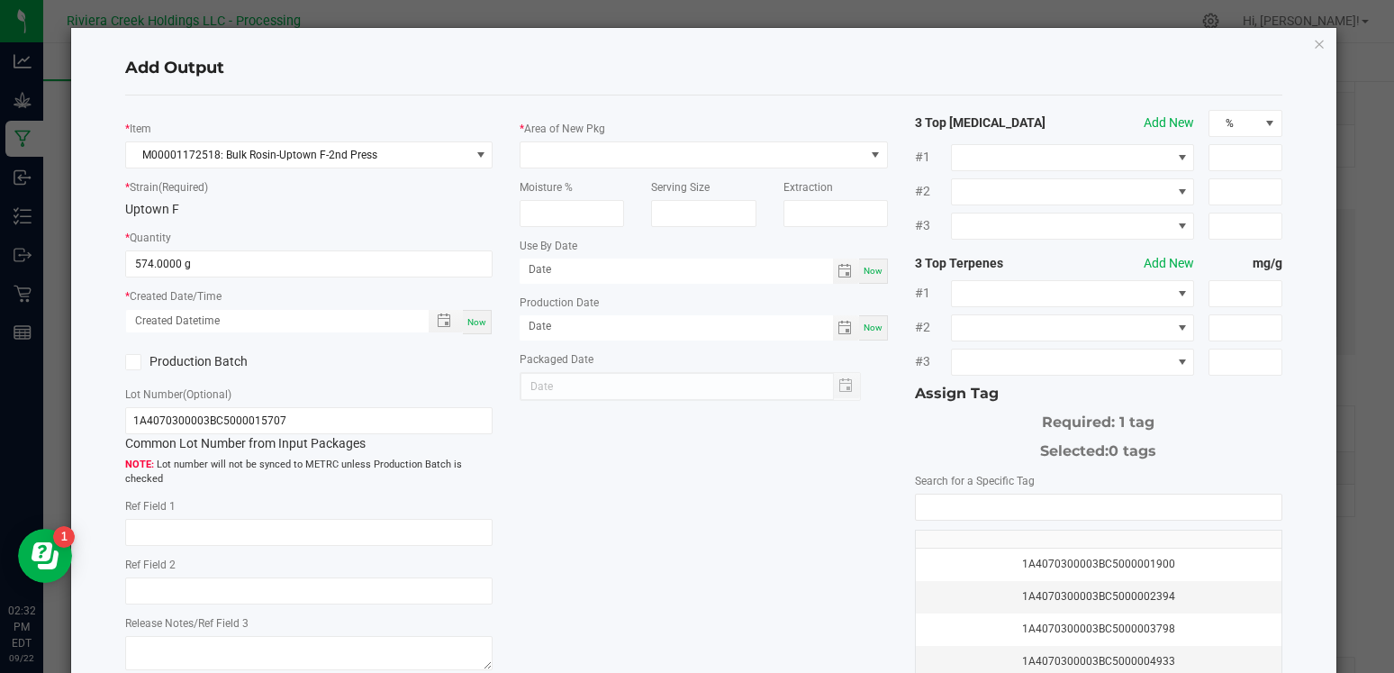
click at [477, 320] on span "Now" at bounding box center [476, 322] width 19 height 10
type input "09/22/2025 2:32 PM"
type input "[DATE]"
click at [124, 364] on div "Production Batch" at bounding box center [210, 361] width 197 height 27
click at [129, 362] on icon at bounding box center [134, 362] width 12 height 0
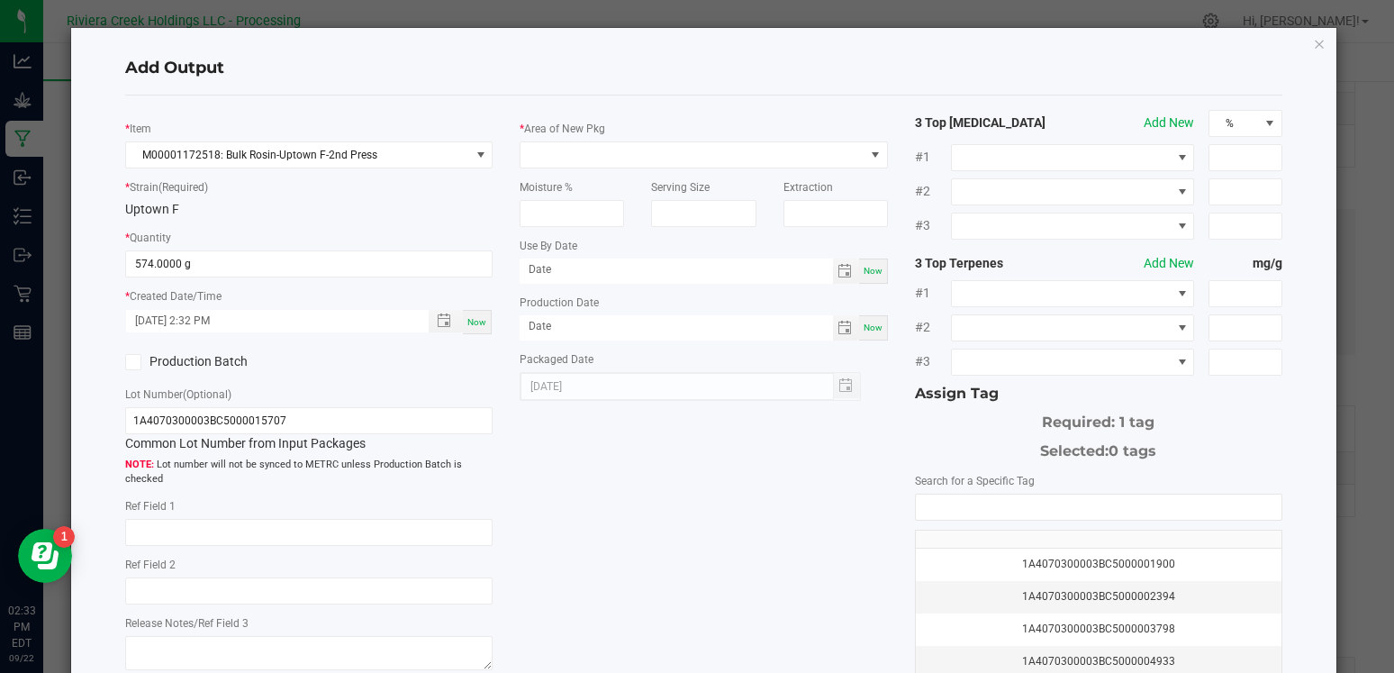
click at [0, 0] on input "Production Batch" at bounding box center [0, 0] width 0 height 0
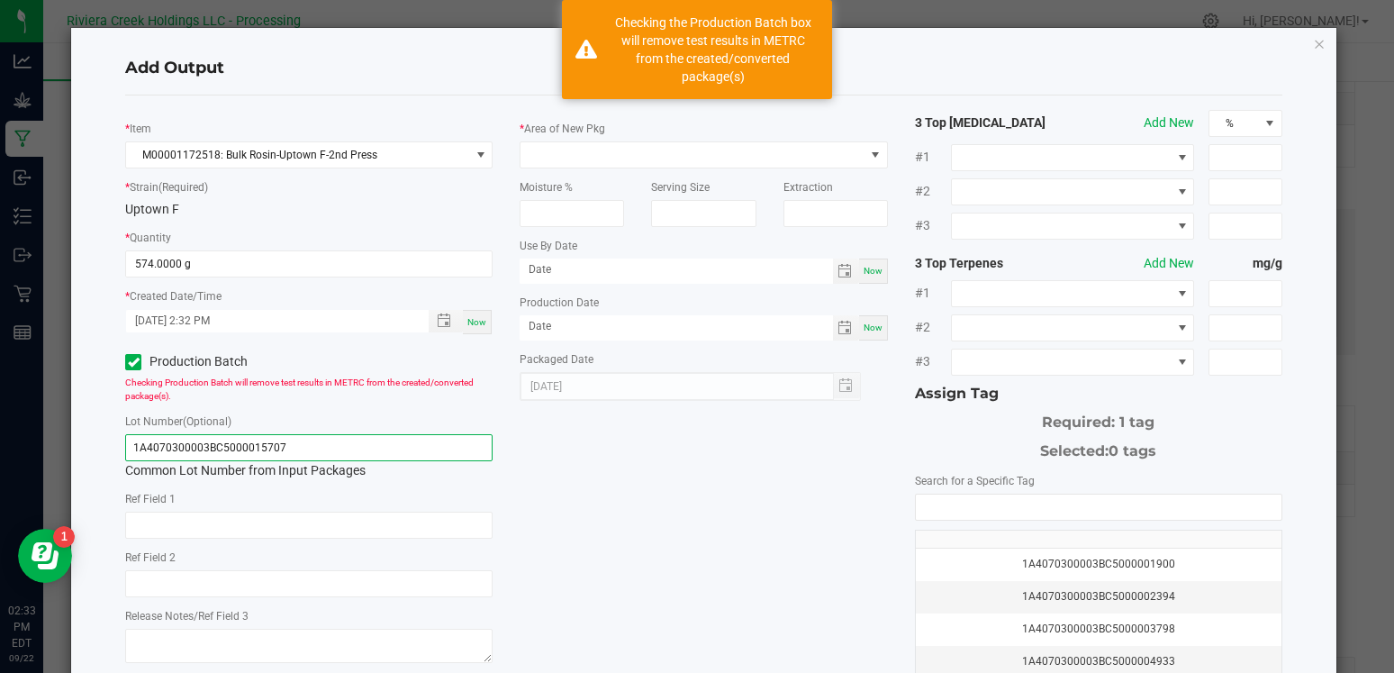
drag, startPoint x: 298, startPoint y: 444, endPoint x: 113, endPoint y: 440, distance: 185.5
click at [113, 440] on div "* Item M00001172518: Bulk Rosin-Uptown F-2nd Press * Strain (Required) Uptown F…" at bounding box center [309, 389] width 394 height 558
click at [600, 139] on div "* Area of New Pkg" at bounding box center [702, 144] width 367 height 50
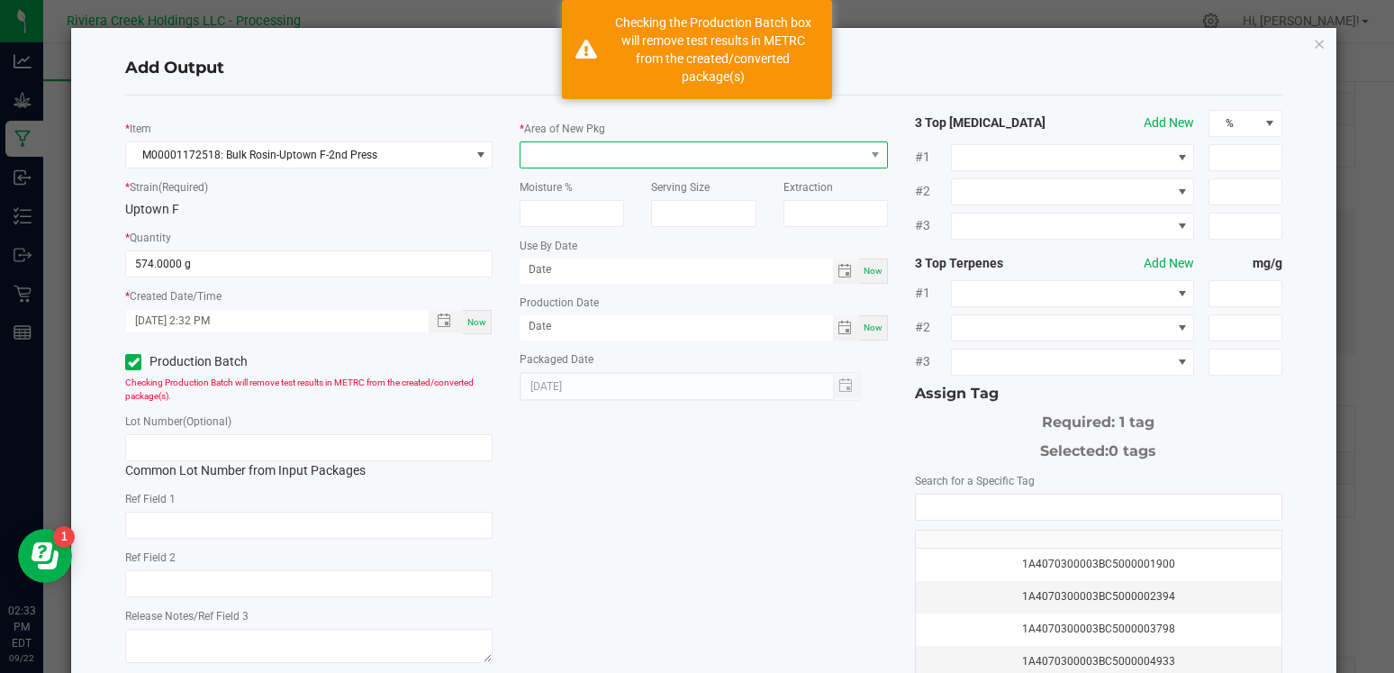
click at [581, 161] on span at bounding box center [691, 154] width 343 height 25
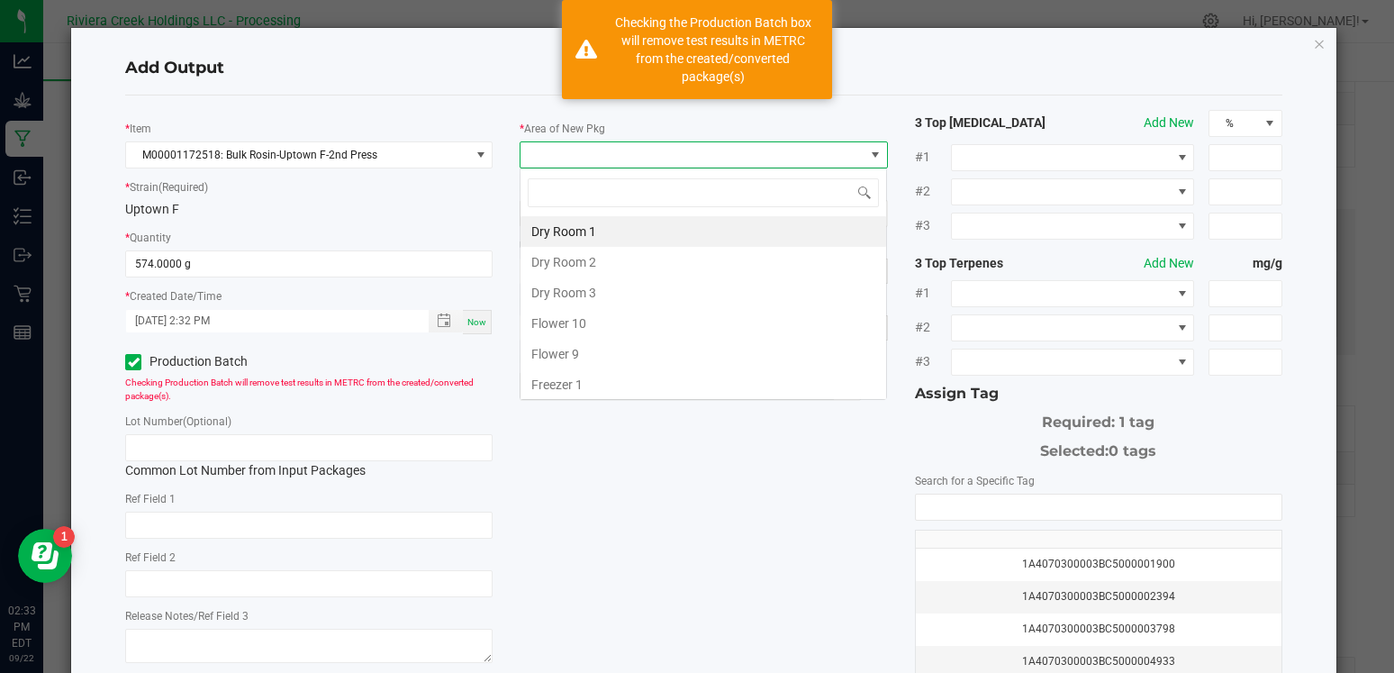
scroll to position [27, 367]
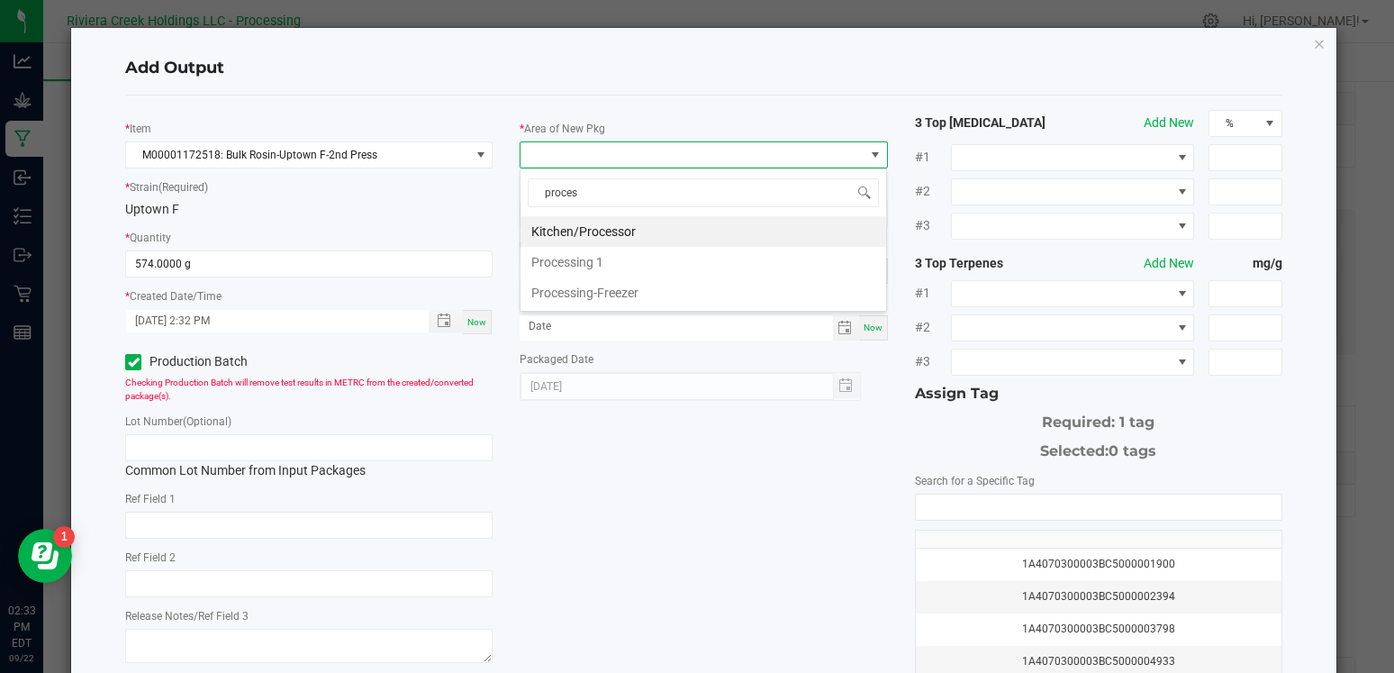
type input "process"
click at [564, 228] on li "Kitchen/Processor" at bounding box center [703, 231] width 366 height 31
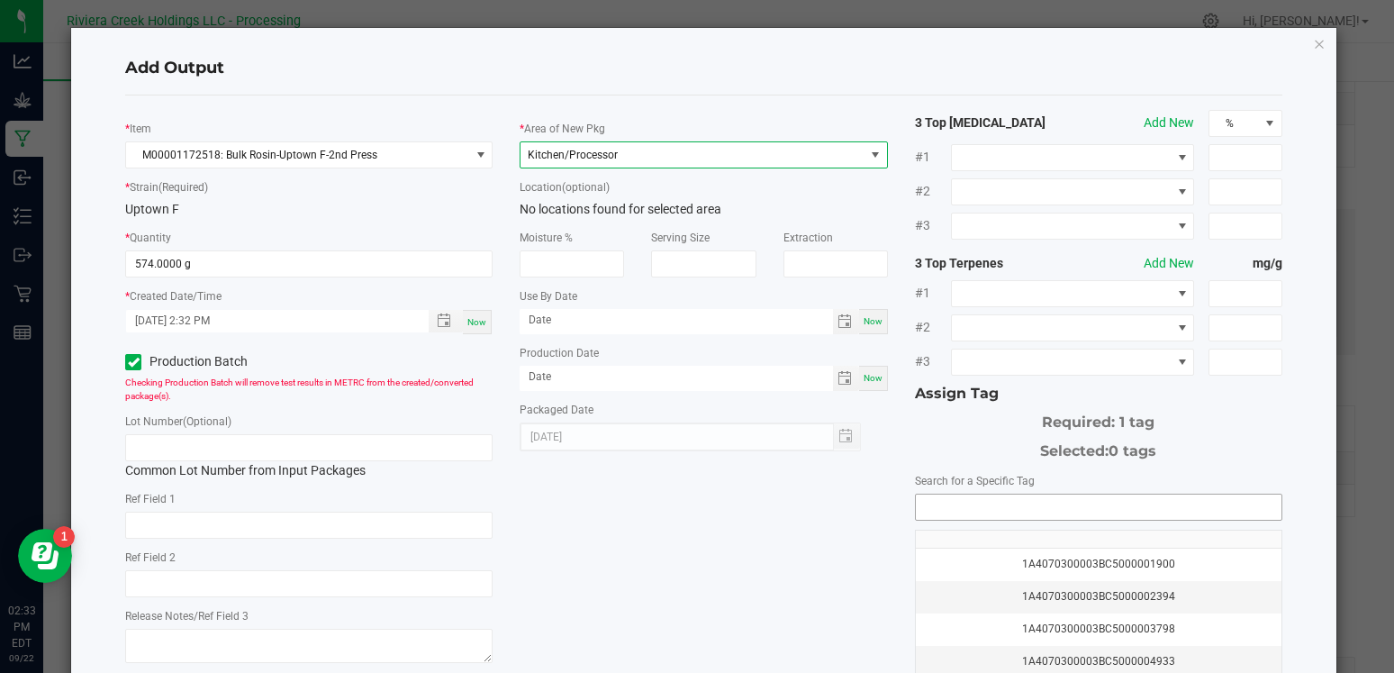
click at [970, 511] on input "NO DATA FOUND" at bounding box center [1099, 506] width 366 height 25
type input "k"
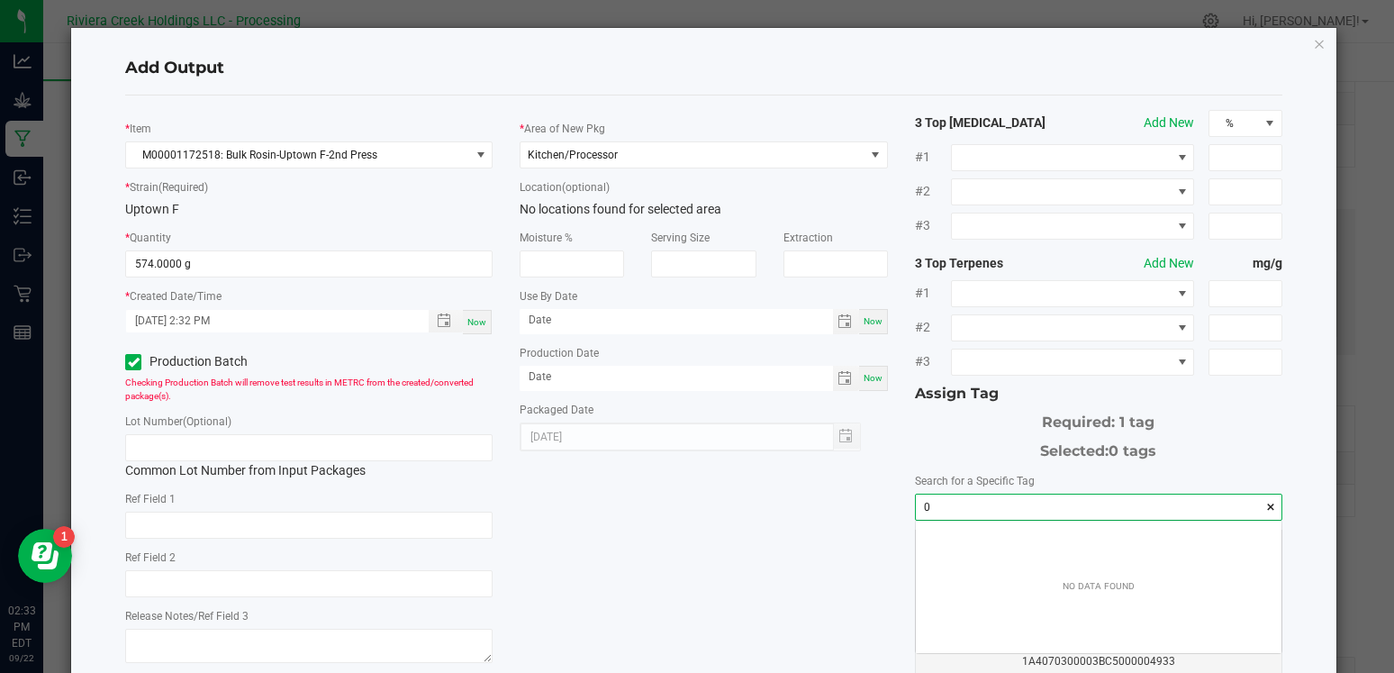
scroll to position [25, 366]
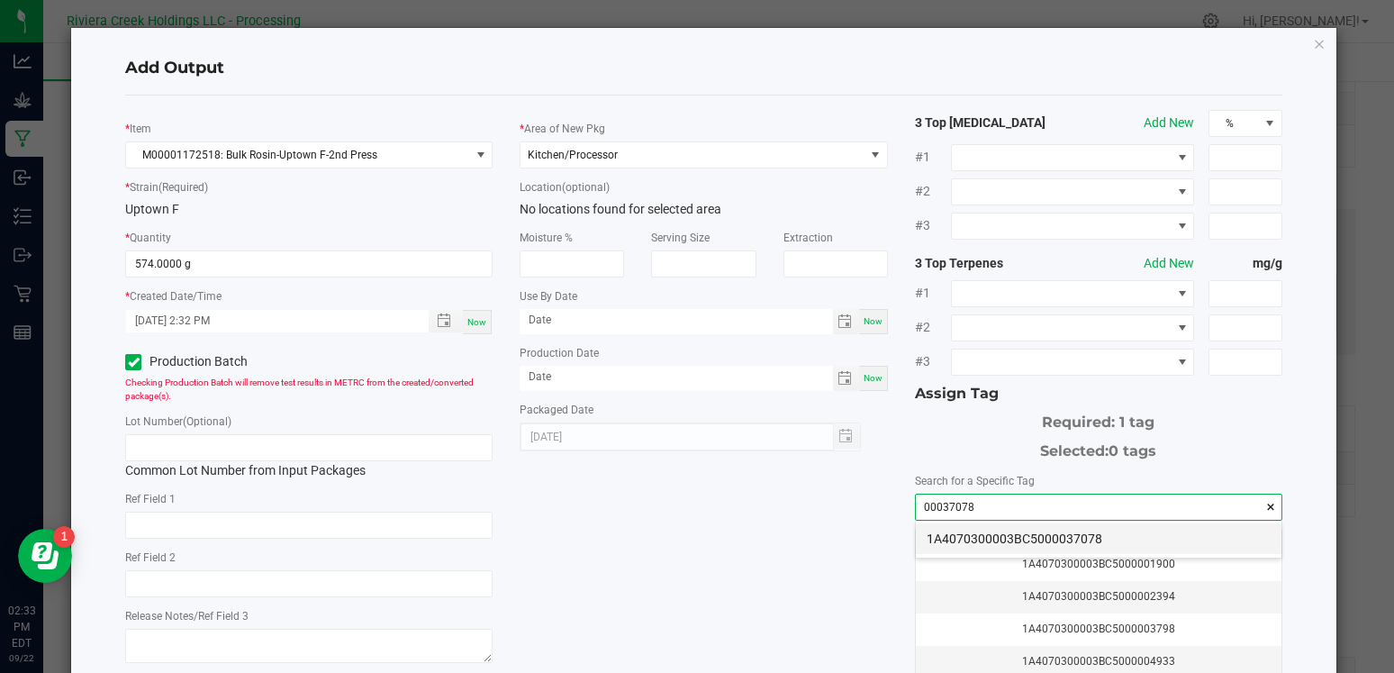
click at [978, 537] on li "1A4070300003BC5000037078" at bounding box center [1099, 538] width 366 height 31
type input "1A4070300003BC5000037078"
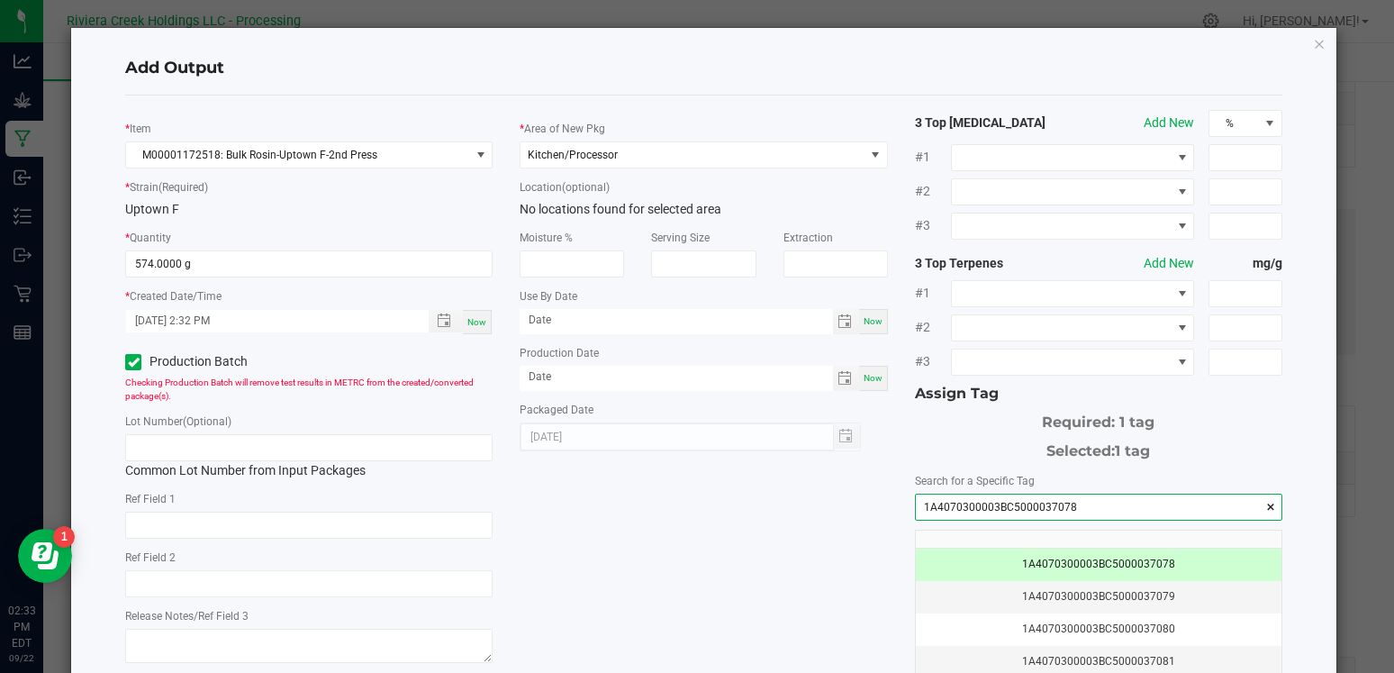
drag, startPoint x: 1107, startPoint y: 510, endPoint x: 949, endPoint y: 495, distance: 158.2
click at [949, 495] on input "1A4070300003BC5000037078" at bounding box center [1099, 506] width 366 height 25
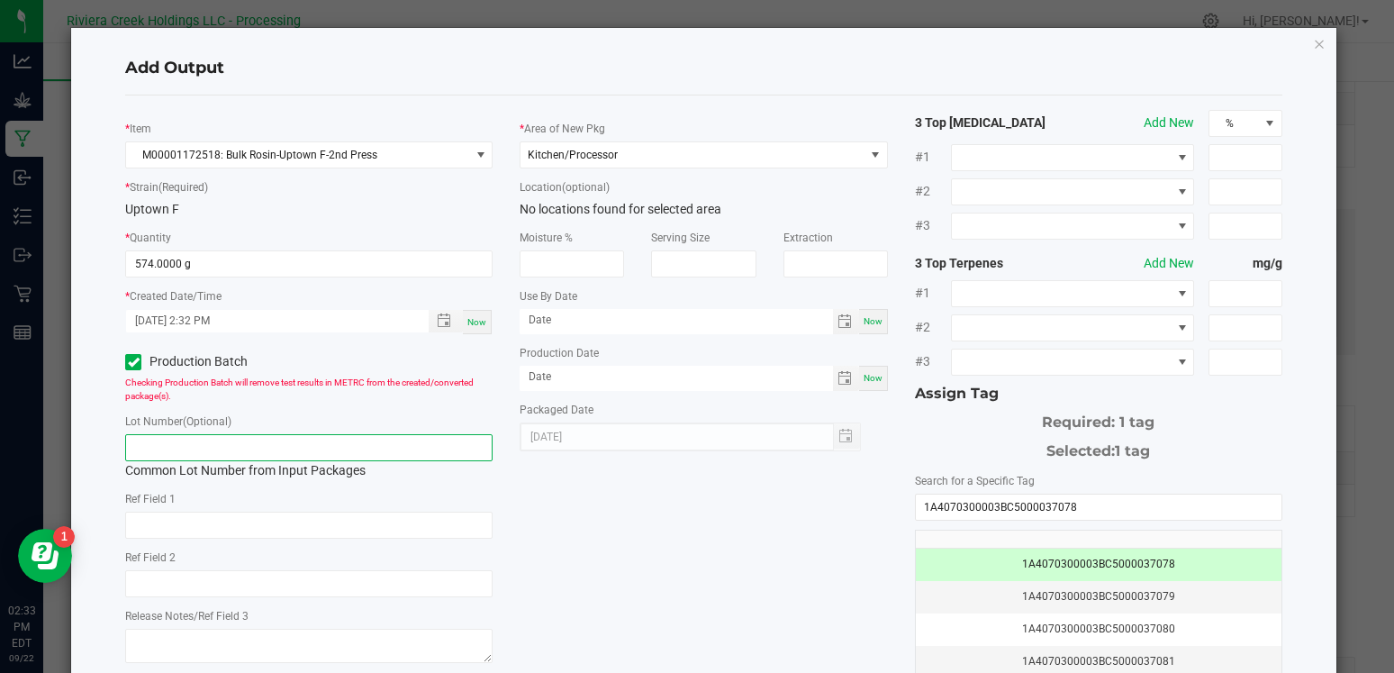
click at [356, 440] on input "text" at bounding box center [308, 447] width 367 height 27
paste input "1A4070300003BC5000037078"
type input "1A4070300003BC5000037078"
click at [613, 514] on div "* Item M00001172518: Bulk Rosin-Uptown F-2nd Press * Strain (Required) Uptown F…" at bounding box center [704, 433] width 1184 height 646
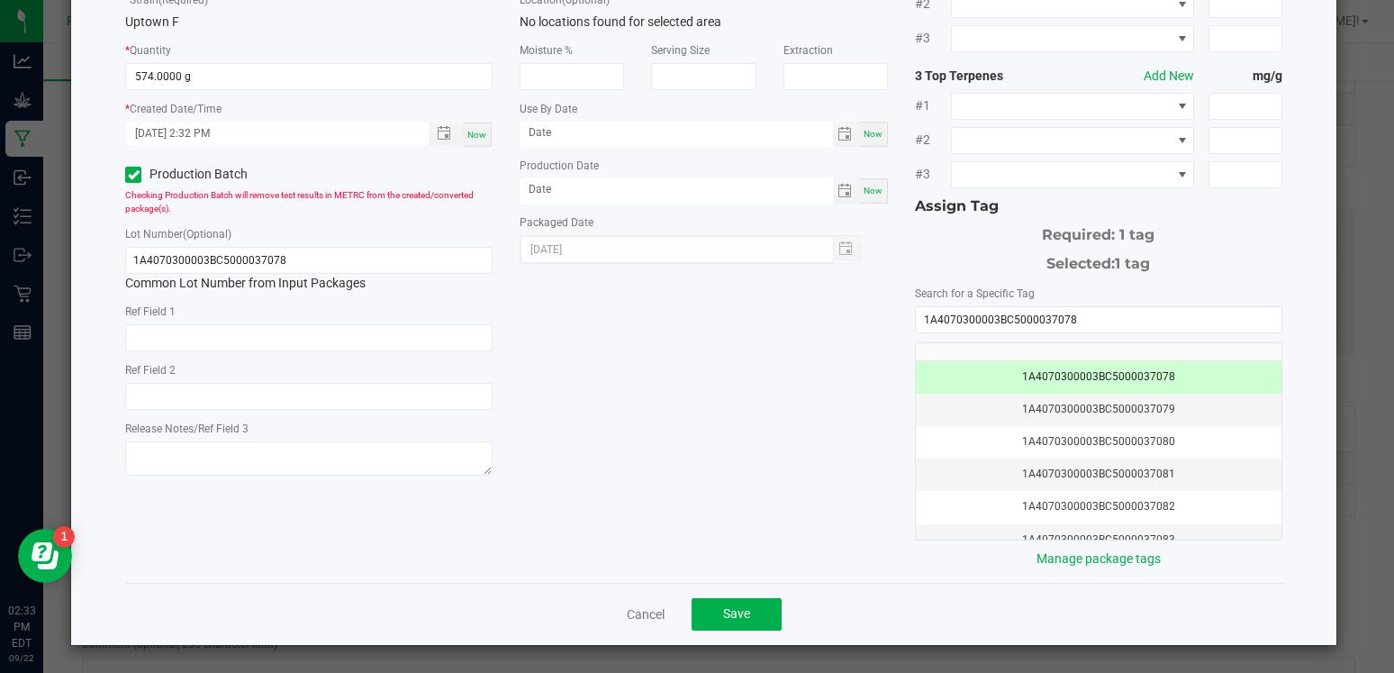
scroll to position [186, 0]
click at [724, 615] on span "Save" at bounding box center [736, 614] width 27 height 14
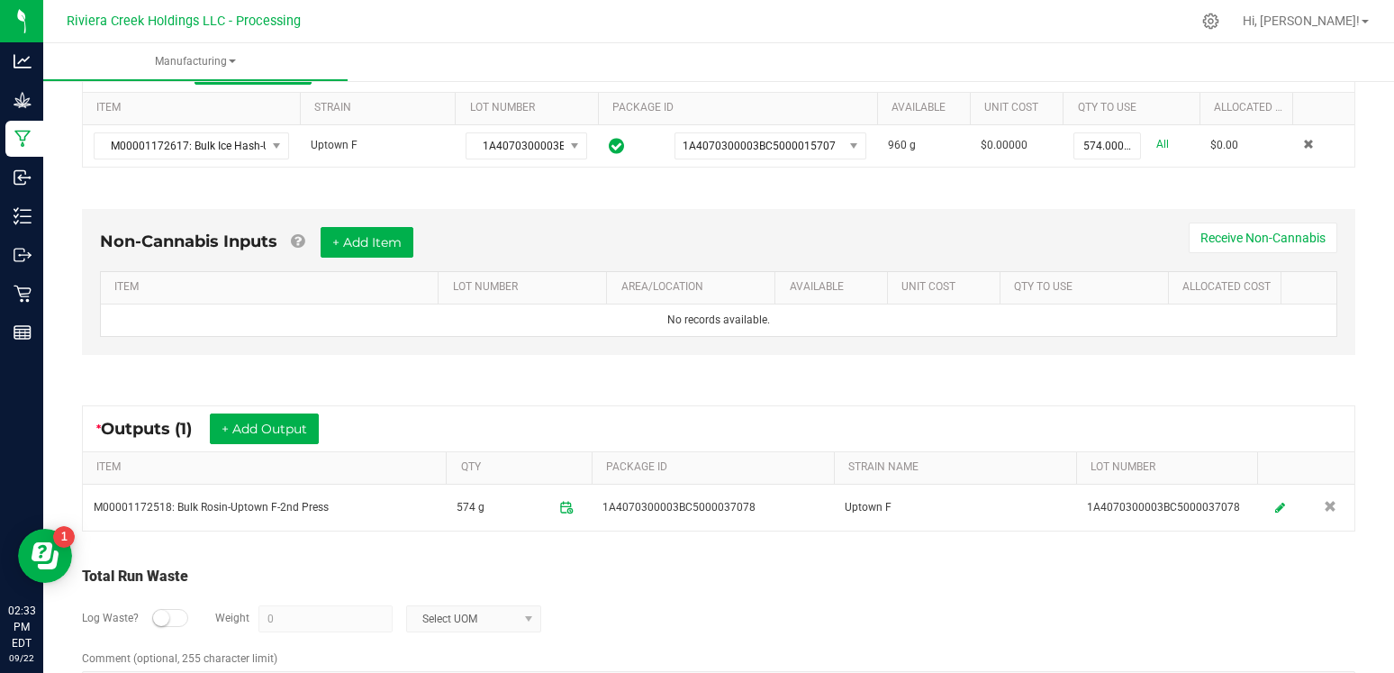
click at [889, 617] on div "Log Waste? Weight 0 Select UOM" at bounding box center [718, 618] width 1273 height 63
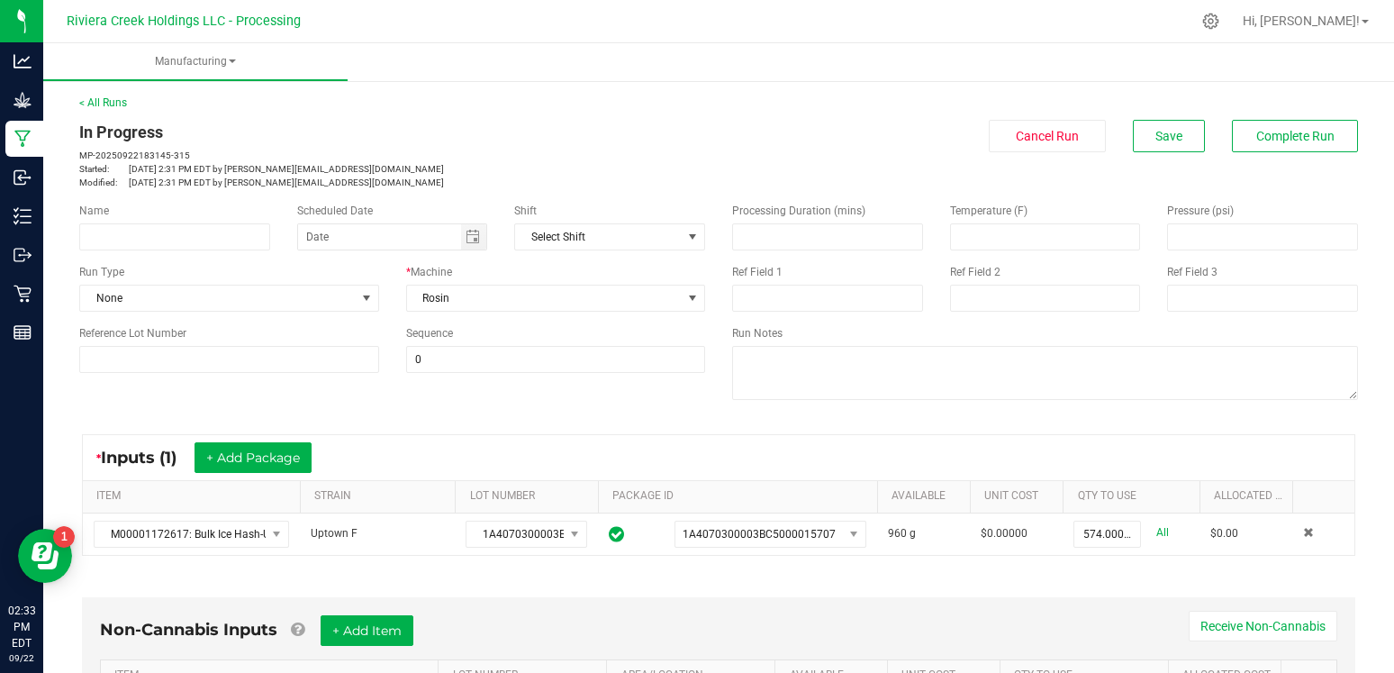
scroll to position [0, 0]
click at [1272, 149] on button "Complete Run" at bounding box center [1295, 136] width 126 height 32
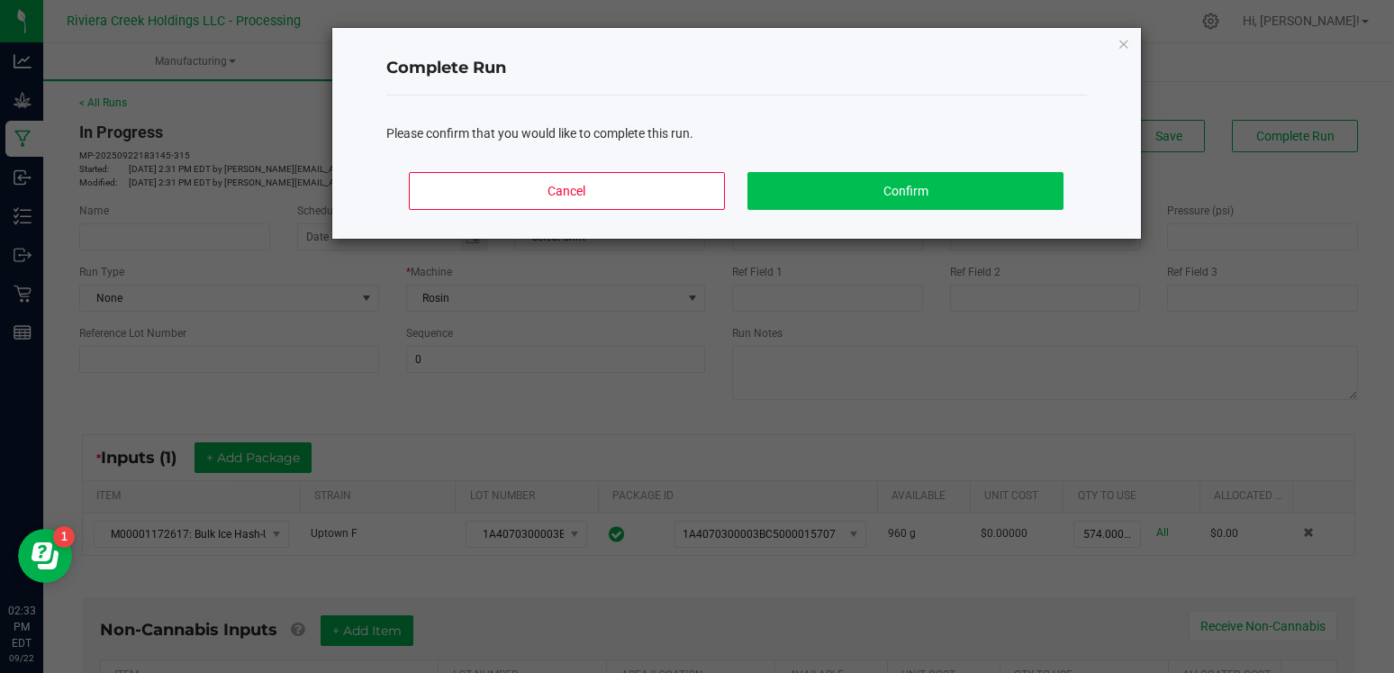
click at [935, 193] on button "Confirm" at bounding box center [904, 191] width 315 height 38
